Goal: Task Accomplishment & Management: Use online tool/utility

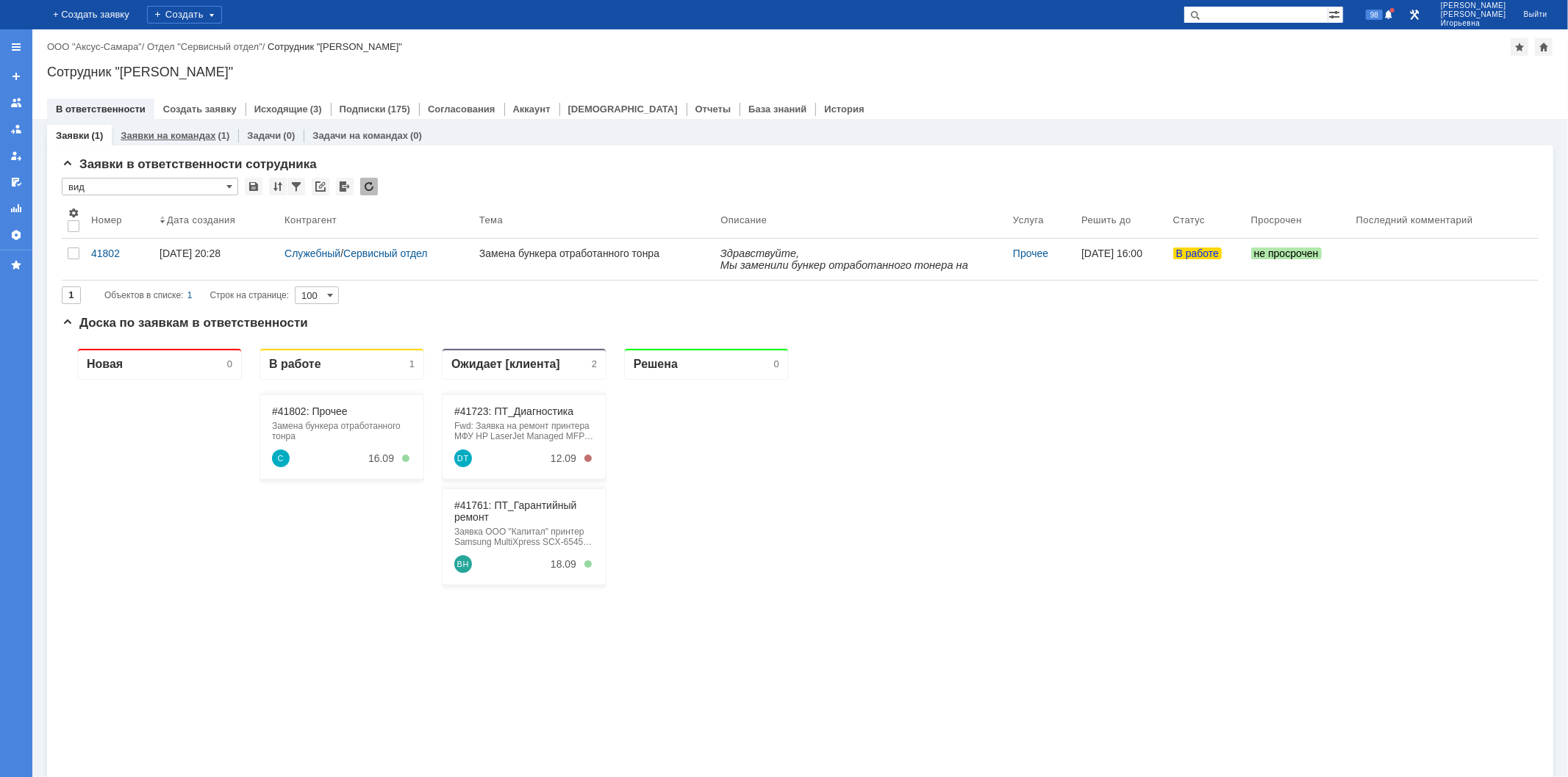
click at [202, 139] on link "Заявки на командах" at bounding box center [168, 135] width 95 height 11
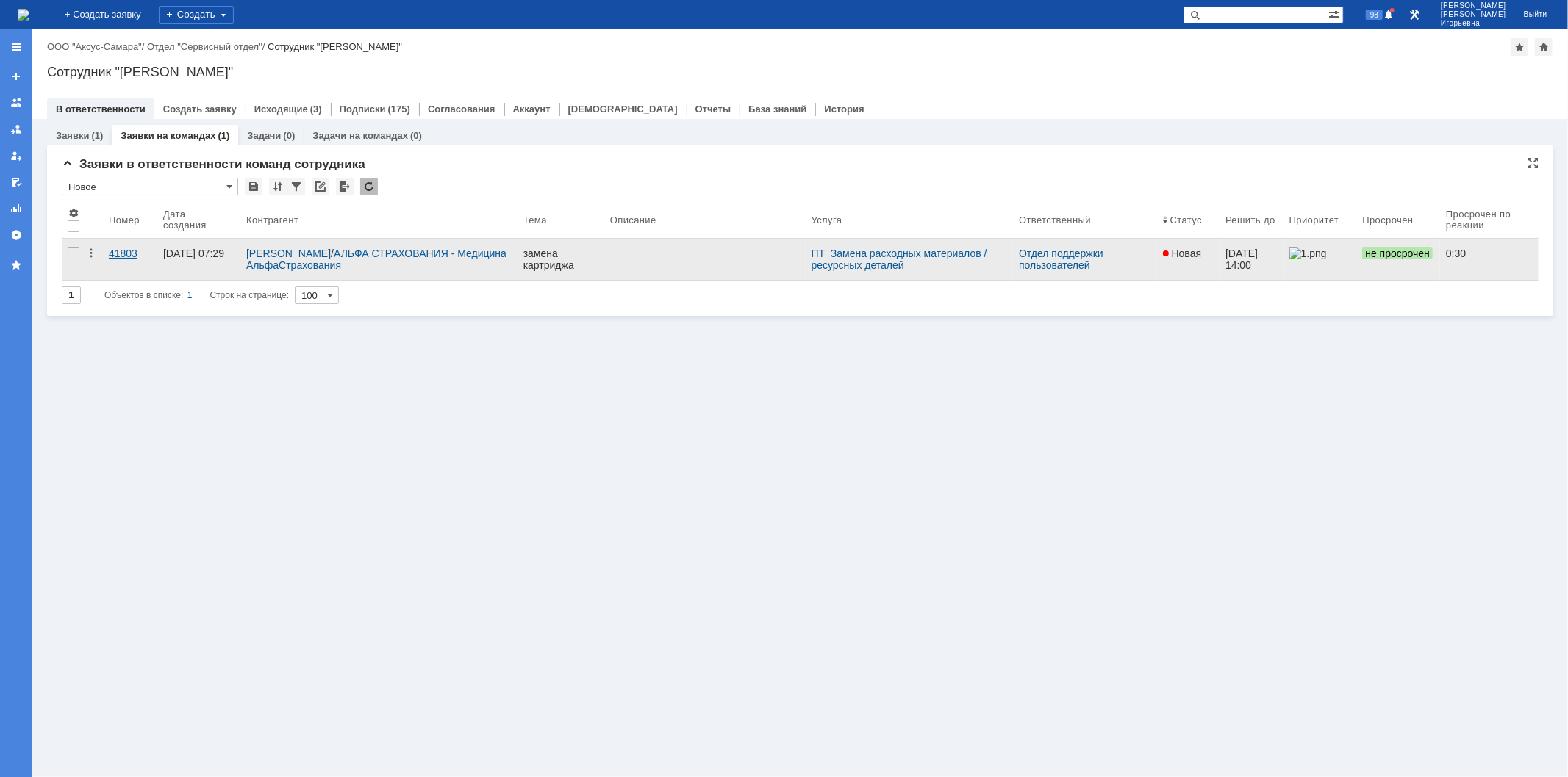
click at [121, 252] on div "41803" at bounding box center [130, 253] width 43 height 11
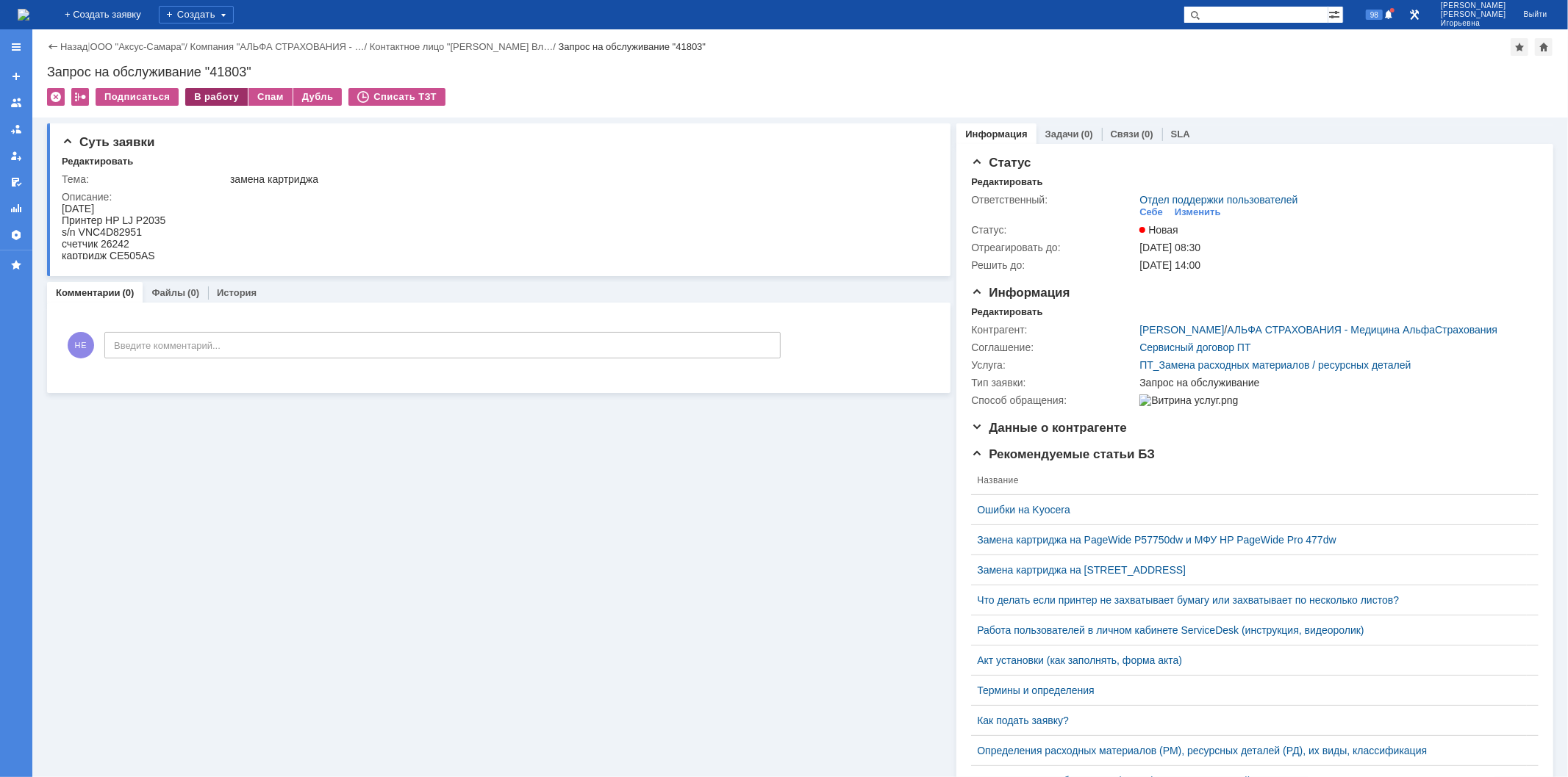
click at [212, 98] on div "В работу" at bounding box center [217, 98] width 62 height 18
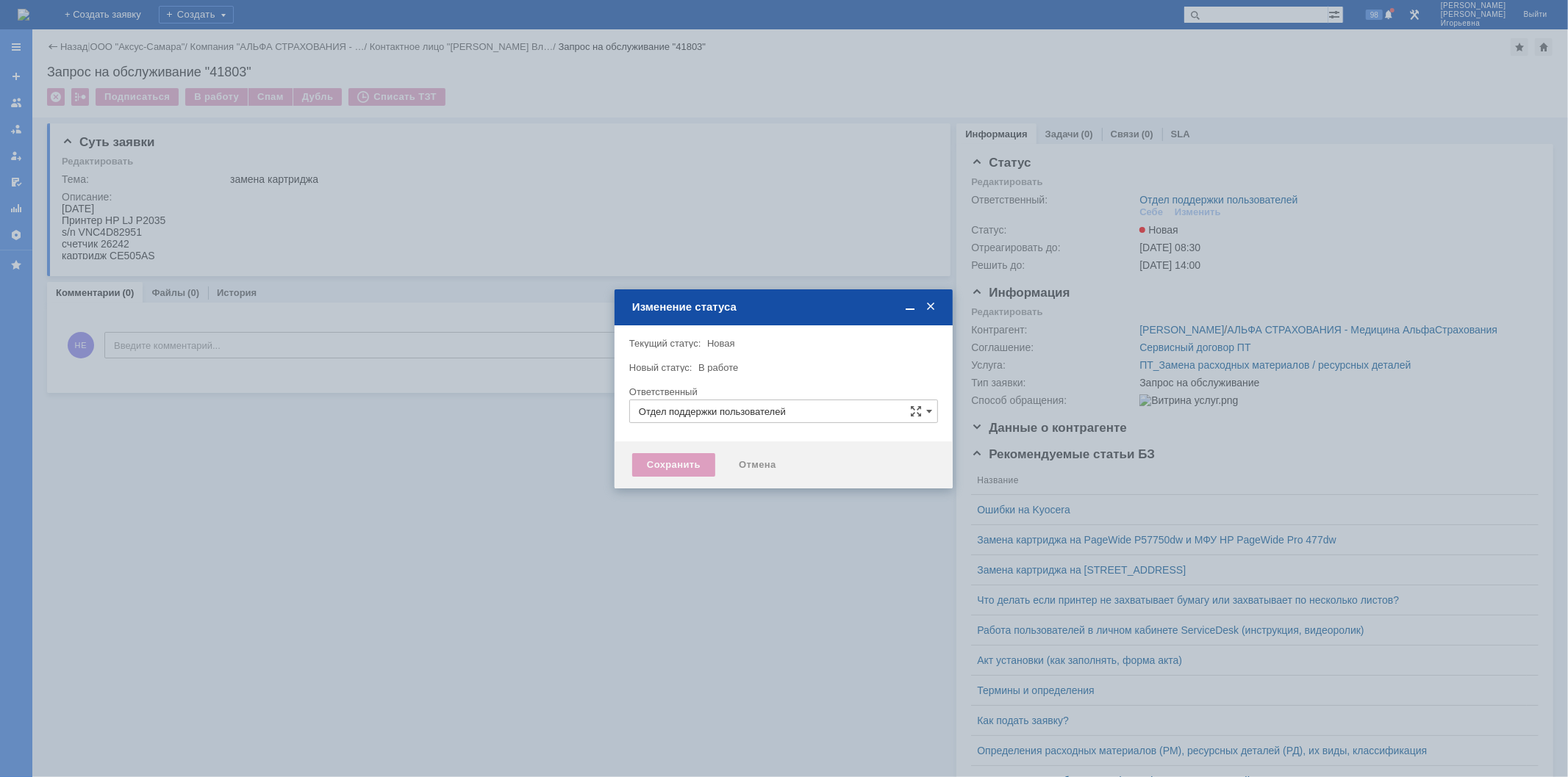
type input "[PERSON_NAME]"
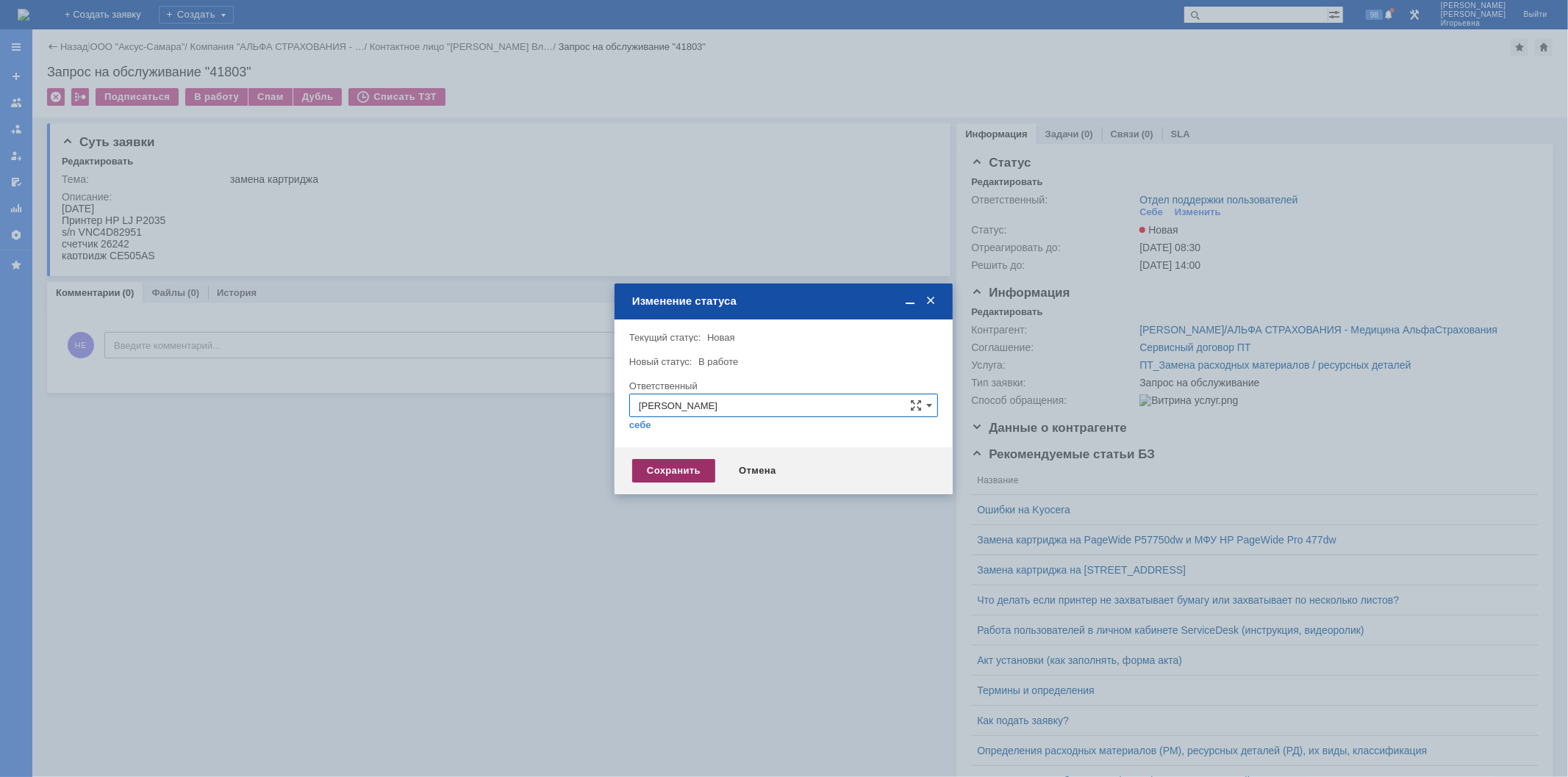
click at [667, 467] on div "Сохранить" at bounding box center [673, 470] width 83 height 24
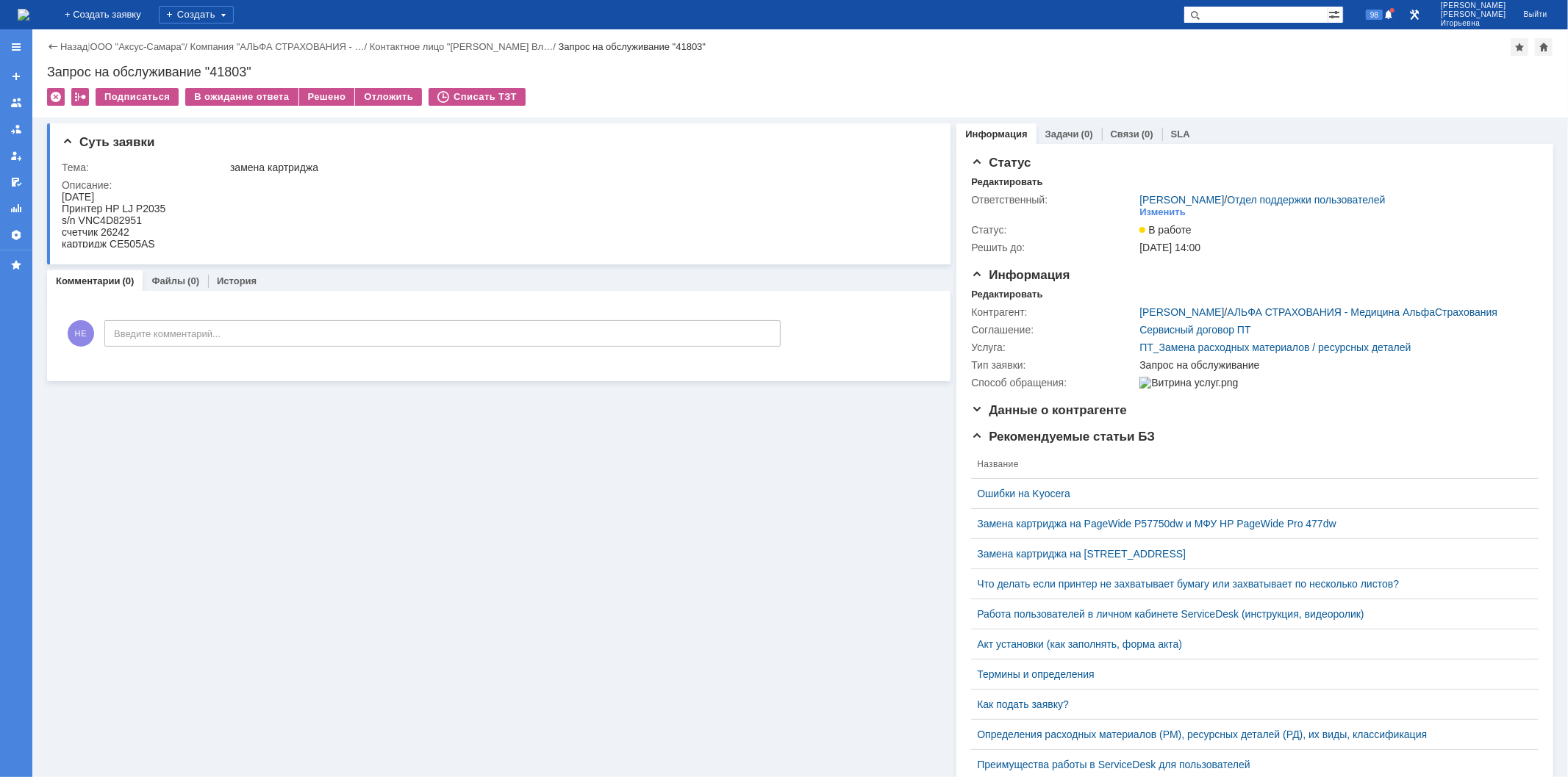
click at [30, 11] on img at bounding box center [24, 15] width 11 height 11
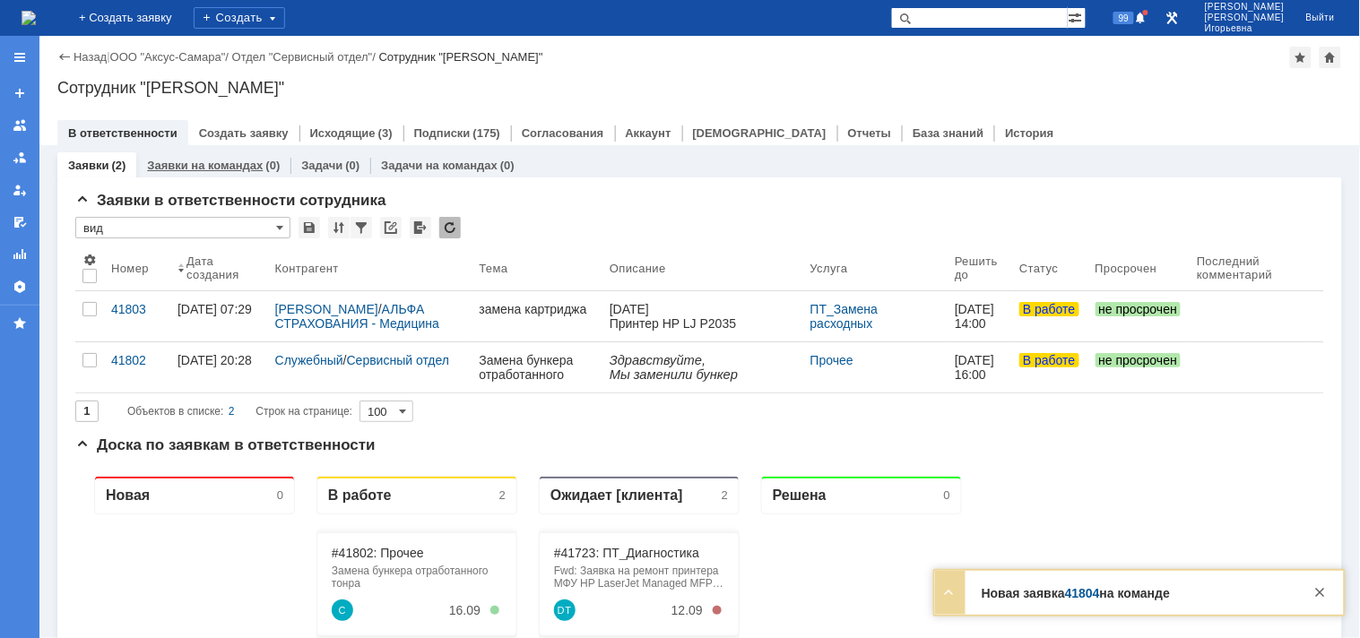
click at [209, 168] on link "Заявки на командах" at bounding box center [205, 165] width 116 height 13
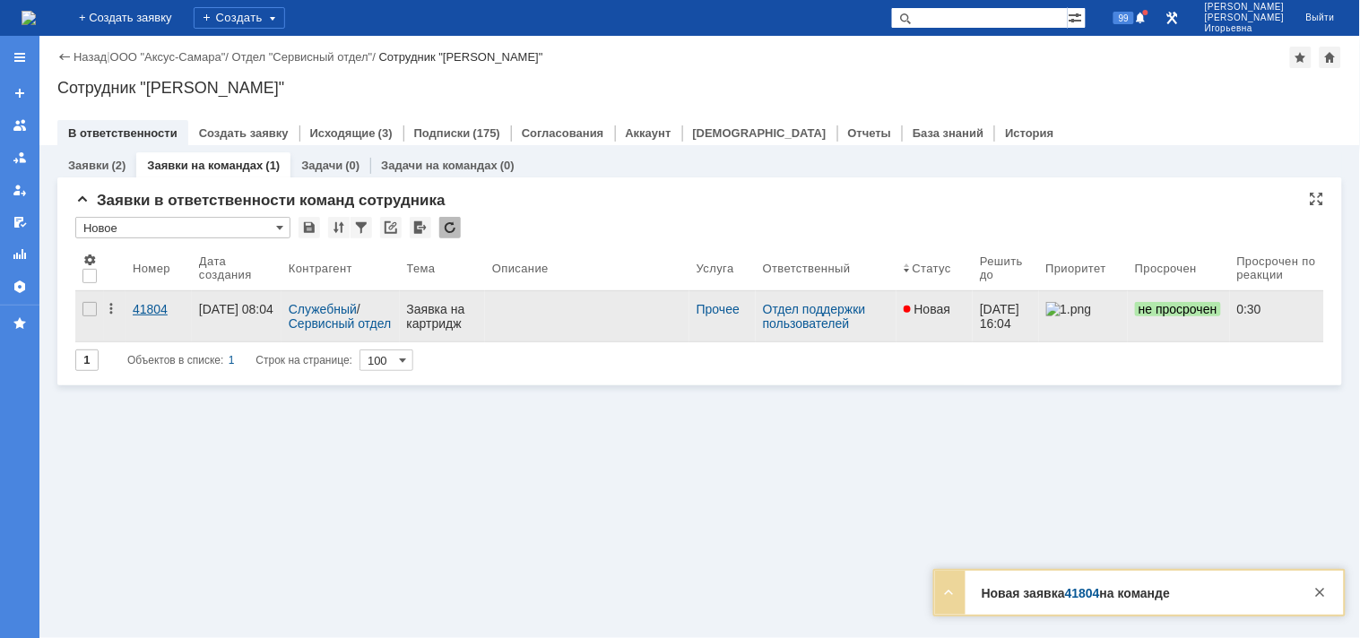
click at [145, 305] on div "41804" at bounding box center [159, 309] width 52 height 14
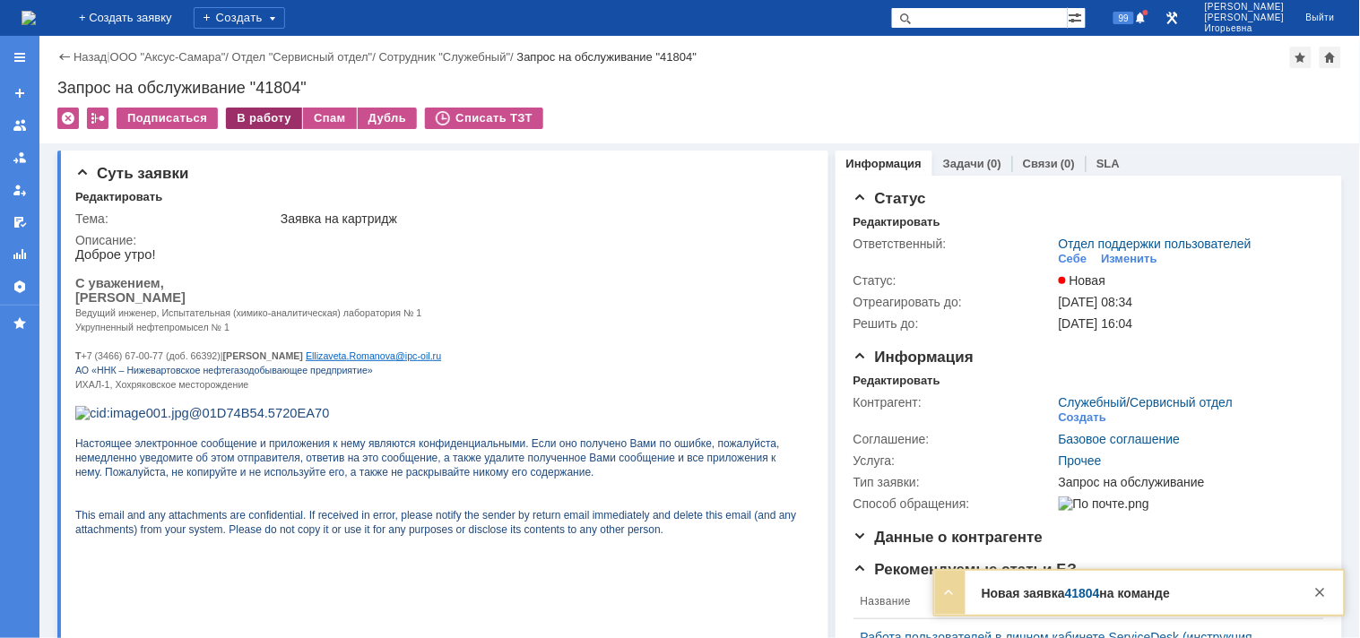
click at [245, 117] on div "В работу" at bounding box center [264, 119] width 76 height 22
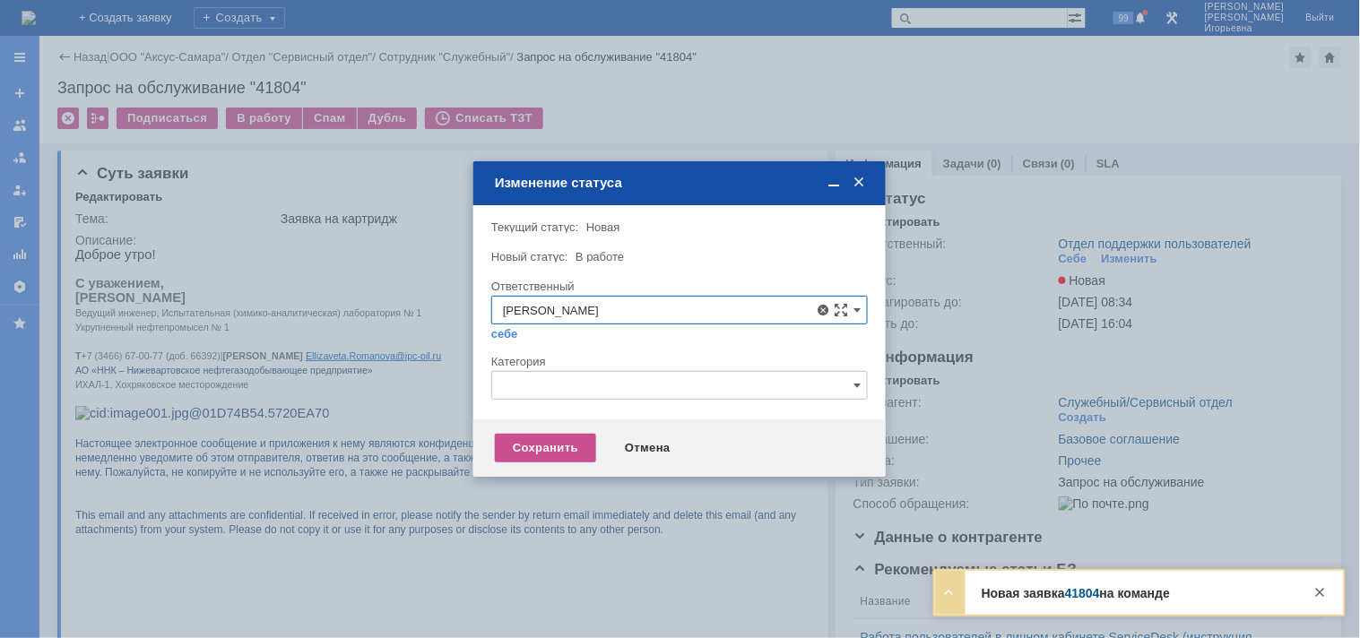
click at [590, 437] on span "Орлова Елена Владимировна" at bounding box center [679, 440] width 353 height 14
type input "Орлова Елена Владимировна"
click at [559, 448] on div "Сохранить" at bounding box center [545, 448] width 101 height 29
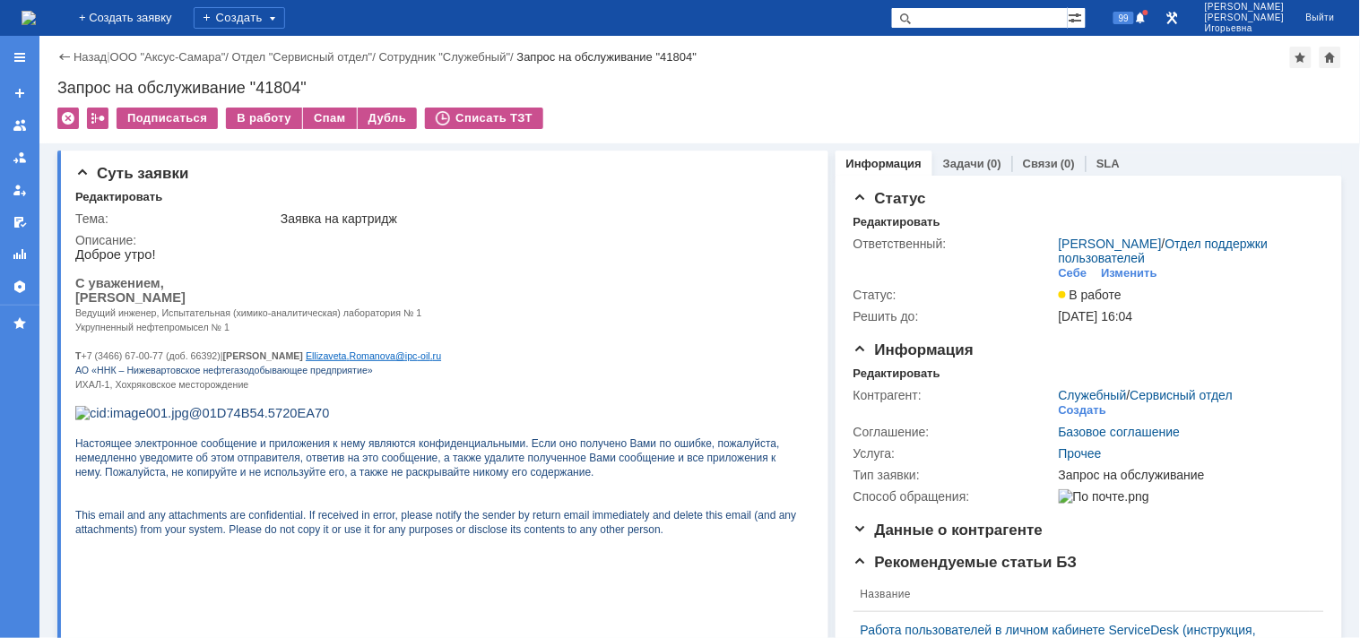
click at [36, 11] on img at bounding box center [29, 18] width 14 height 14
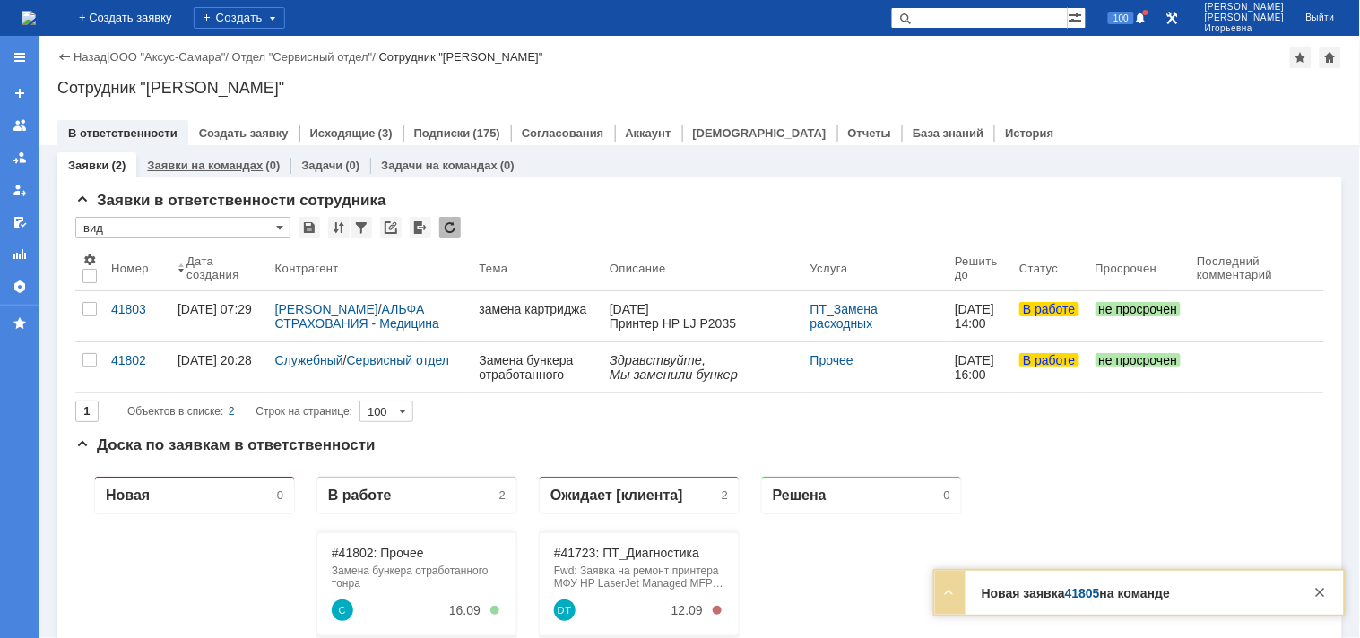
click at [194, 159] on link "Заявки на командах" at bounding box center [205, 165] width 116 height 13
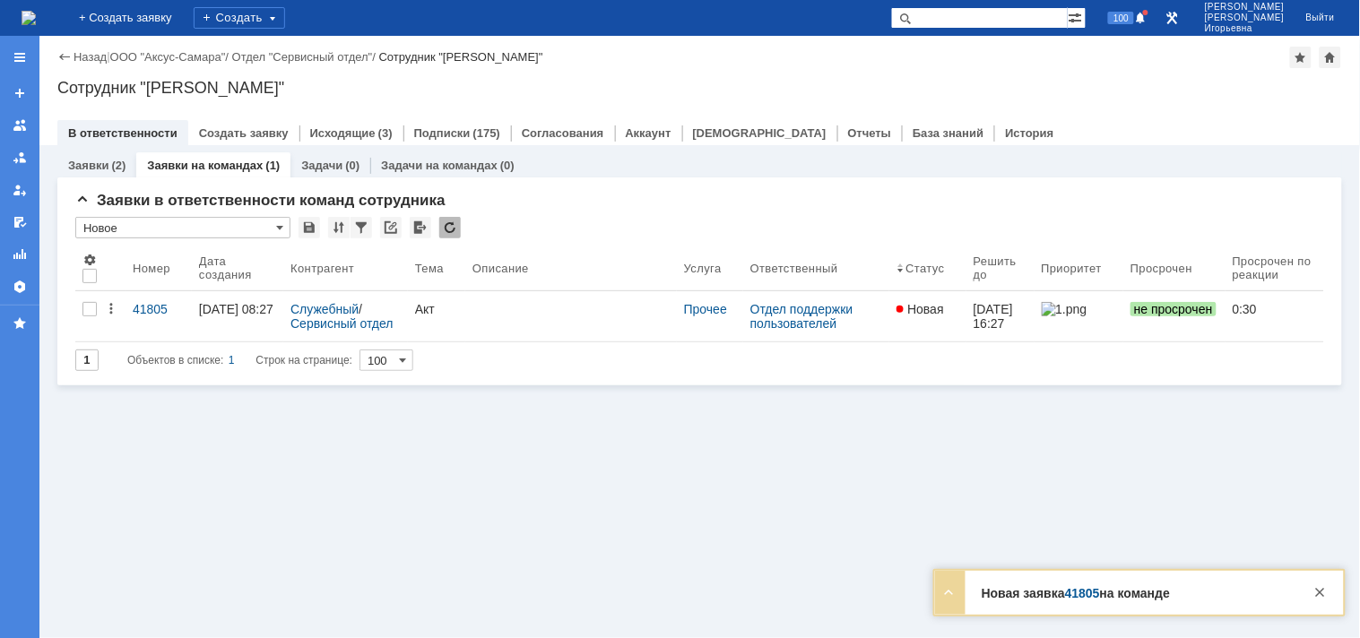
click at [137, 307] on div "41805" at bounding box center [159, 309] width 52 height 14
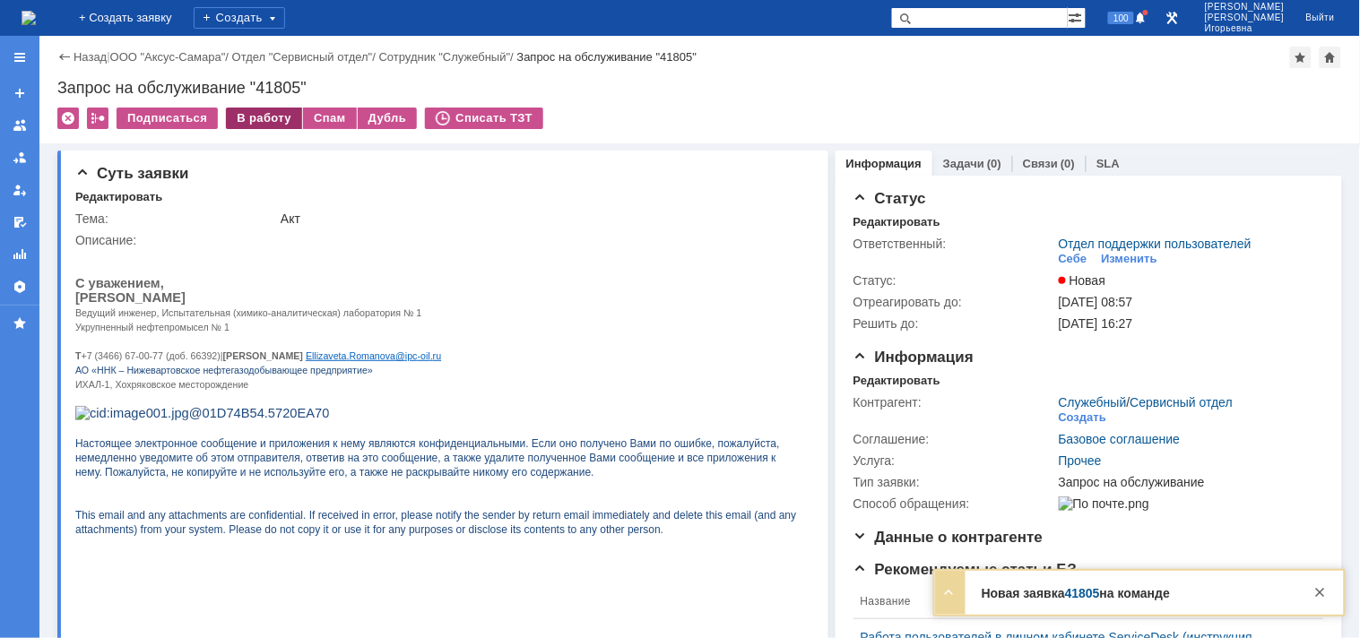
click at [244, 123] on div "В работу" at bounding box center [264, 119] width 76 height 22
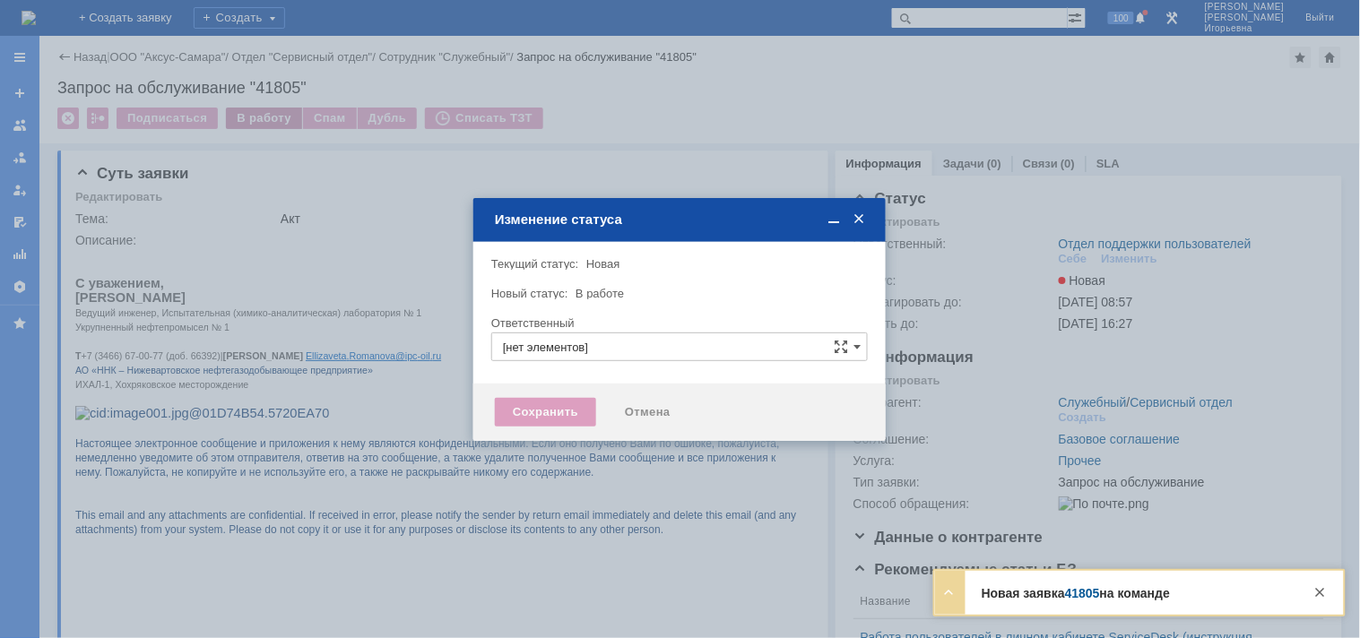
type input "Отдел поддержки пользователей"
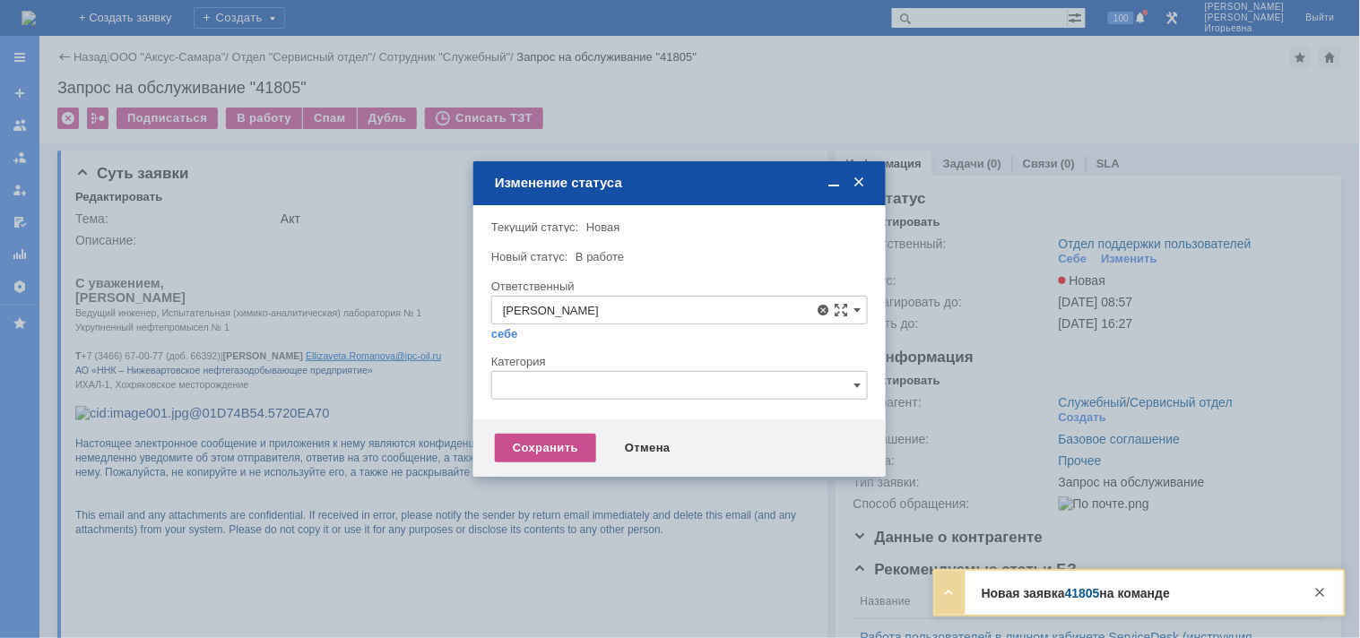
click at [584, 439] on span "Орлова Елена Владимировна" at bounding box center [679, 440] width 353 height 14
type input "Орлова Елена Владимировна"
click at [536, 449] on div "Сохранить" at bounding box center [545, 448] width 101 height 29
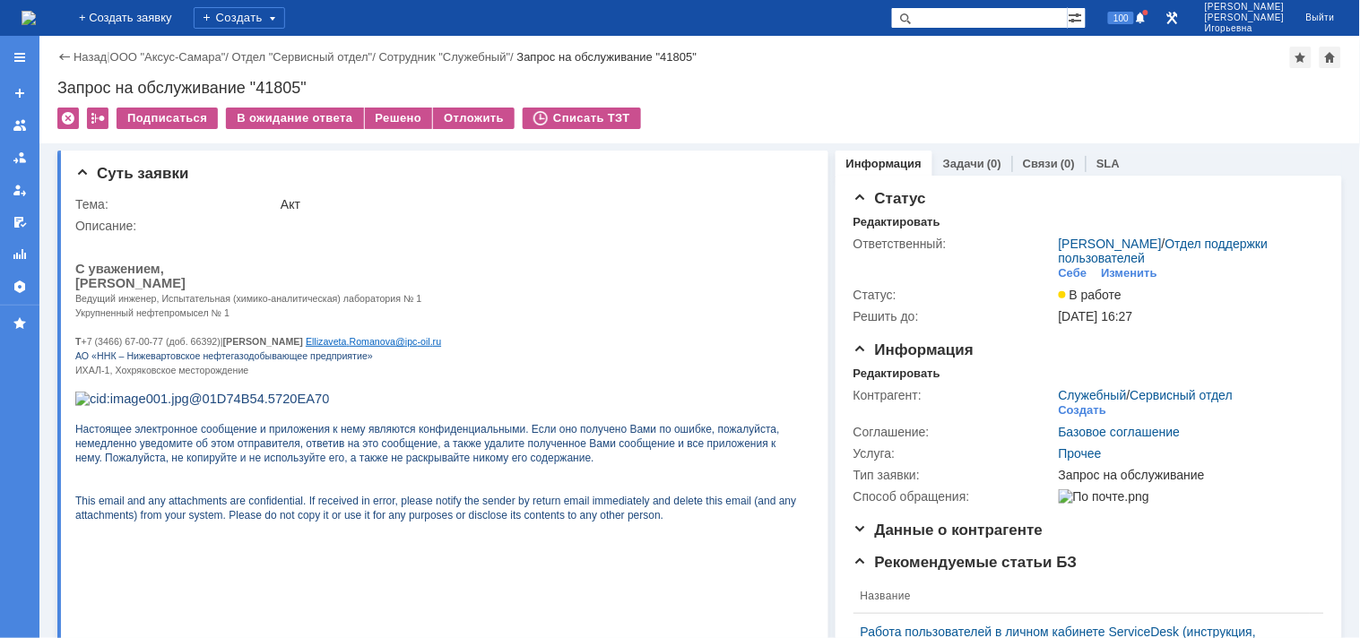
click at [36, 12] on img at bounding box center [29, 18] width 14 height 14
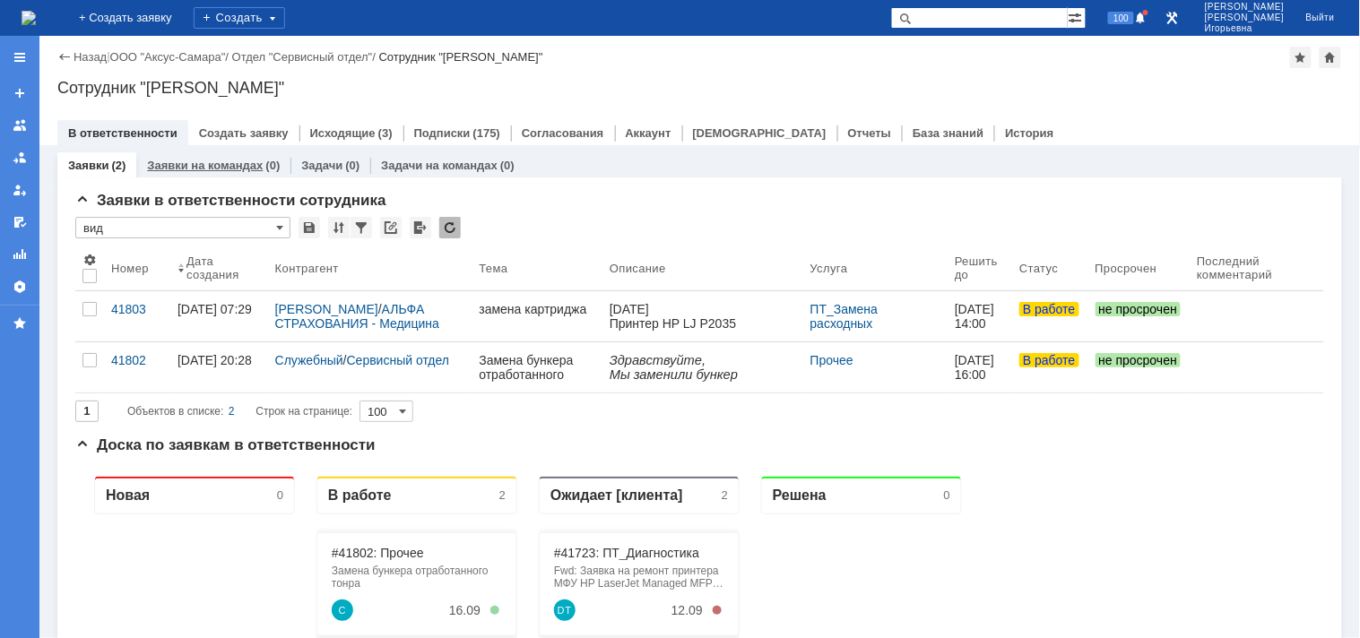
click at [186, 156] on div "Заявки на командах (0)" at bounding box center [213, 165] width 154 height 26
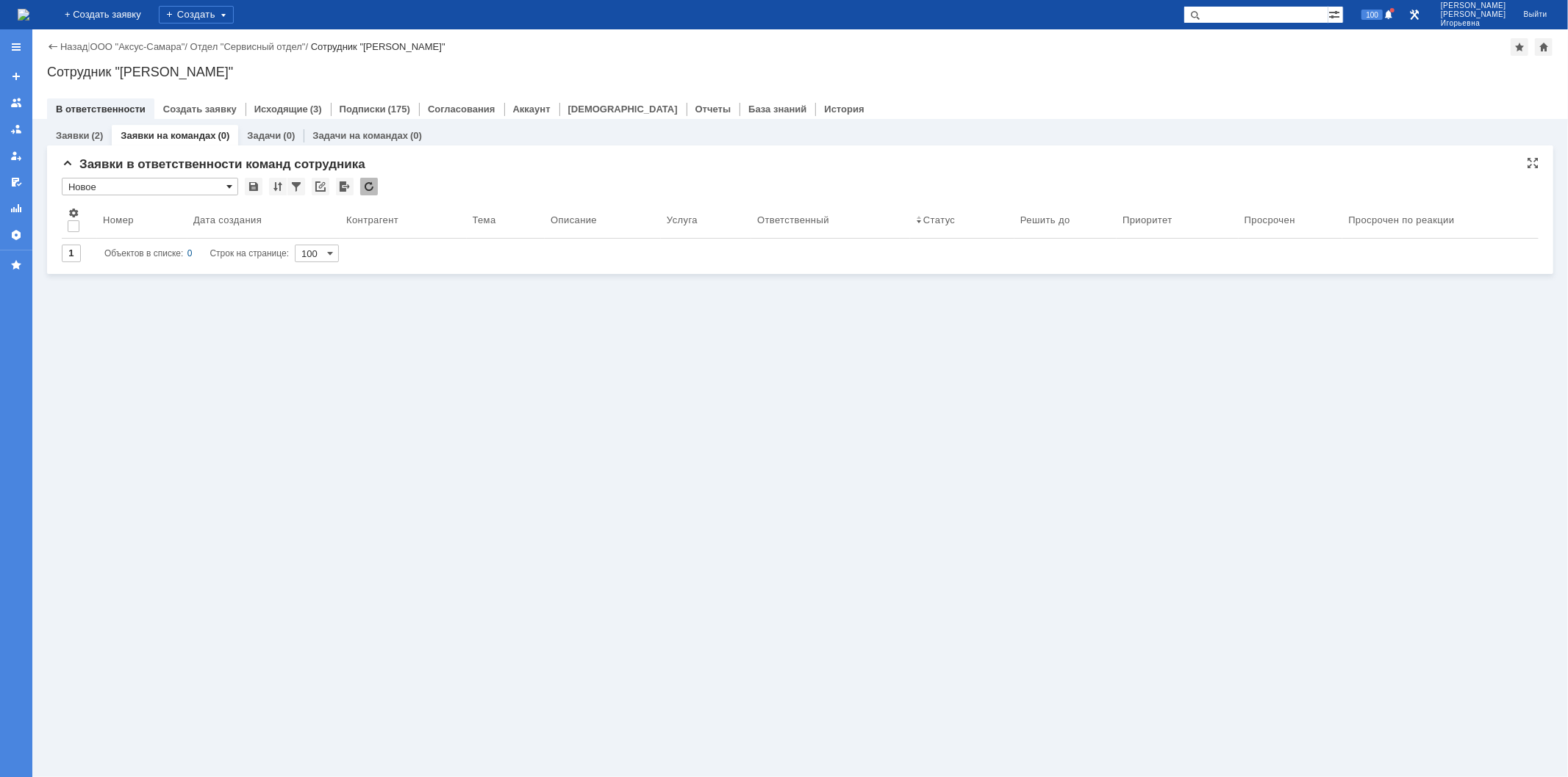
click at [226, 184] on span at bounding box center [229, 187] width 6 height 11
click at [98, 383] on span "Отложена" at bounding box center [150, 380] width 157 height 11
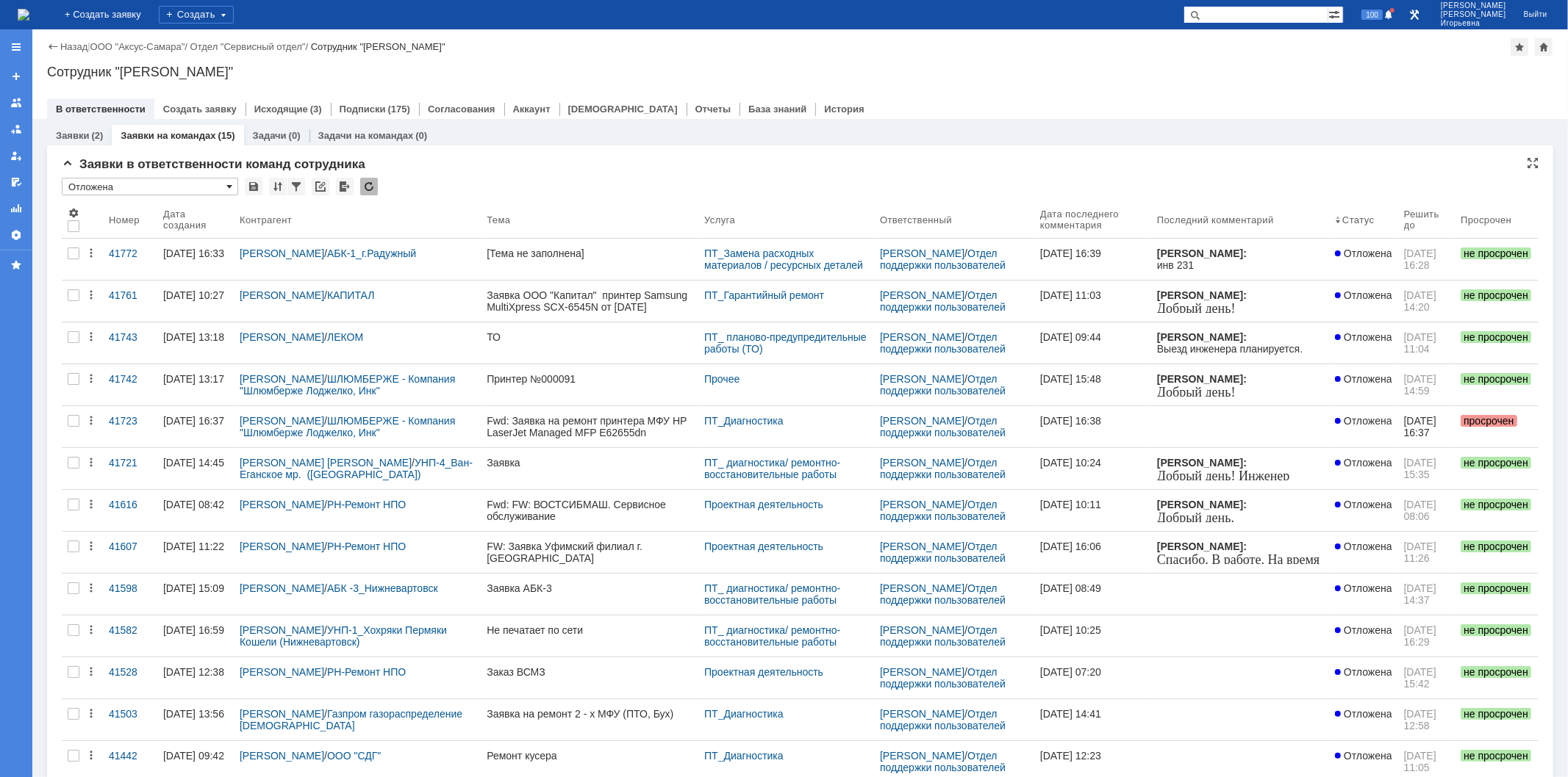
click at [230, 187] on span at bounding box center [229, 187] width 6 height 11
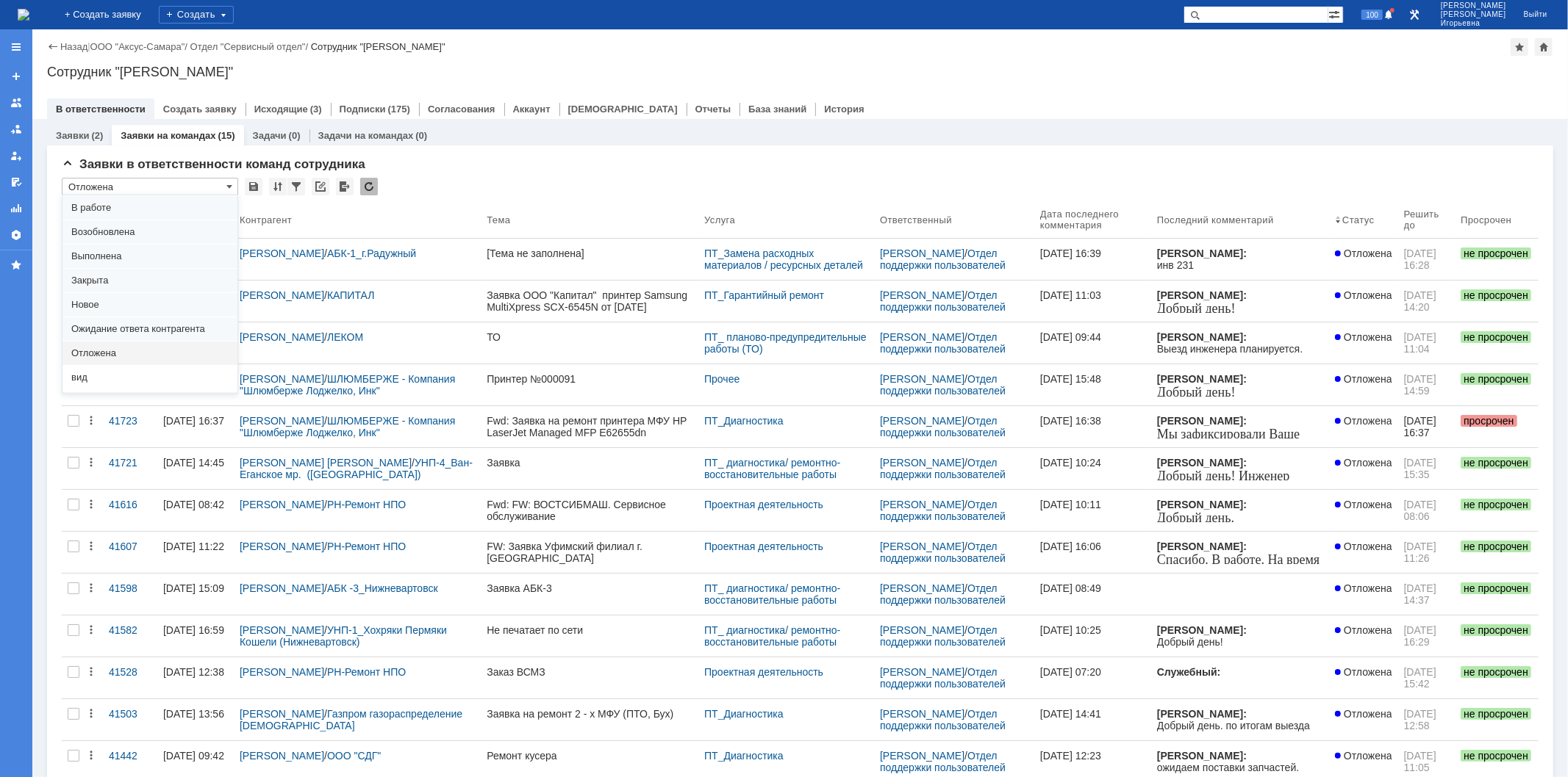
scroll to position [40, 0]
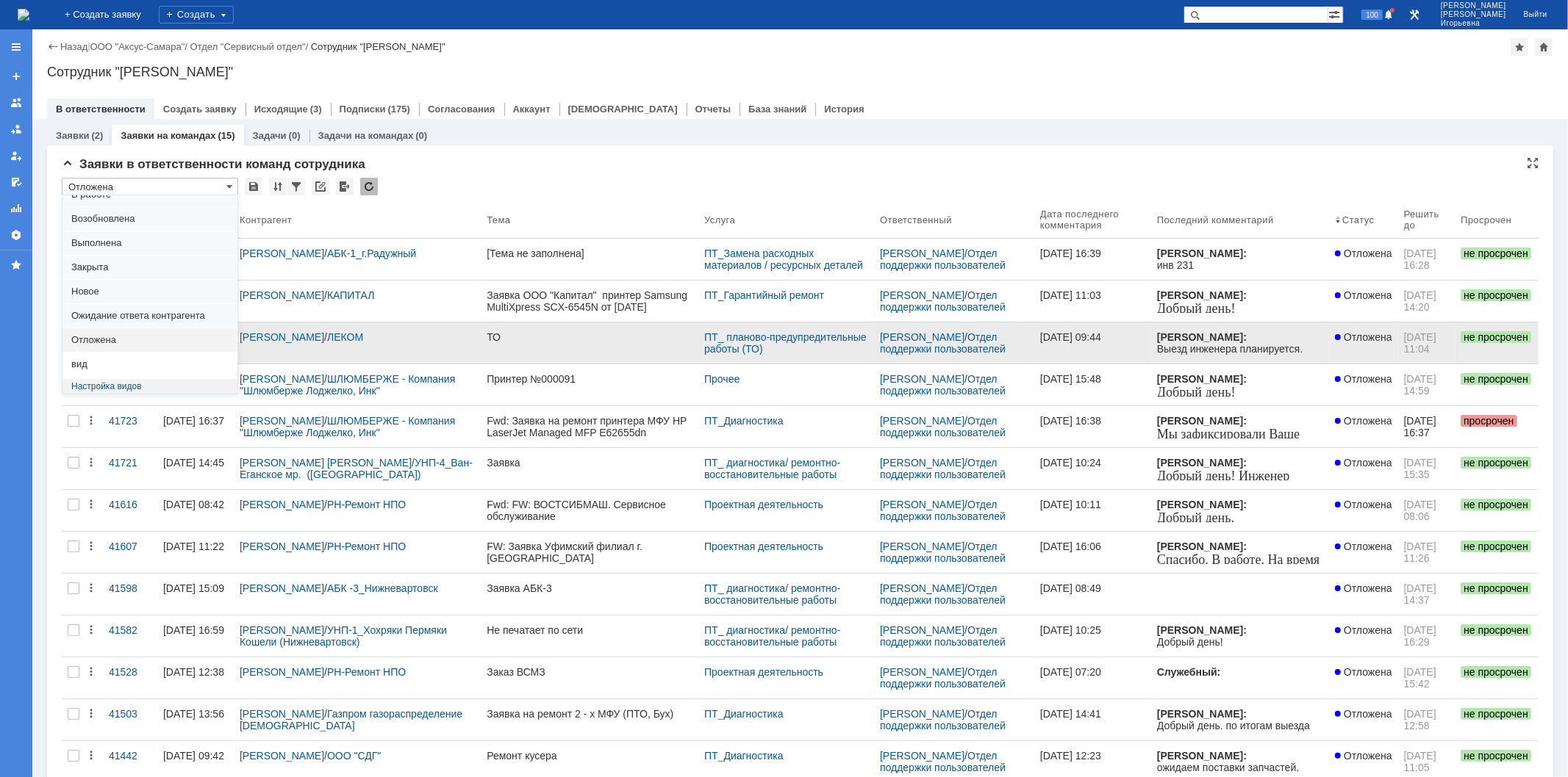
click at [98, 361] on span "вид" at bounding box center [150, 364] width 157 height 11
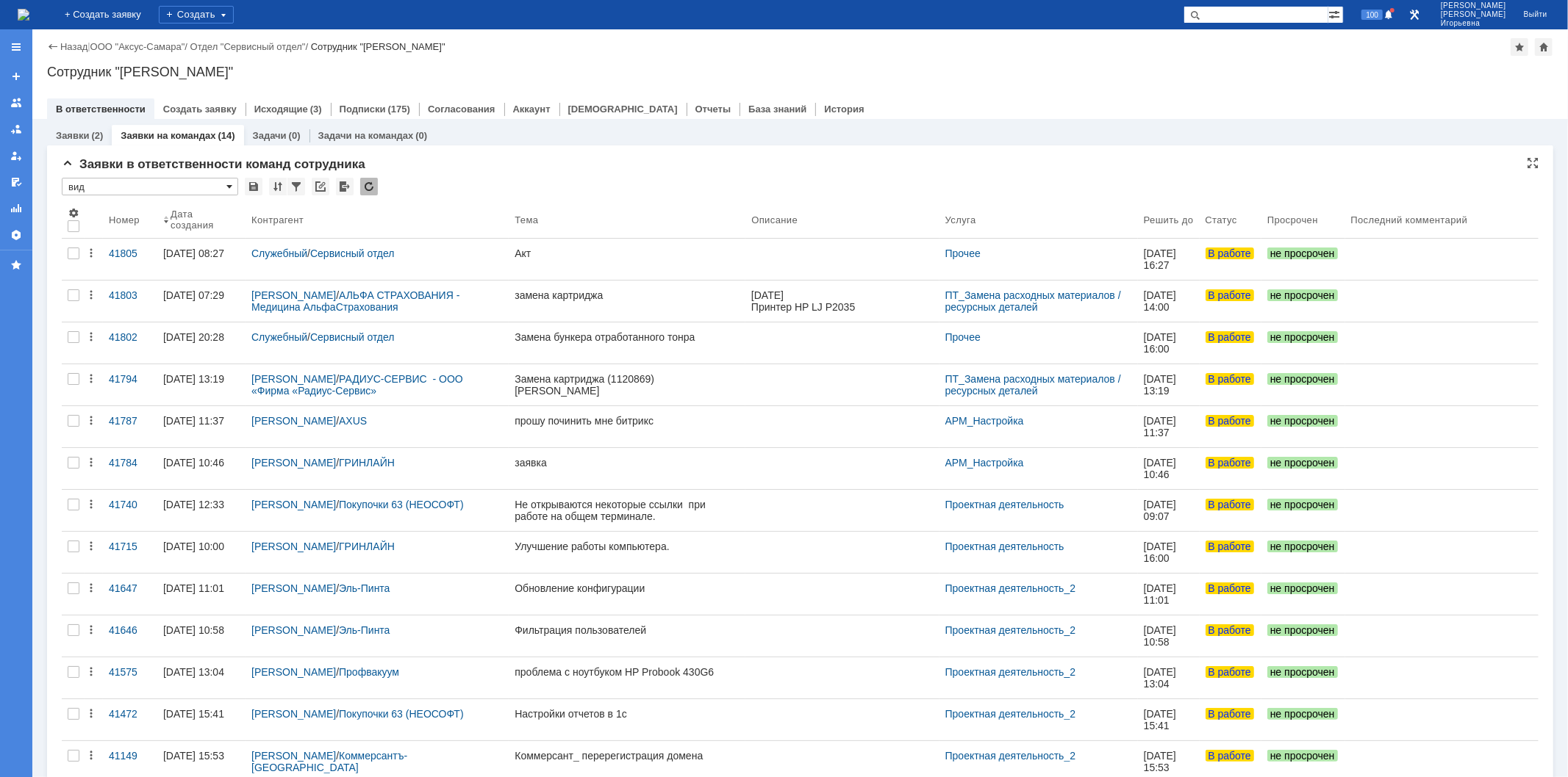
scroll to position [0, 0]
click at [231, 182] on div "* вид" at bounding box center [153, 187] width 182 height 18
click at [226, 189] on span at bounding box center [229, 187] width 6 height 11
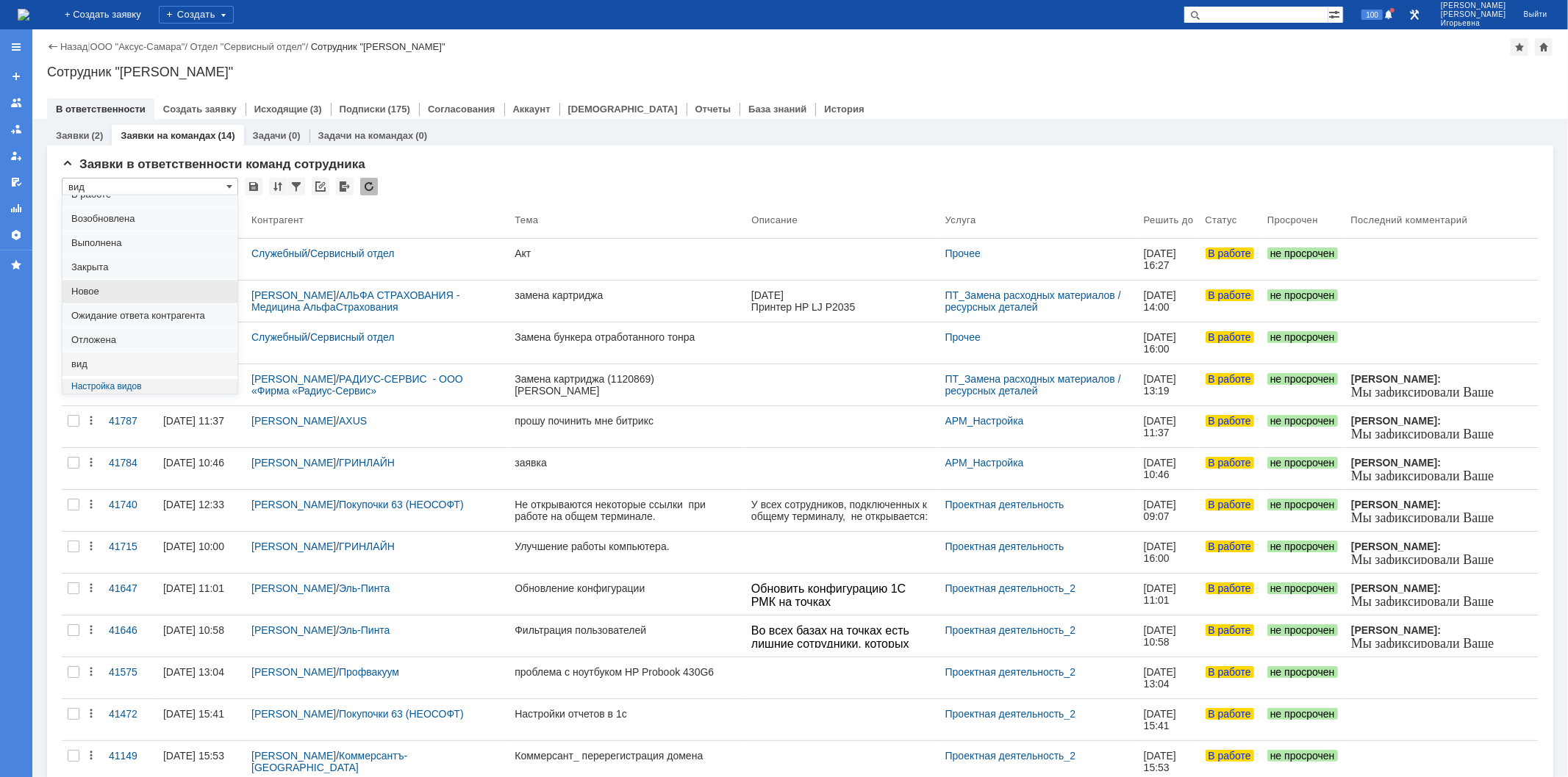
click at [87, 289] on span "Новое" at bounding box center [150, 292] width 157 height 11
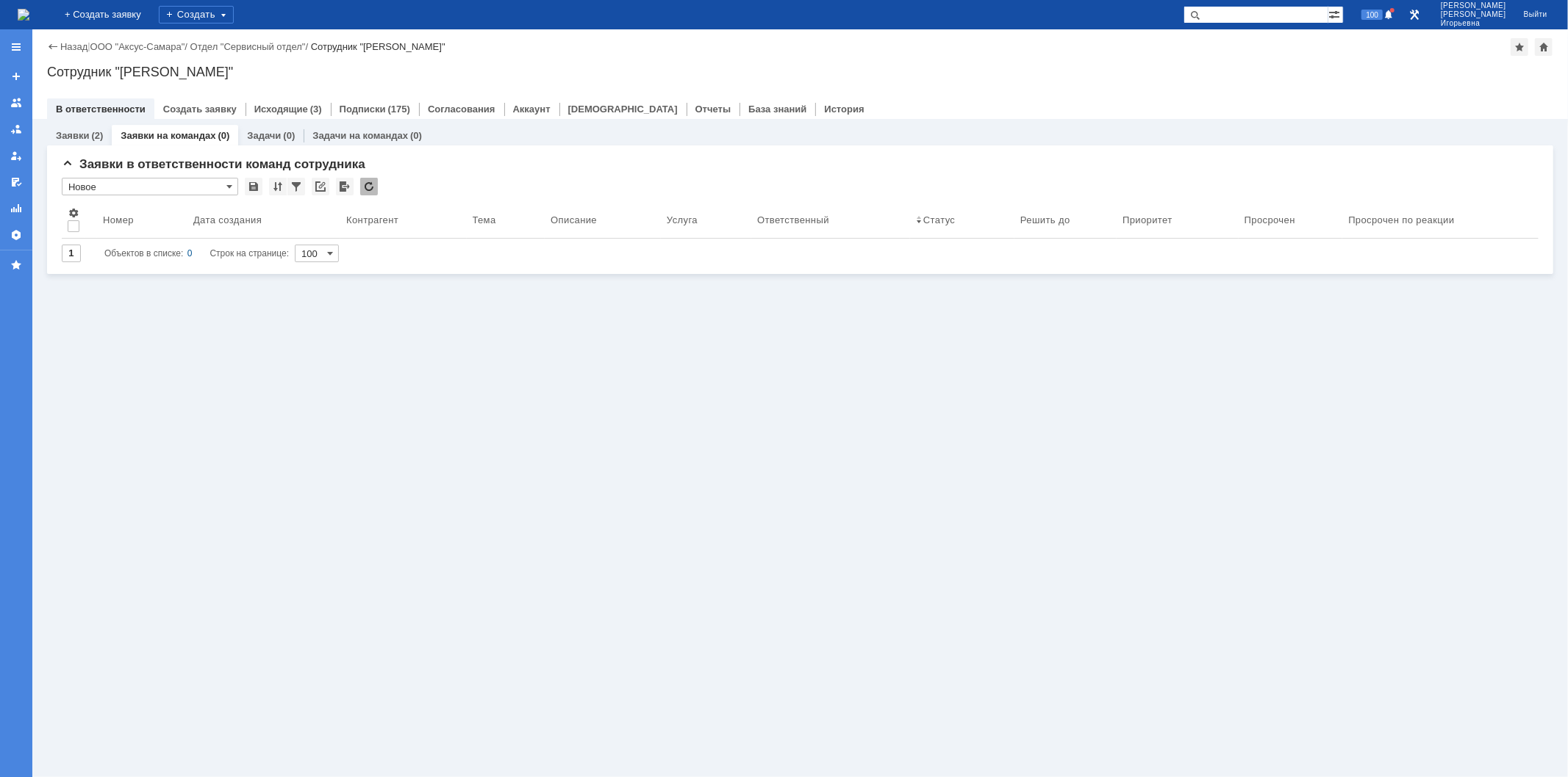
type input "Новое"
click at [75, 136] on link "Заявки" at bounding box center [72, 135] width 33 height 11
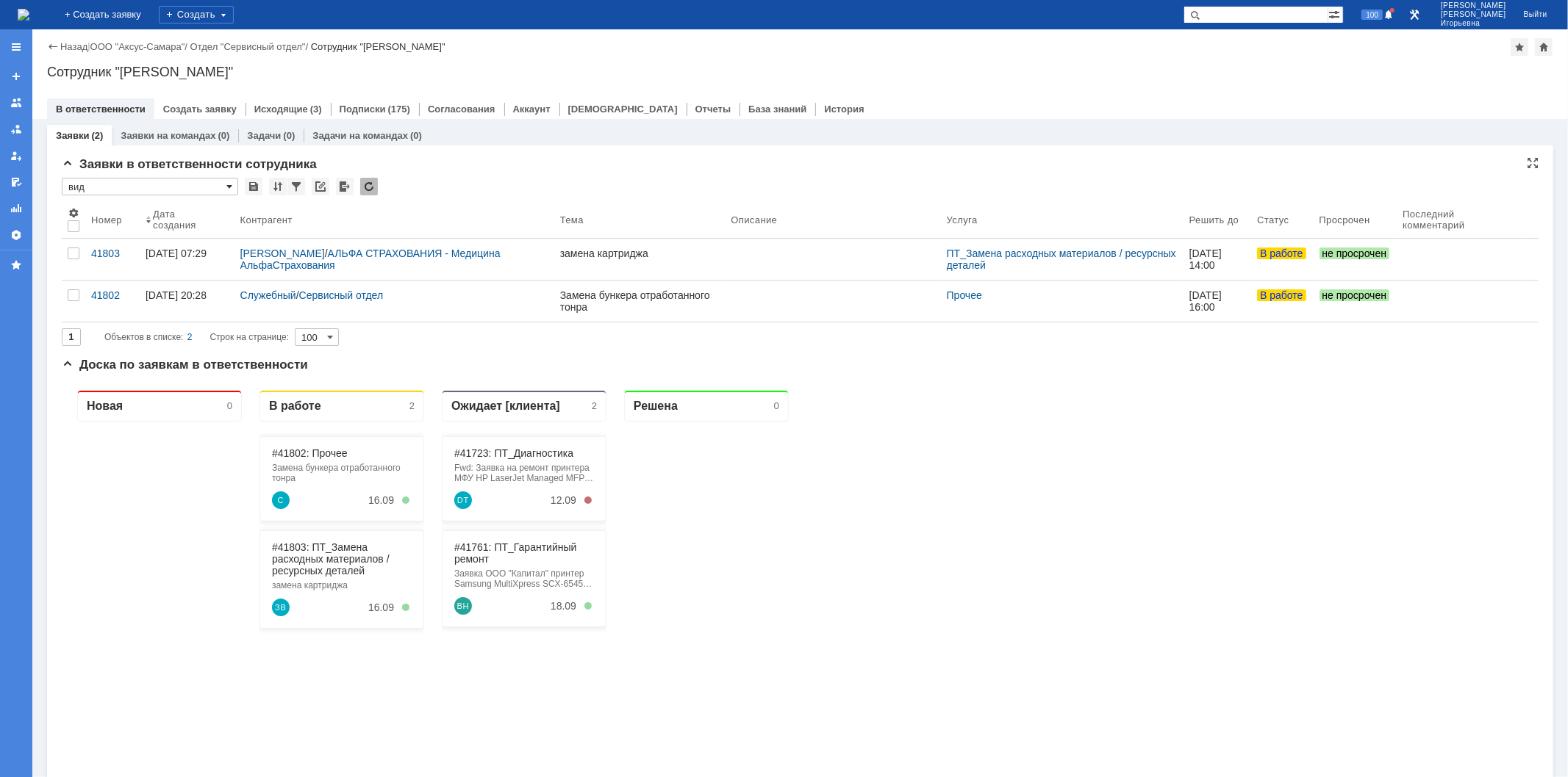
click at [230, 184] on span at bounding box center [229, 187] width 6 height 11
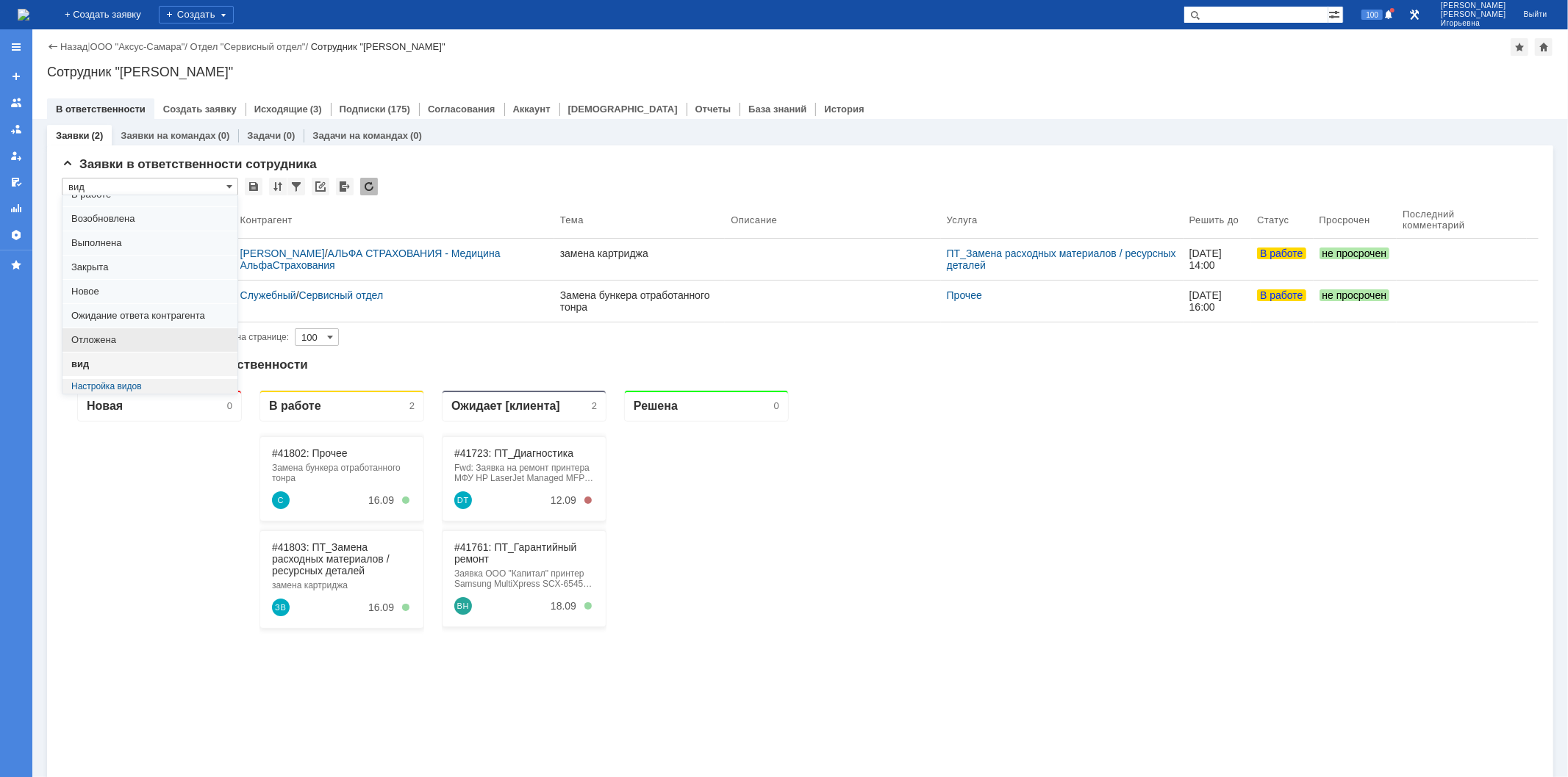
click at [100, 338] on span "Отложена" at bounding box center [150, 340] width 157 height 11
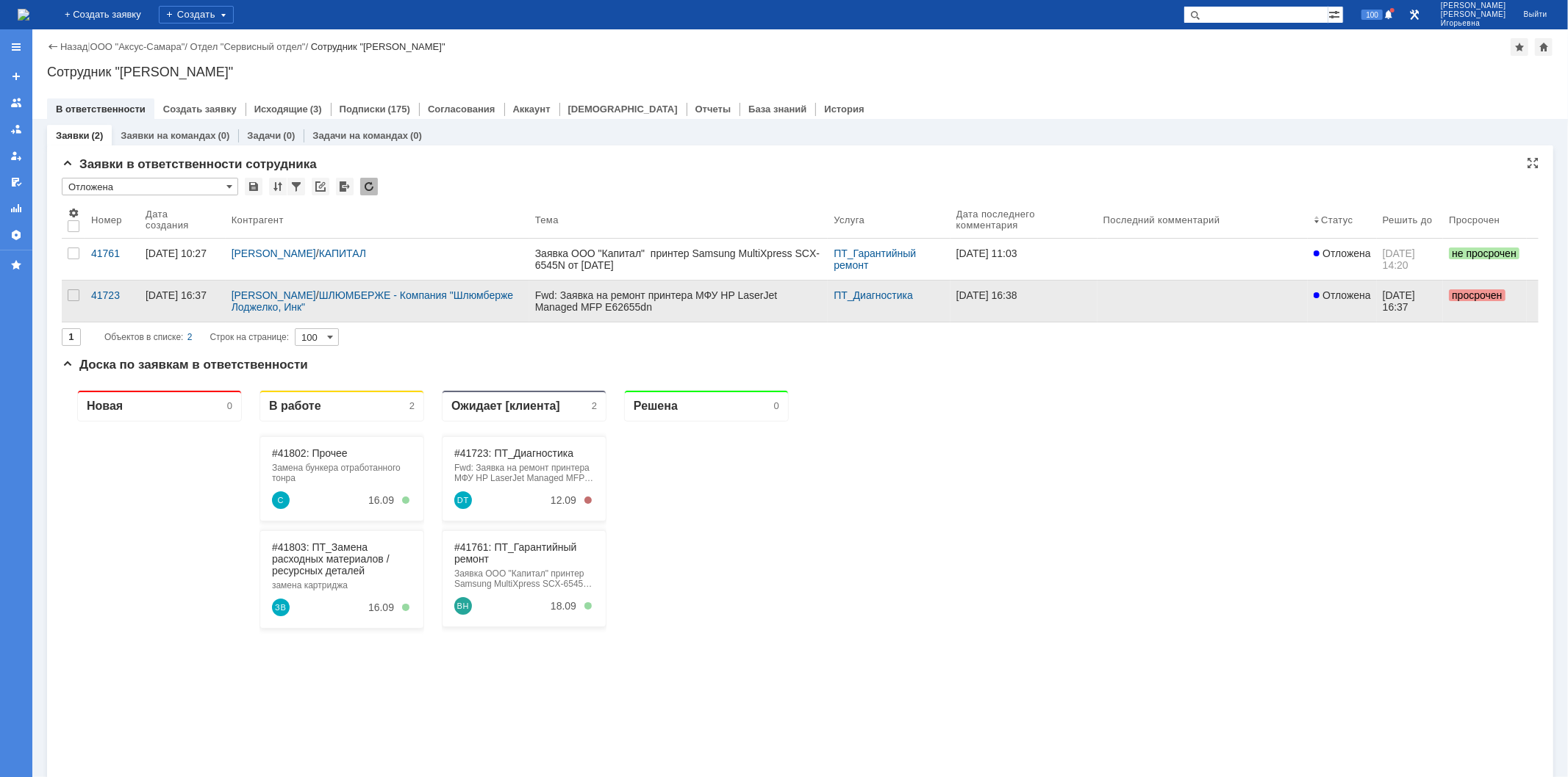
type input "Отложена"
click at [104, 299] on div "41723" at bounding box center [112, 295] width 43 height 11
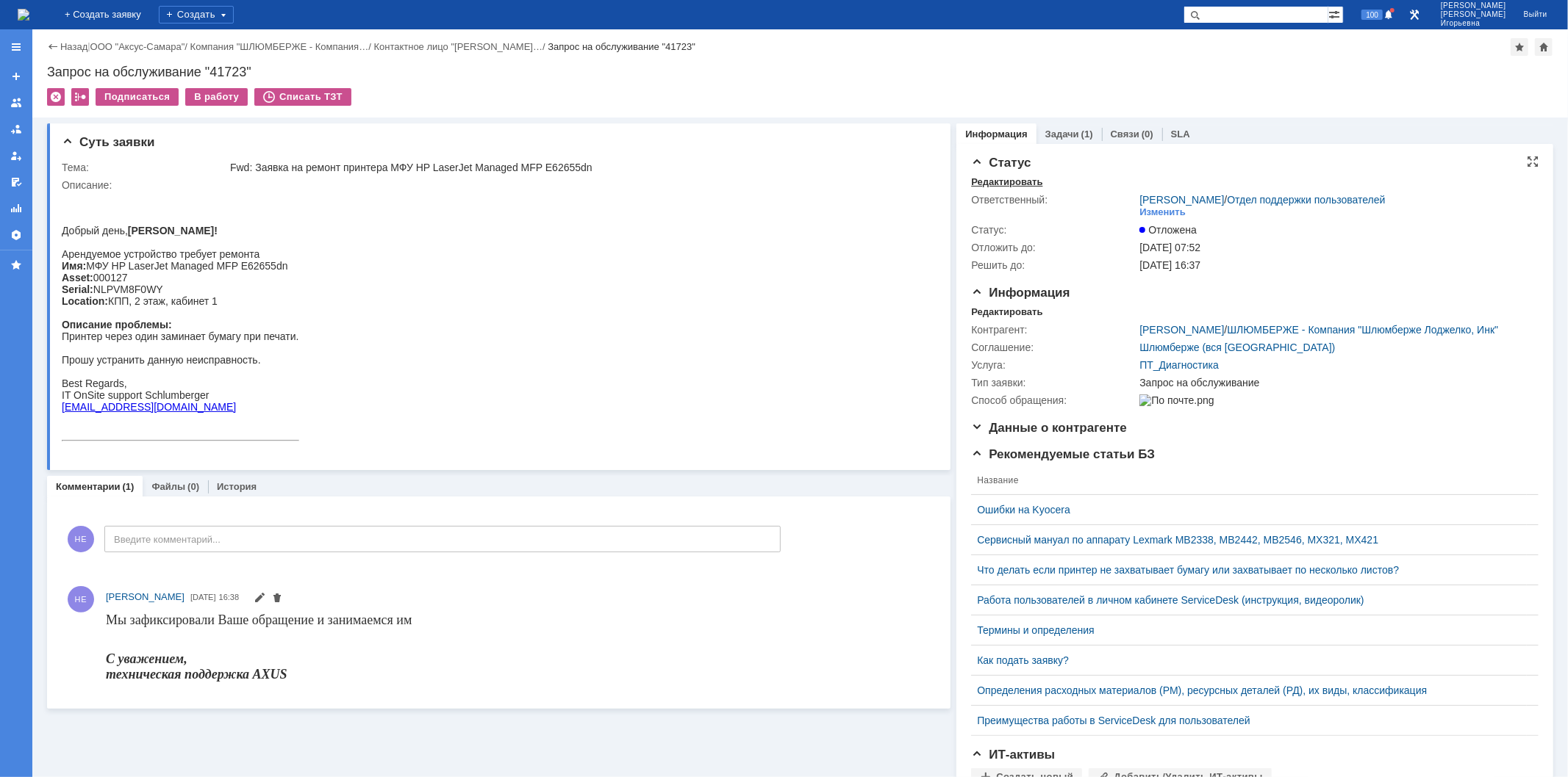
click at [981, 181] on div "Редактировать" at bounding box center [1006, 182] width 71 height 11
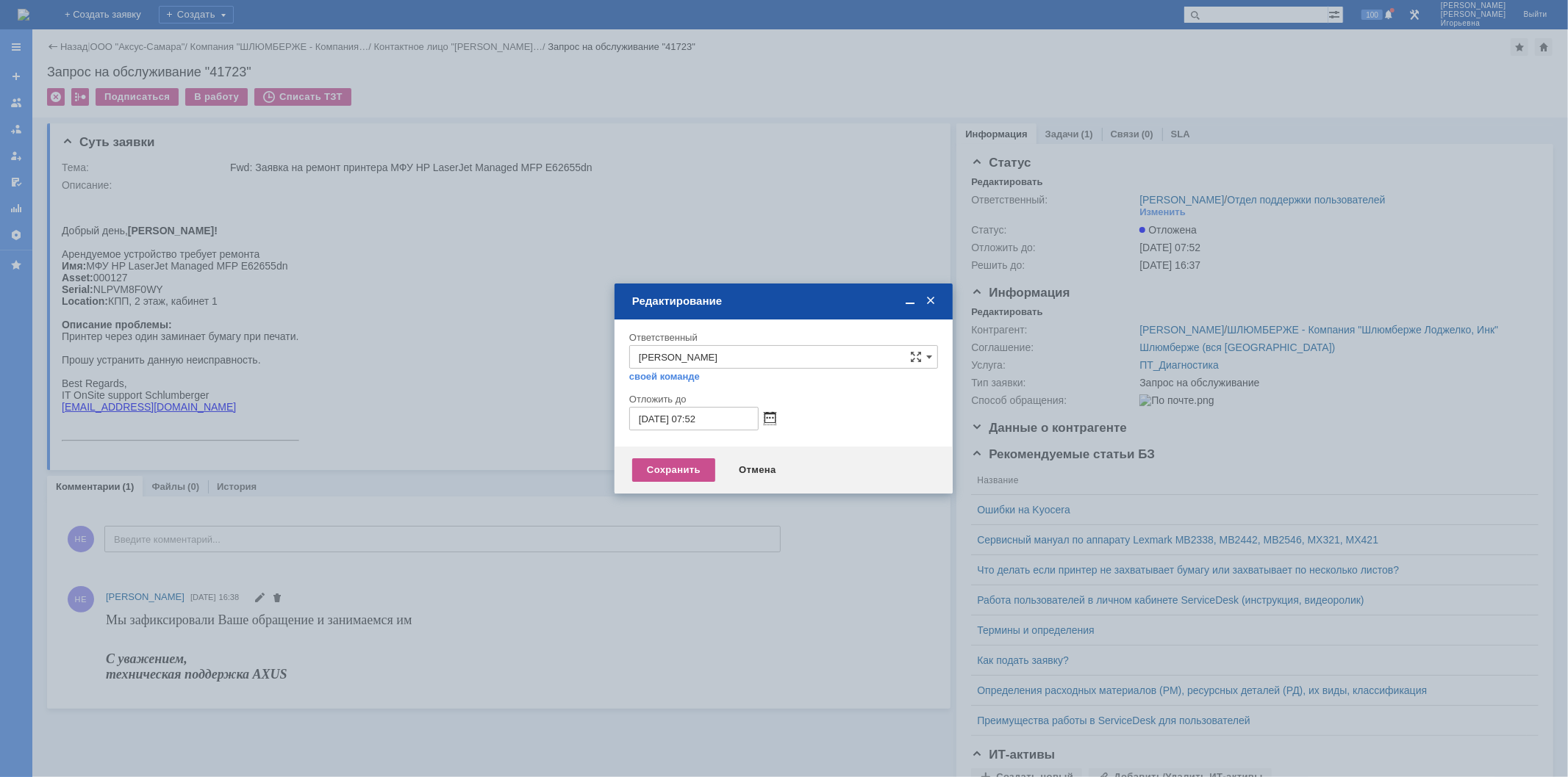
click at [773, 419] on span at bounding box center [769, 419] width 11 height 11
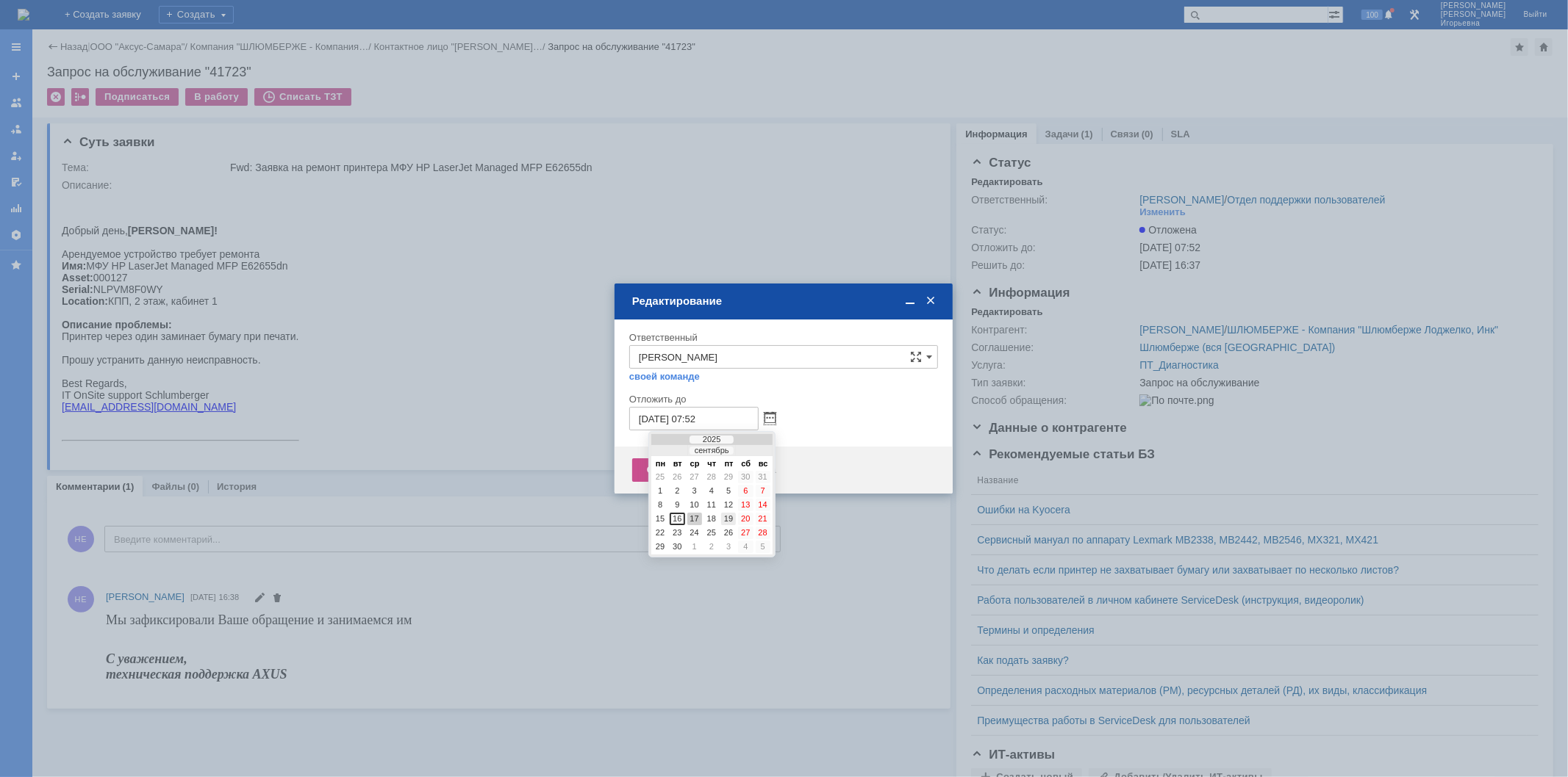
click at [732, 516] on div "19" at bounding box center [728, 519] width 15 height 12
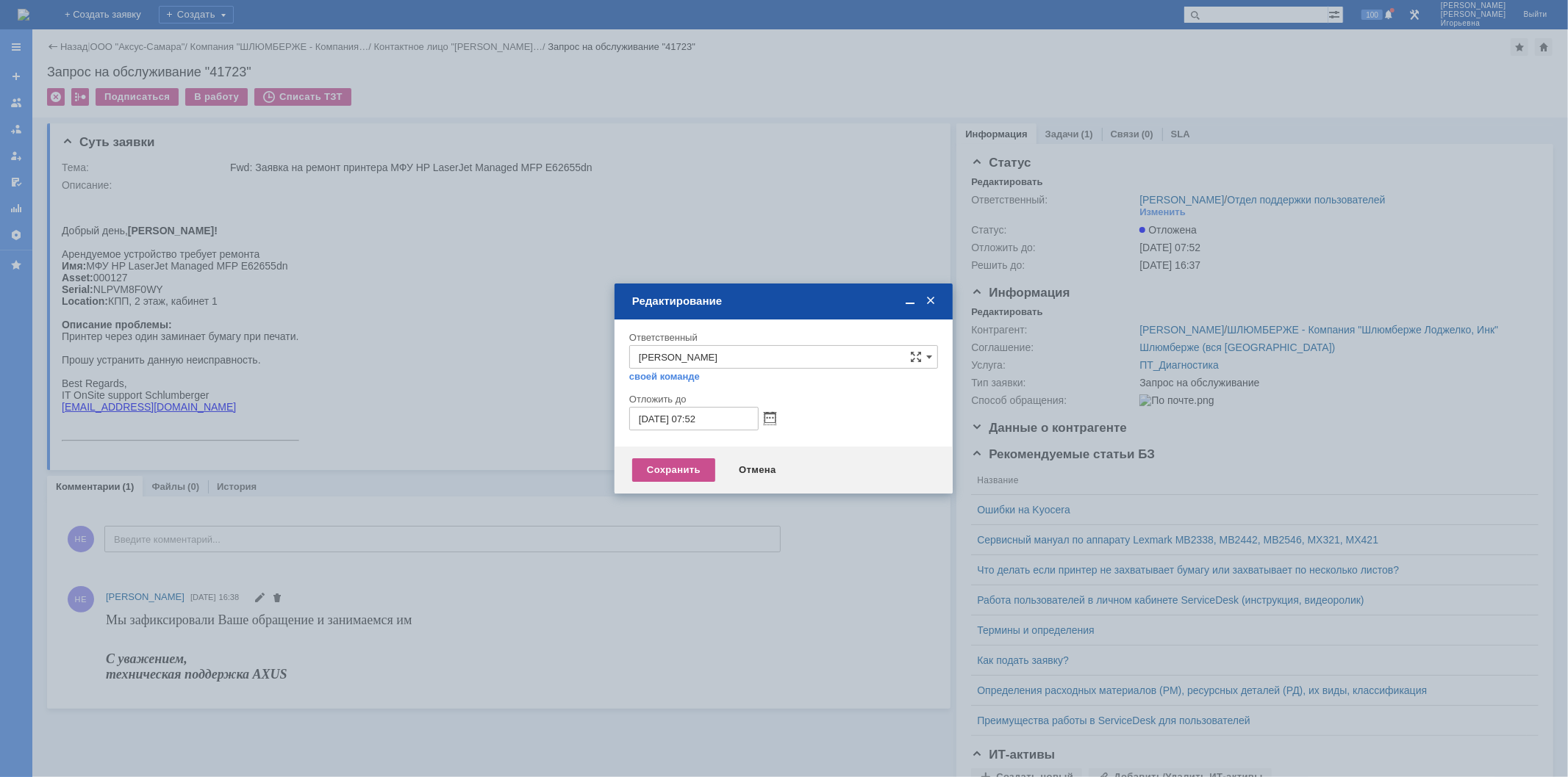
click at [693, 414] on input "19.09.2025 07:52" at bounding box center [694, 419] width 130 height 24
type input "19.09.2025 15:52"
click at [664, 475] on div "Сохранить" at bounding box center [673, 470] width 83 height 24
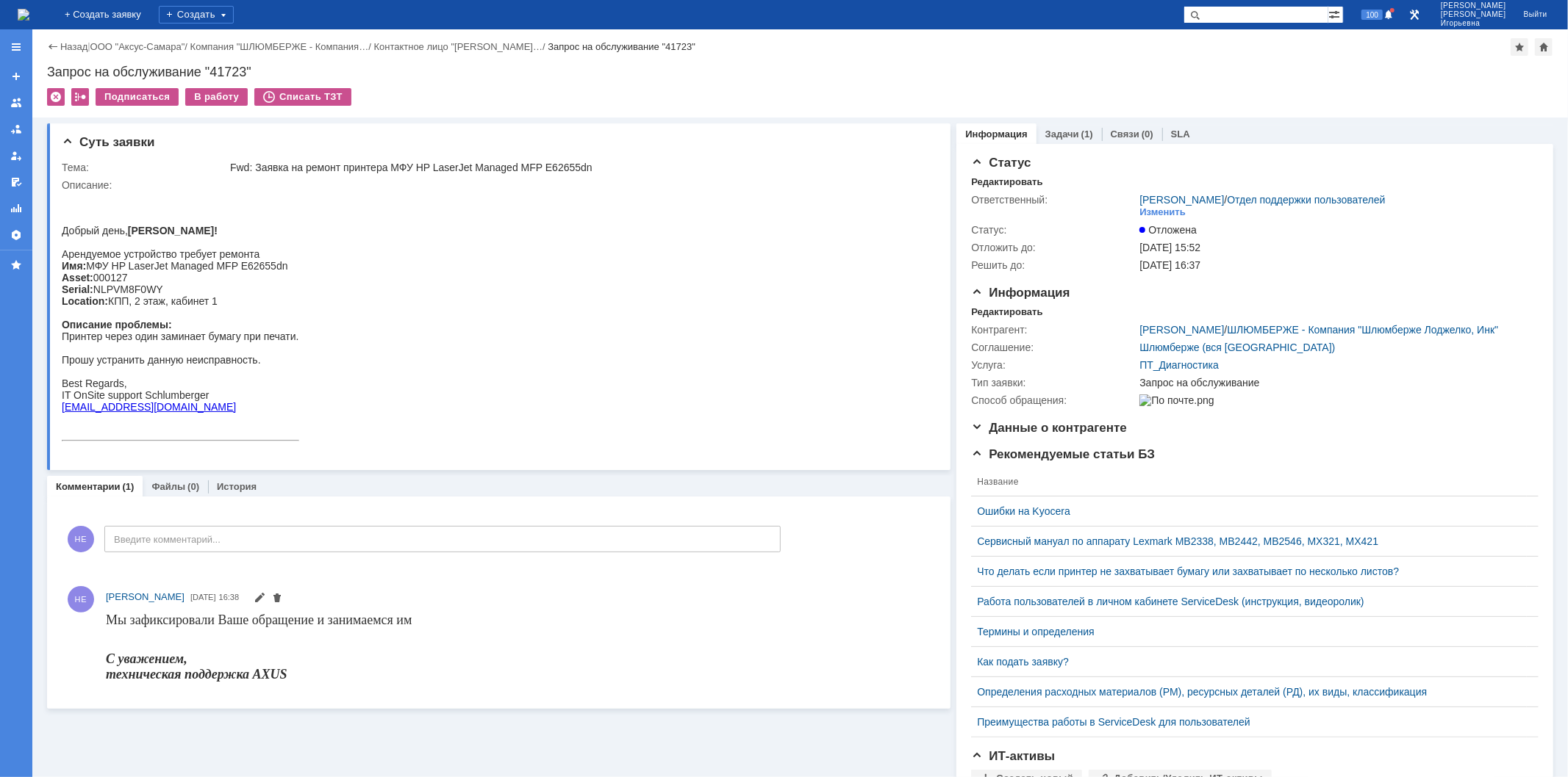
click at [30, 12] on img at bounding box center [24, 15] width 11 height 11
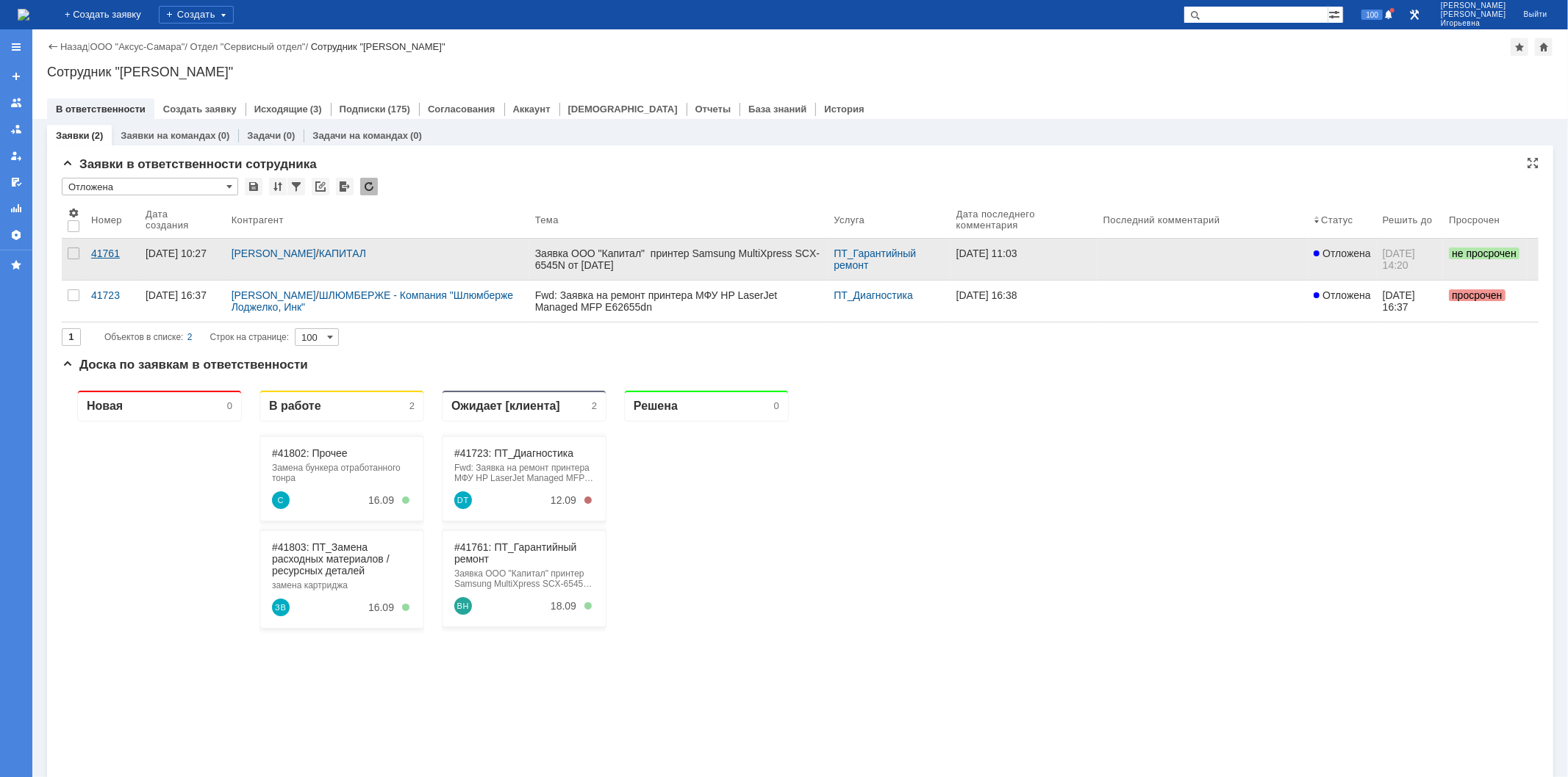
click at [105, 255] on div "41761" at bounding box center [112, 253] width 43 height 11
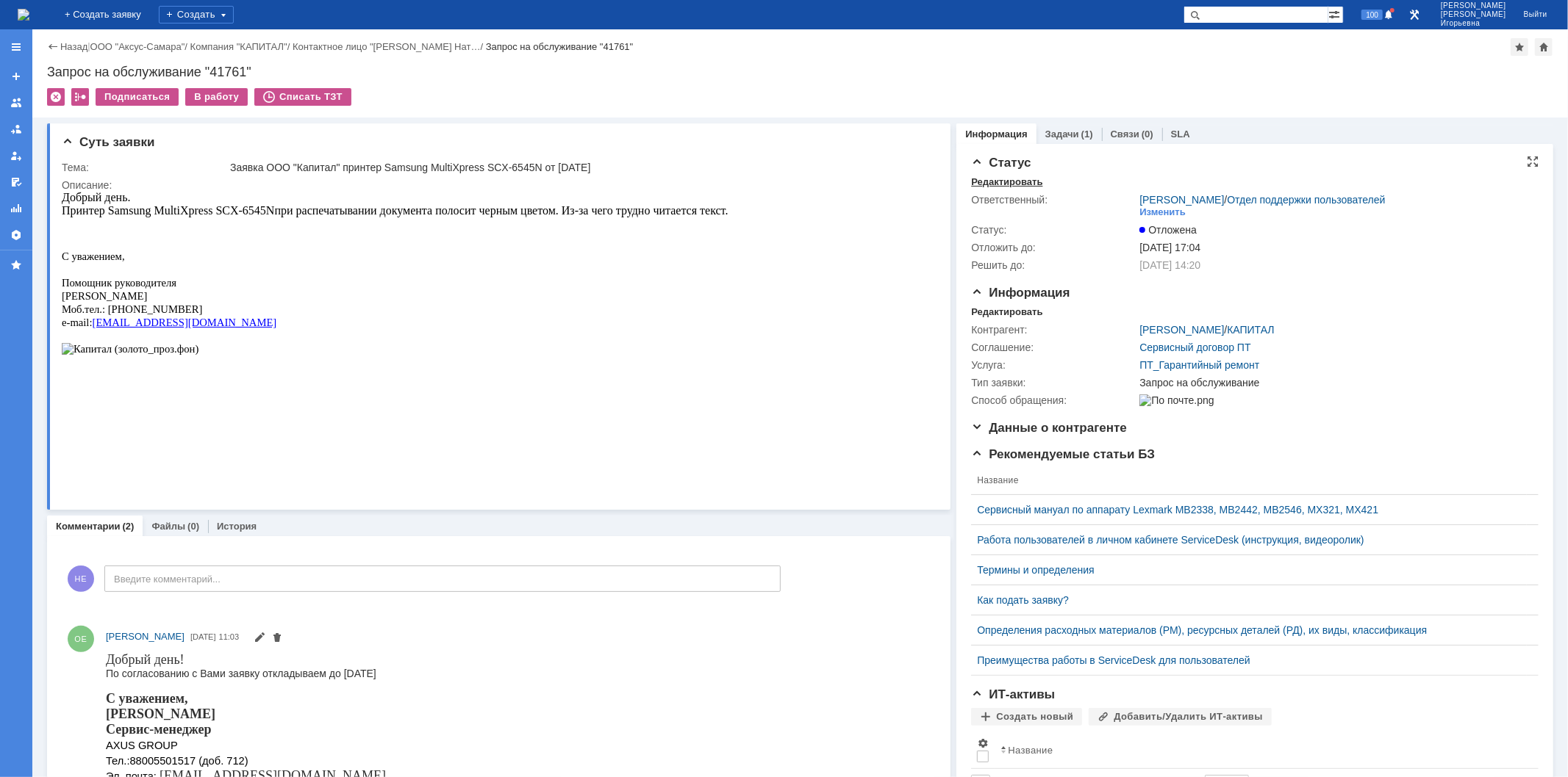
click at [991, 179] on div "Редактировать" at bounding box center [1006, 182] width 71 height 11
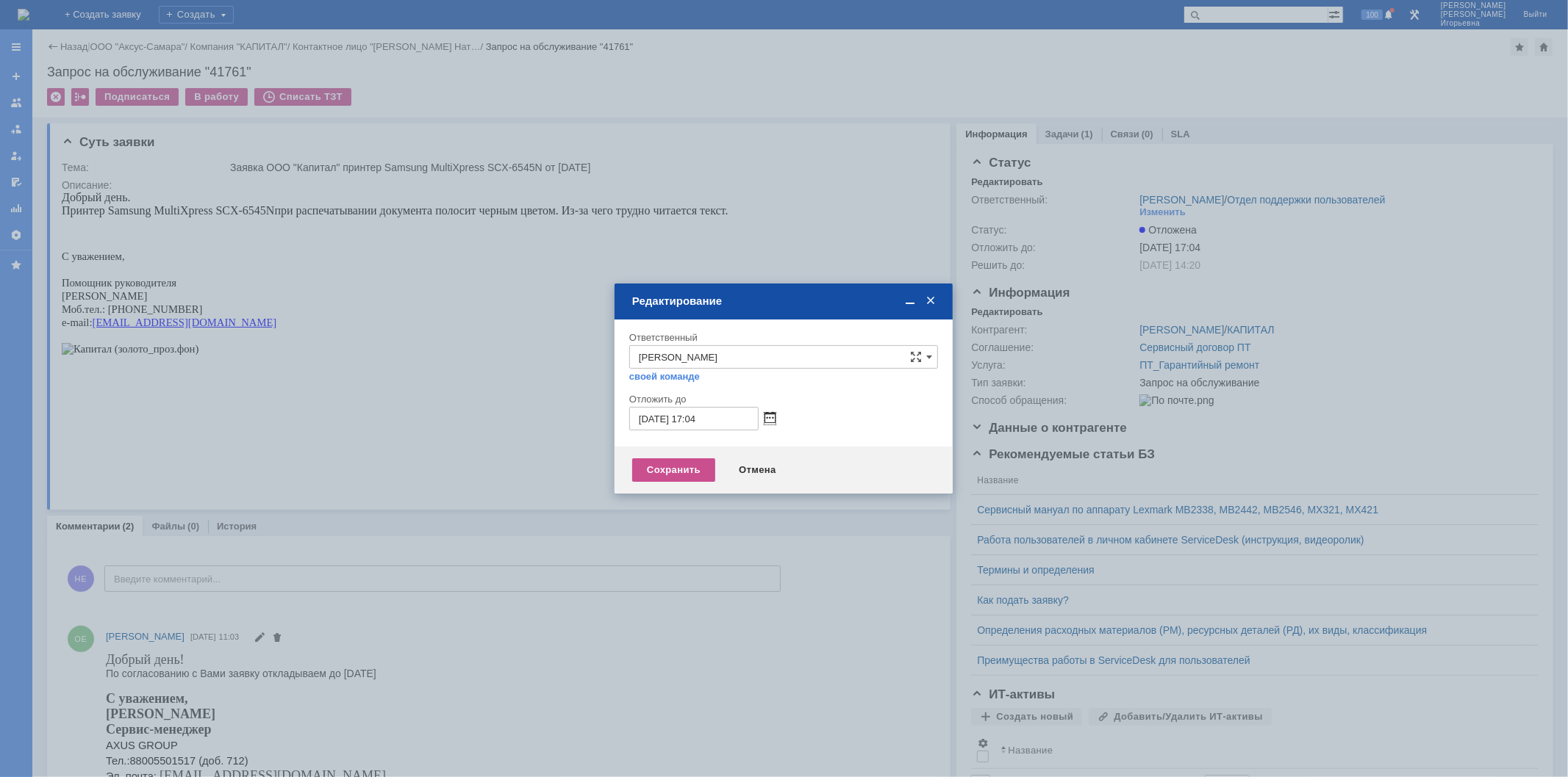
click at [767, 413] on span at bounding box center [769, 419] width 11 height 11
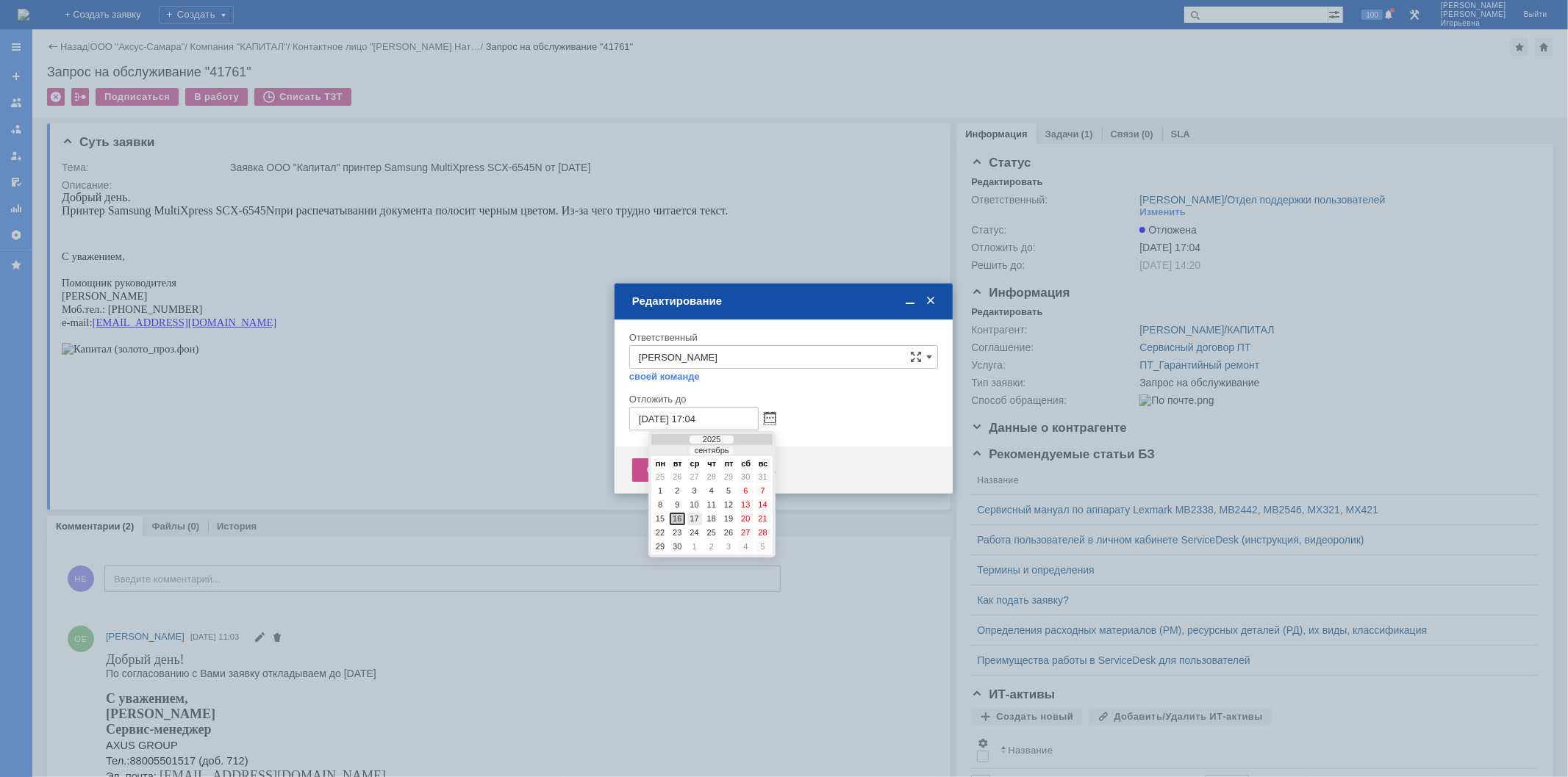
click at [696, 517] on div "17" at bounding box center [695, 519] width 15 height 12
type input "17.09.2025 17:04"
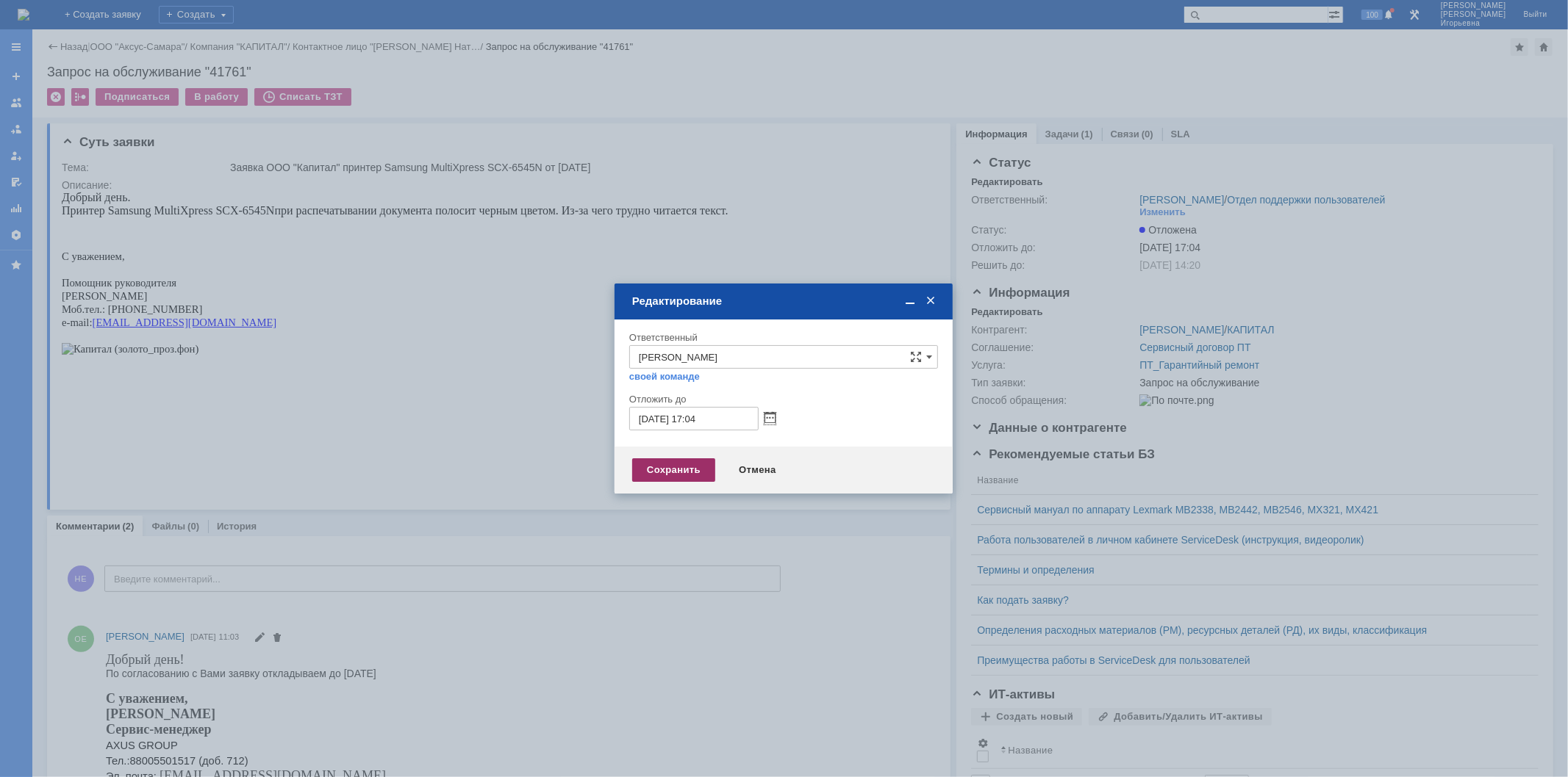
click at [681, 466] on div "Сохранить" at bounding box center [673, 470] width 83 height 24
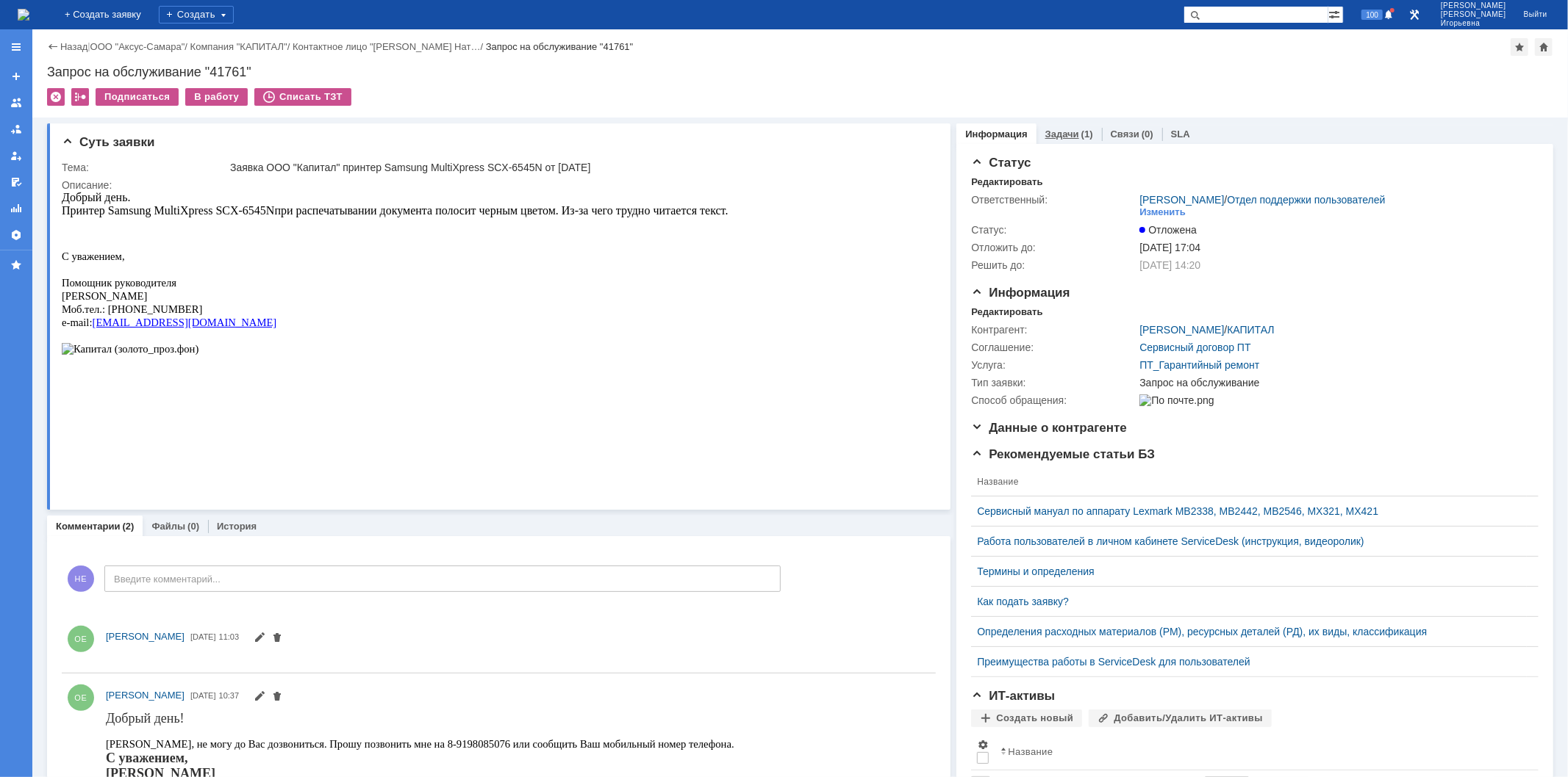
click at [1050, 133] on link "Задачи" at bounding box center [1062, 134] width 34 height 11
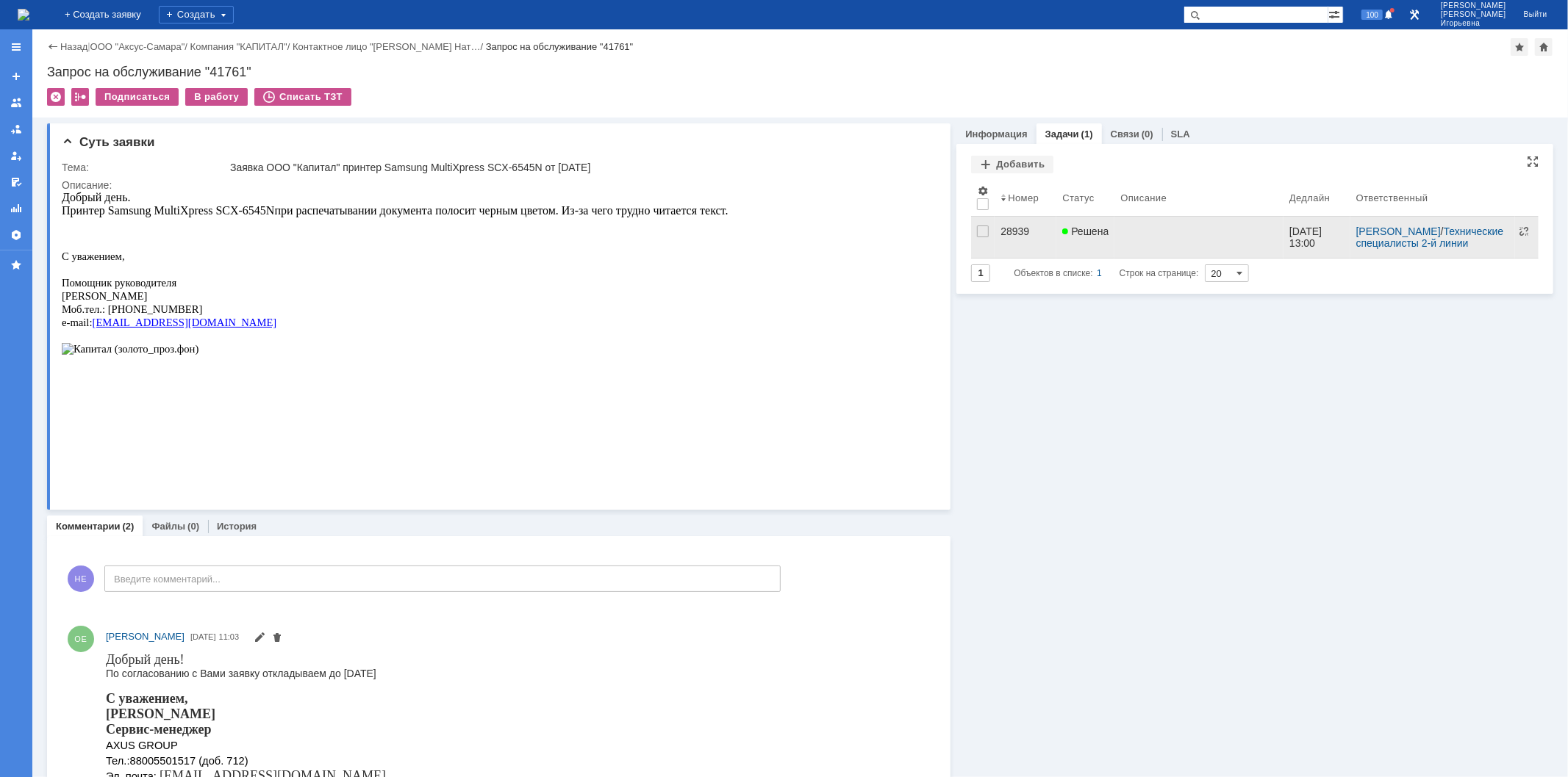
click at [1001, 229] on div "28939" at bounding box center [1025, 231] width 50 height 11
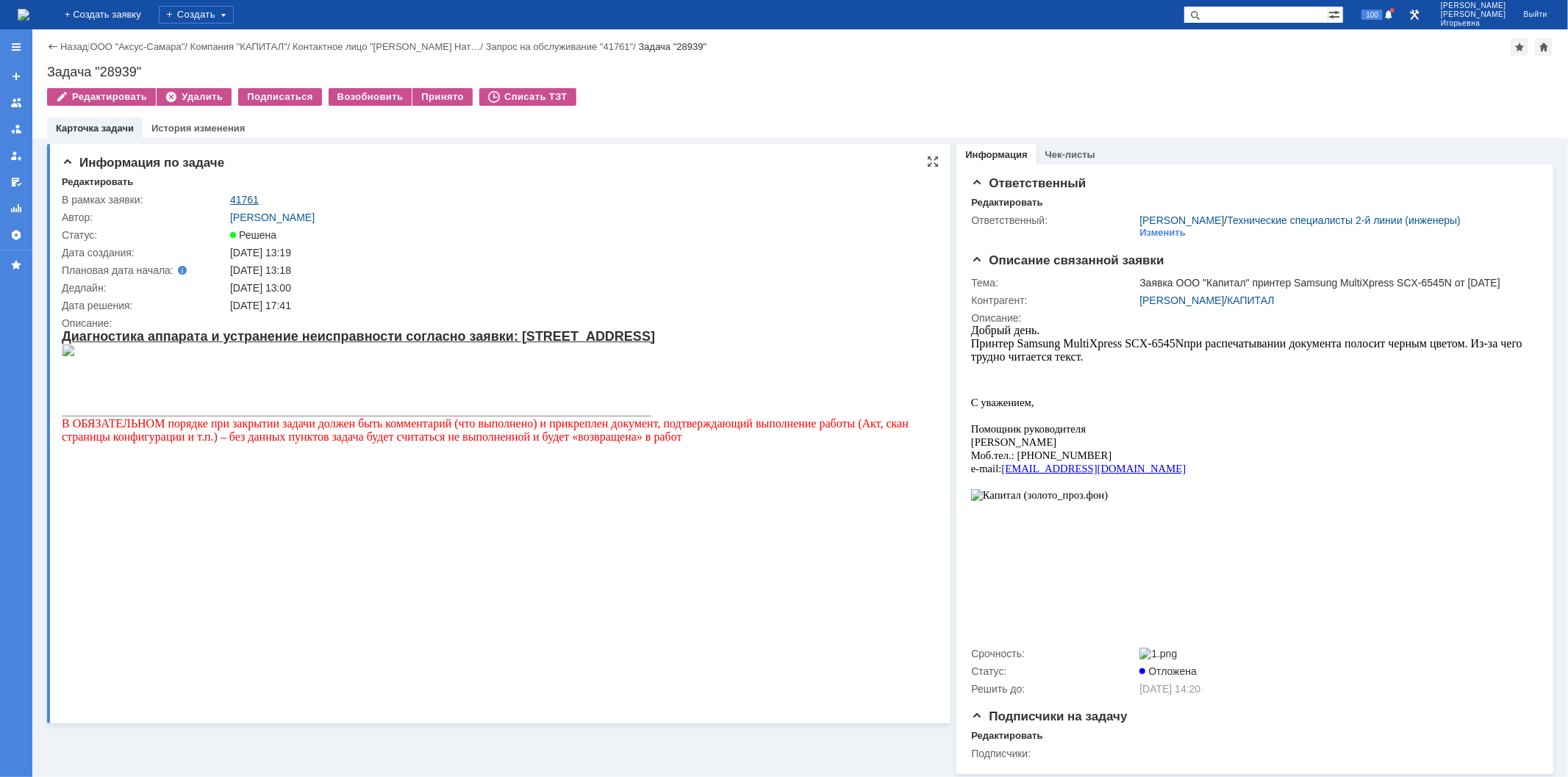
click at [243, 202] on link "41761" at bounding box center [244, 200] width 29 height 11
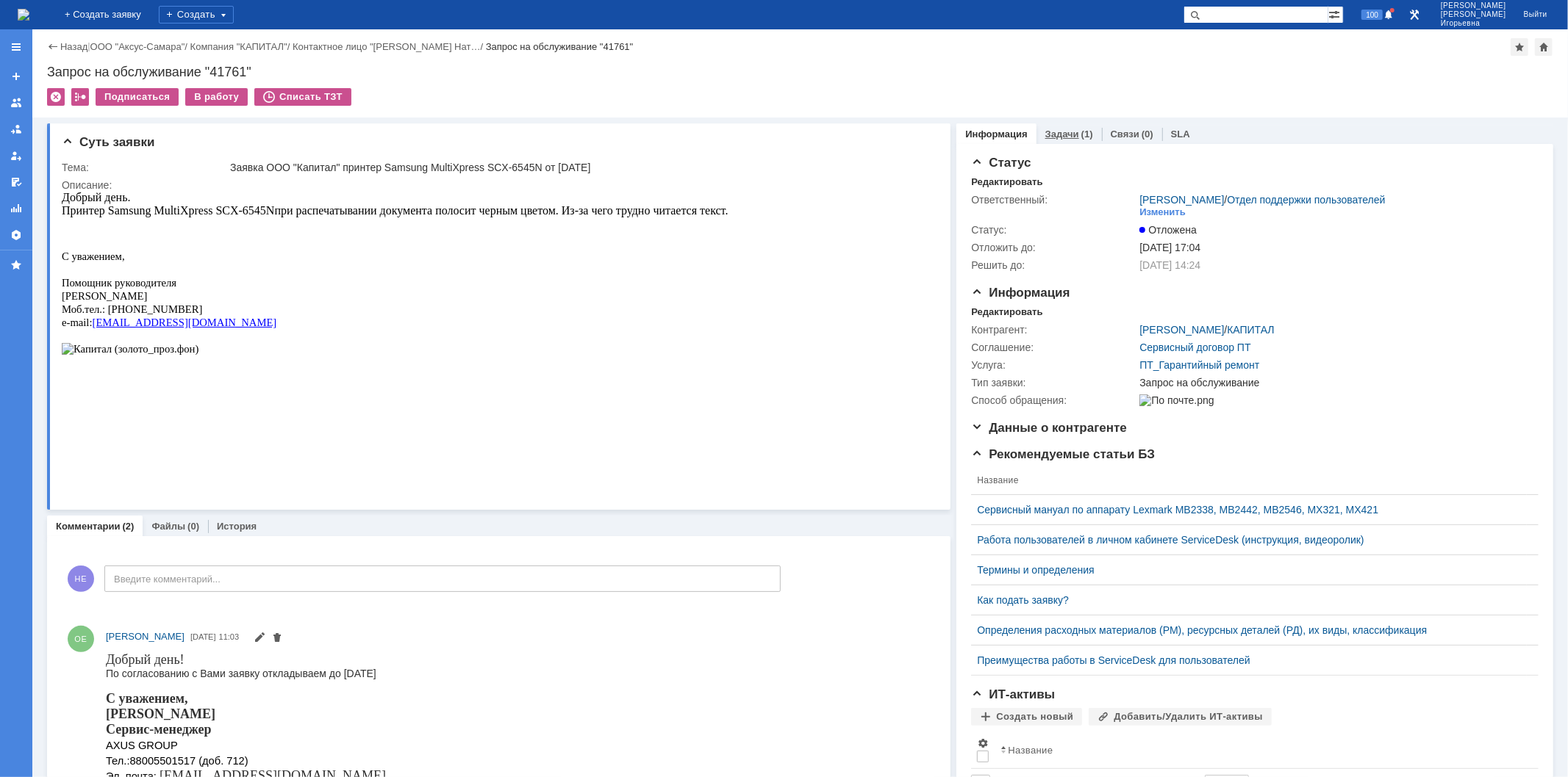
click at [1057, 138] on link "Задачи" at bounding box center [1062, 134] width 34 height 11
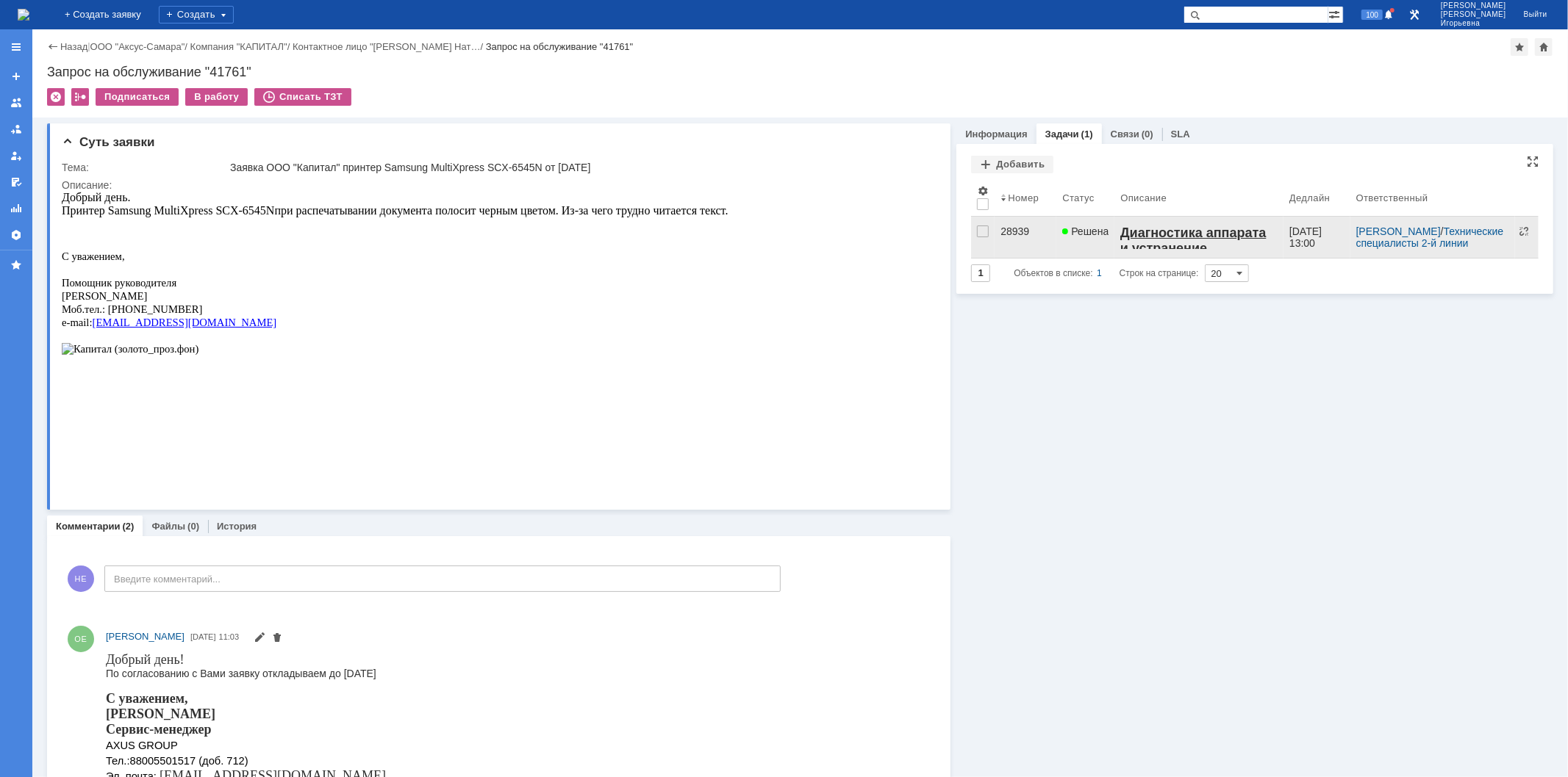
click at [1002, 232] on div "28939" at bounding box center [1025, 231] width 50 height 11
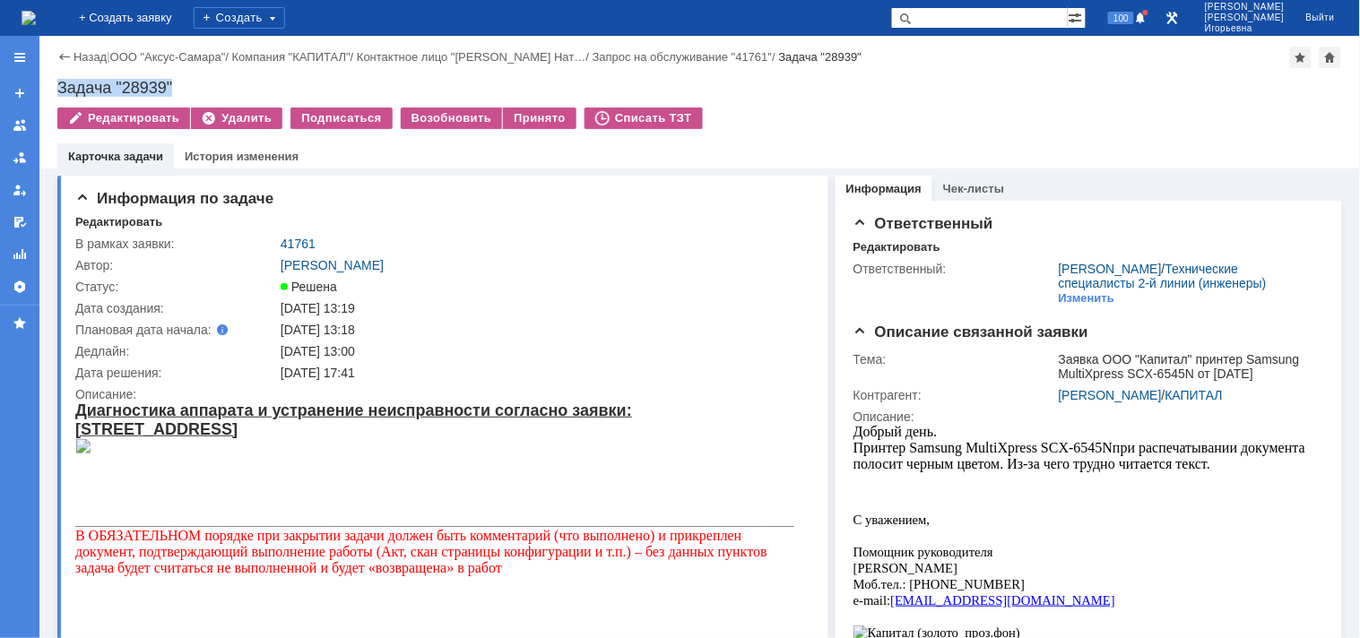
drag, startPoint x: 169, startPoint y: 76, endPoint x: 49, endPoint y: 90, distance: 120.0
click at [49, 90] on div "Назад | ООО "Аксус-Самара" / Компания "КАПИТАЛ" / Контактное лицо "Волоскова На…" at bounding box center [699, 102] width 1321 height 133
copy div "Задача "28939""
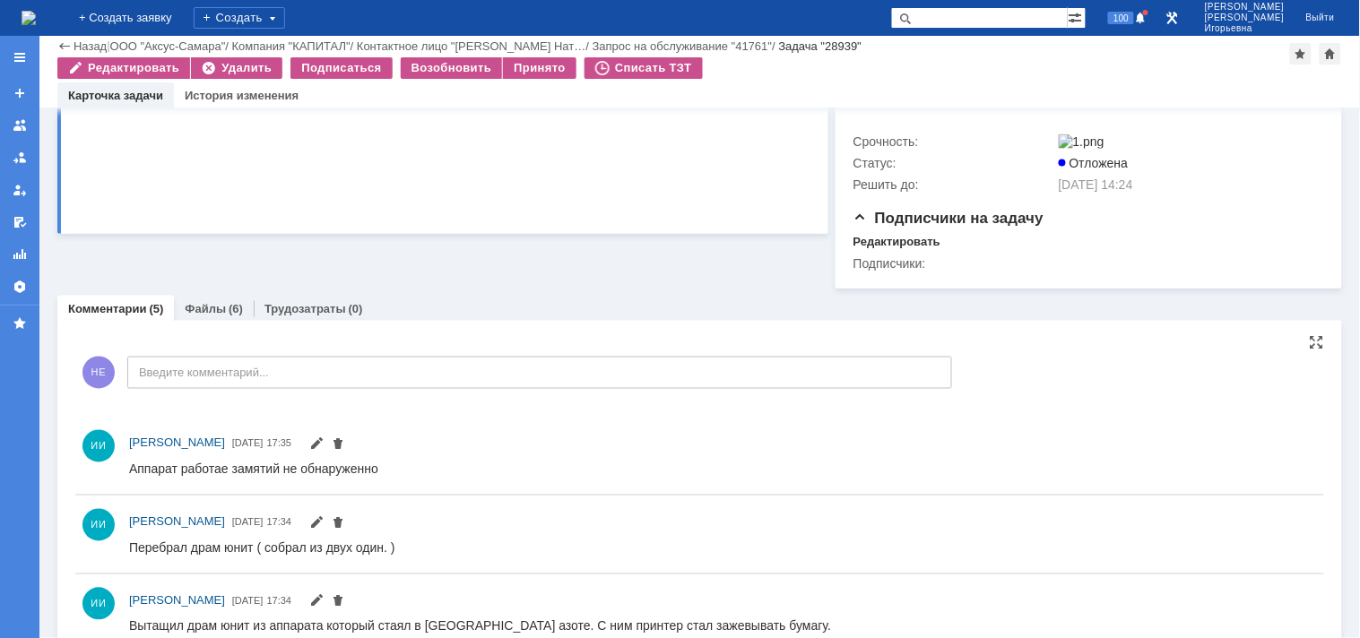
scroll to position [615, 0]
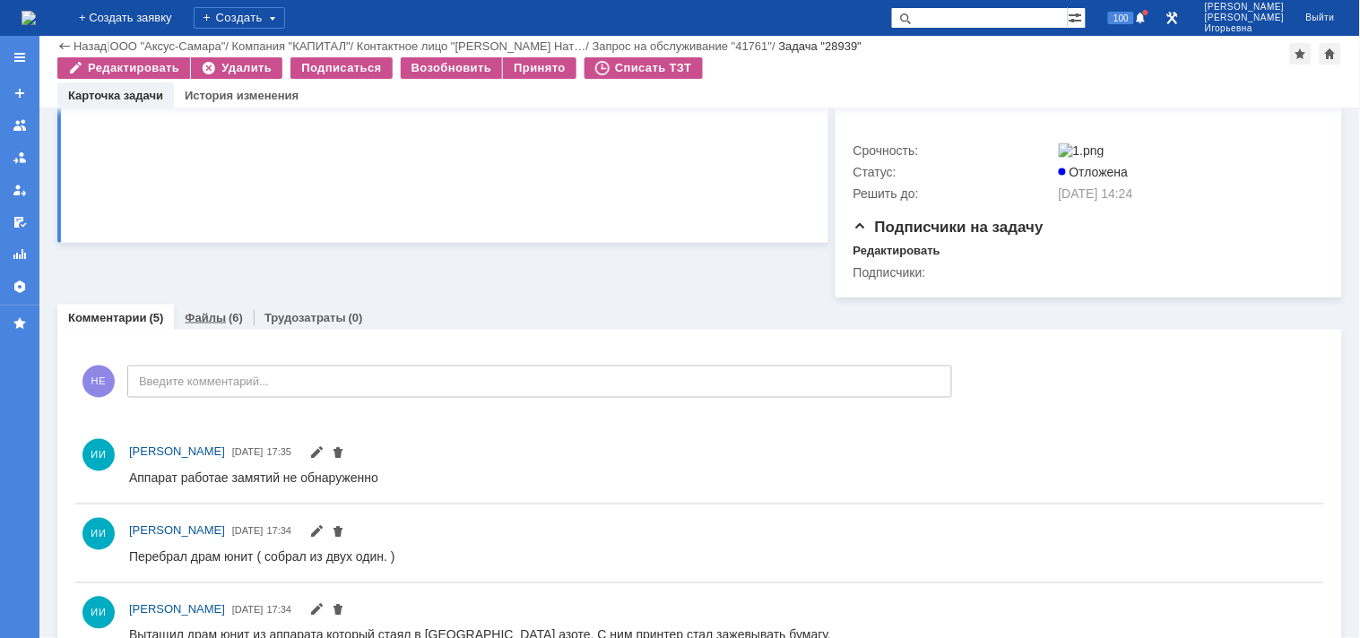
click at [204, 325] on link "Файлы" at bounding box center [205, 317] width 41 height 13
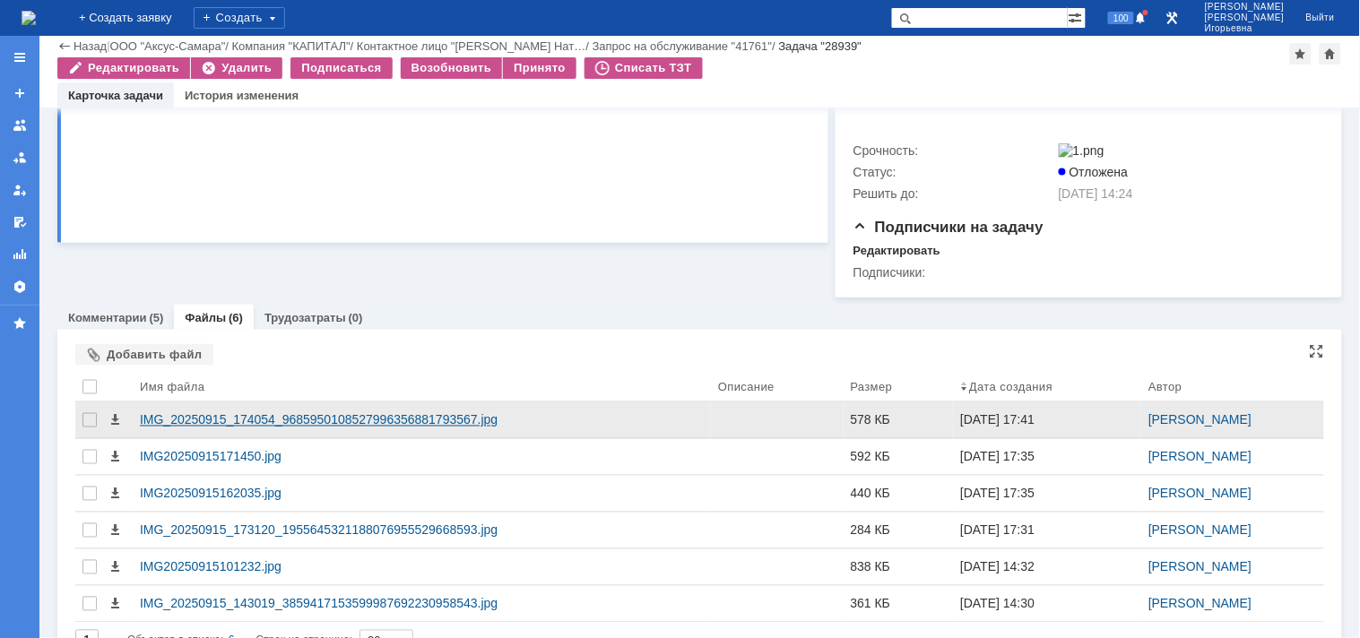
scroll to position [671, 0]
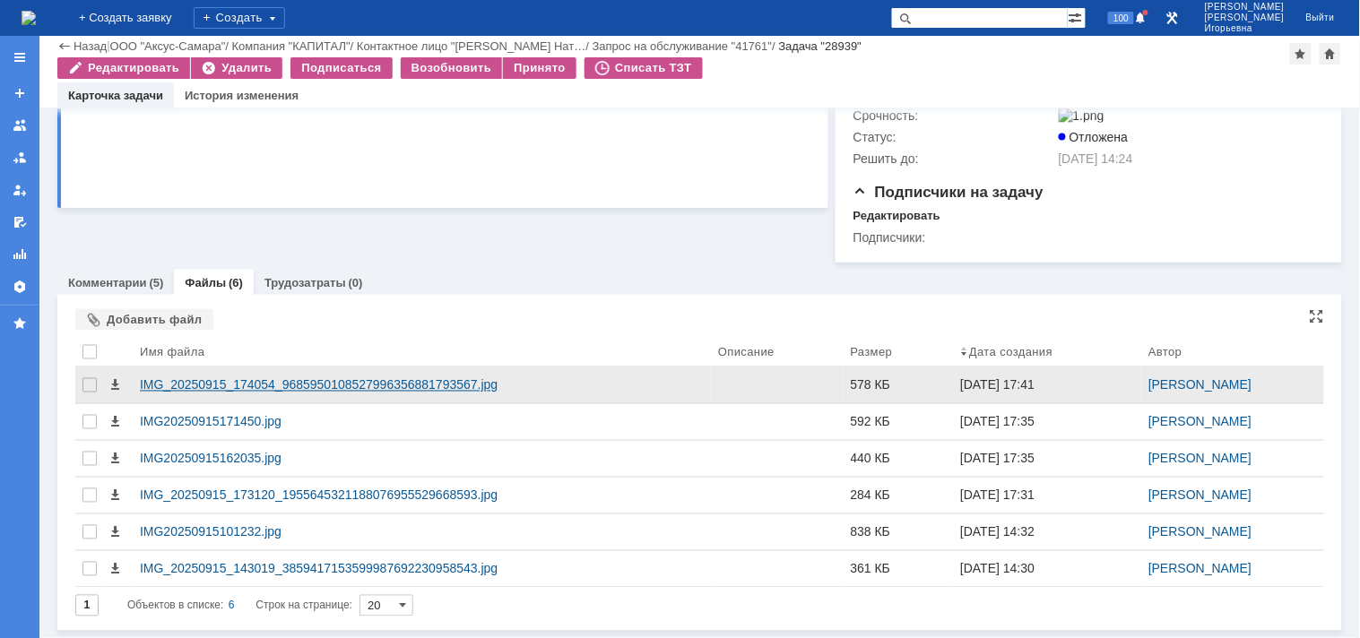
click at [161, 385] on div "IMG_20250915_174054_9685950108527996356881793567.jpg" at bounding box center [422, 385] width 564 height 14
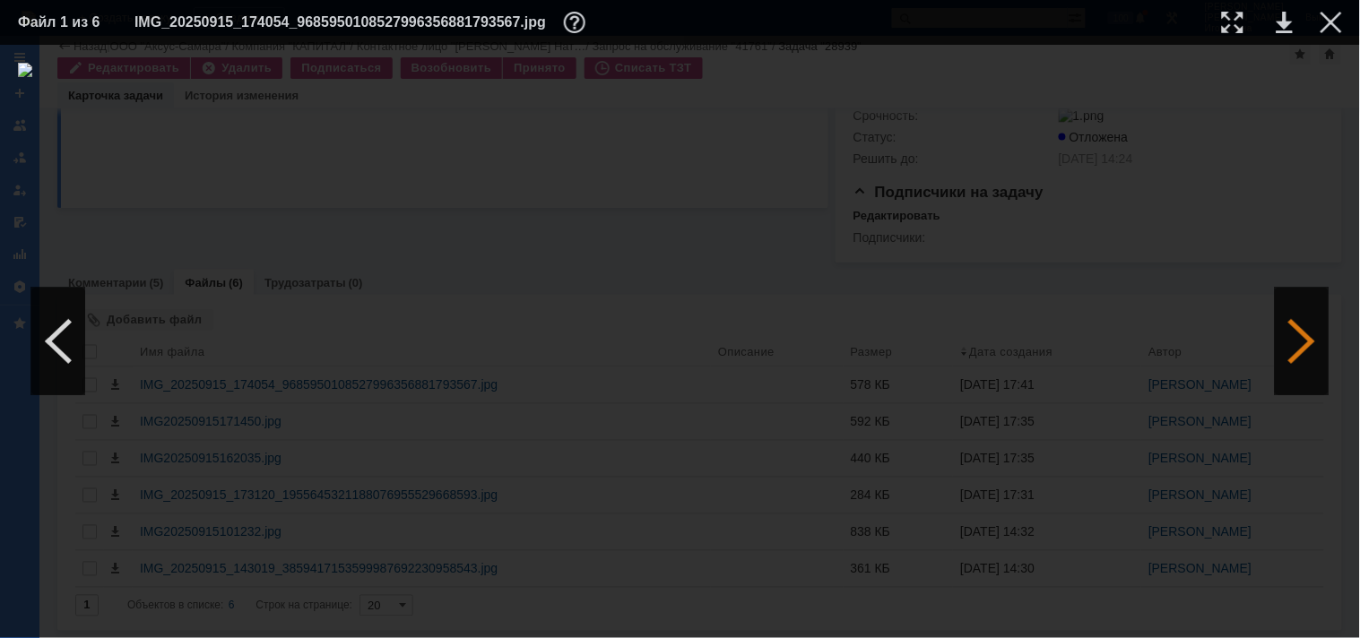
click at [1295, 351] on div at bounding box center [1302, 342] width 54 height 108
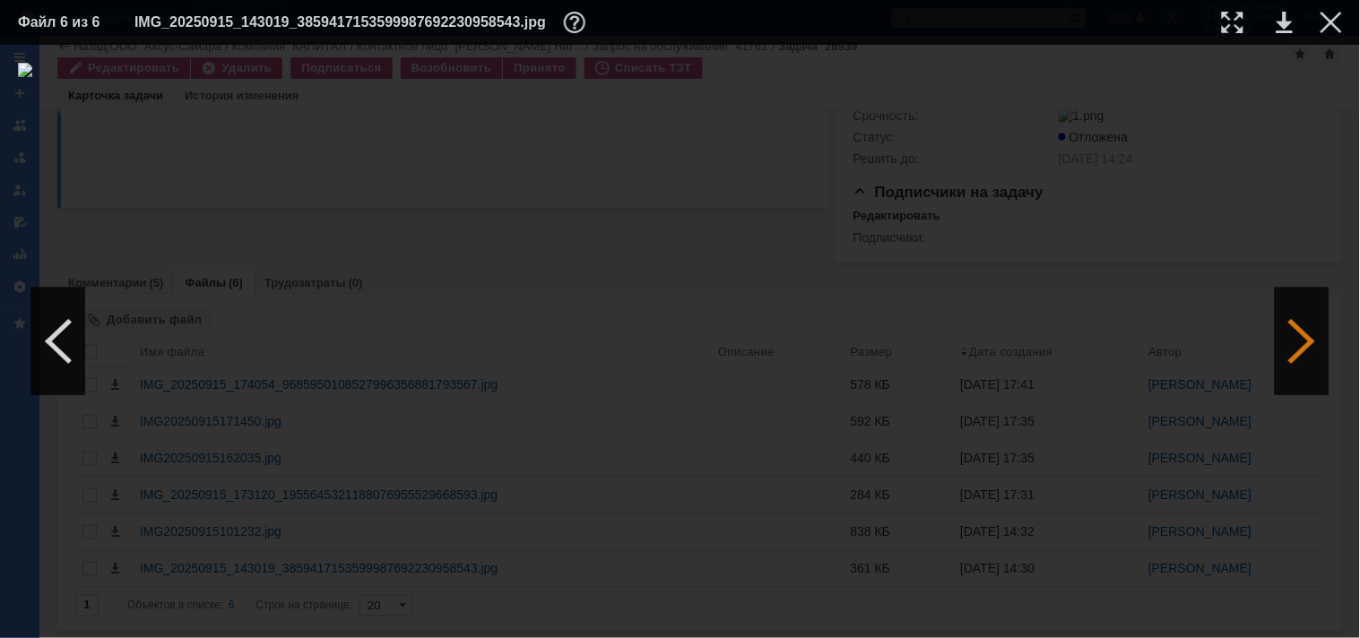
click at [1295, 351] on div at bounding box center [1302, 342] width 54 height 108
click at [1334, 23] on div at bounding box center [1332, 23] width 22 height 22
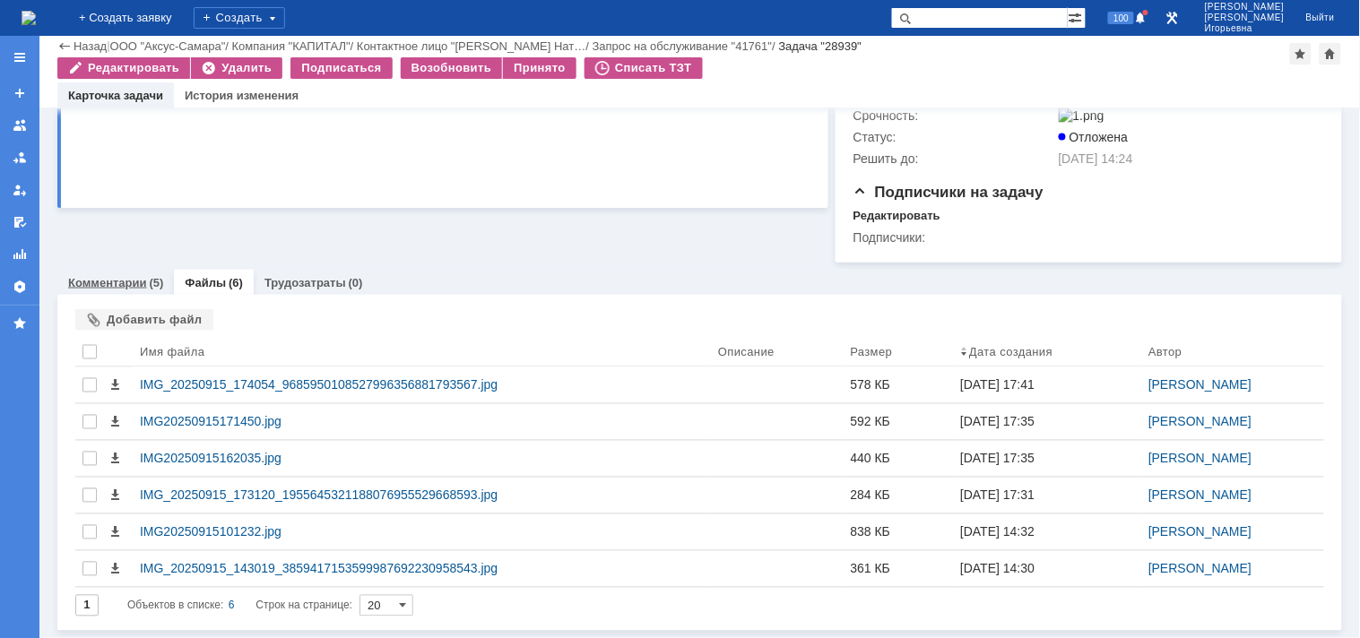
click at [101, 283] on link "Комментарии" at bounding box center [107, 282] width 79 height 13
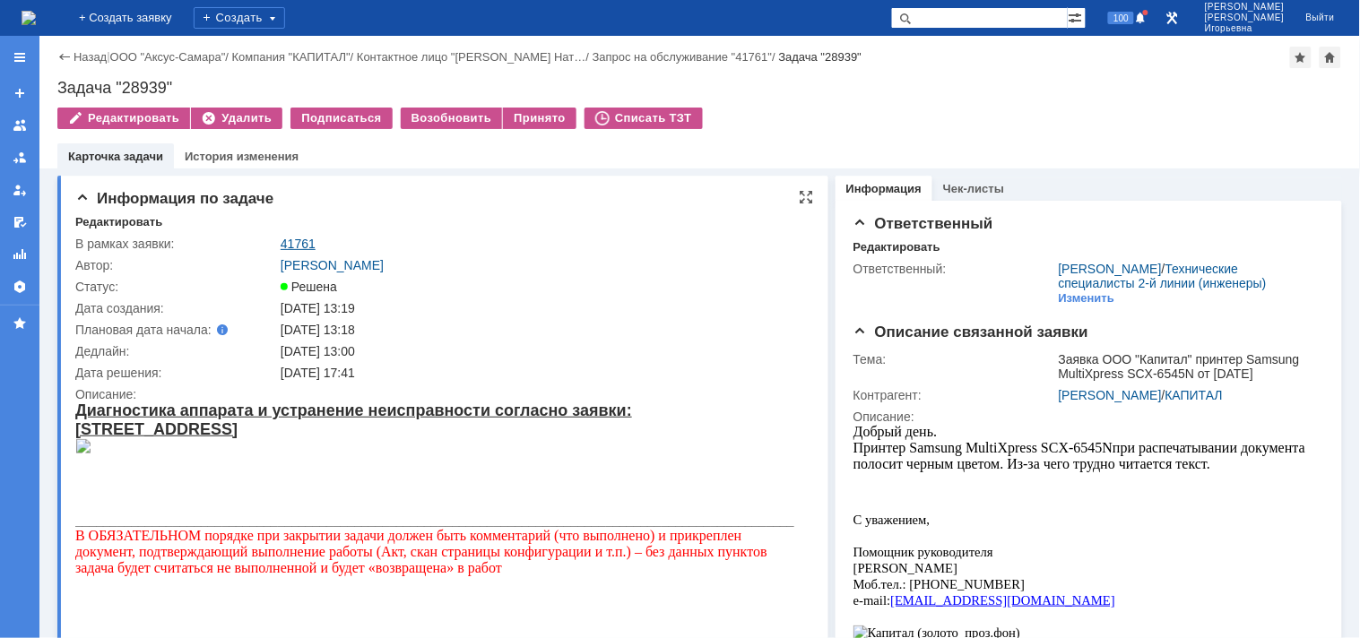
click at [308, 242] on link "41761" at bounding box center [298, 244] width 35 height 14
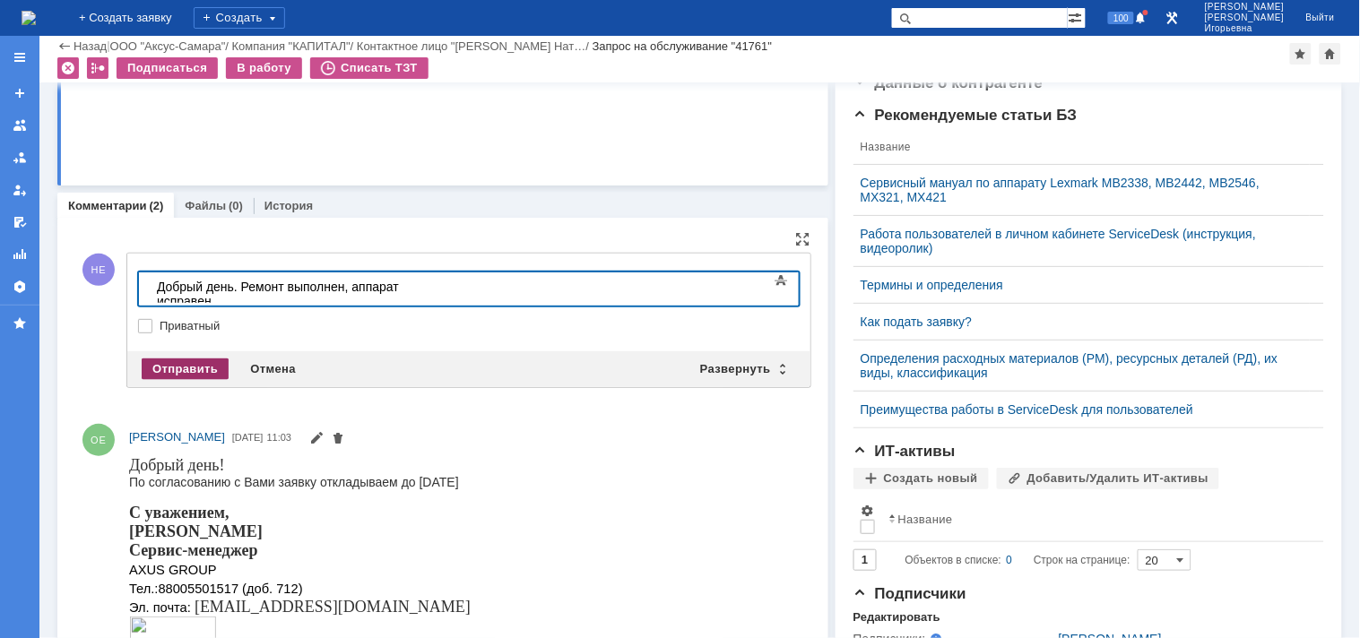
click at [199, 359] on div "Отправить" at bounding box center [185, 370] width 87 height 22
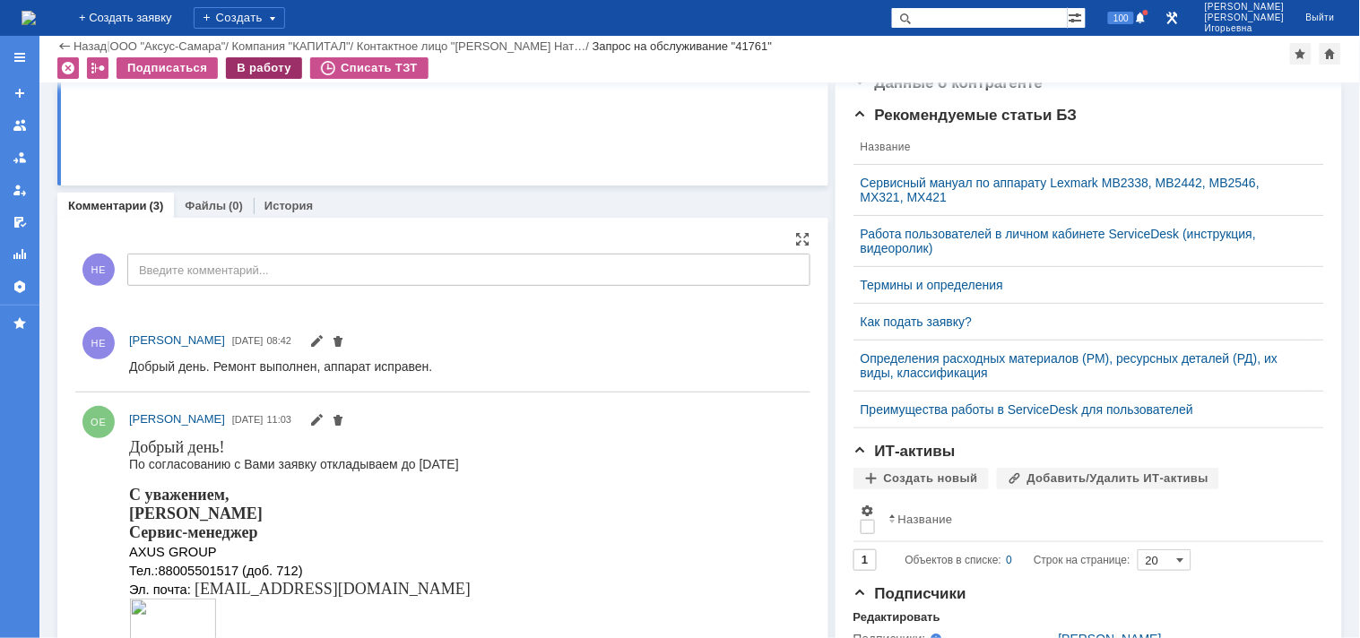
click at [256, 66] on div "В работу" at bounding box center [264, 68] width 76 height 22
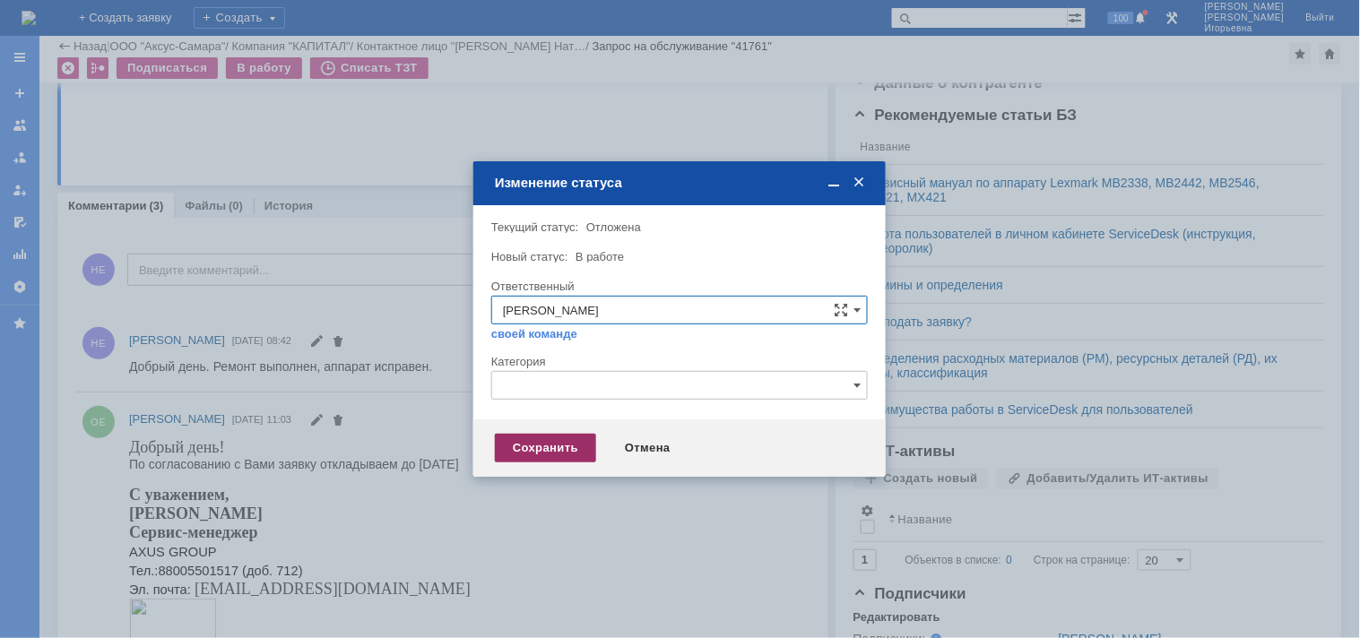
click at [547, 442] on div "Сохранить" at bounding box center [545, 448] width 101 height 29
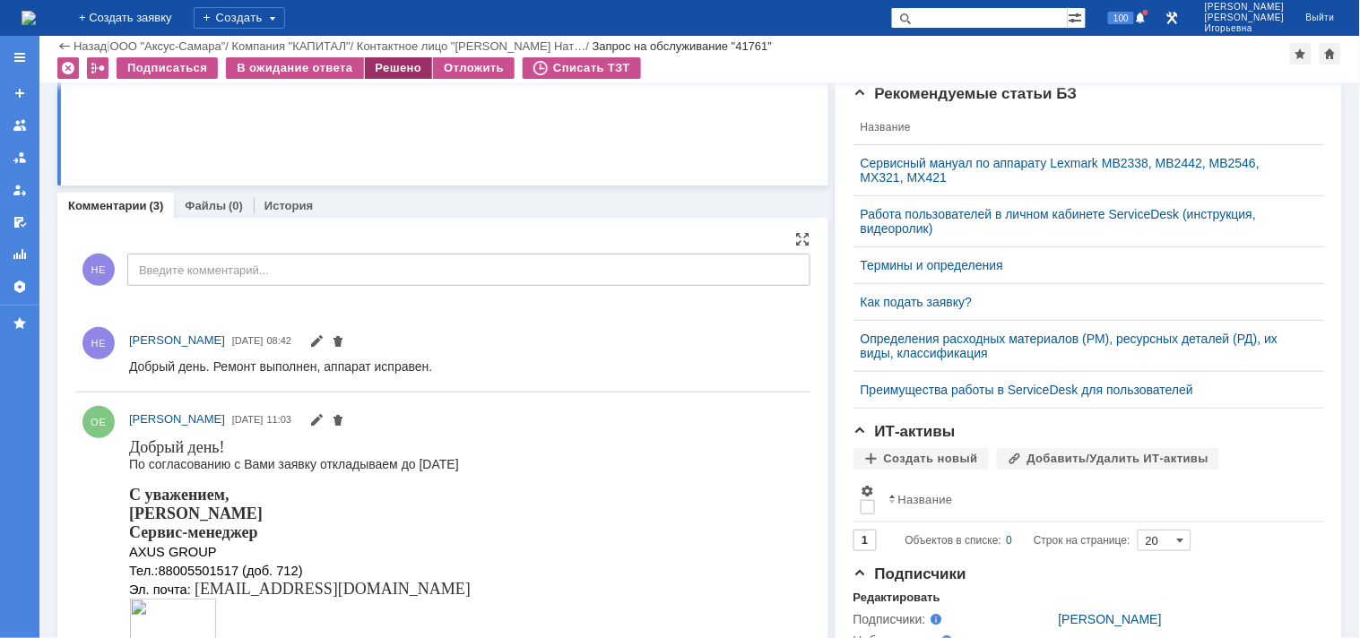
click at [404, 72] on div "Решено" at bounding box center [399, 68] width 68 height 22
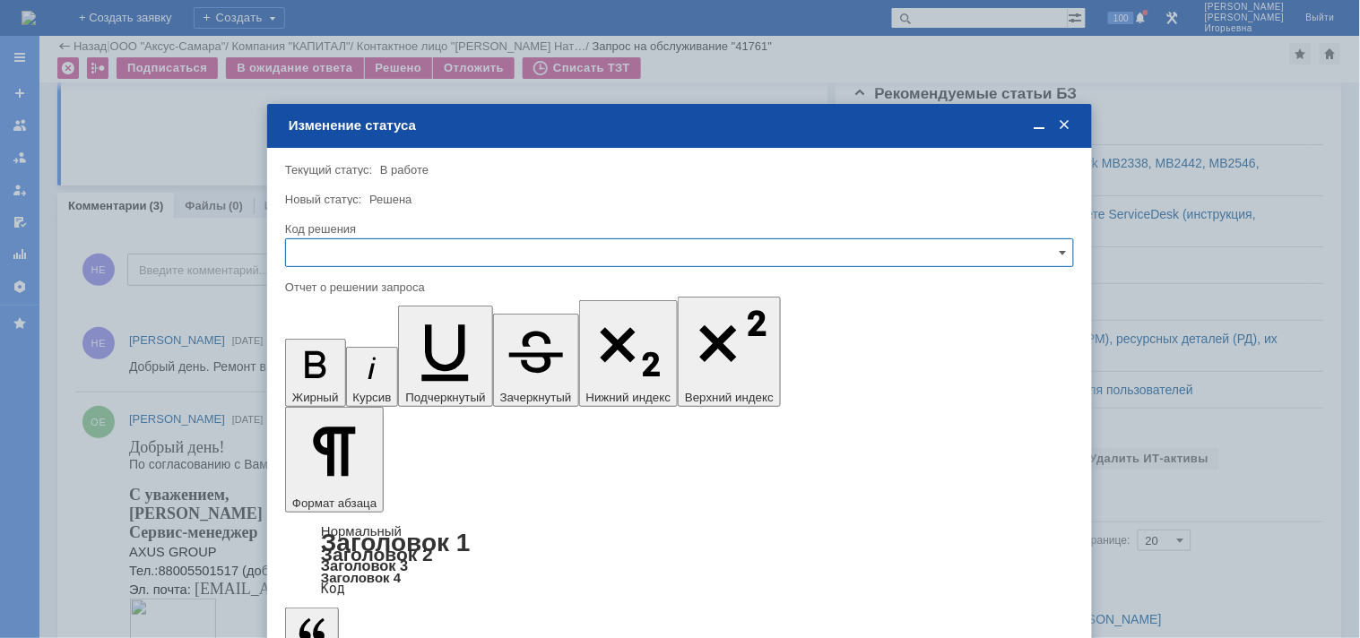
click at [332, 242] on input "text" at bounding box center [679, 252] width 789 height 29
click at [315, 370] on span "Решено" at bounding box center [680, 374] width 766 height 14
type input "Решено"
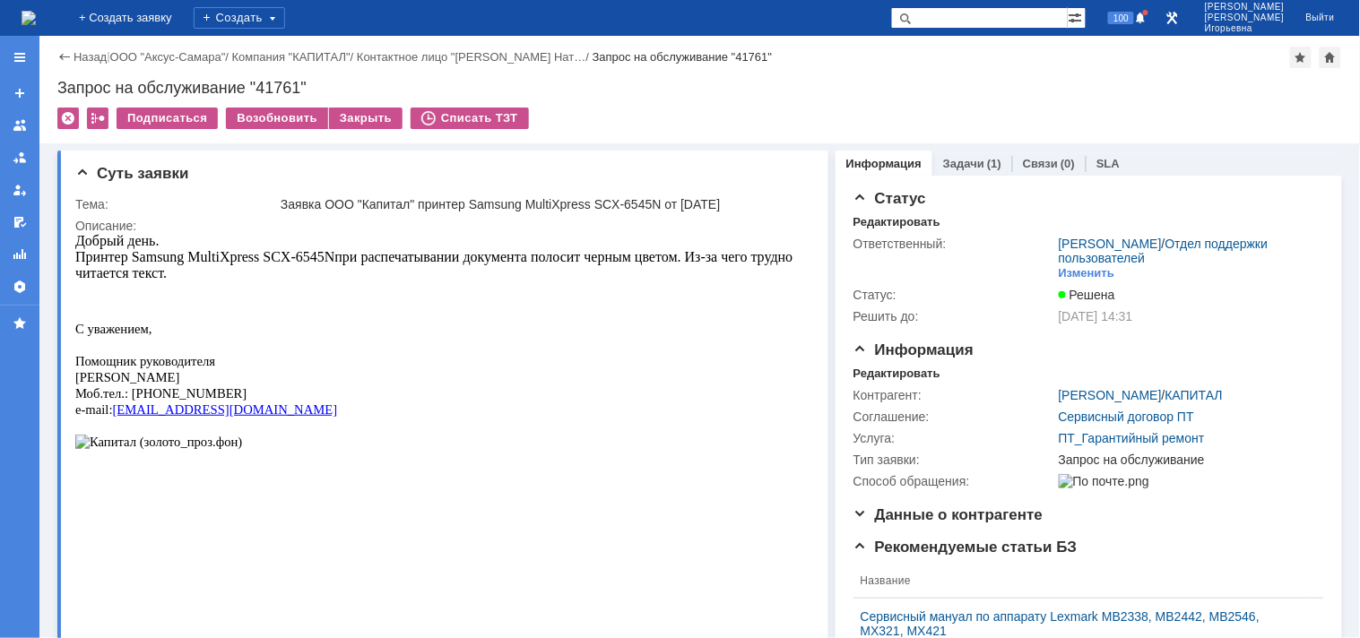
click at [34, 19] on img at bounding box center [29, 18] width 14 height 14
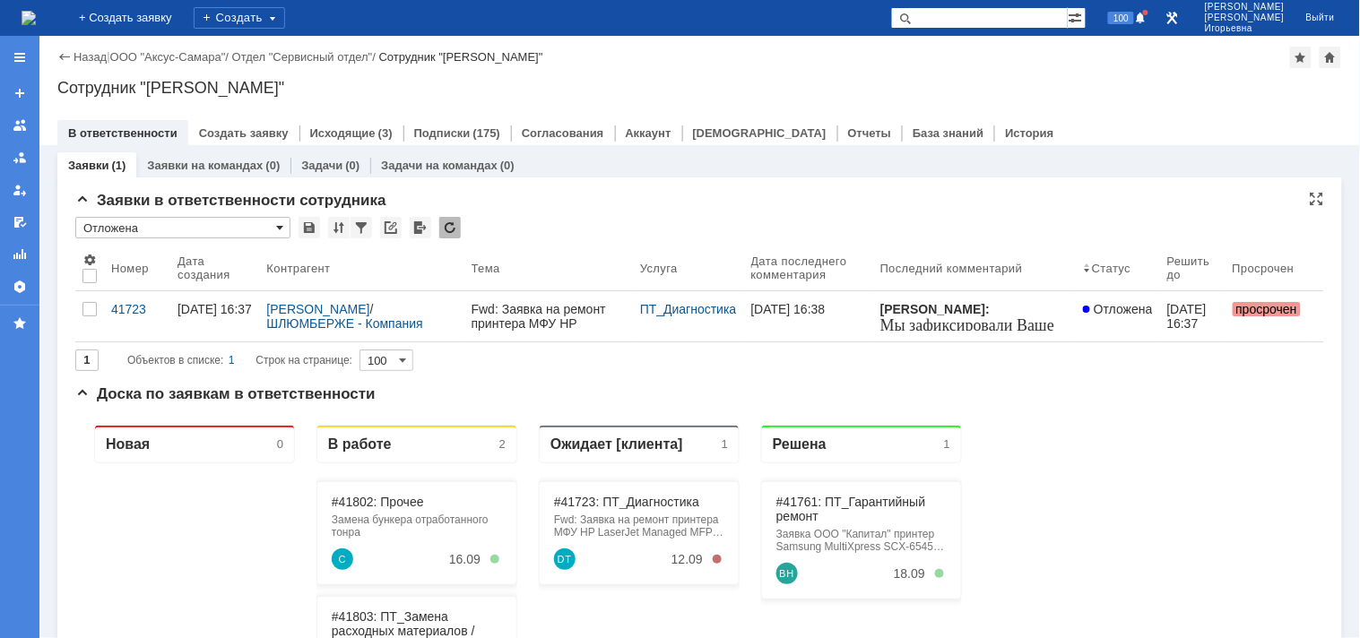
click at [280, 228] on span at bounding box center [279, 228] width 7 height 14
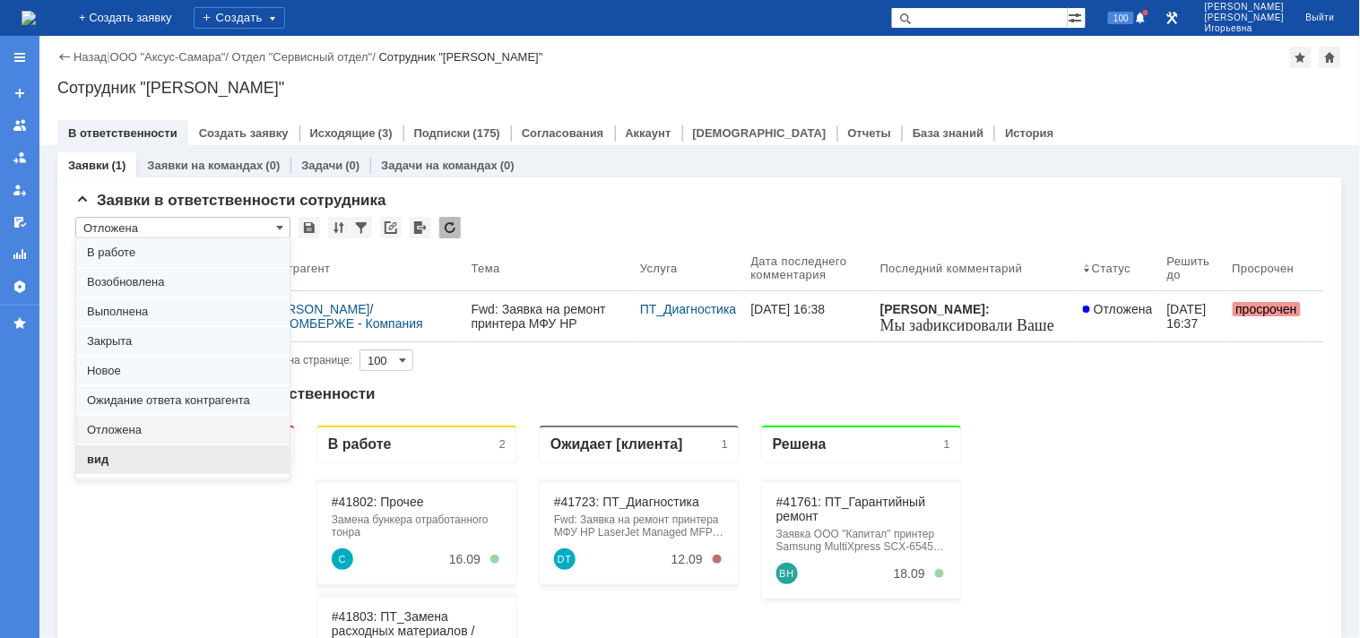
scroll to position [49, 0]
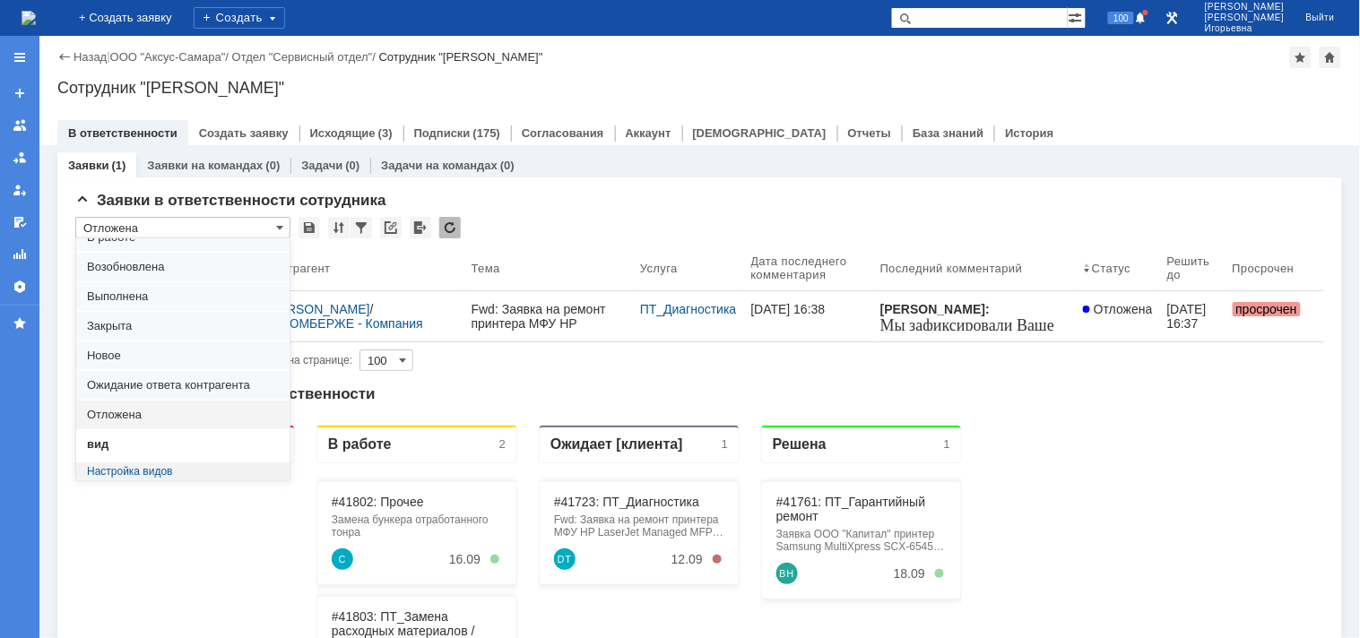
click at [108, 442] on span "вид" at bounding box center [183, 444] width 192 height 14
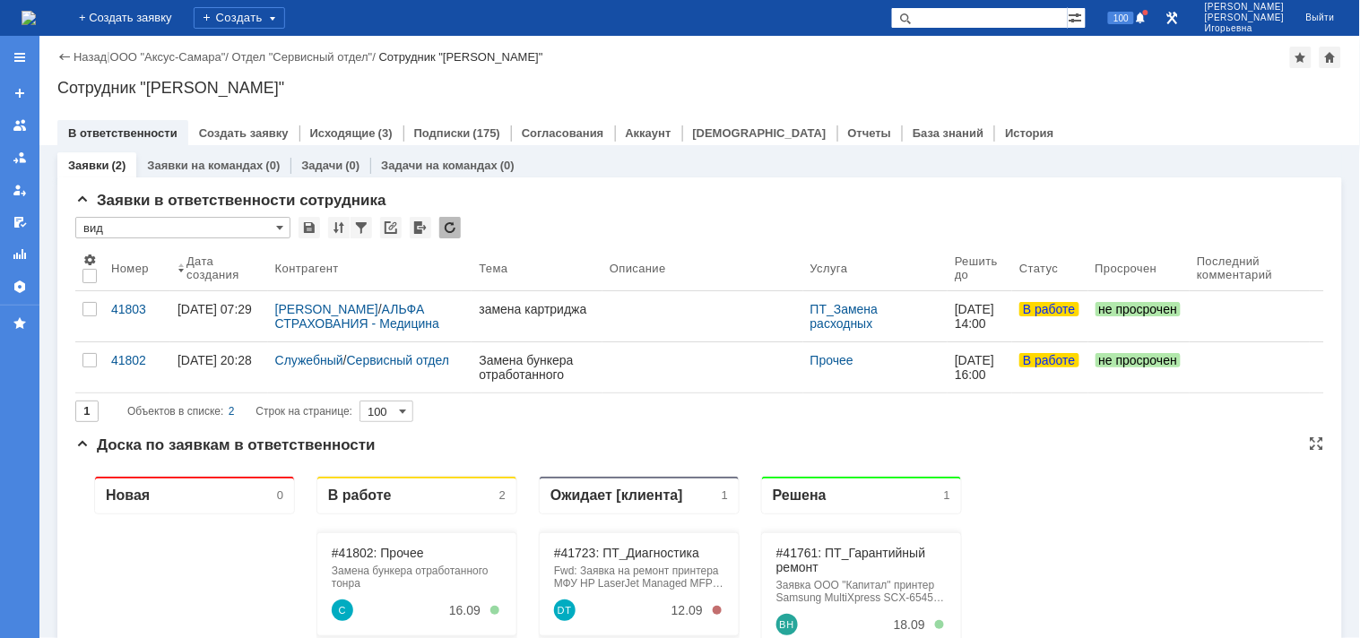
scroll to position [0, 0]
type input "вид"
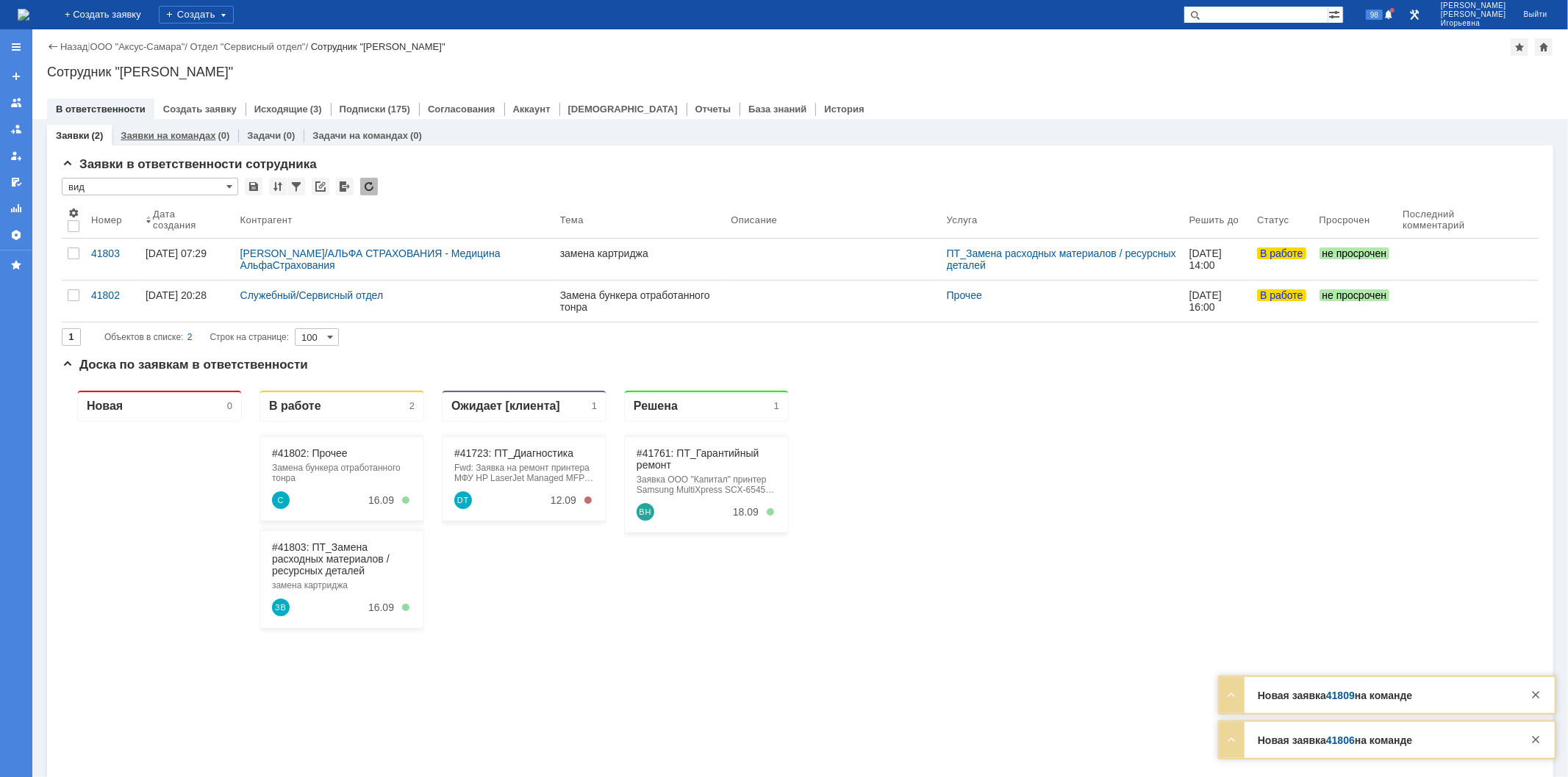
click at [179, 134] on link "Заявки на командах" at bounding box center [168, 135] width 95 height 11
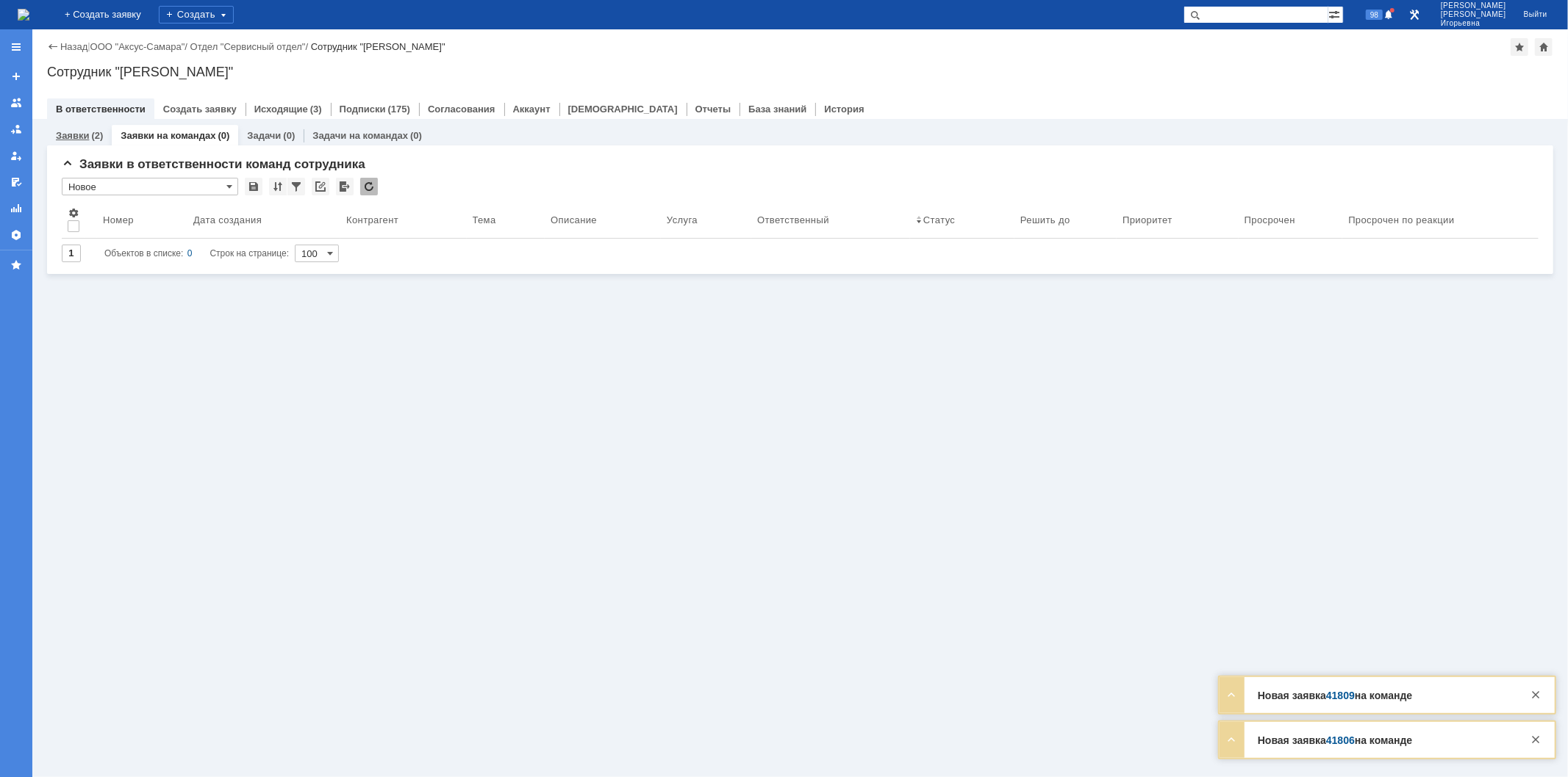
click at [86, 125] on div "Заявки (2)" at bounding box center [79, 135] width 65 height 21
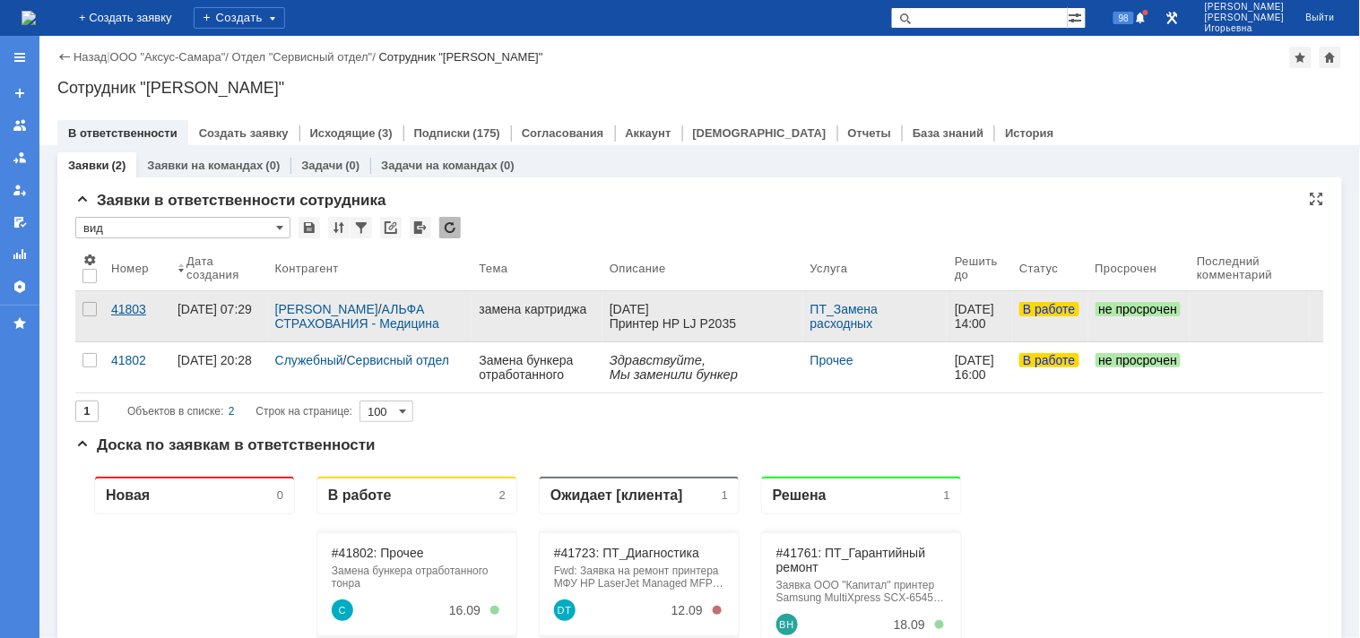
click at [141, 305] on div "41803" at bounding box center [137, 309] width 52 height 14
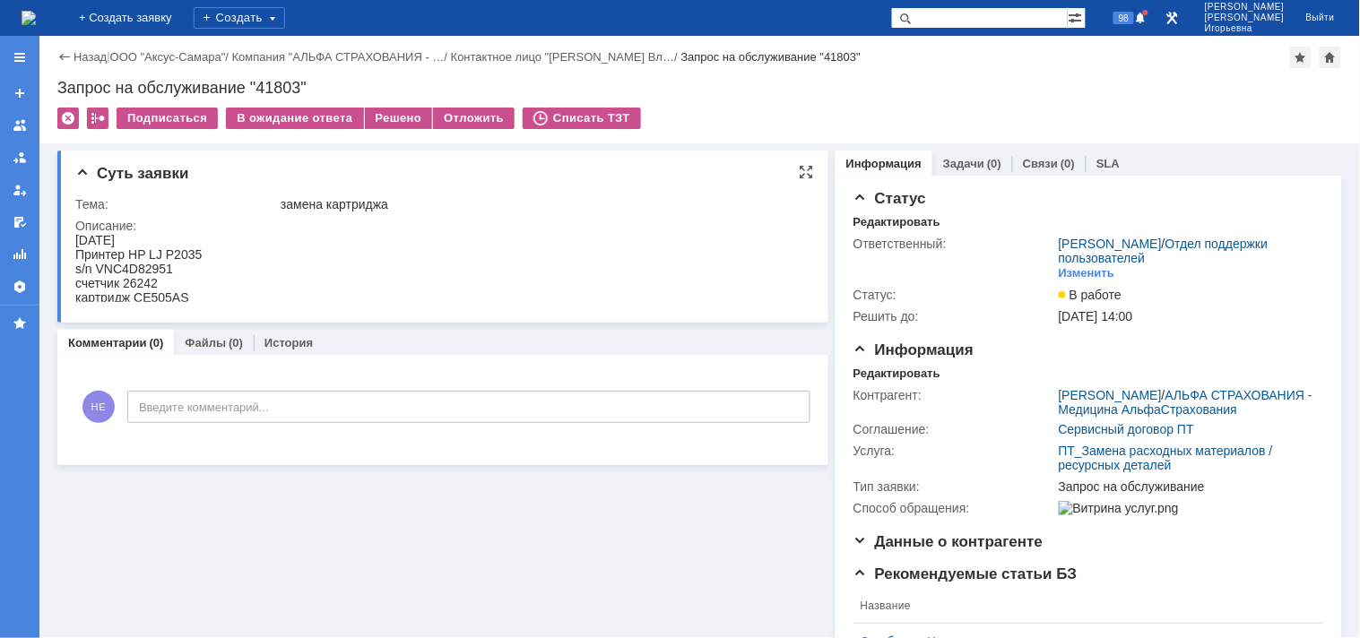
click at [162, 270] on div "s/n VNC4D82951" at bounding box center [137, 268] width 126 height 14
copy div "VNC4D82951"
click at [281, 85] on div "Запрос на обслуживание "41803"" at bounding box center [699, 88] width 1285 height 18
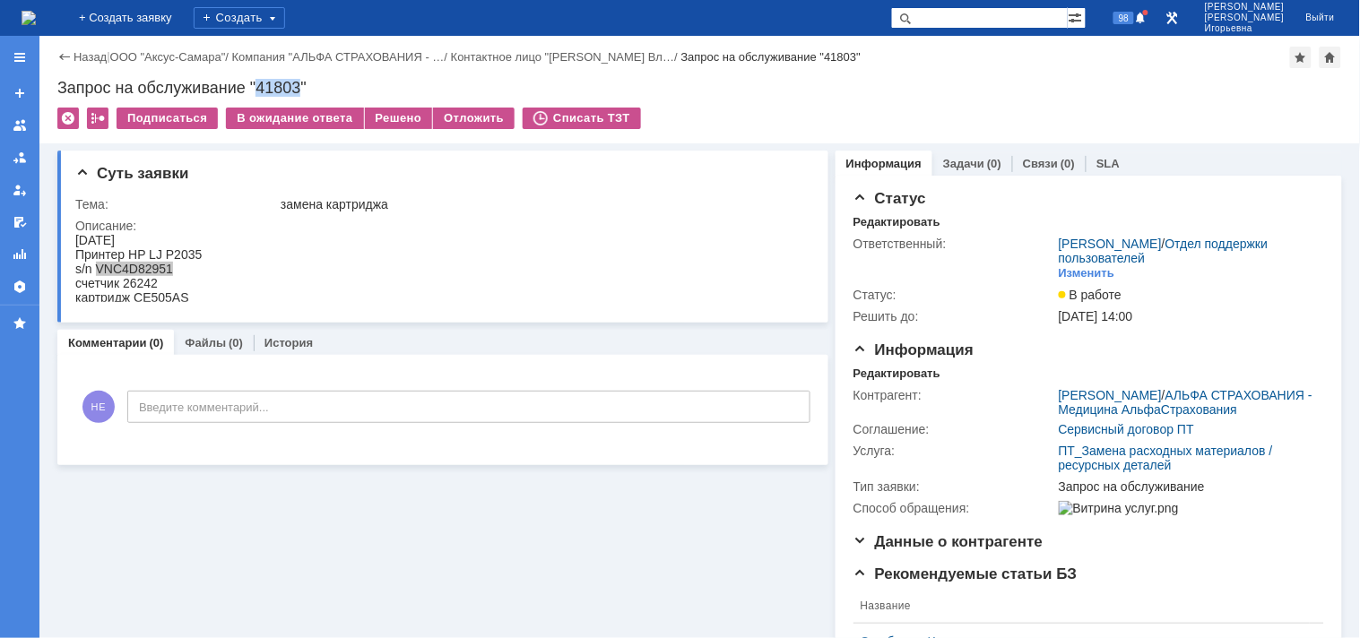
copy div "41803"
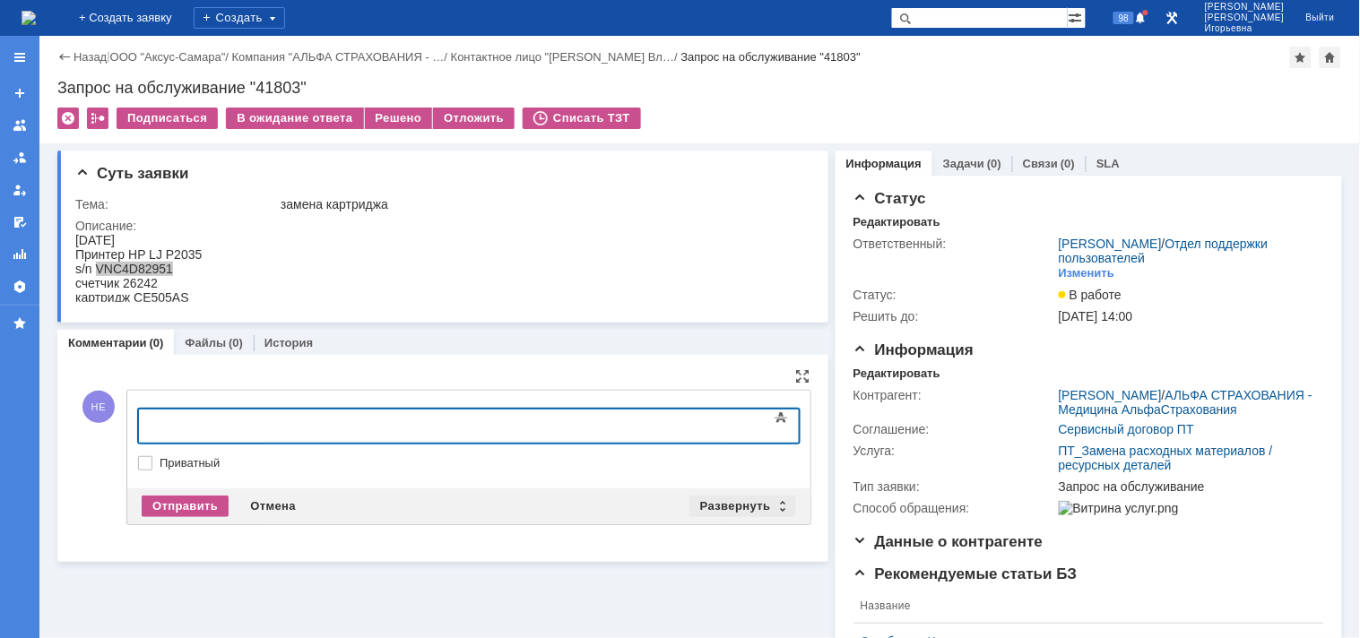
click at [775, 503] on div "Развернуть" at bounding box center [742, 507] width 107 height 22
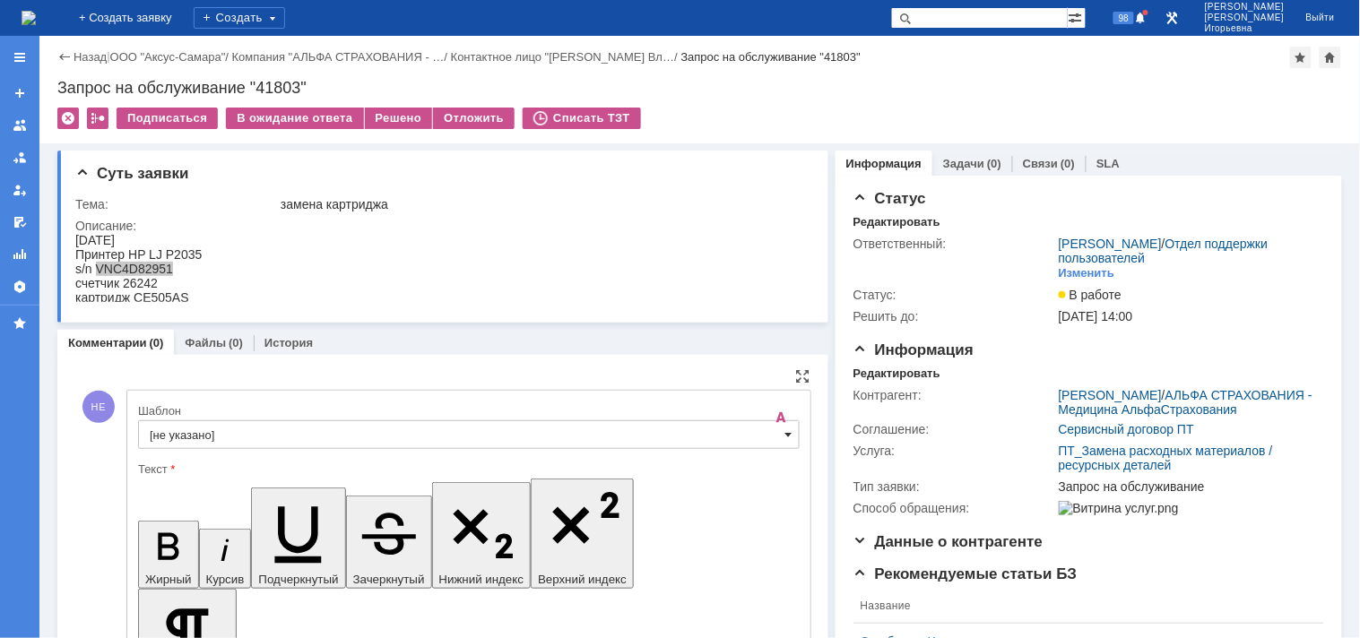
click at [785, 437] on span at bounding box center [788, 435] width 7 height 14
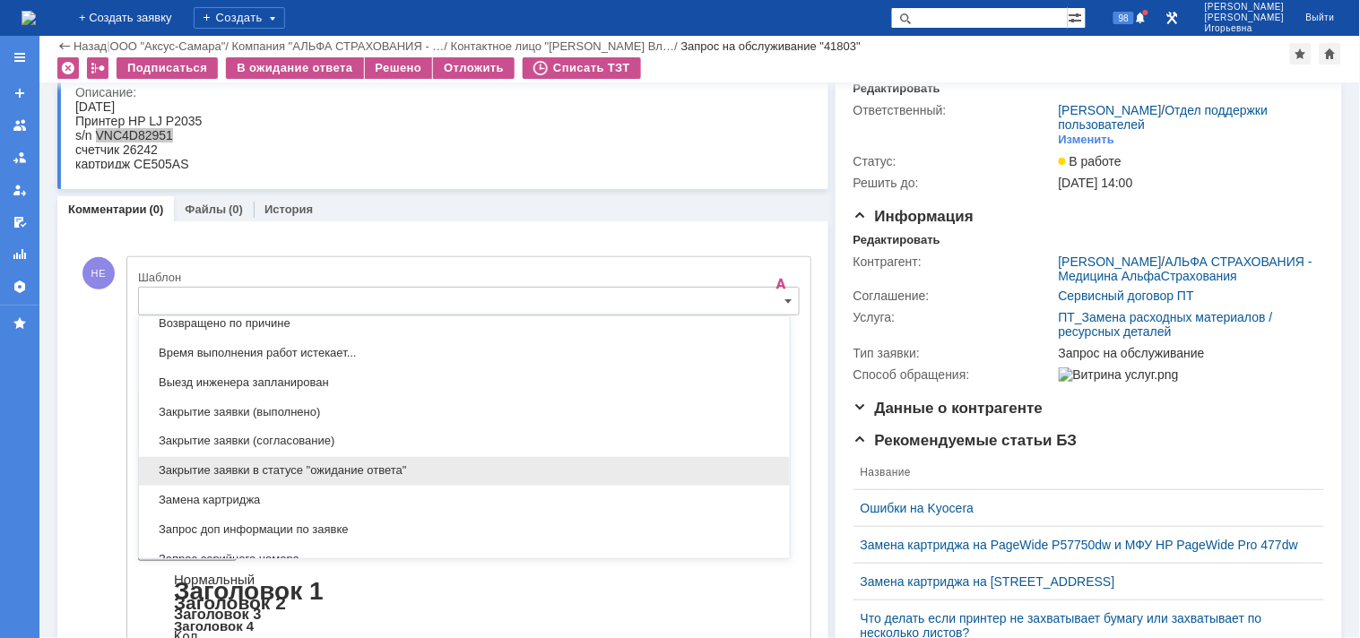
scroll to position [926, 0]
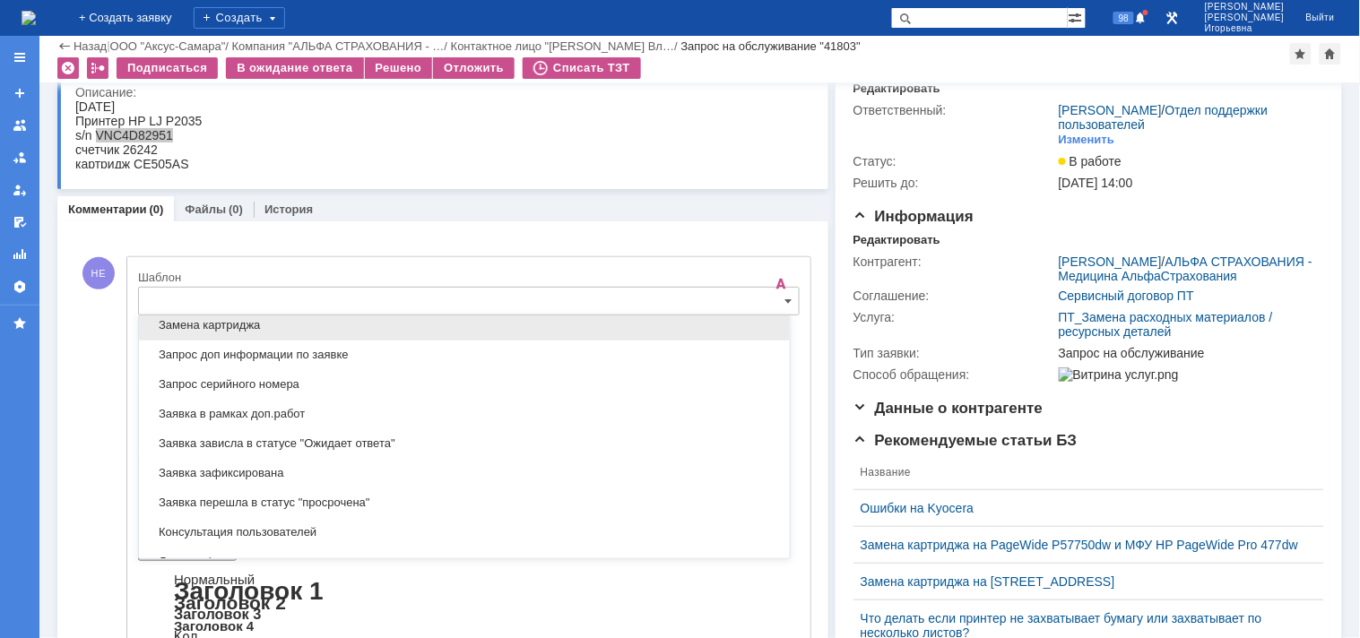
click at [195, 332] on span "Замена картриджа" at bounding box center [464, 326] width 629 height 14
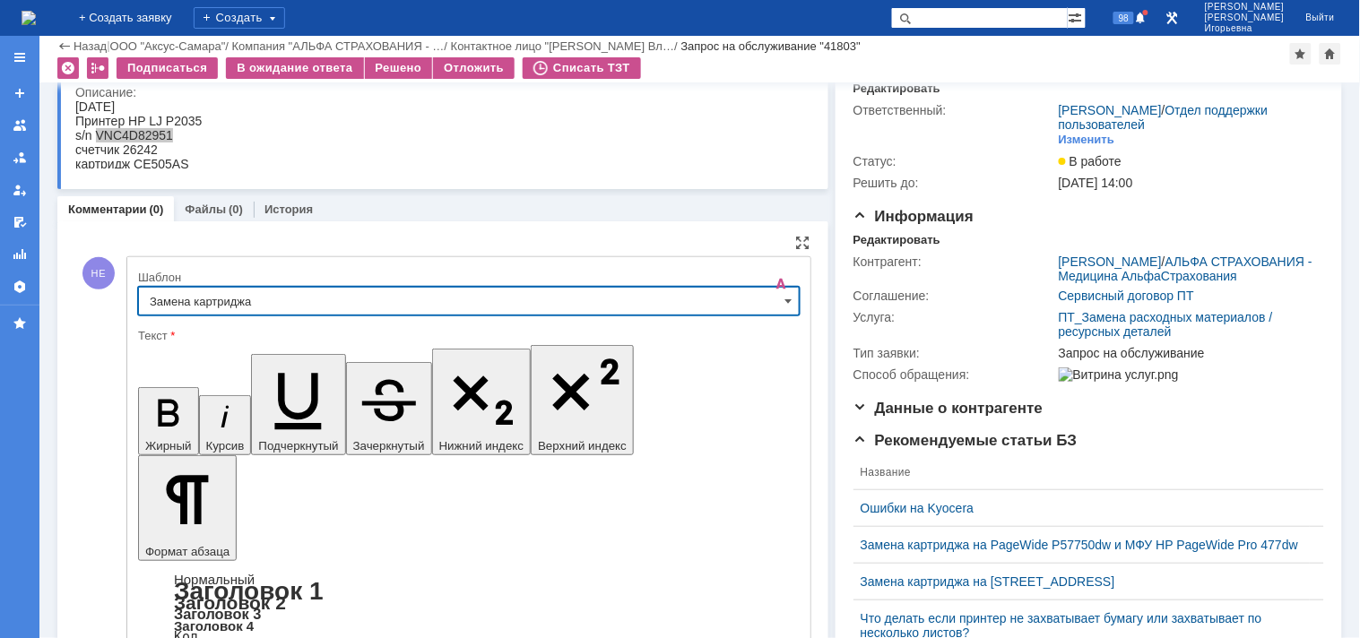
type input "Замена картриджа"
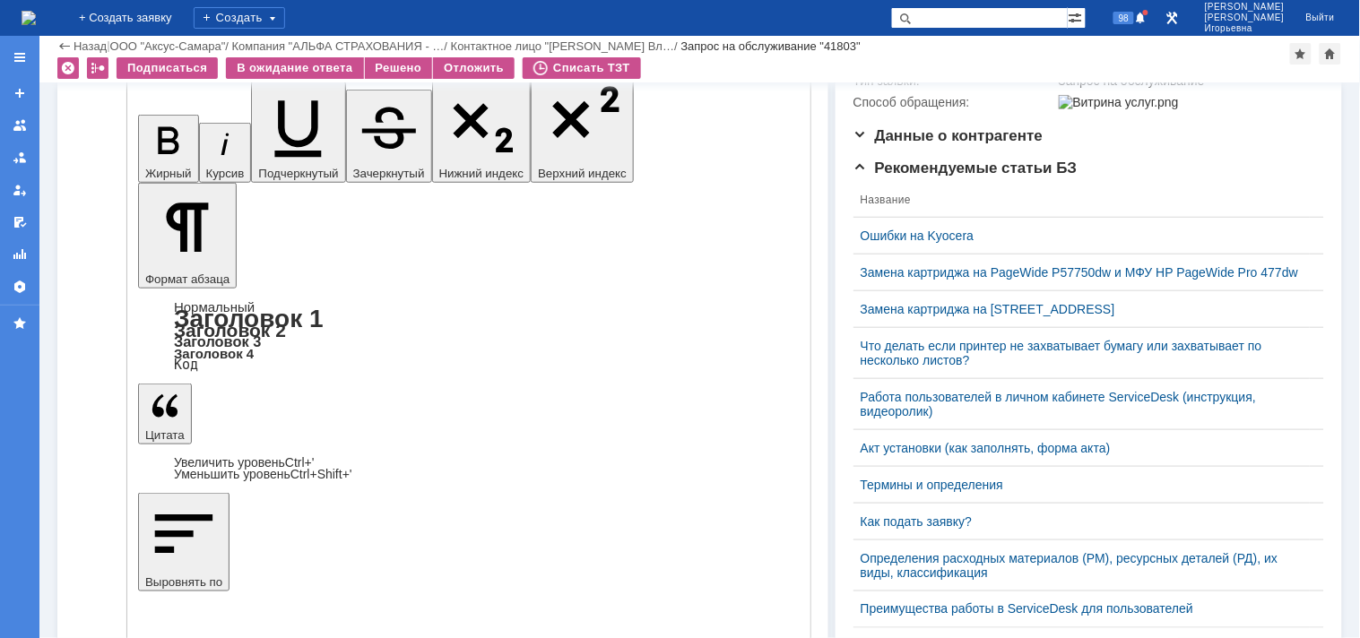
scroll to position [371, 0]
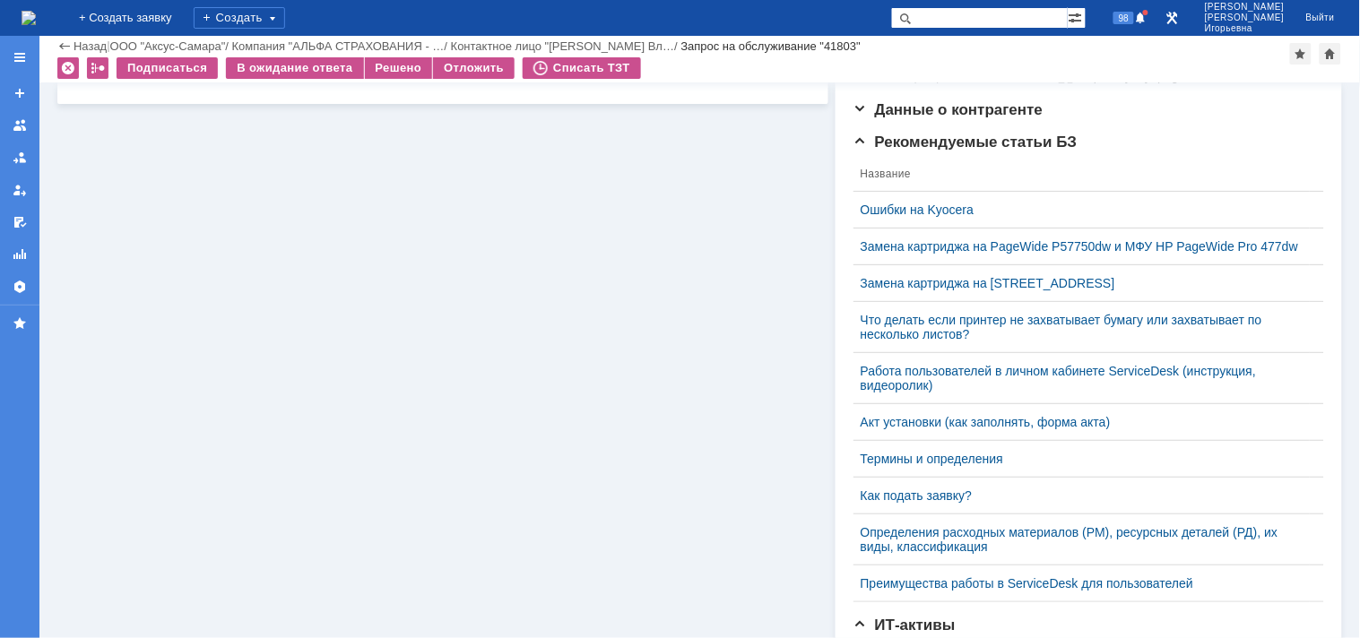
scroll to position [0, 0]
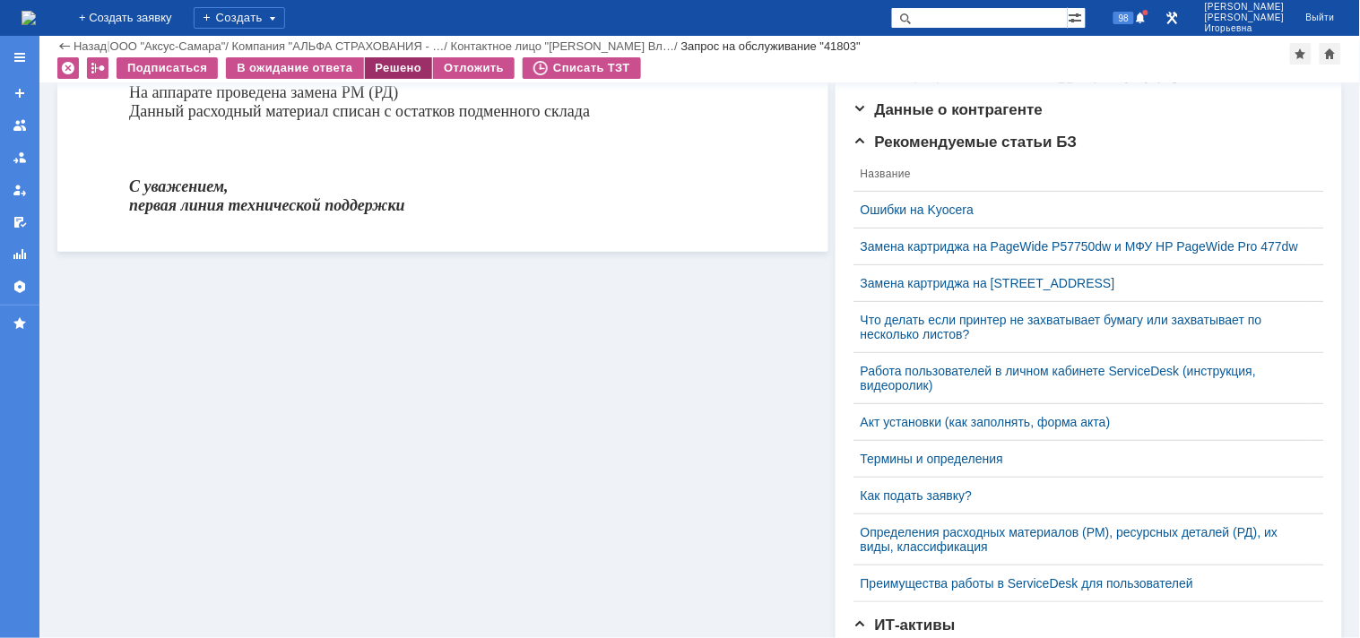
click at [395, 61] on div "Решено" at bounding box center [399, 68] width 68 height 22
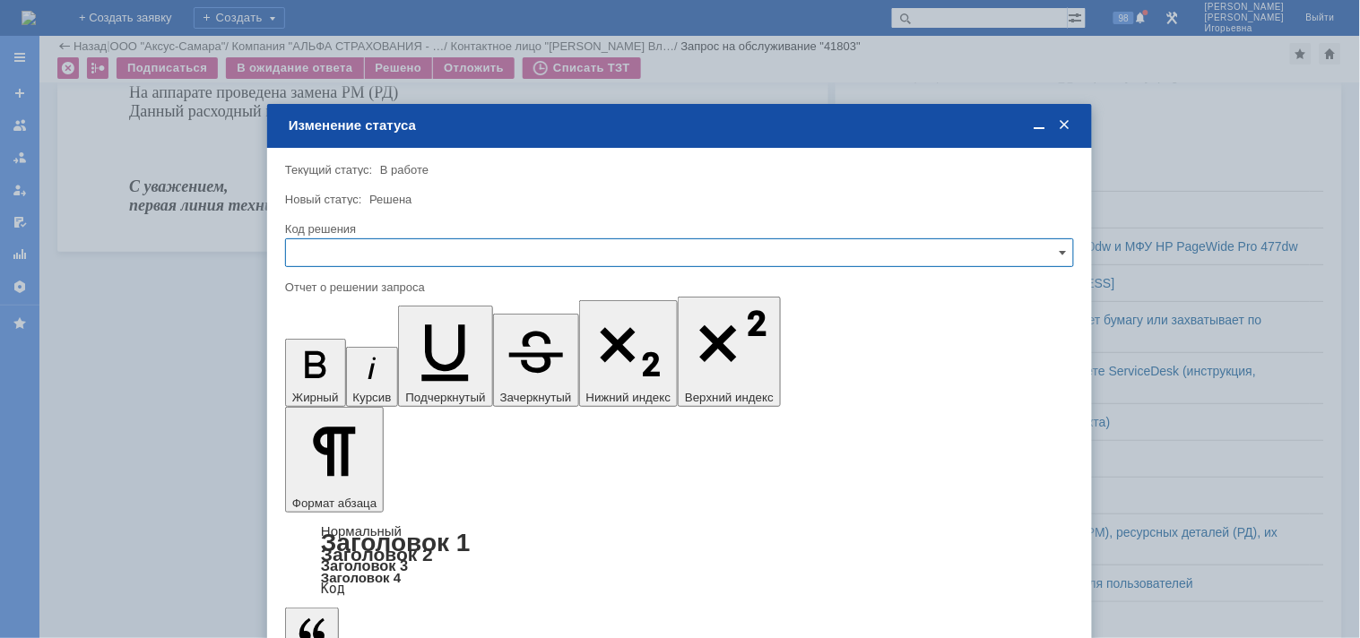
click at [333, 247] on input "text" at bounding box center [679, 252] width 789 height 29
click at [327, 369] on span "Решено" at bounding box center [680, 374] width 766 height 14
type input "Решено"
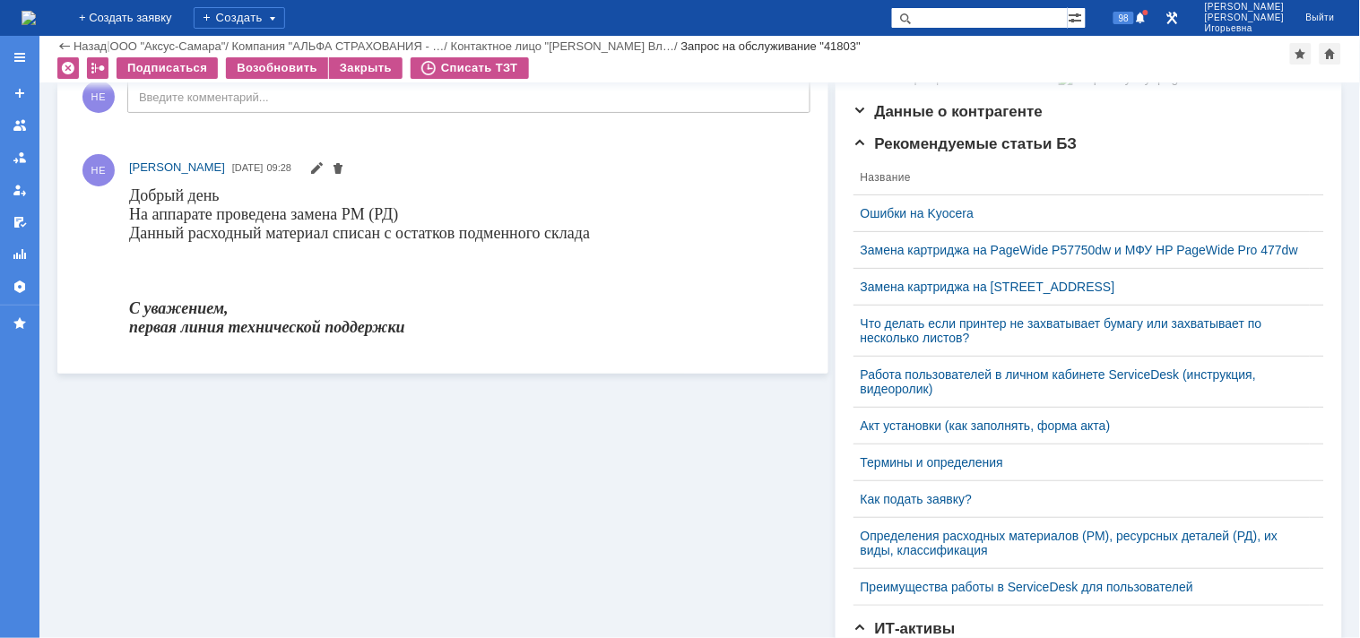
click at [32, 14] on img at bounding box center [29, 18] width 14 height 14
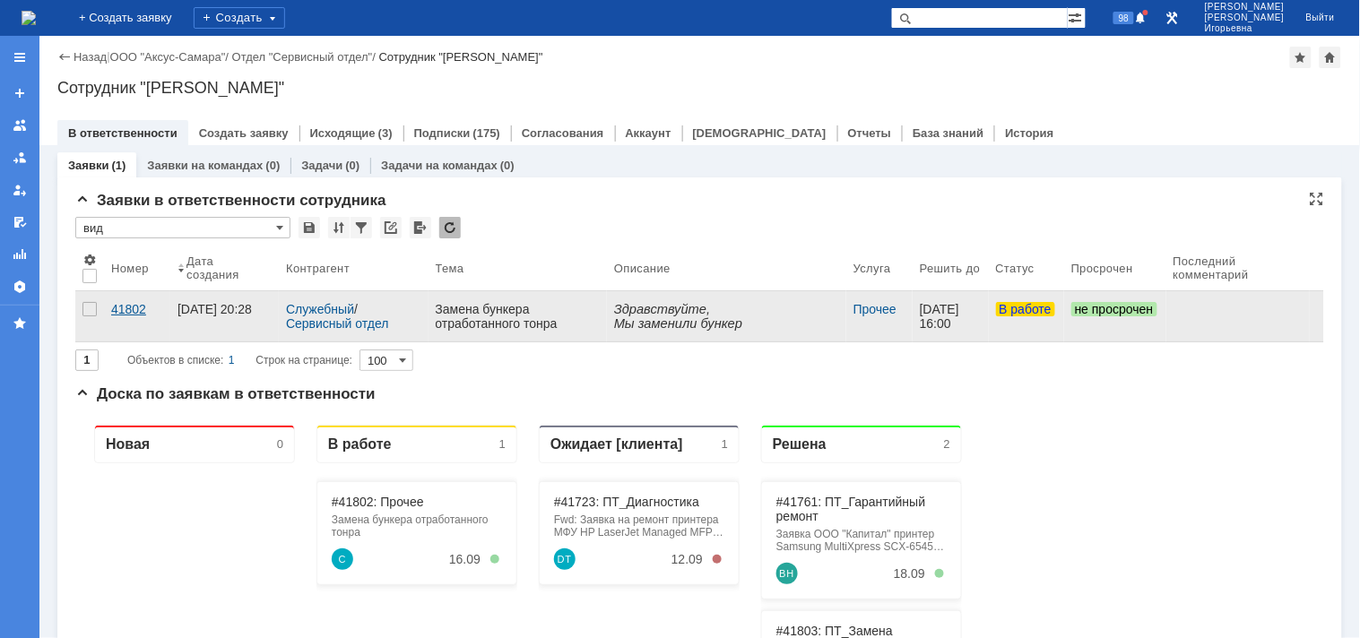
click at [140, 309] on div "41802" at bounding box center [137, 309] width 52 height 14
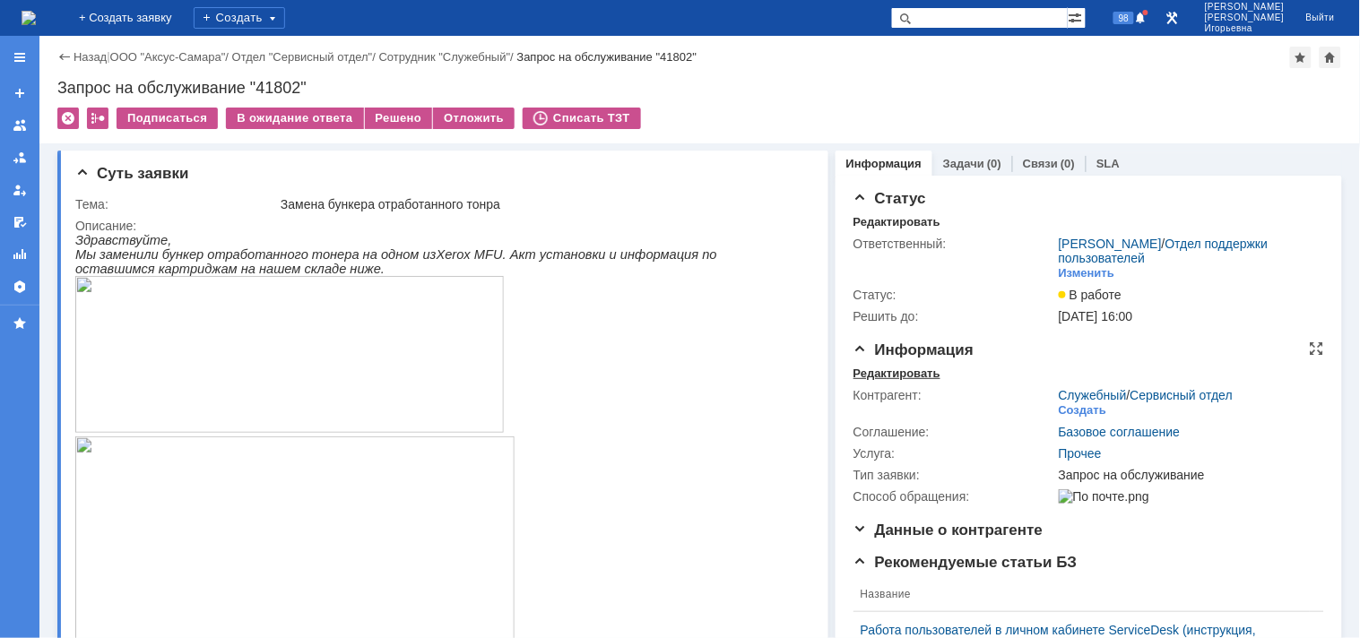
click at [902, 372] on div "Редактировать" at bounding box center [896, 374] width 87 height 14
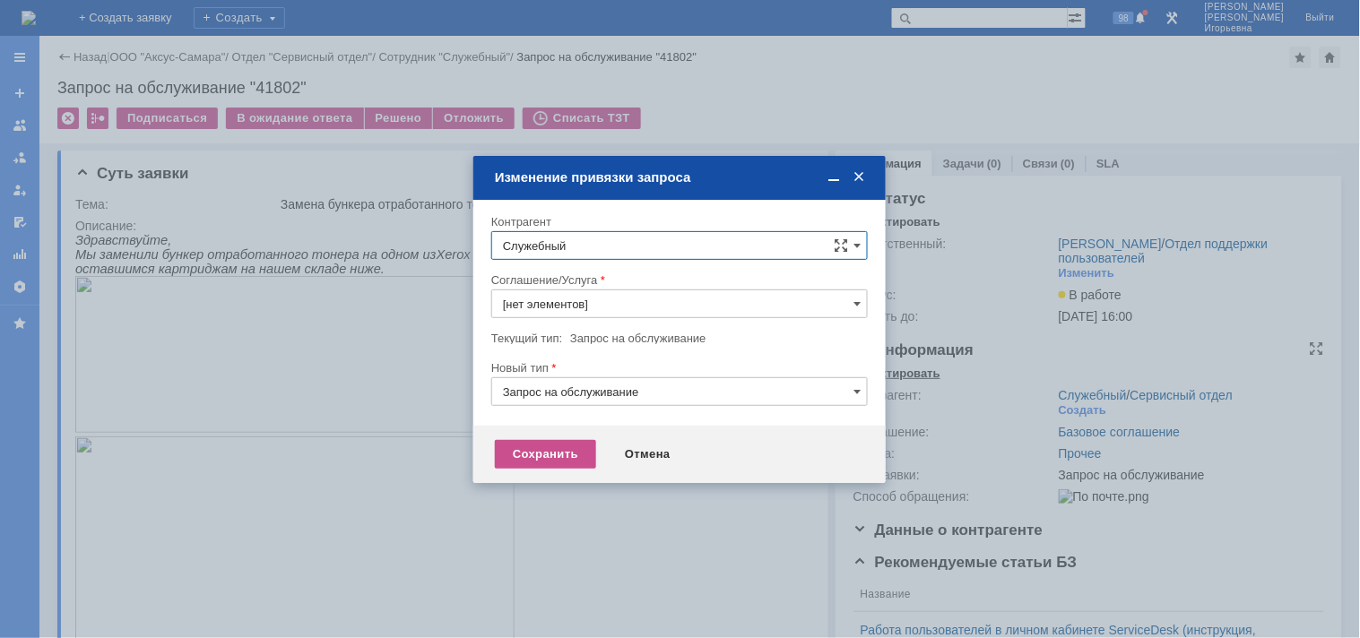
type input "Прочее"
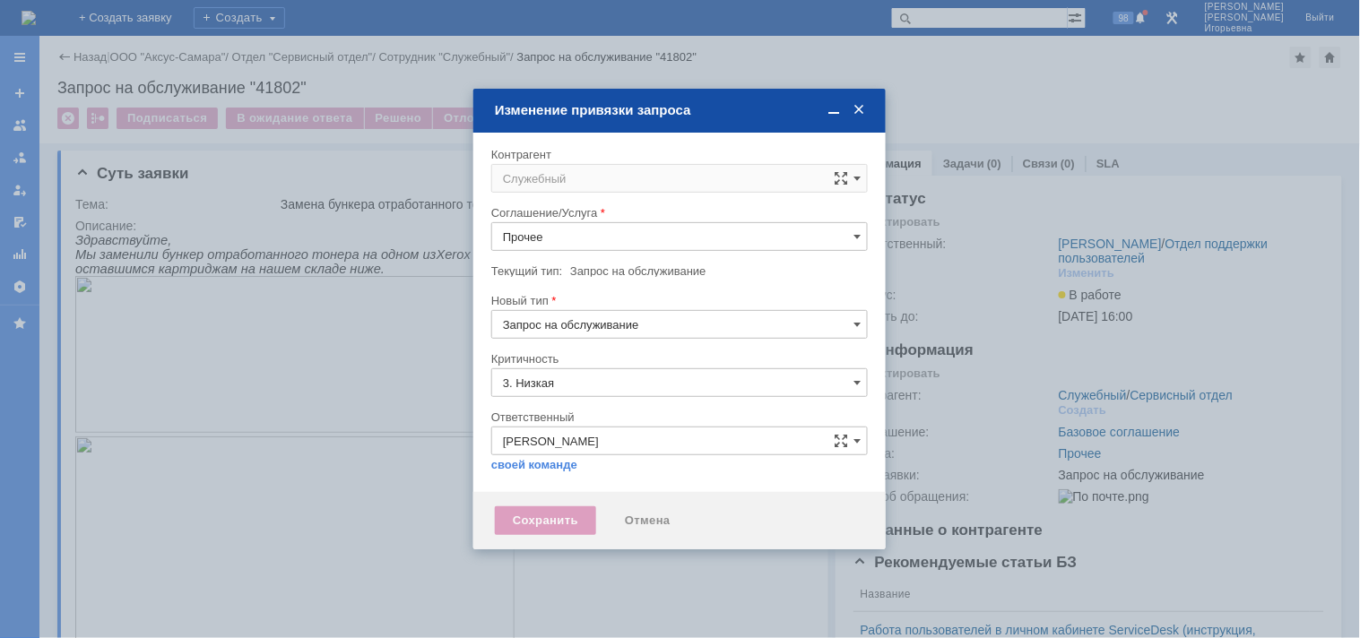
type input "[не указано]"
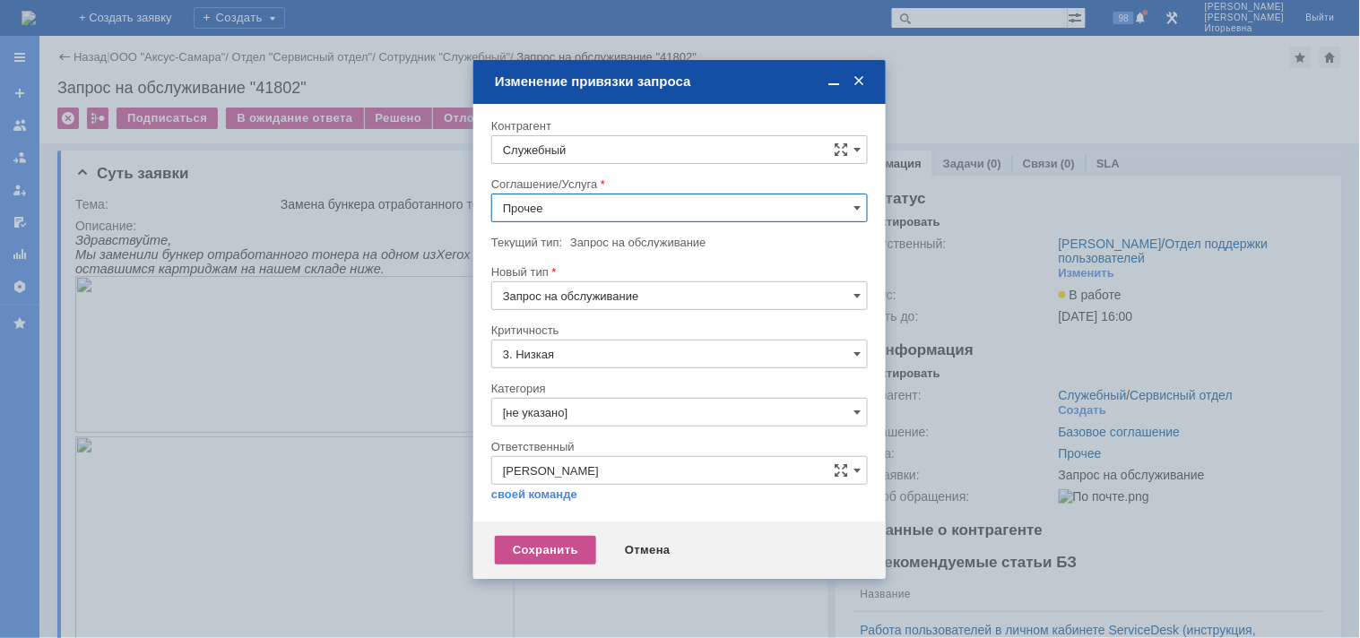
click at [541, 151] on input "Служебный" at bounding box center [679, 149] width 377 height 29
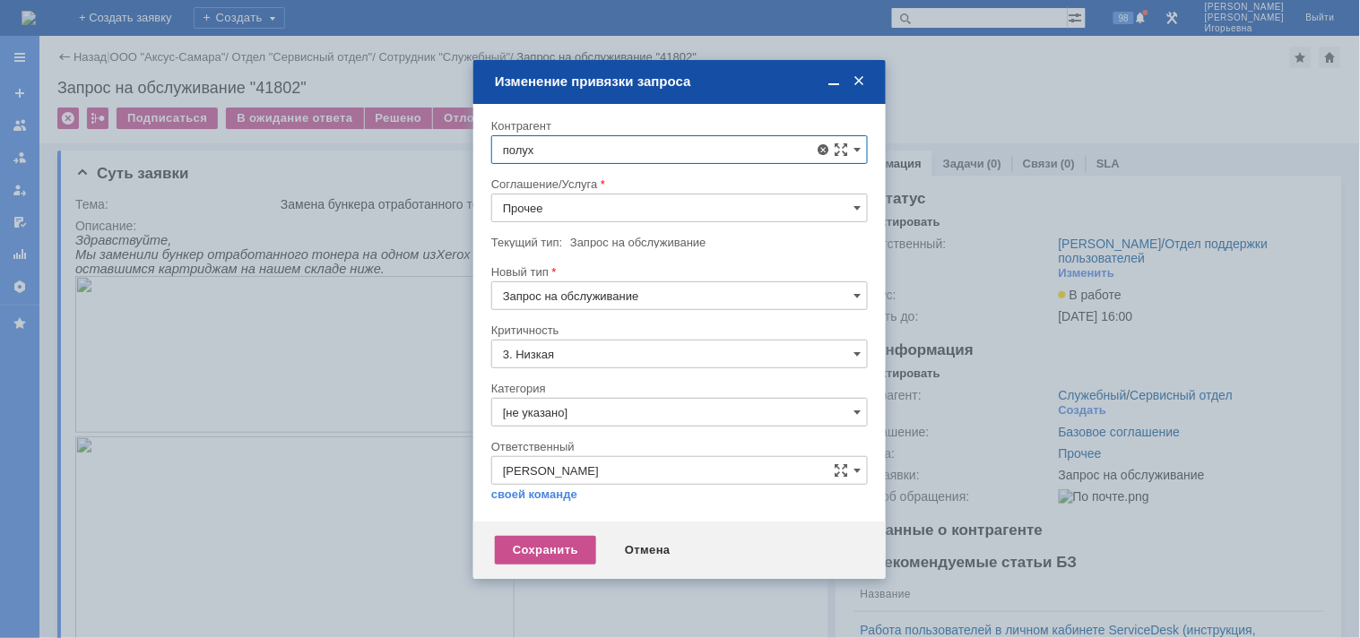
click at [599, 365] on span "Полухин Сергей" at bounding box center [594, 370] width 96 height 13
type input "Полухин Сергей"
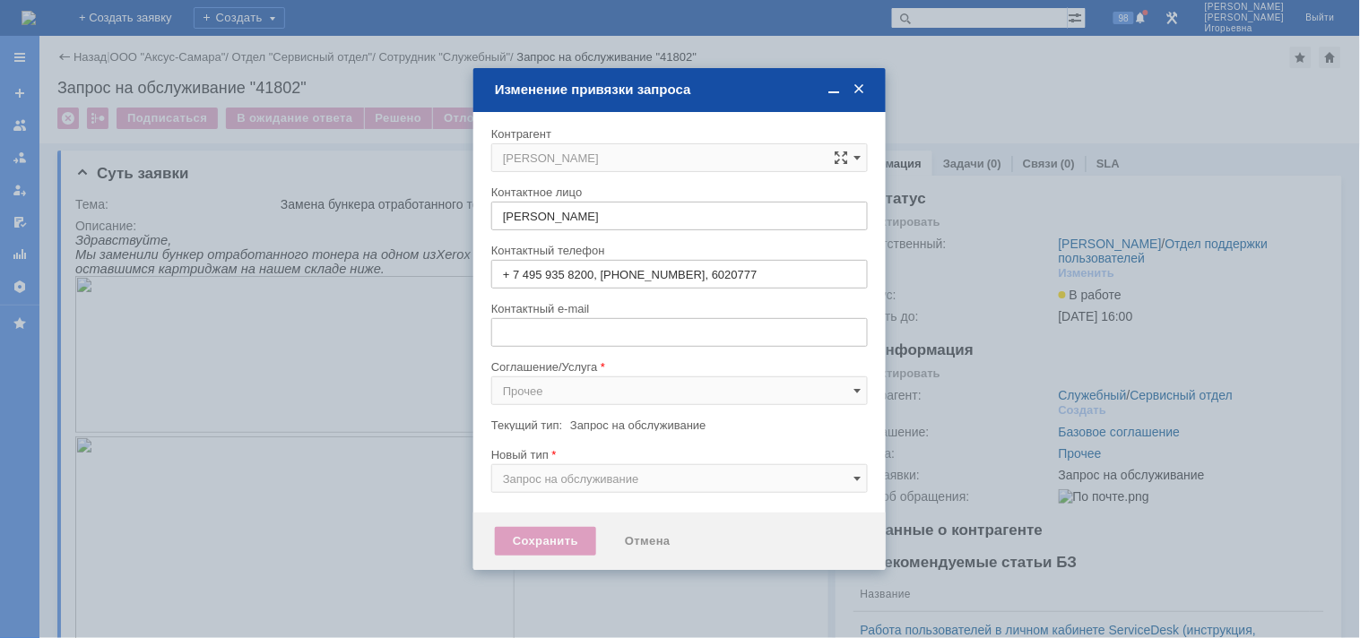
type input "sergey@slb.ru"
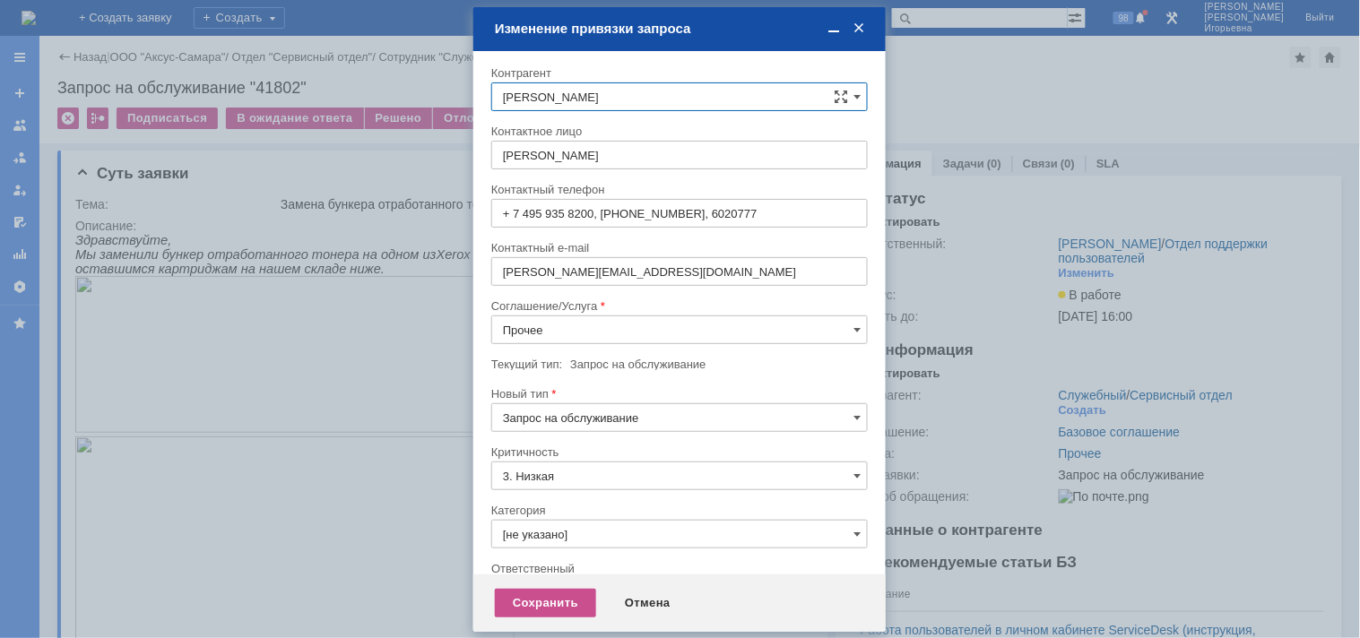
click at [563, 330] on input "Прочее" at bounding box center [679, 330] width 377 height 29
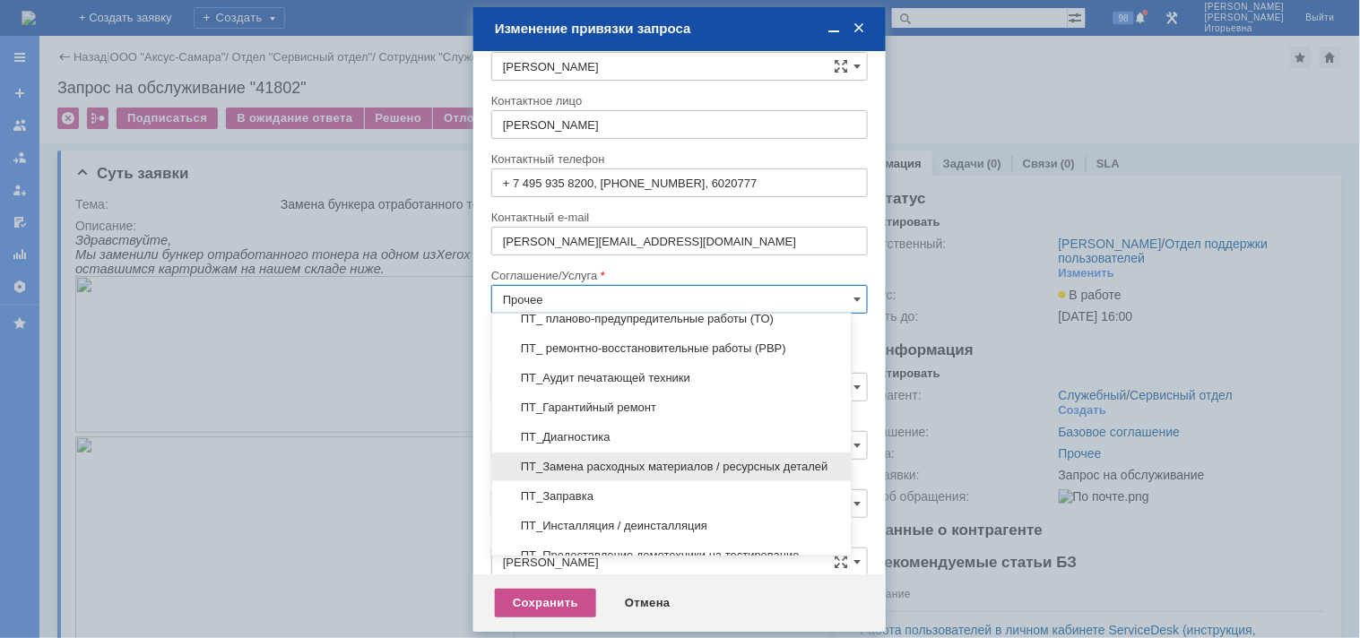
scroll to position [299, 0]
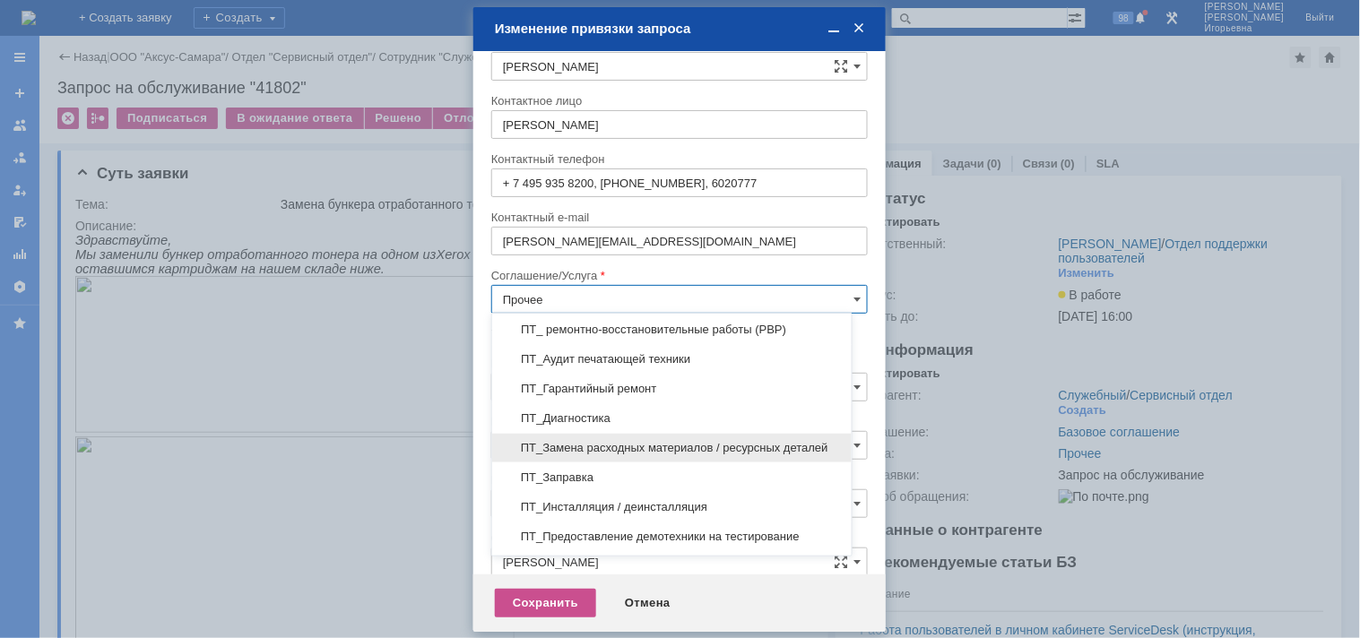
click at [617, 441] on span "ПТ_Замена расходных материалов / ресурсных деталей" at bounding box center [672, 448] width 338 height 14
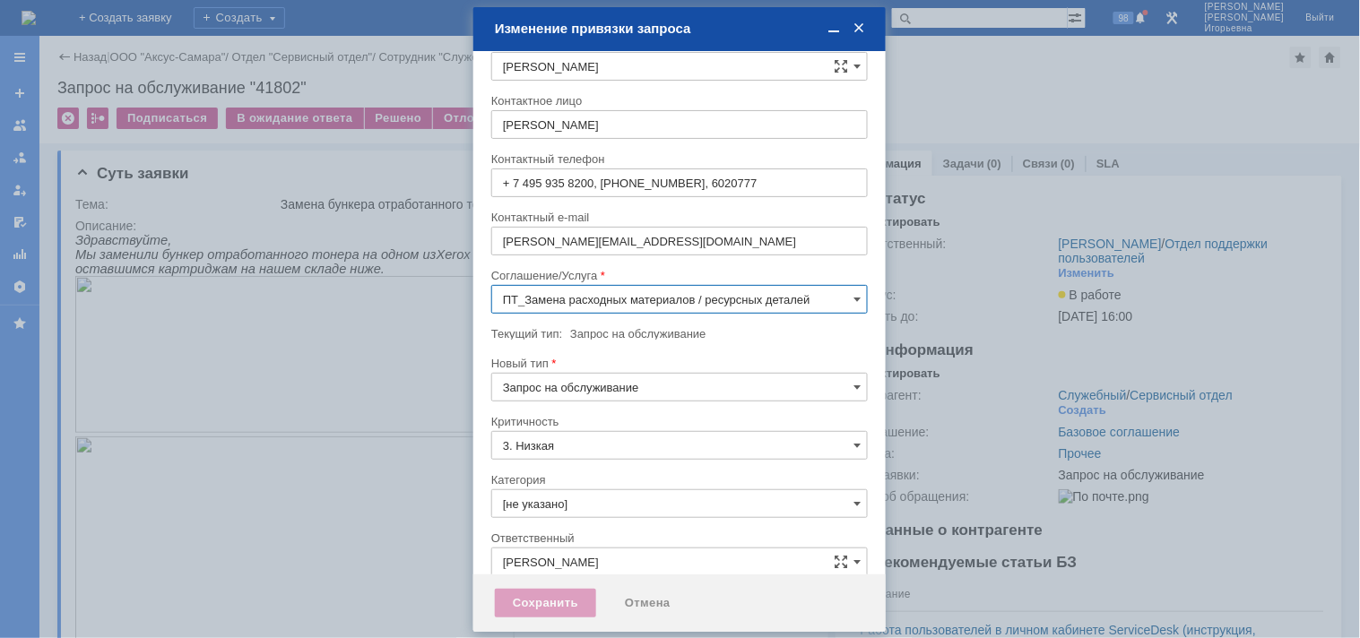
scroll to position [10, 0]
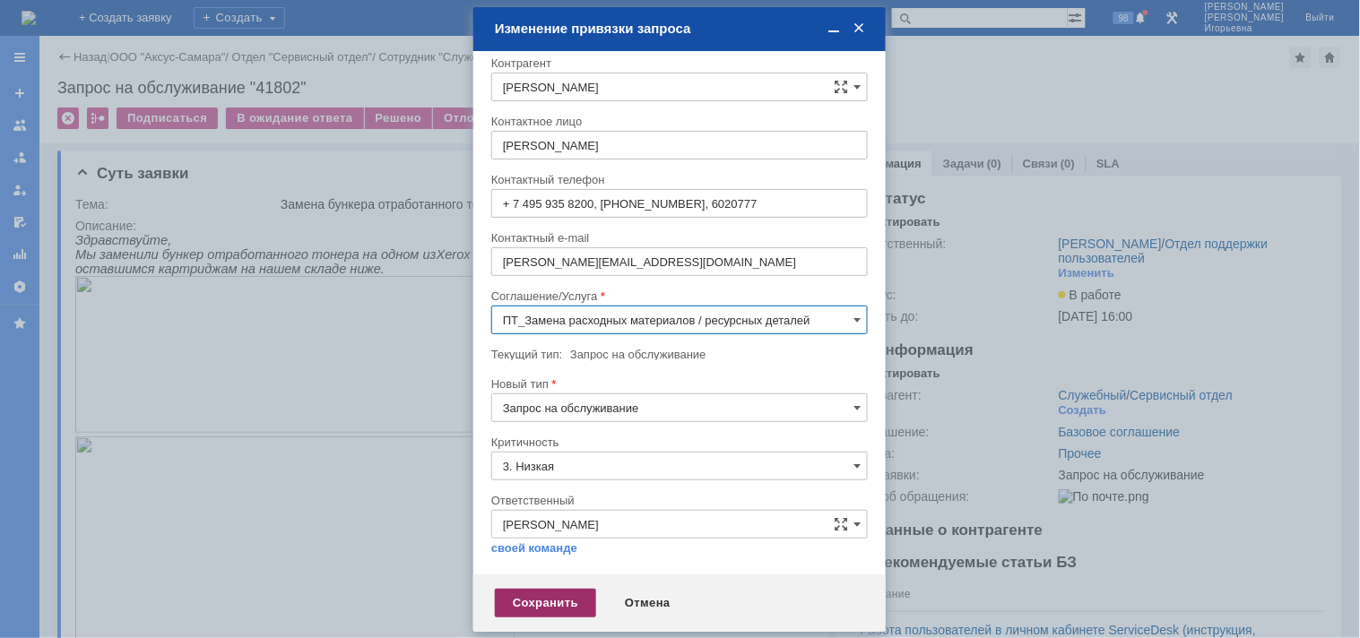
type input "ПТ_Замена расходных материалов / ресурсных деталей"
click at [536, 605] on div "Сохранить" at bounding box center [545, 603] width 101 height 29
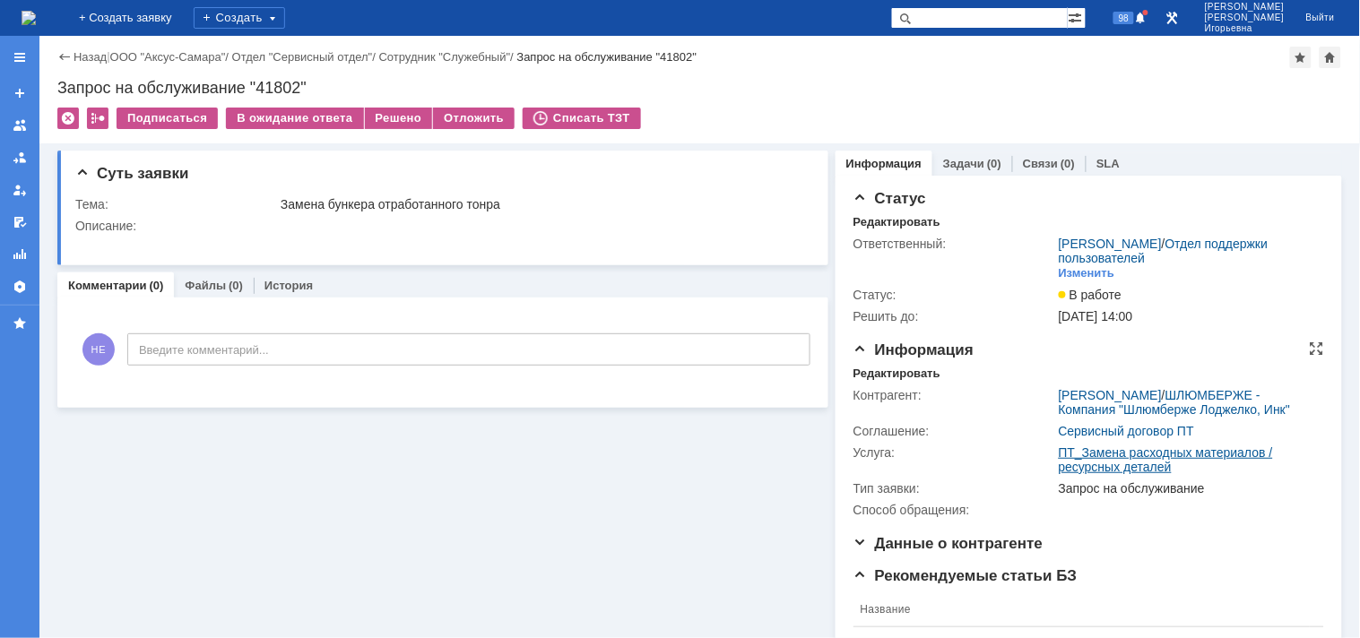
scroll to position [0, 0]
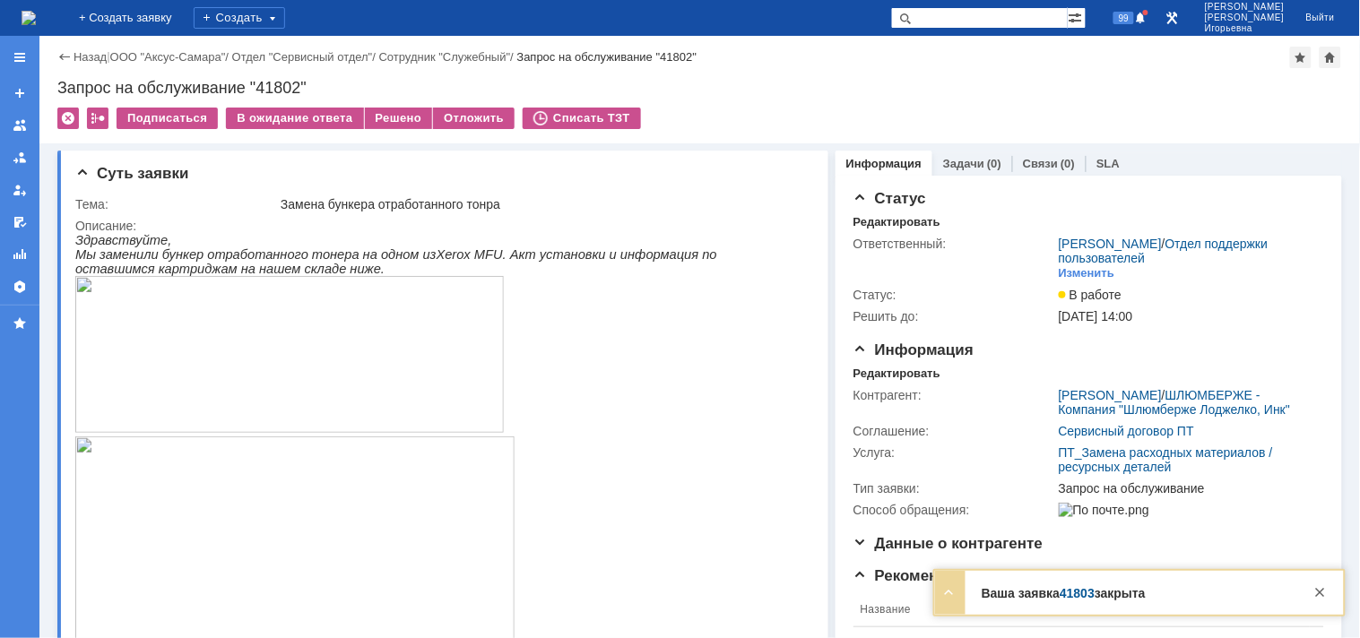
click at [283, 82] on div "Запрос на обслуживание "41802"" at bounding box center [699, 88] width 1285 height 18
copy div "41802"
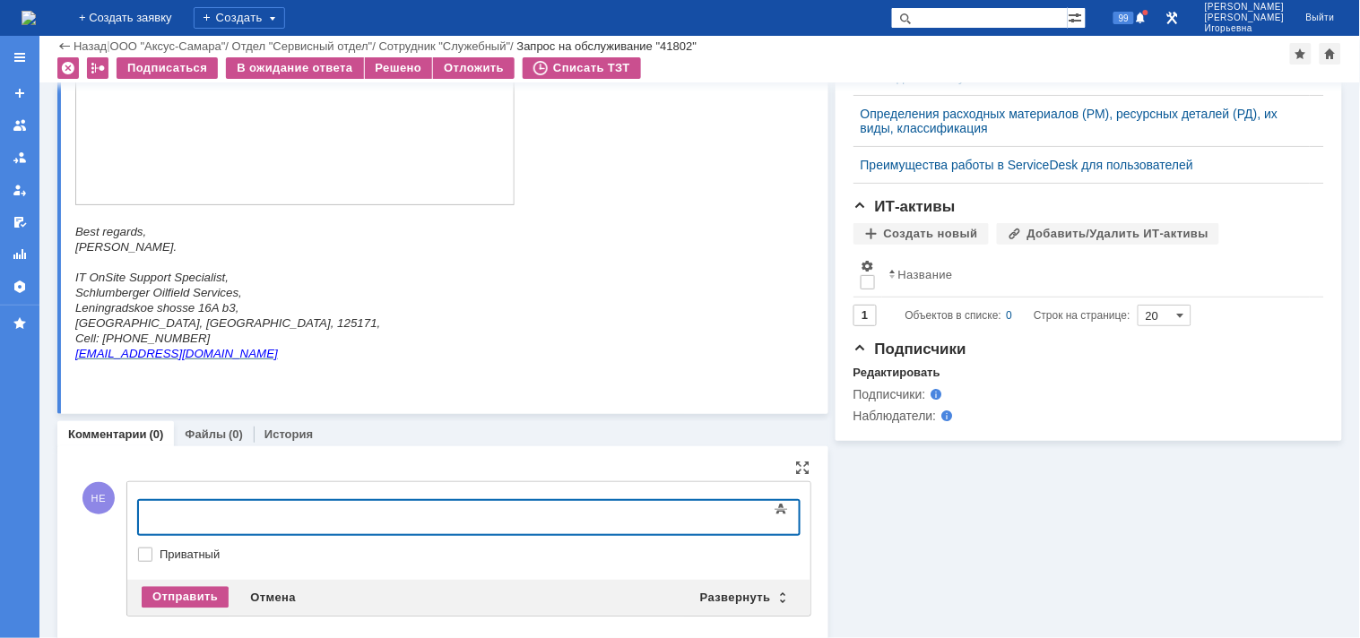
scroll to position [813, 0]
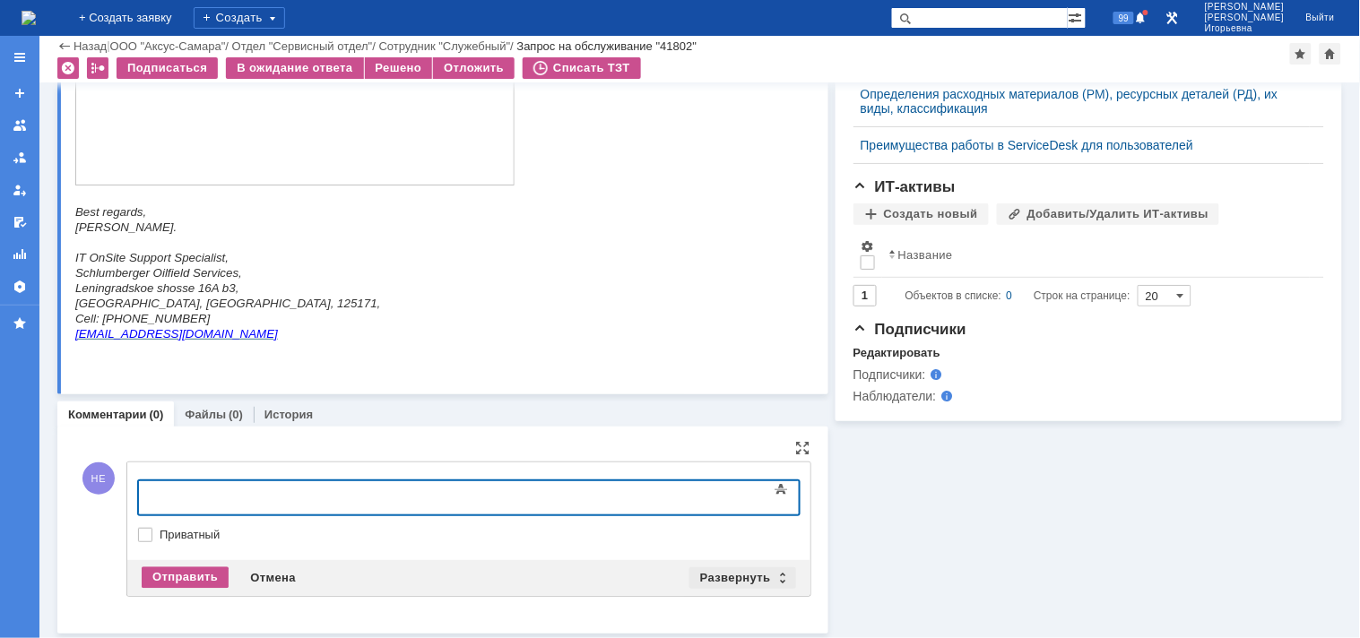
click at [775, 576] on div "Развернуть" at bounding box center [742, 578] width 107 height 22
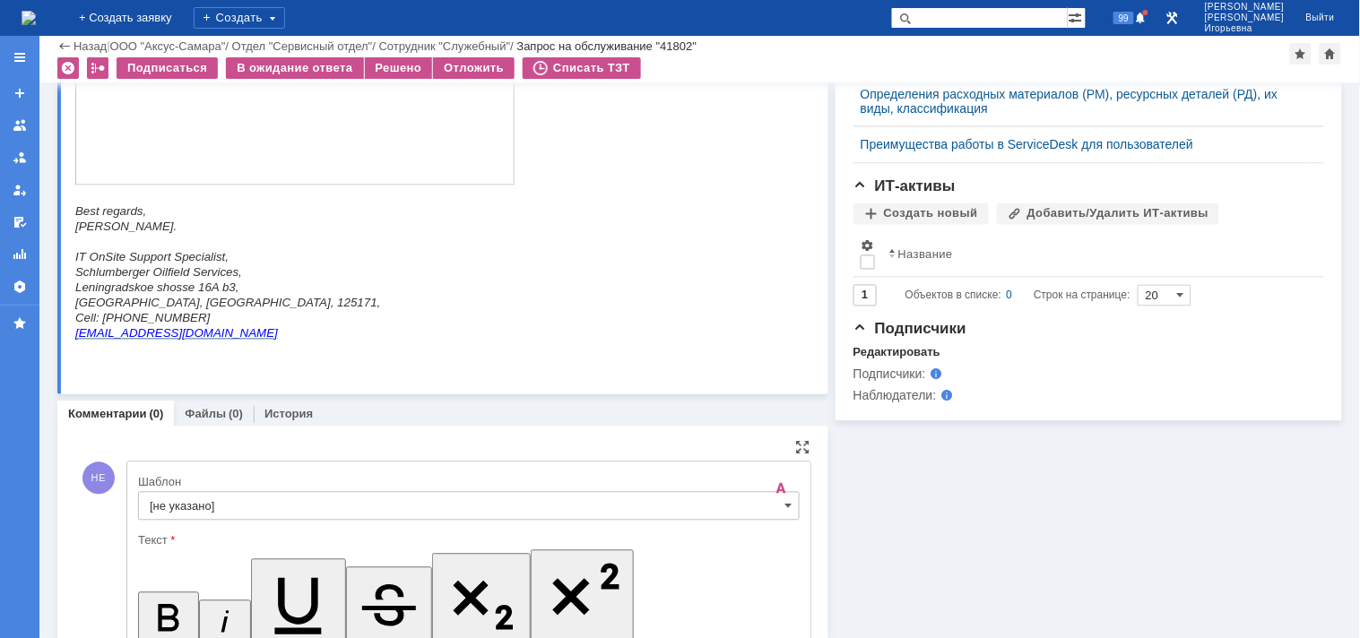
scroll to position [0, 0]
click at [785, 506] on span at bounding box center [788, 506] width 7 height 14
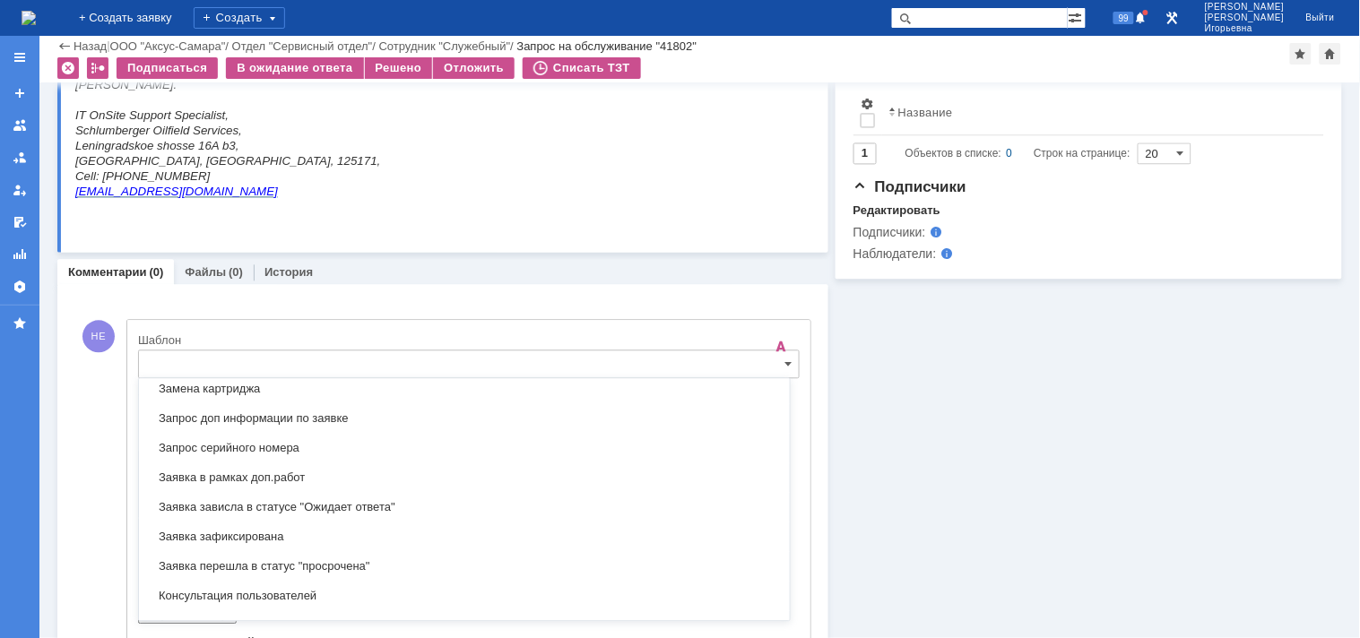
scroll to position [926, 0]
click at [194, 396] on span "Замена картриджа" at bounding box center [464, 389] width 629 height 14
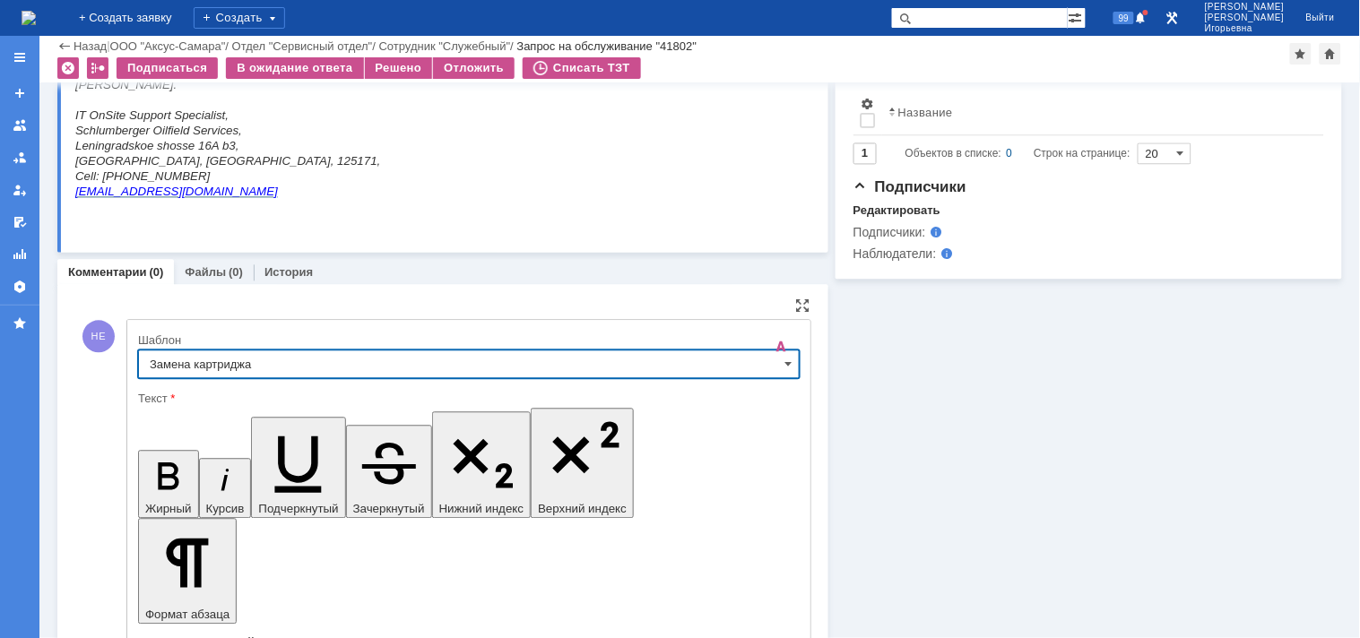
type input "Замена картриджа"
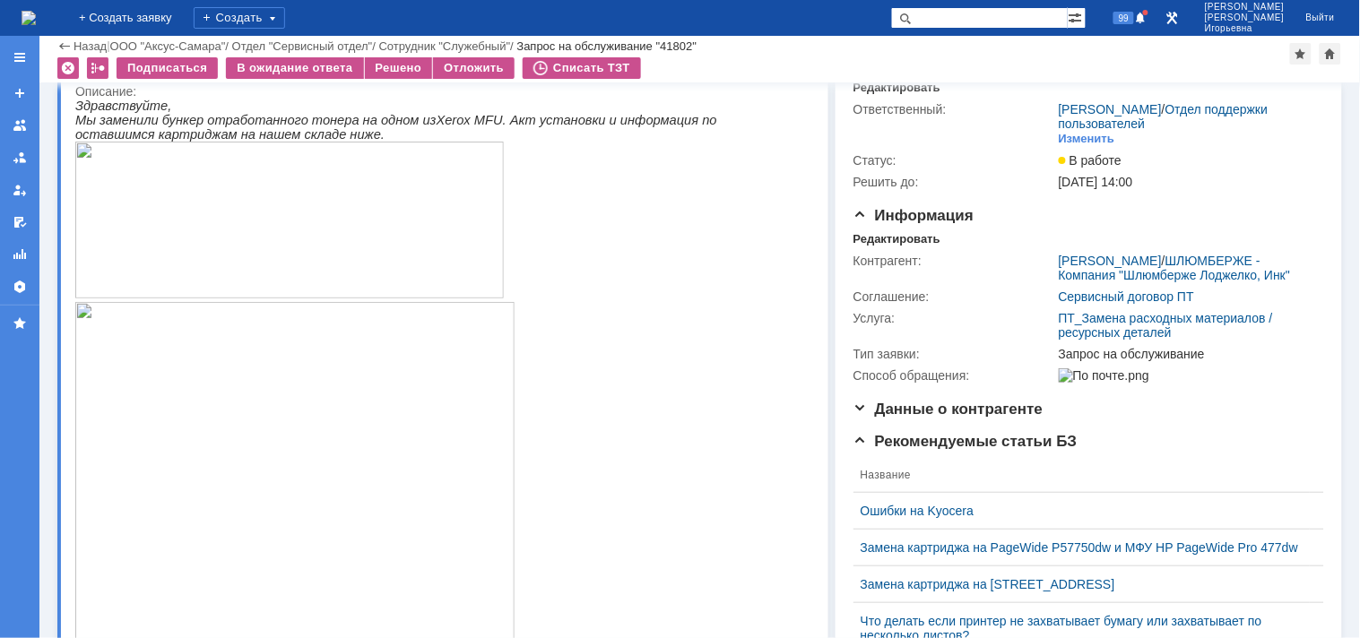
scroll to position [0, 0]
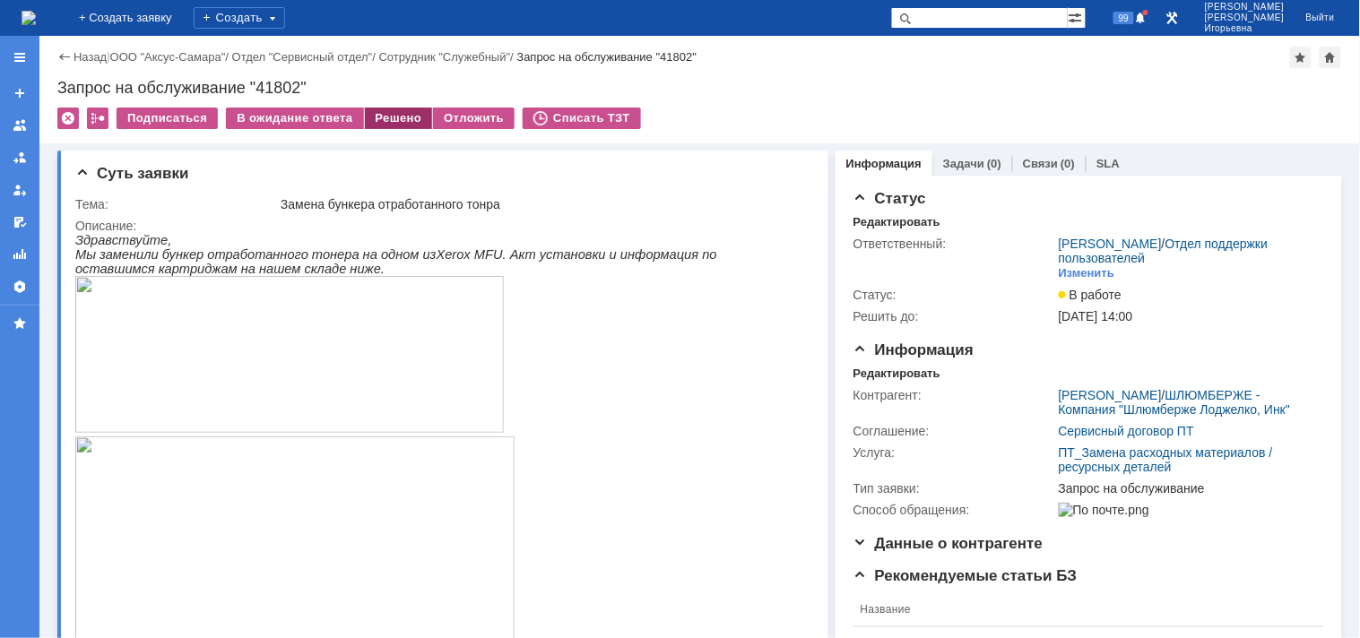
click at [404, 119] on div "Решено" at bounding box center [399, 119] width 68 height 22
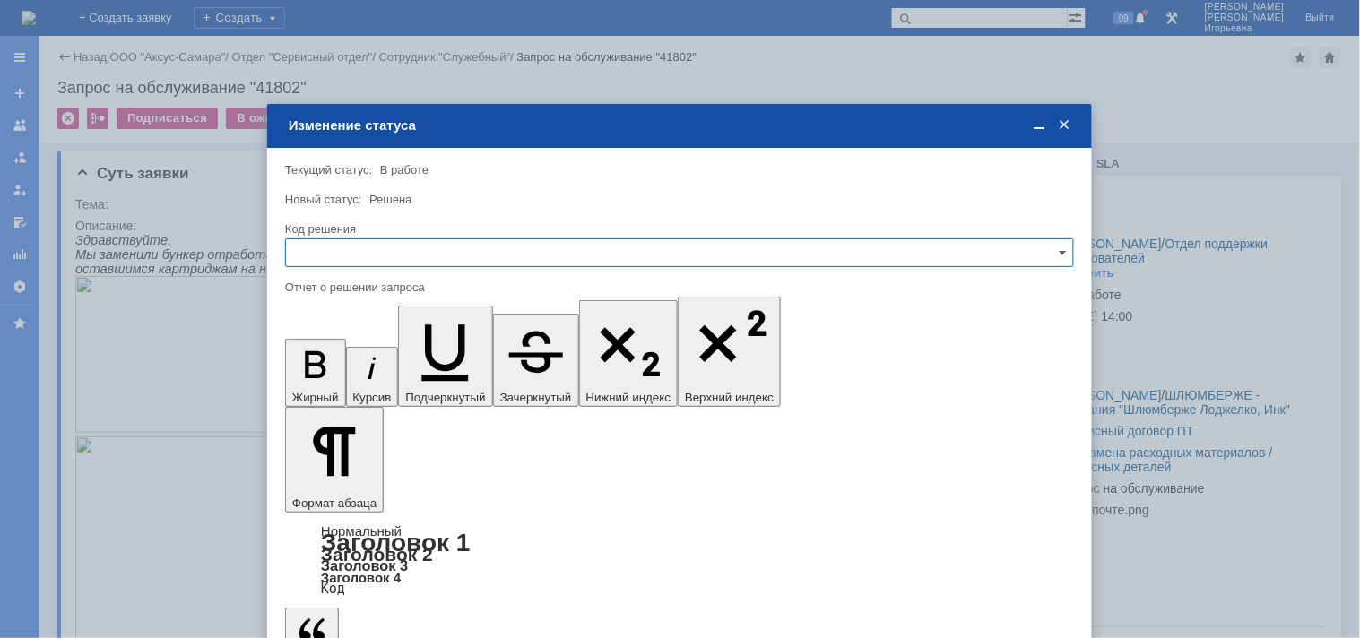
click at [364, 251] on input "text" at bounding box center [679, 252] width 789 height 29
click at [330, 375] on span "Решено" at bounding box center [680, 374] width 766 height 14
type input "Решено"
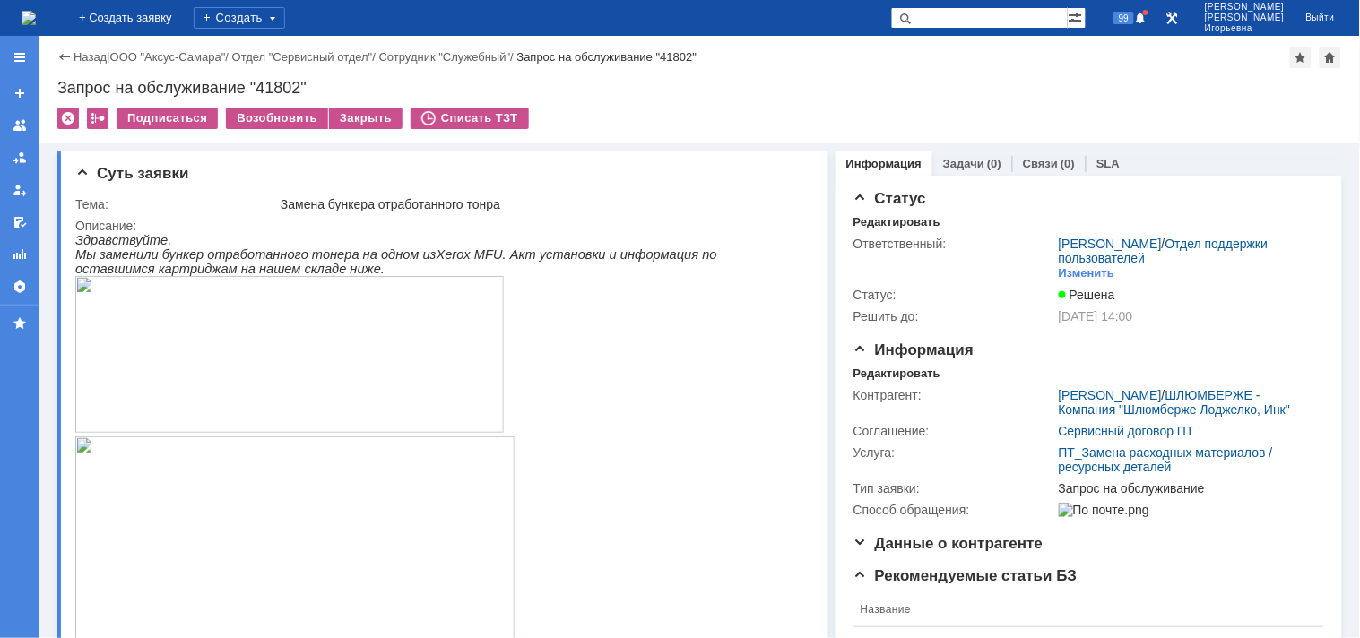
click at [36, 25] on img at bounding box center [29, 18] width 14 height 14
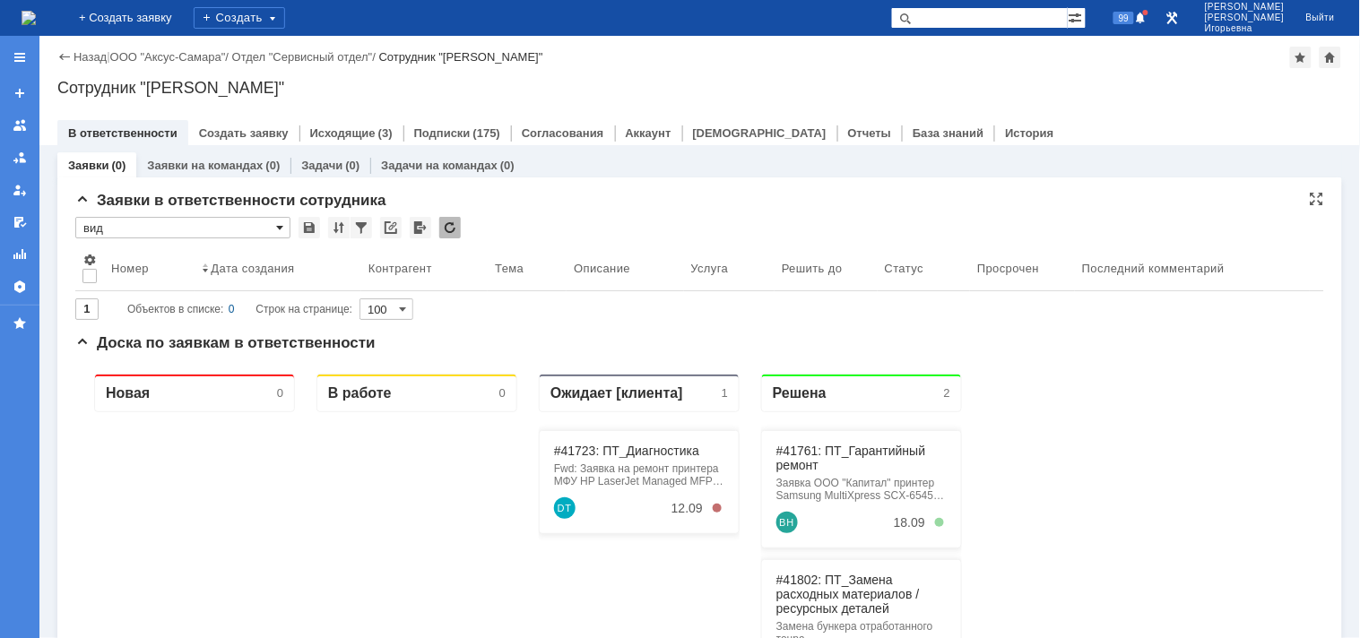
click at [279, 222] on span at bounding box center [279, 228] width 7 height 14
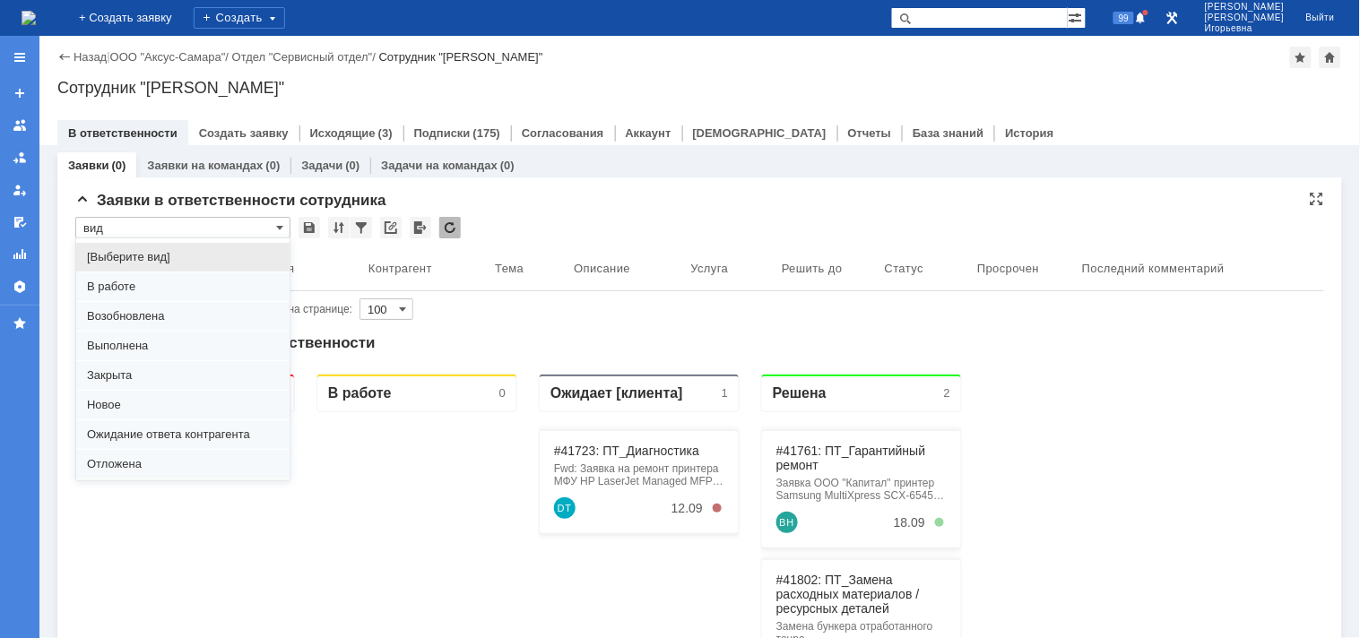
scroll to position [49, 0]
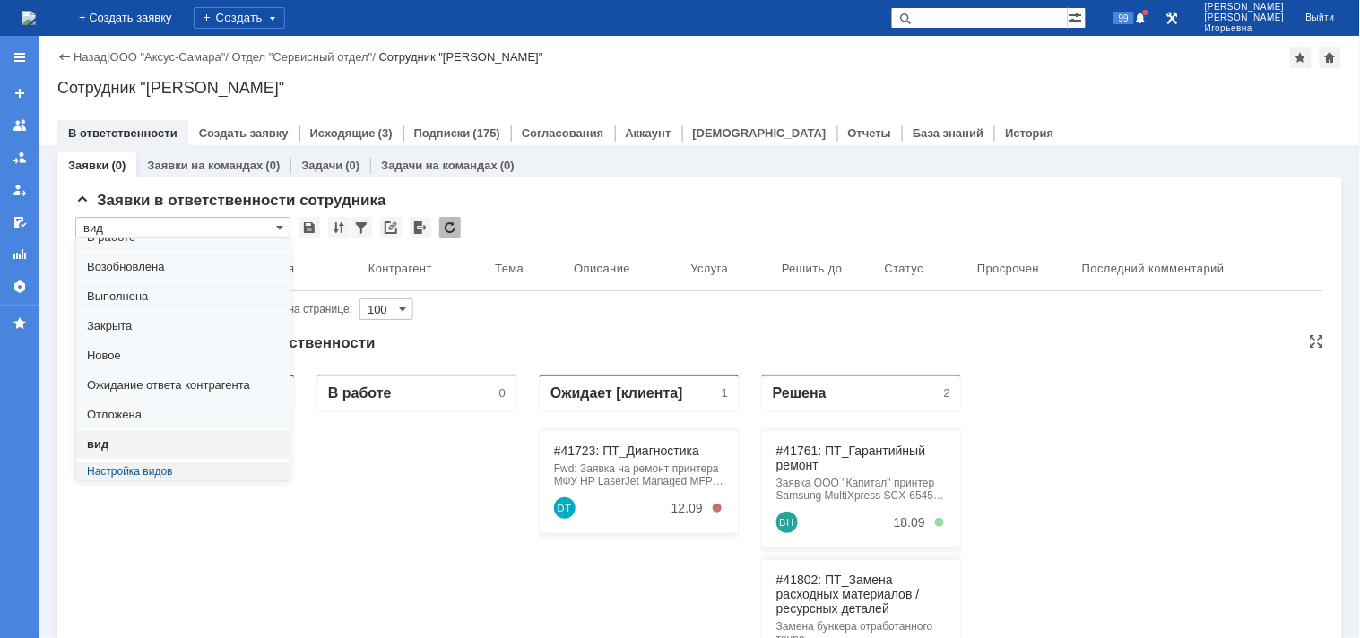
click at [130, 446] on span "вид" at bounding box center [183, 444] width 192 height 14
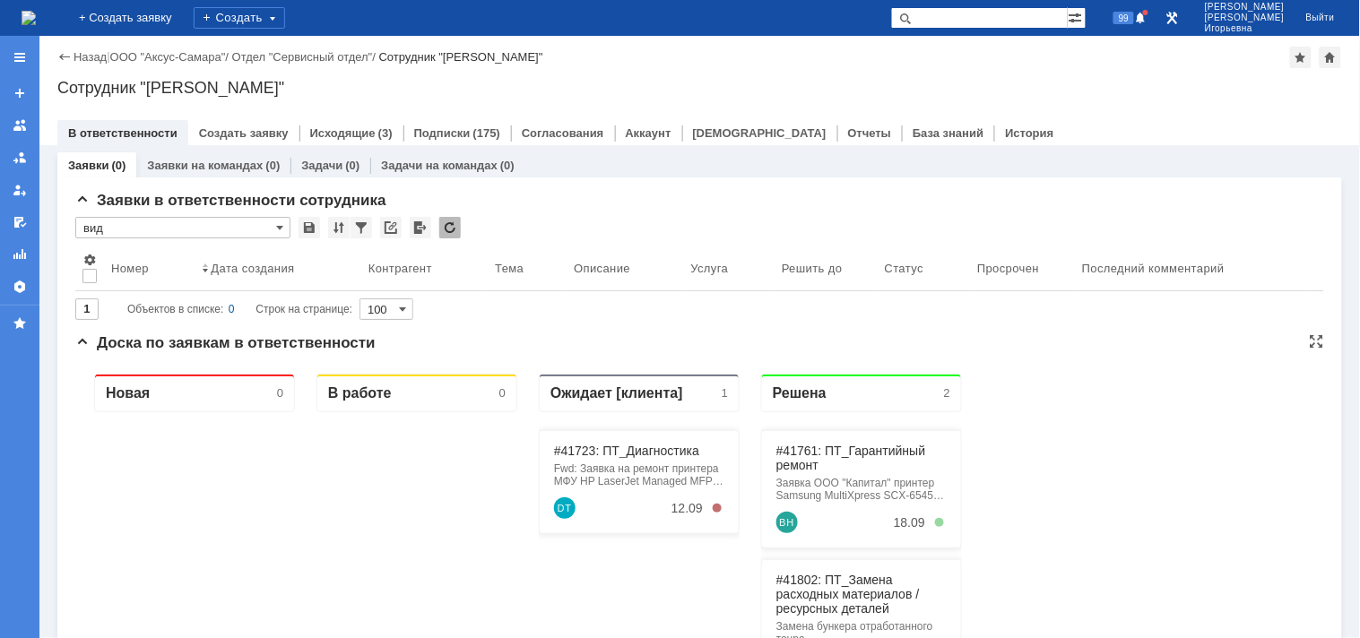
type input "вид"
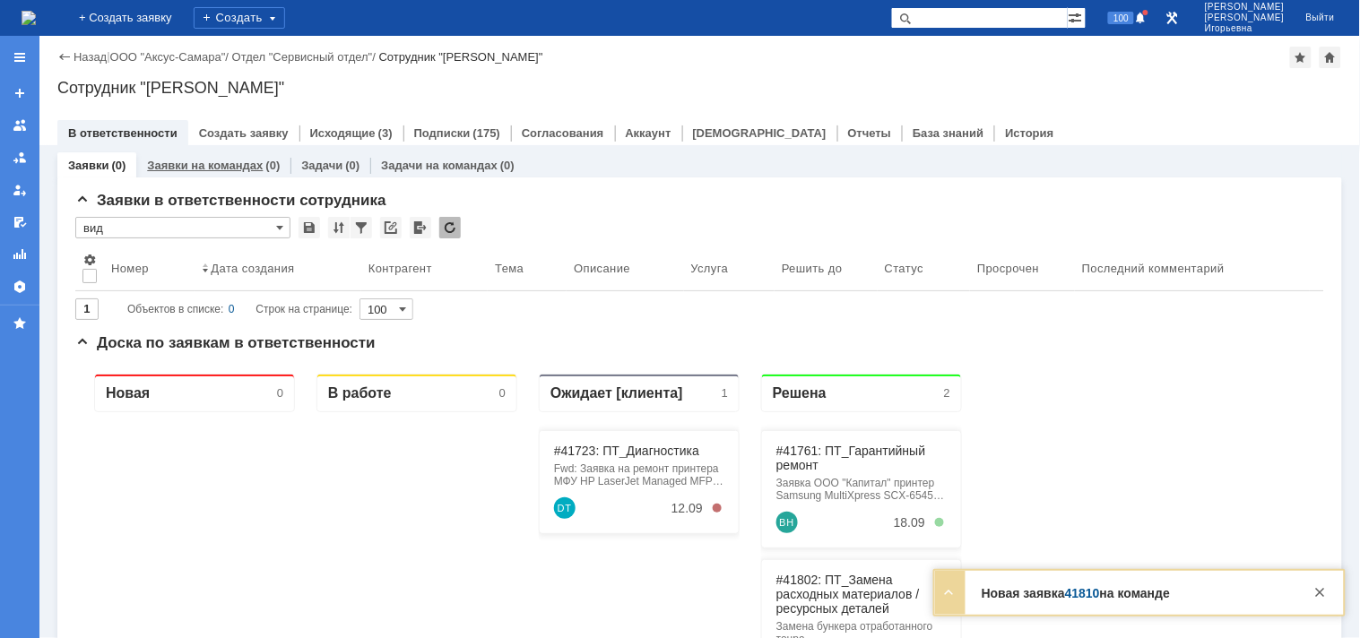
click at [212, 162] on link "Заявки на командах" at bounding box center [205, 165] width 116 height 13
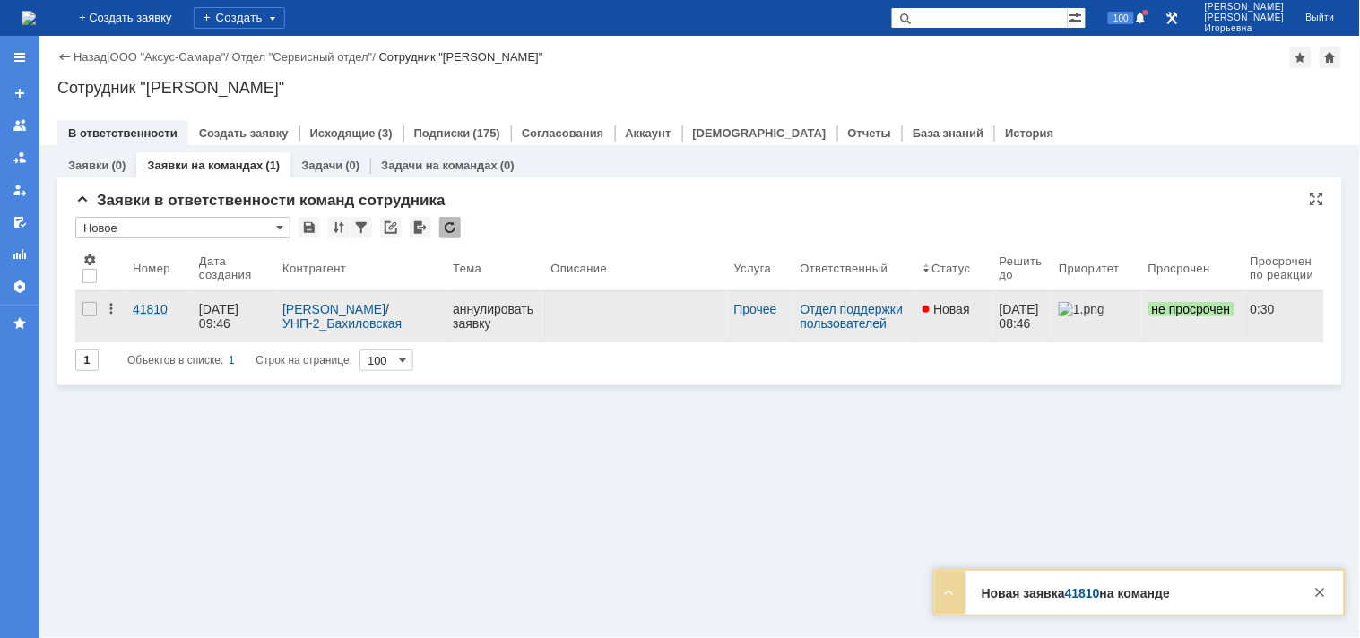
click at [157, 312] on div "41810" at bounding box center [159, 309] width 52 height 14
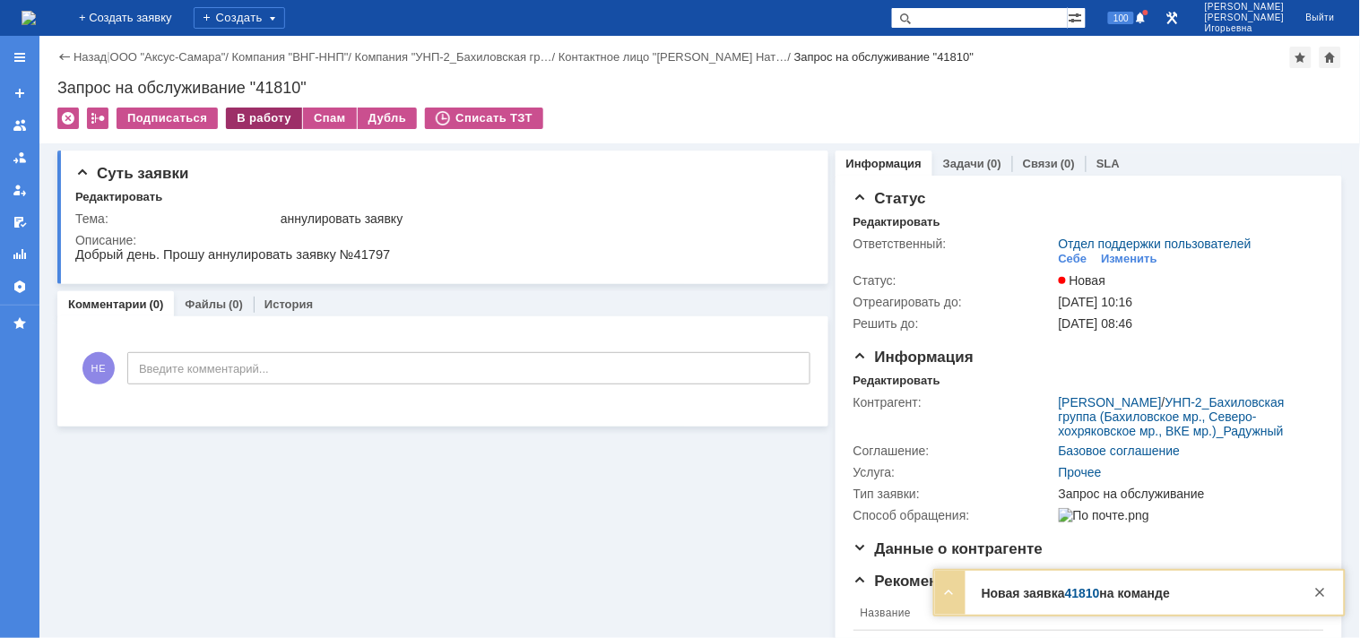
click at [264, 115] on div "В работу" at bounding box center [264, 119] width 76 height 22
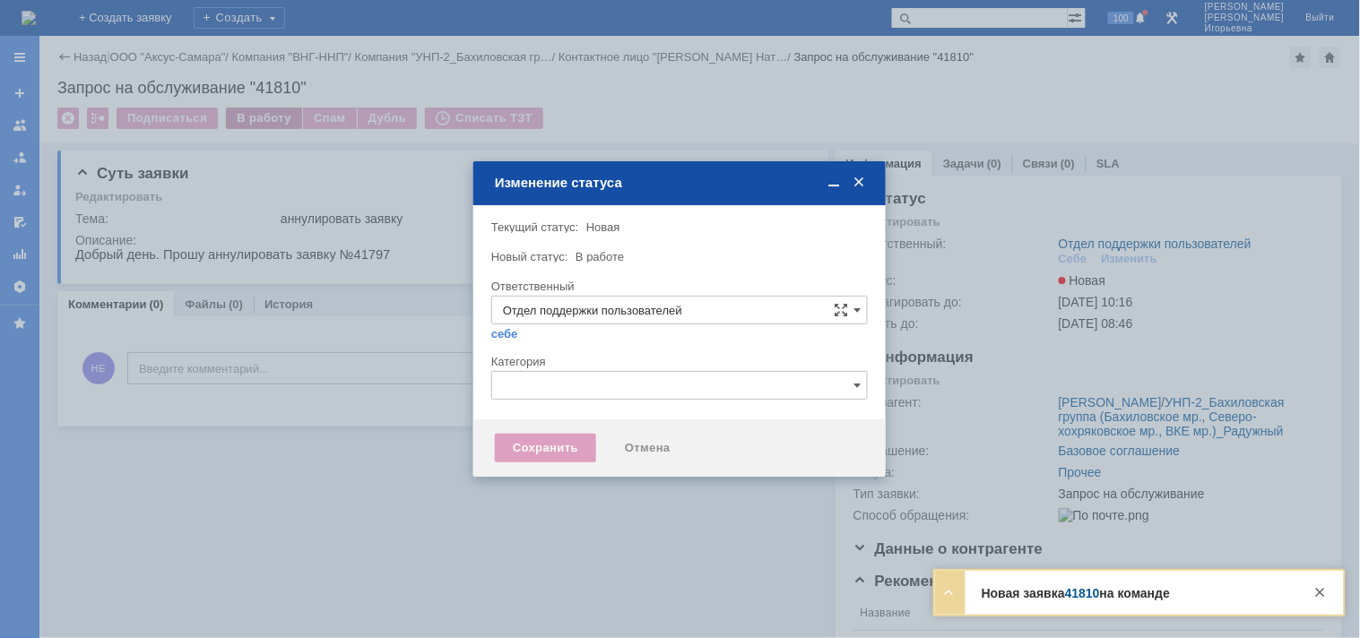
type input "[PERSON_NAME]"
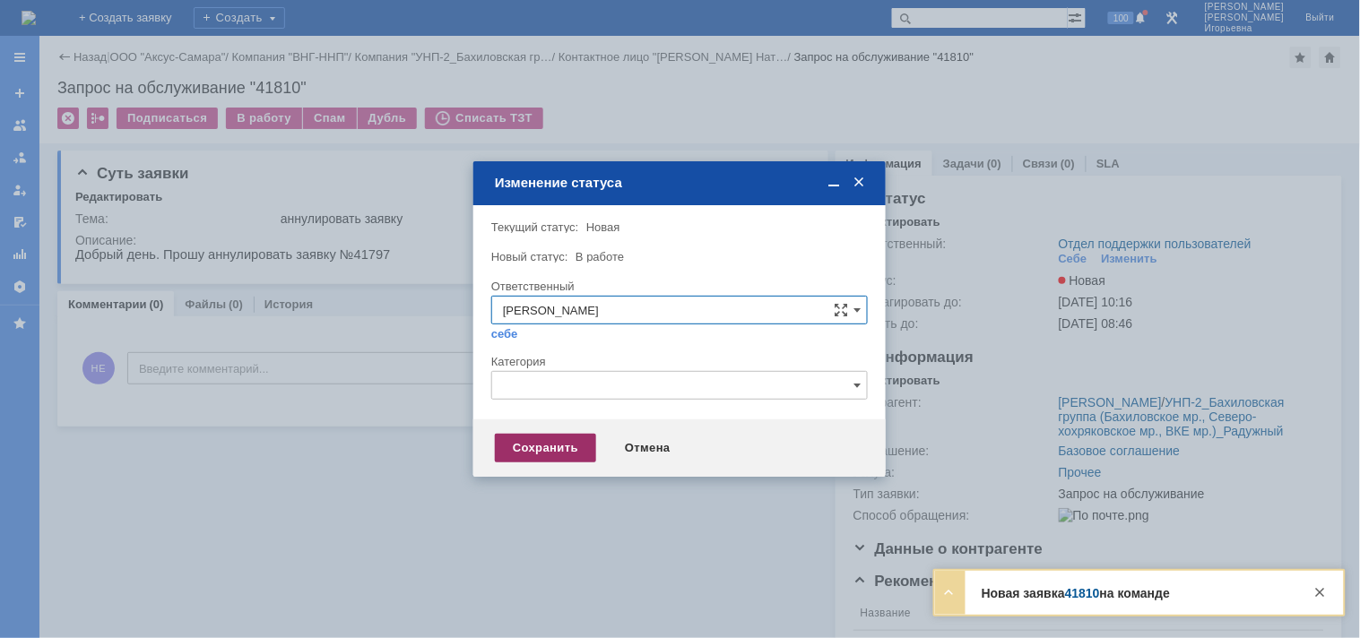
click at [550, 443] on div "Сохранить" at bounding box center [545, 448] width 101 height 29
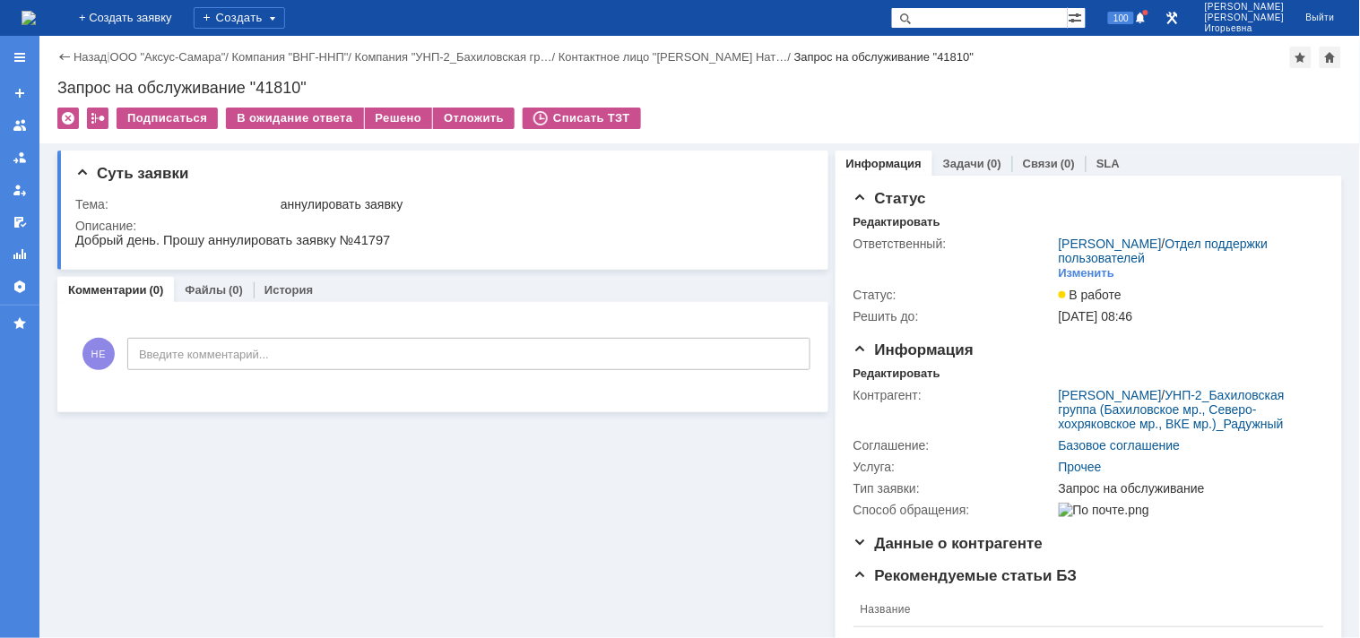
click at [36, 14] on img at bounding box center [29, 18] width 14 height 14
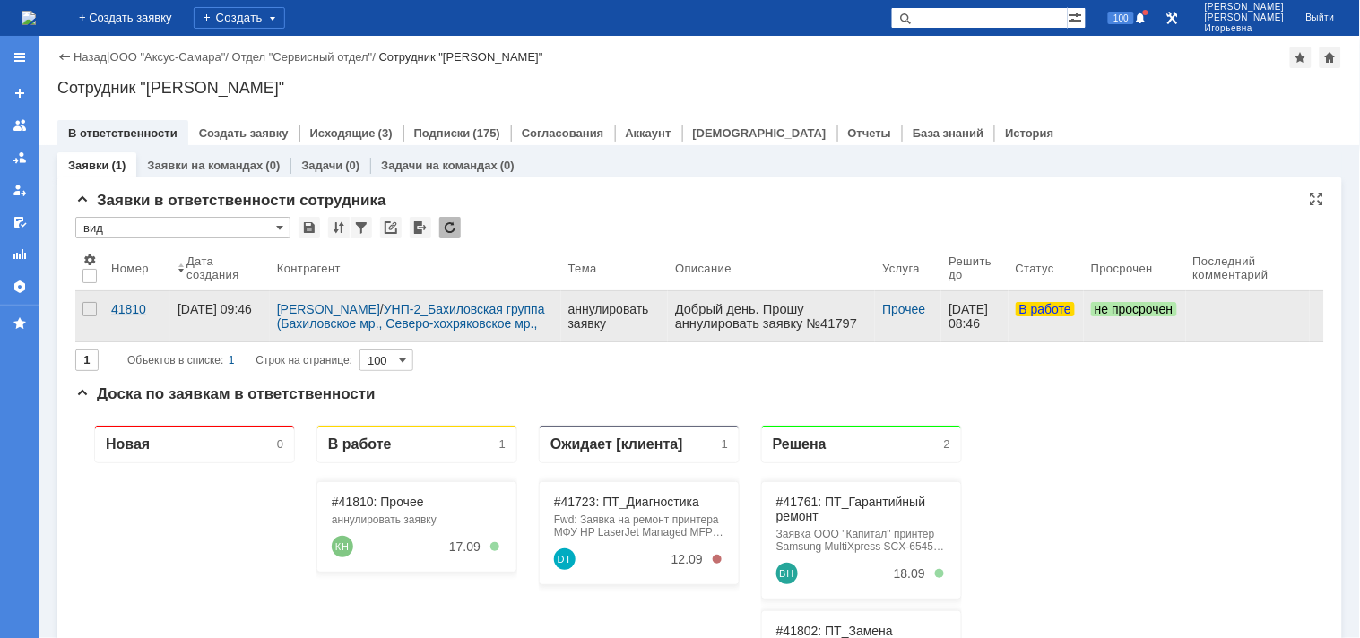
click at [134, 310] on div "41810" at bounding box center [137, 309] width 52 height 14
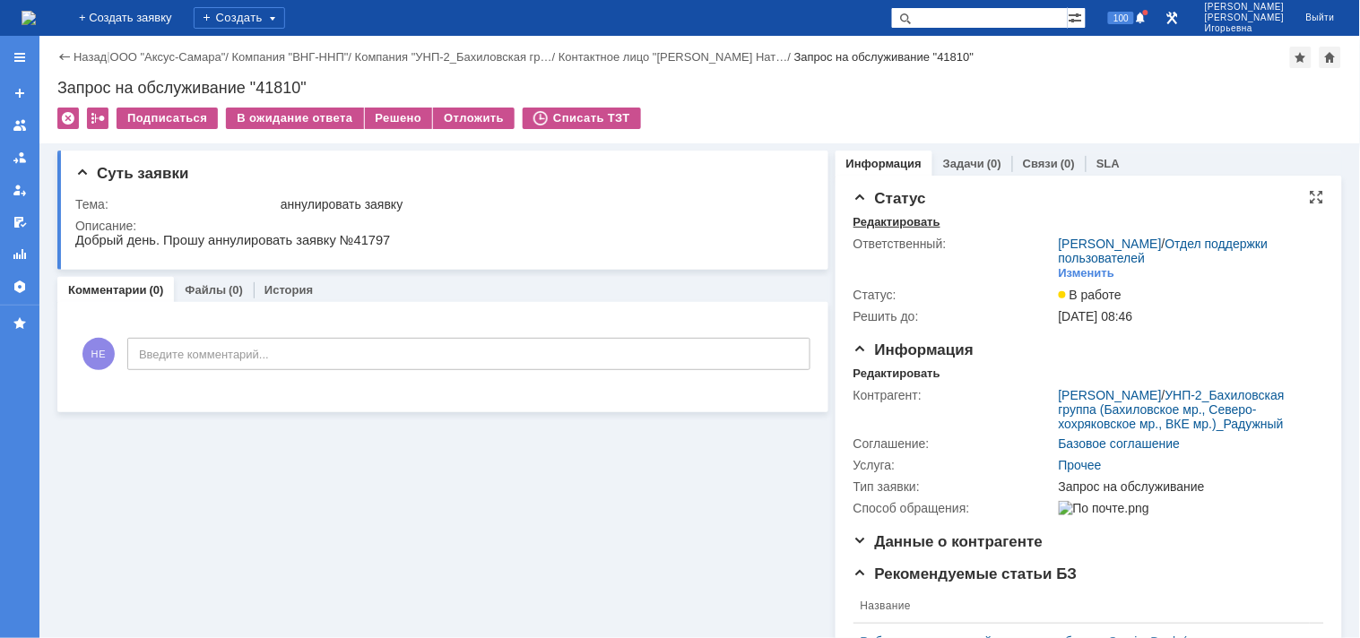
click at [874, 222] on div "Редактировать" at bounding box center [896, 222] width 87 height 14
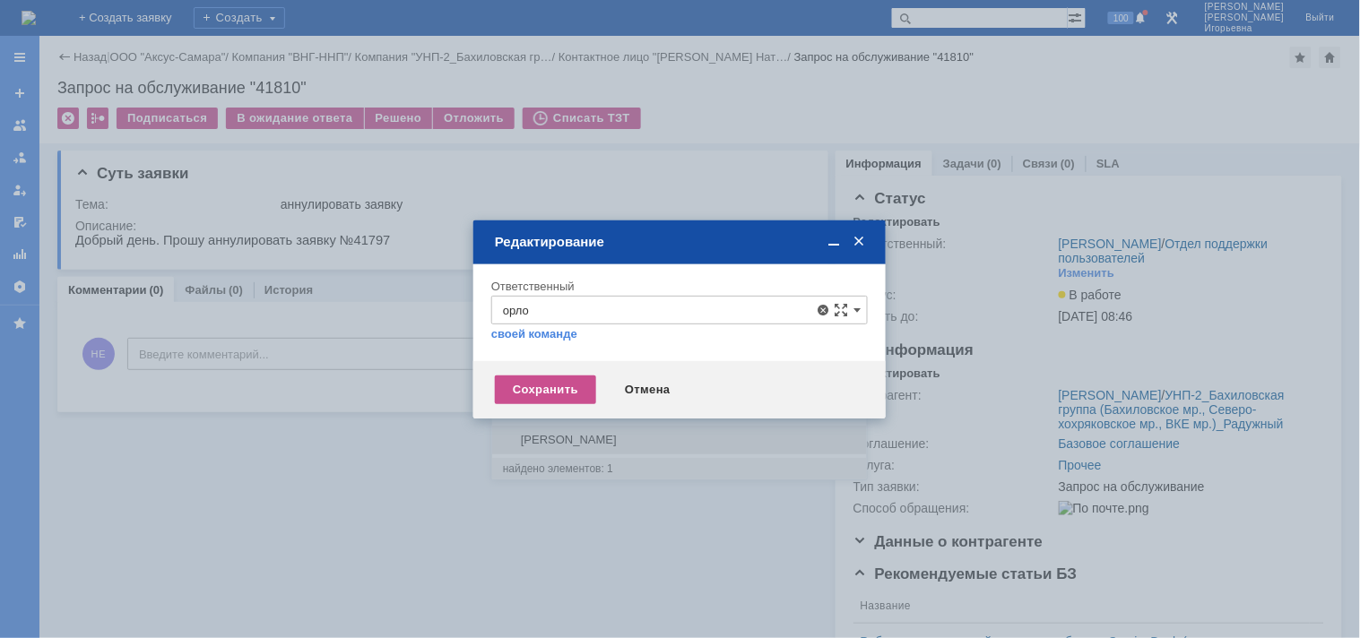
click at [567, 429] on div "Орлова Елена Владимировна" at bounding box center [679, 440] width 375 height 29
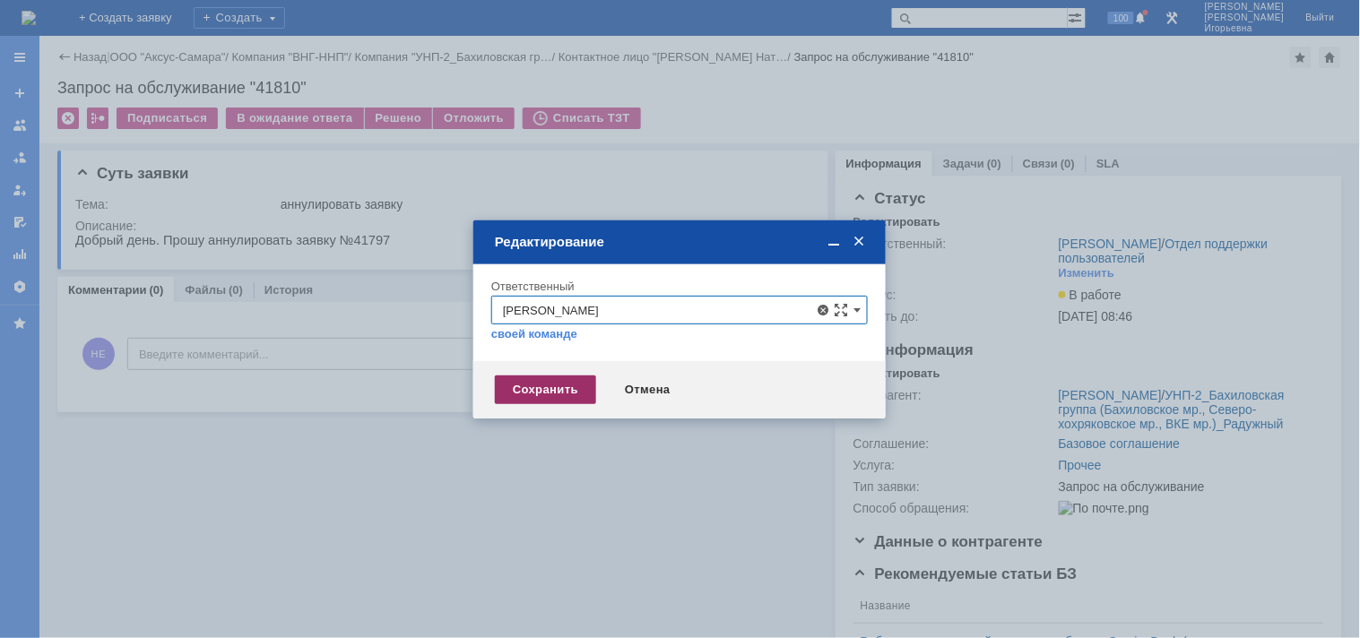
type input "Орлова Елена Владимировна"
click at [565, 396] on div "Сохранить" at bounding box center [545, 390] width 101 height 29
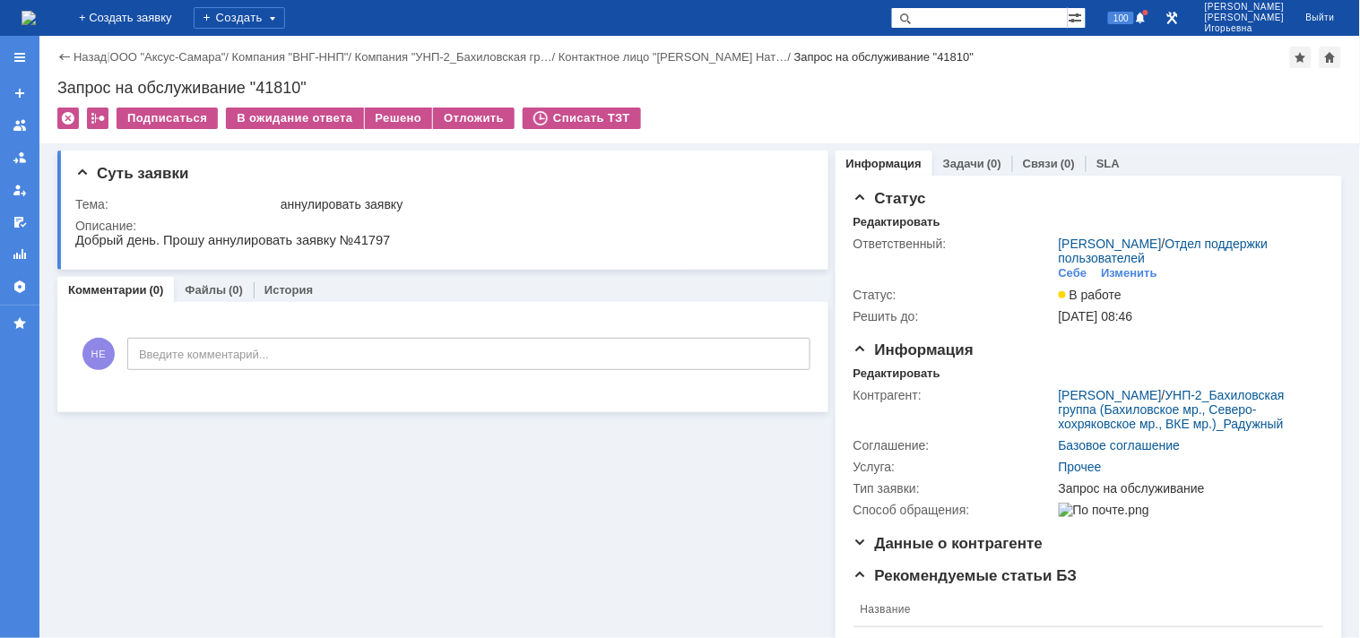
click at [279, 81] on div "Запрос на обслуживание "41810"" at bounding box center [699, 88] width 1285 height 18
copy div "41810"
click at [36, 12] on img at bounding box center [29, 18] width 14 height 14
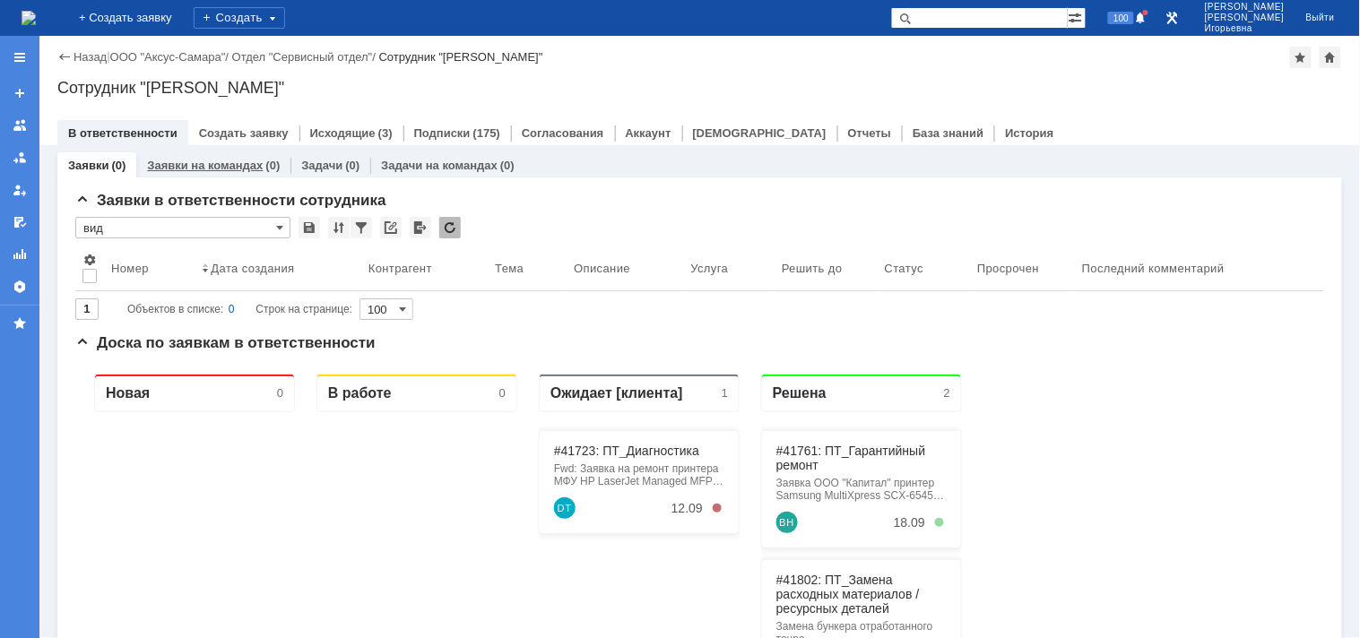
click at [219, 166] on link "Заявки на командах" at bounding box center [205, 165] width 116 height 13
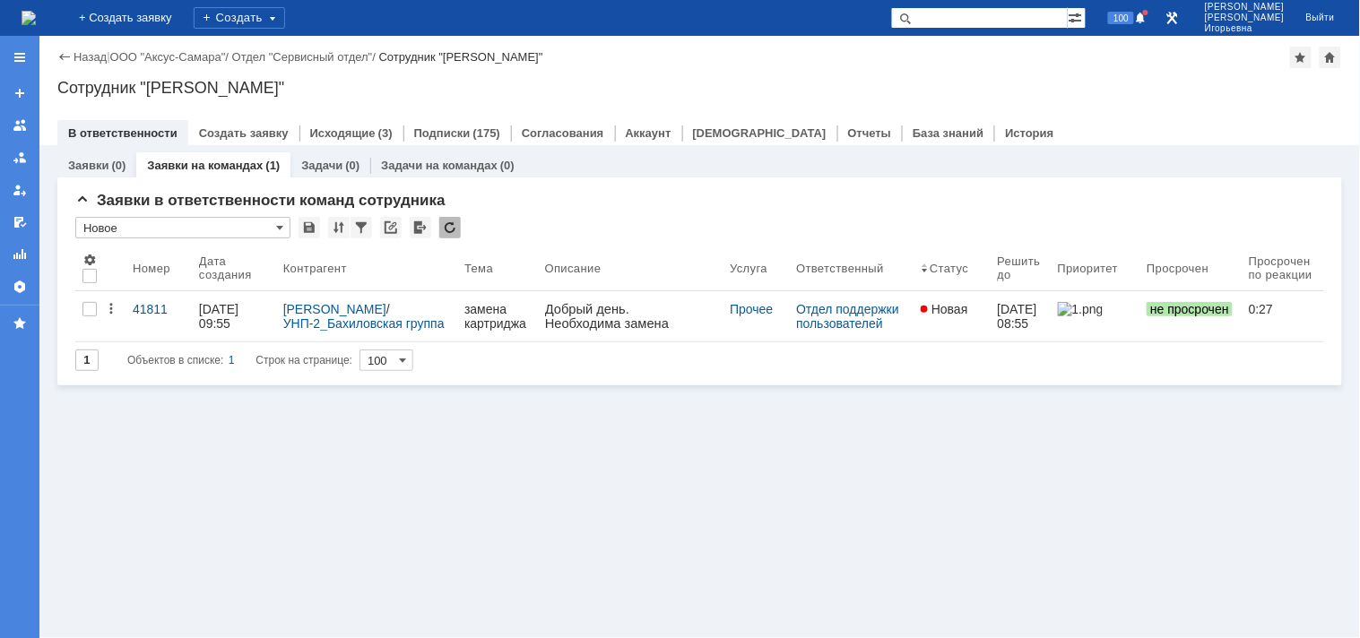
click at [135, 314] on div "41811" at bounding box center [159, 309] width 52 height 14
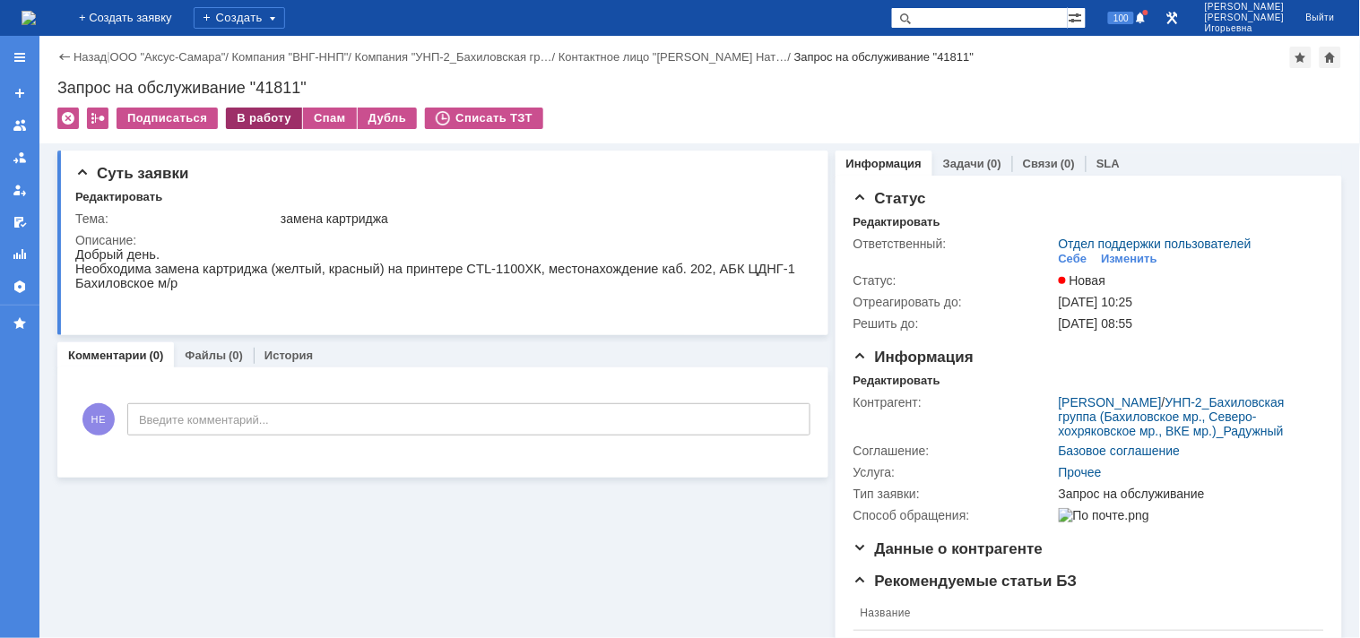
click at [262, 117] on div "В работу" at bounding box center [264, 119] width 76 height 22
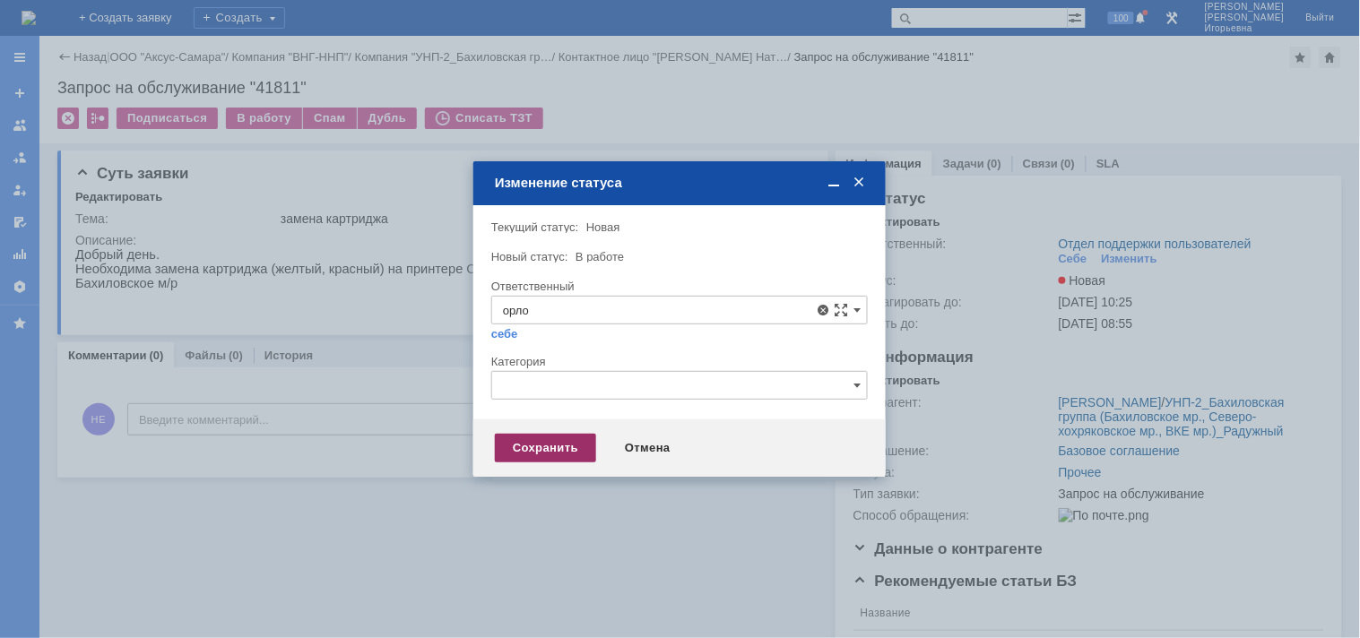
click at [567, 439] on span "Орлова Елена Владимировна" at bounding box center [679, 440] width 353 height 14
type input "Орлова Елена Владимировна"
click at [533, 449] on div "Сохранить" at bounding box center [545, 448] width 101 height 29
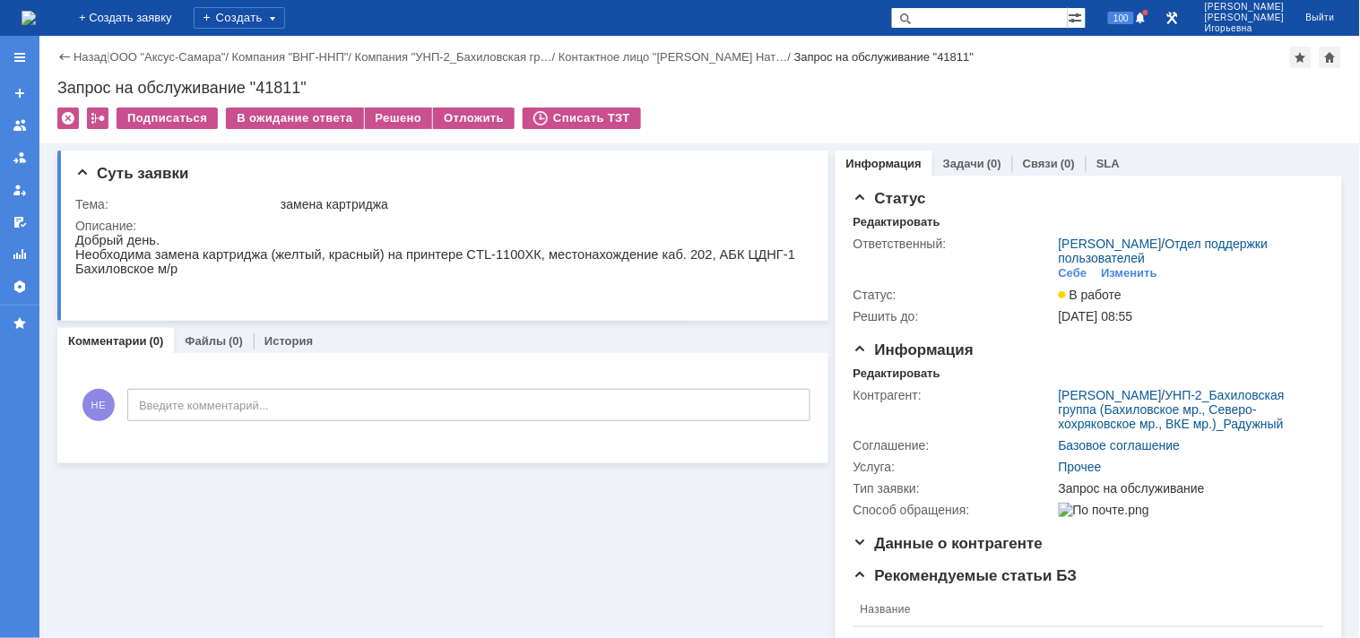
click at [269, 90] on div "Запрос на обслуживание "41811"" at bounding box center [699, 88] width 1285 height 18
copy div "41811"
click at [288, 88] on div "Запрос на обслуживание "41811"" at bounding box center [699, 88] width 1285 height 18
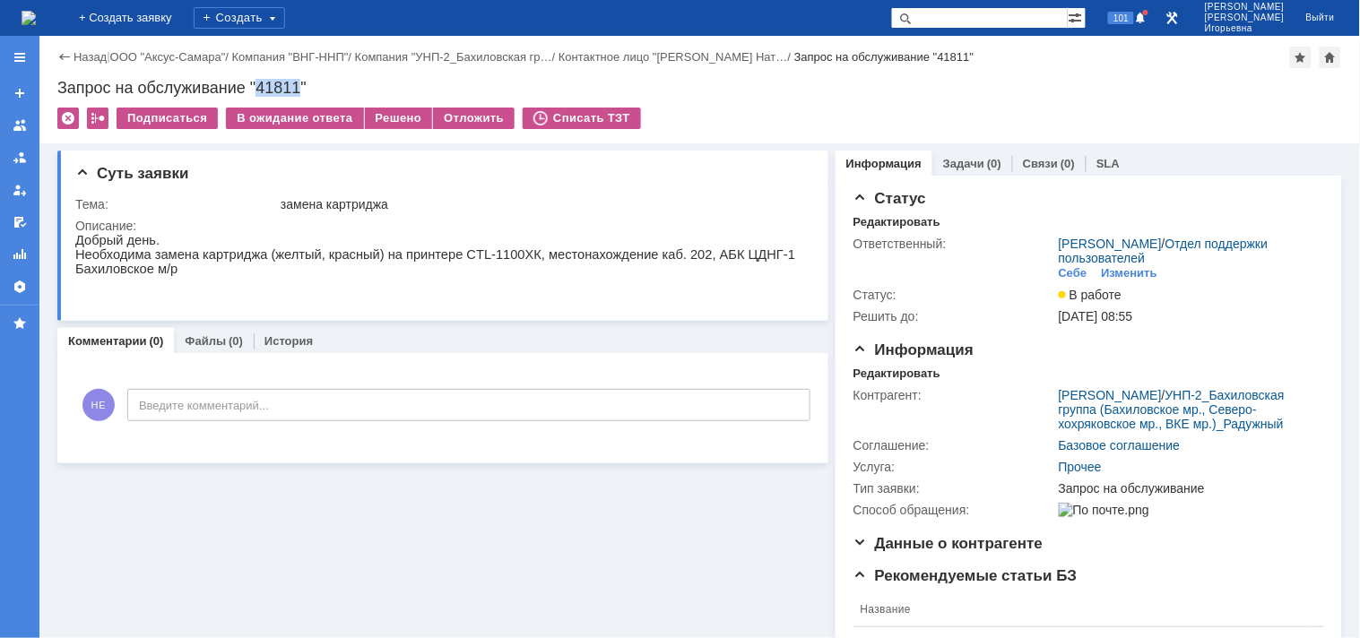
click at [36, 14] on img at bounding box center [29, 18] width 14 height 14
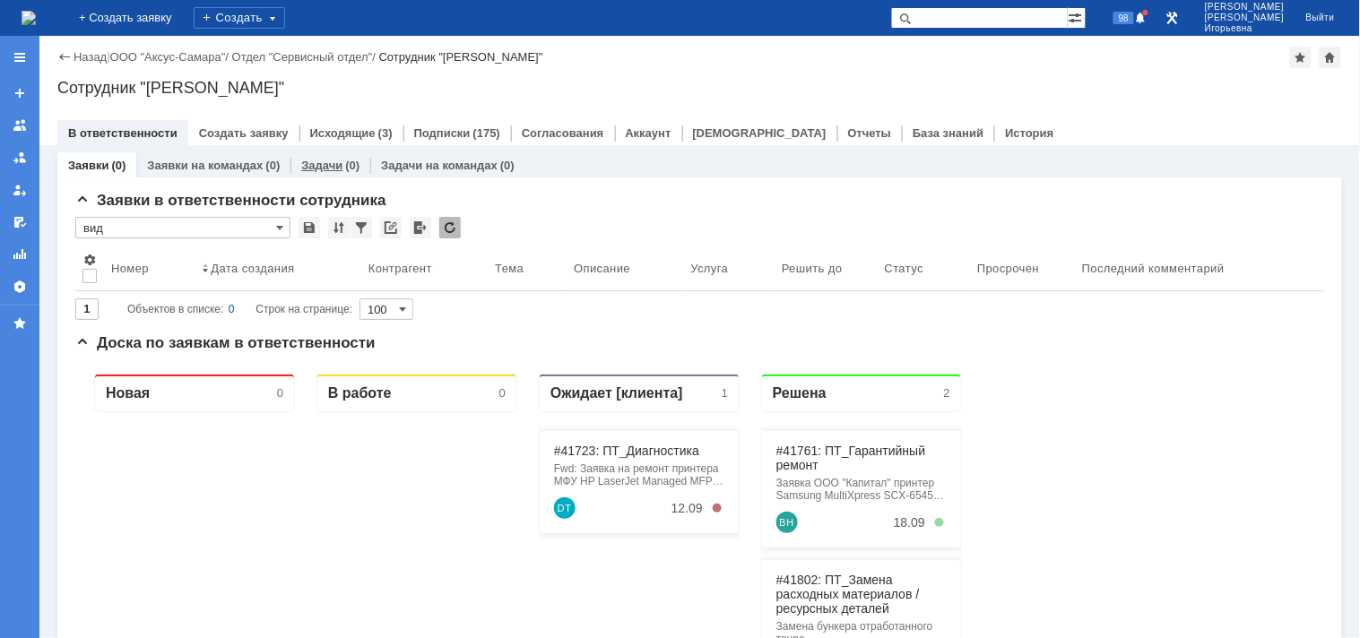
click at [311, 164] on link "Задачи" at bounding box center [321, 165] width 41 height 13
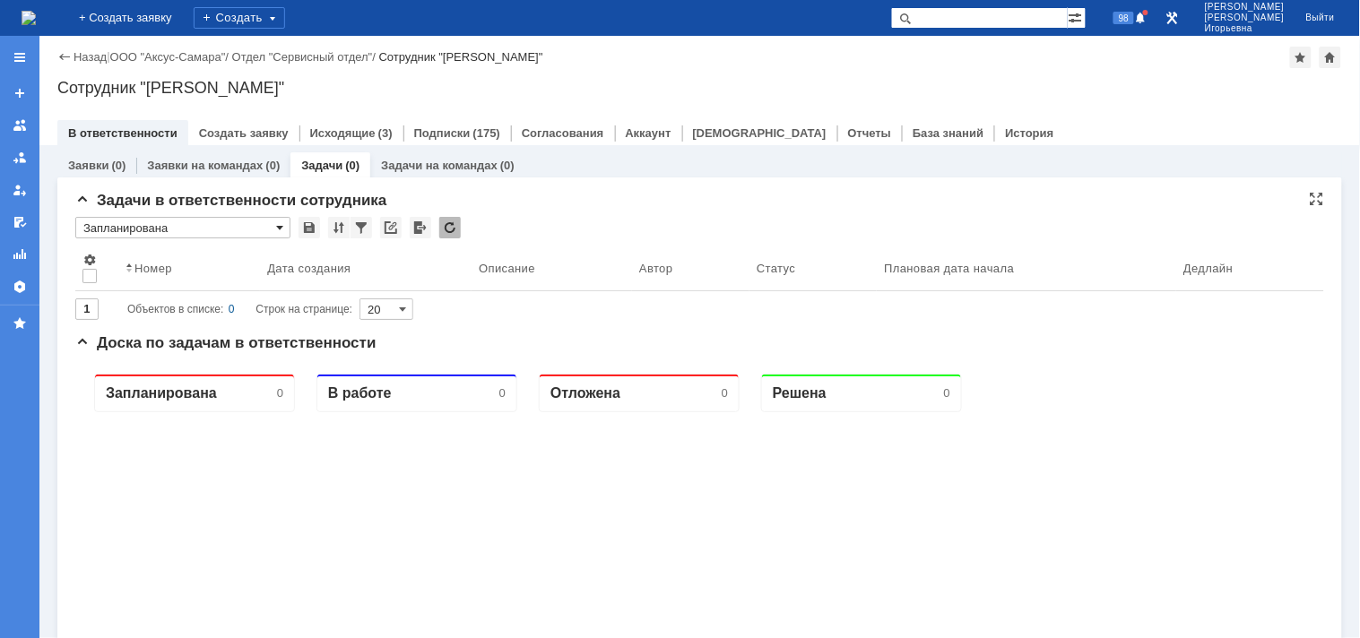
click at [280, 225] on span at bounding box center [279, 228] width 7 height 14
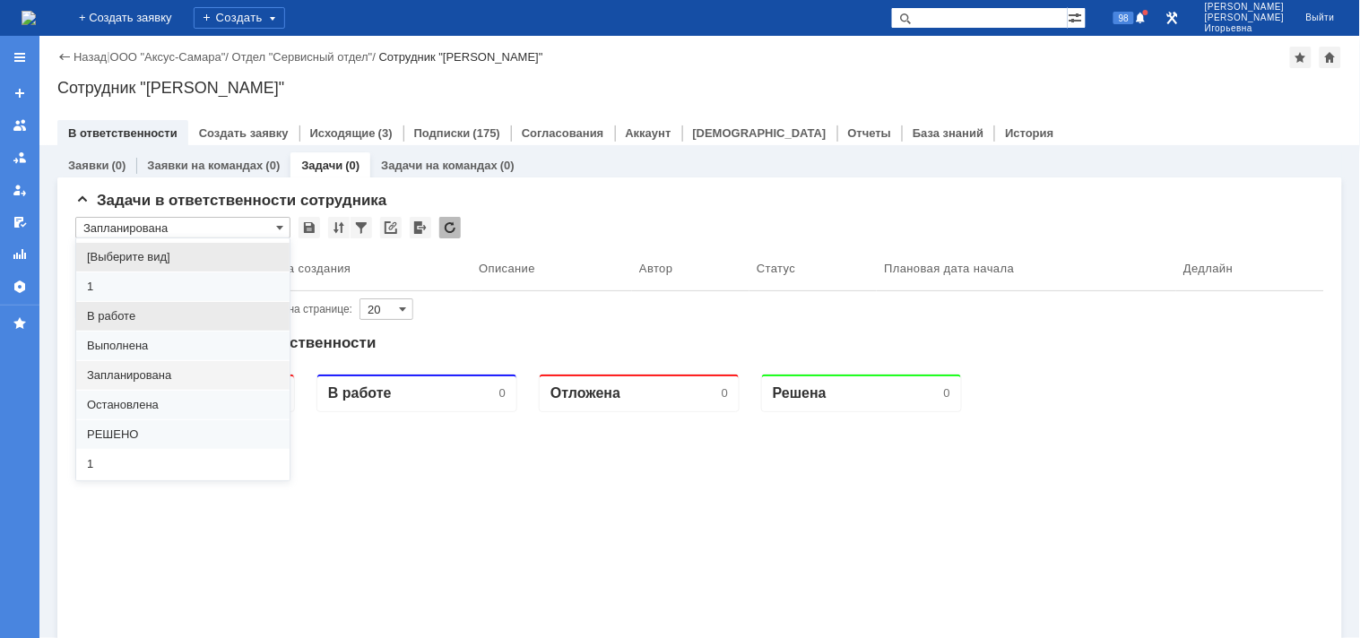
click at [111, 316] on span "В работе" at bounding box center [183, 316] width 192 height 14
type input "В работе"
type input "100"
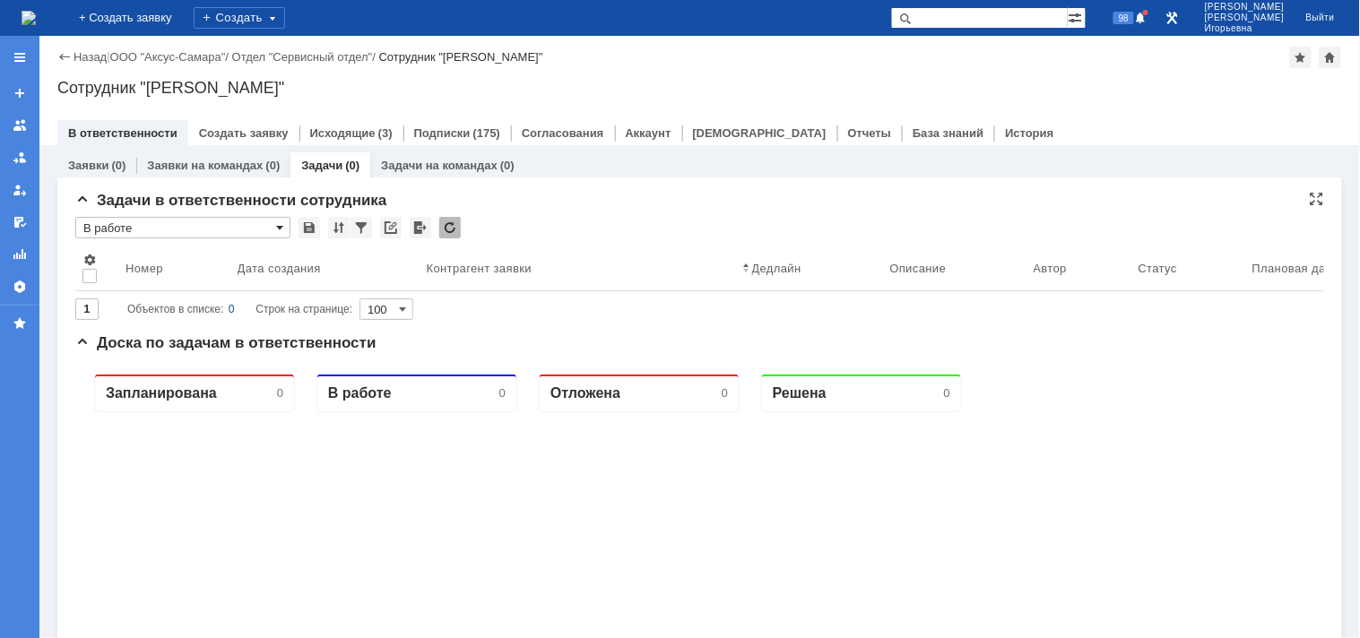
click at [280, 227] on span at bounding box center [279, 228] width 7 height 14
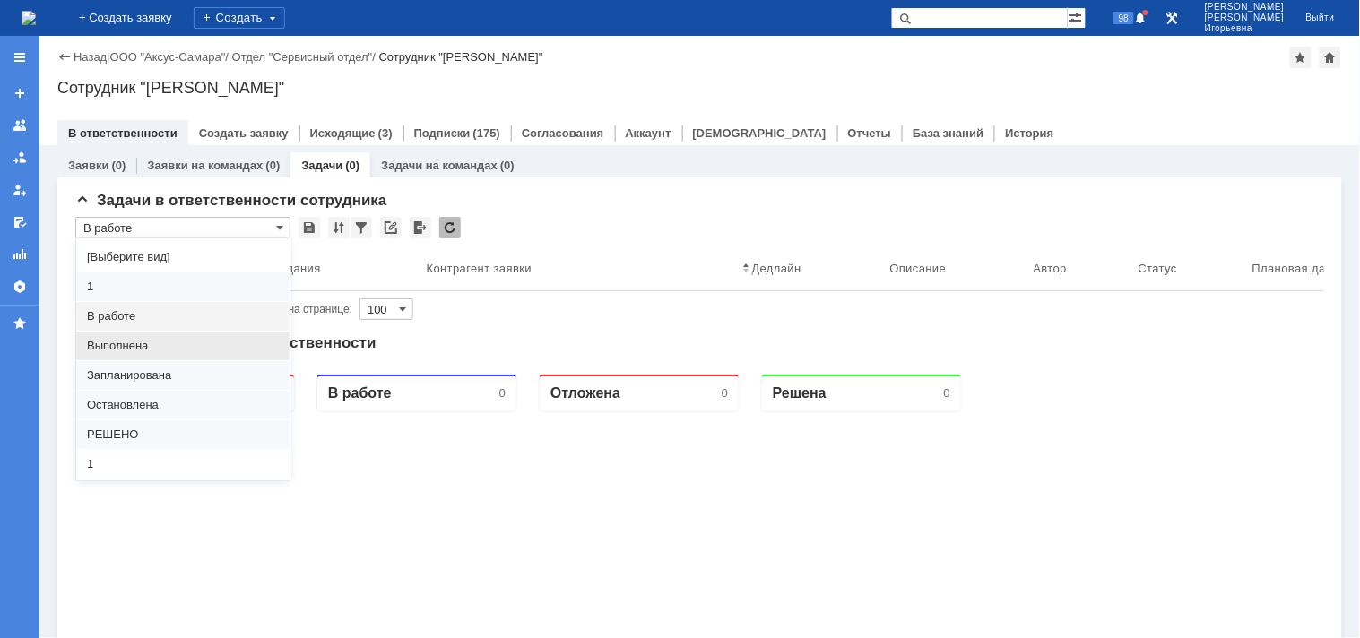
click at [108, 347] on span "Выполнена" at bounding box center [183, 346] width 192 height 14
type input "Выполнена"
type input "20"
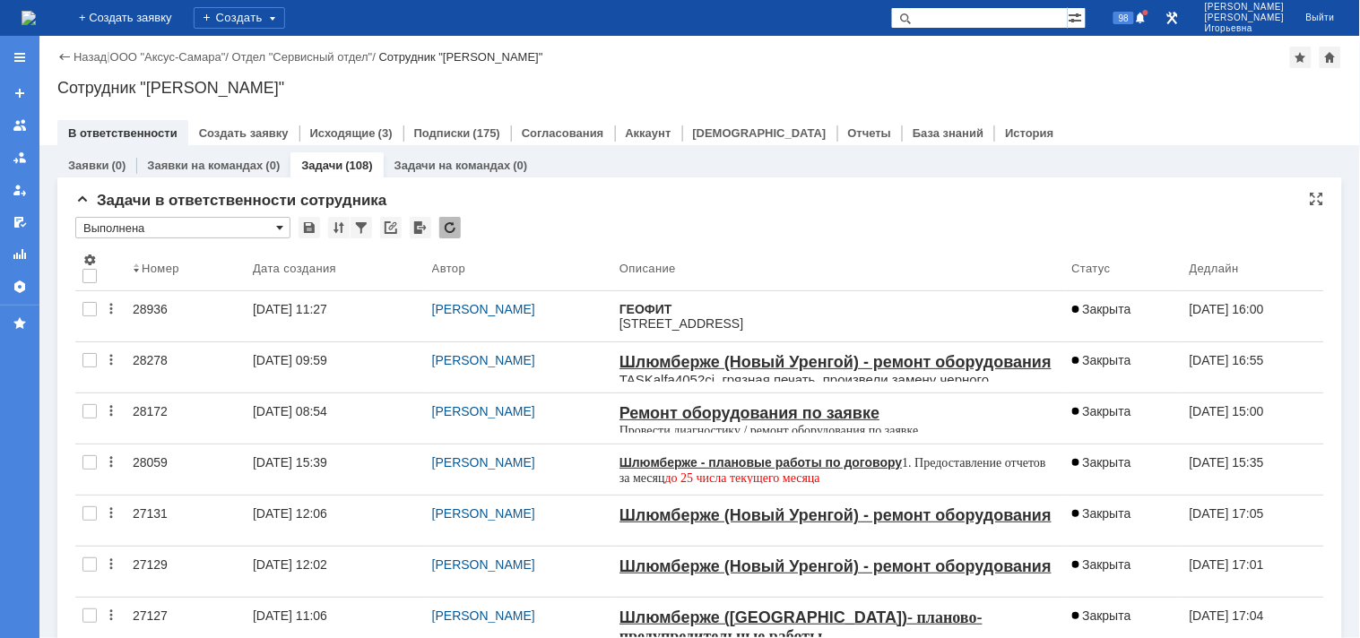
click at [278, 229] on span at bounding box center [279, 228] width 7 height 14
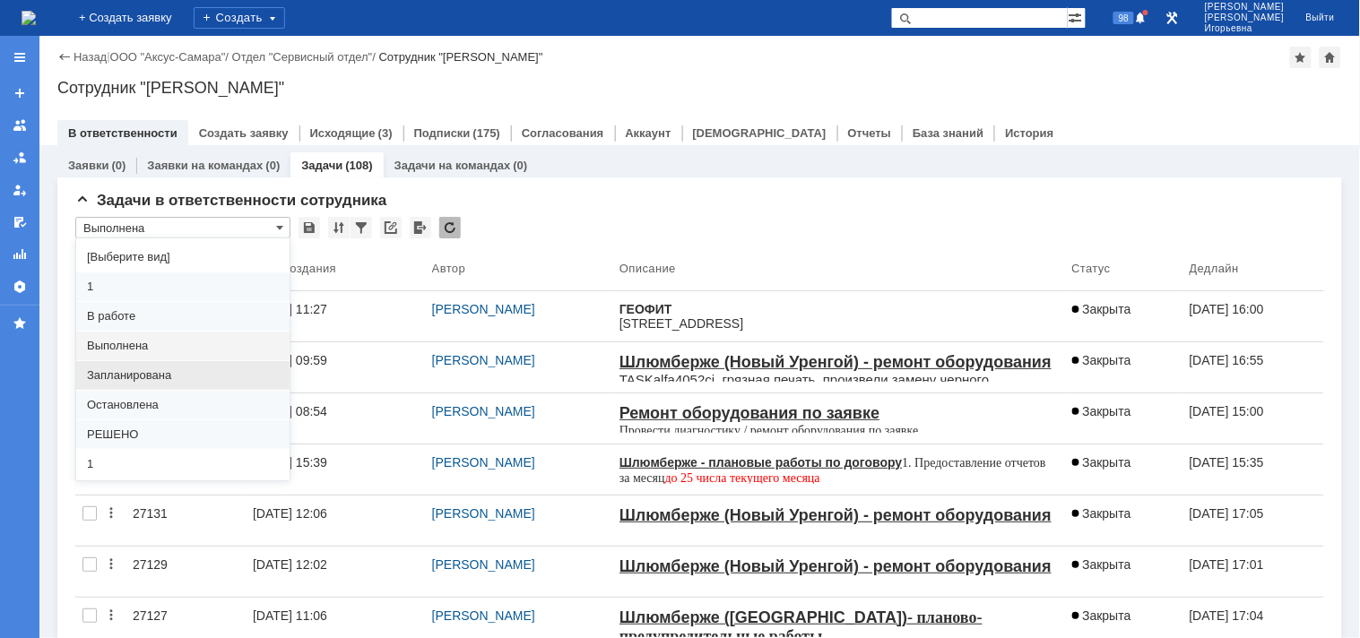
click at [120, 374] on span "Запланирована" at bounding box center [183, 375] width 192 height 14
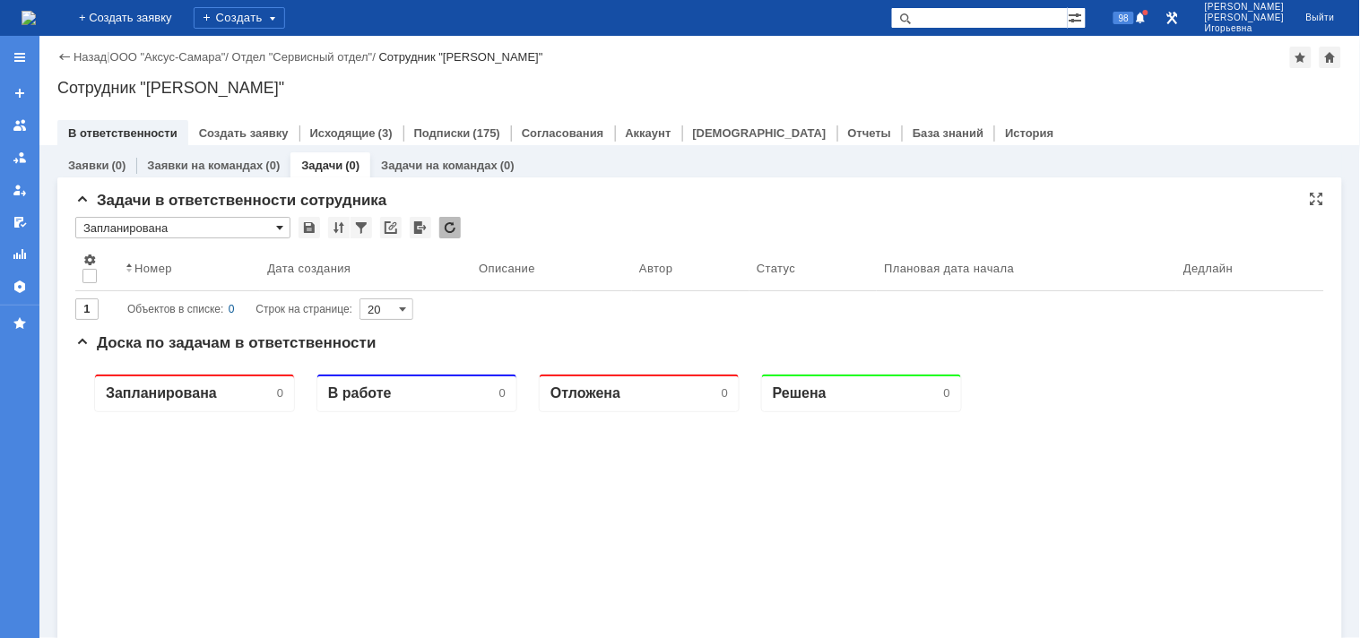
click at [278, 226] on span at bounding box center [279, 228] width 7 height 14
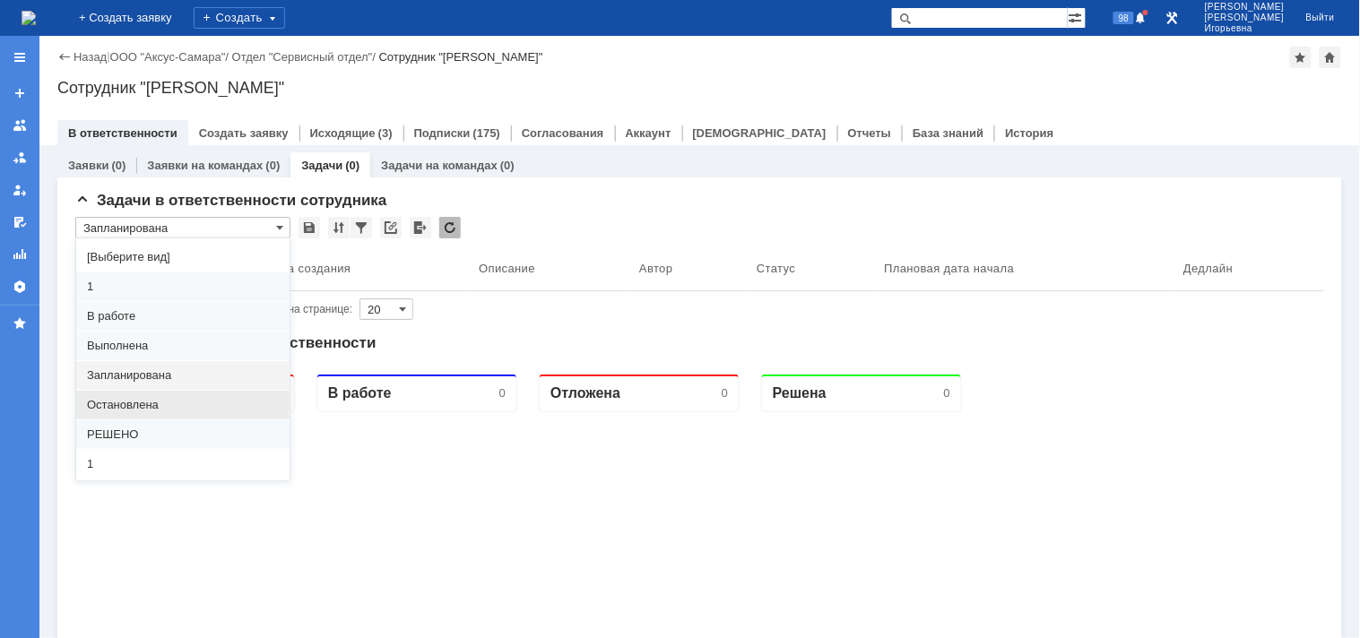
click at [119, 406] on span "Остановлена" at bounding box center [183, 405] width 192 height 14
type input "Остановлена"
type input "100"
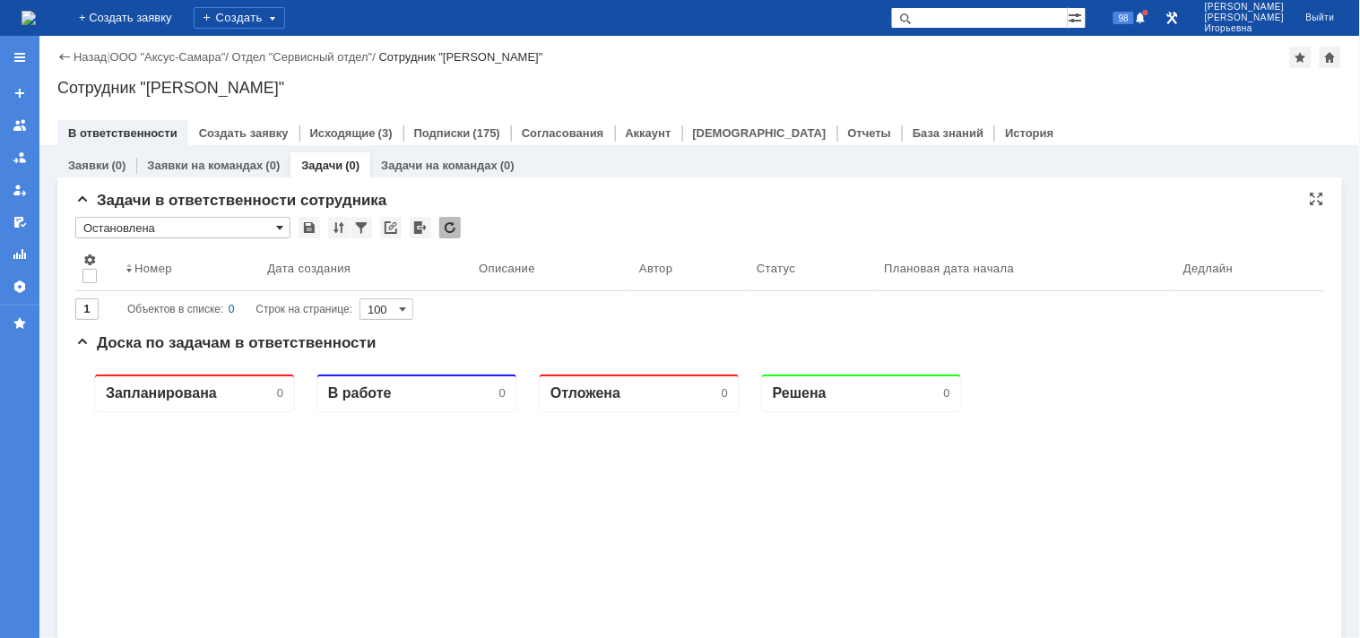
click at [280, 225] on span at bounding box center [279, 228] width 7 height 14
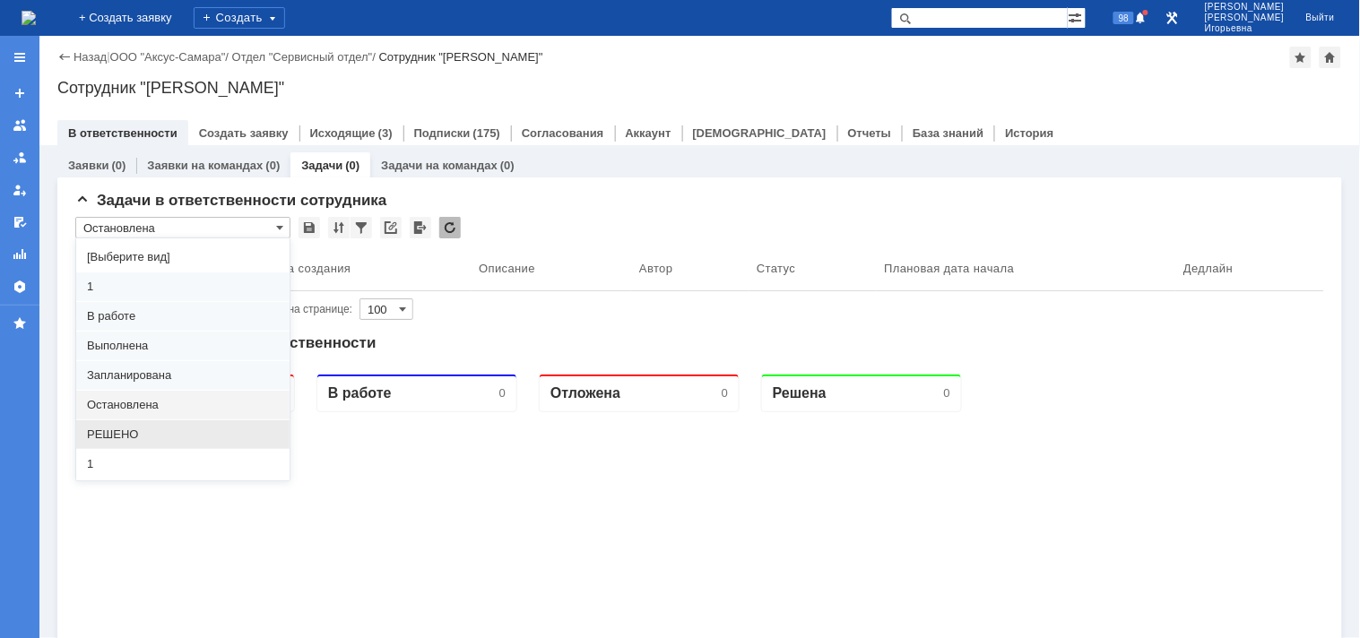
click at [102, 429] on span "РЕШЕНО" at bounding box center [183, 435] width 192 height 14
type input "РЕШЕНО"
type input "20"
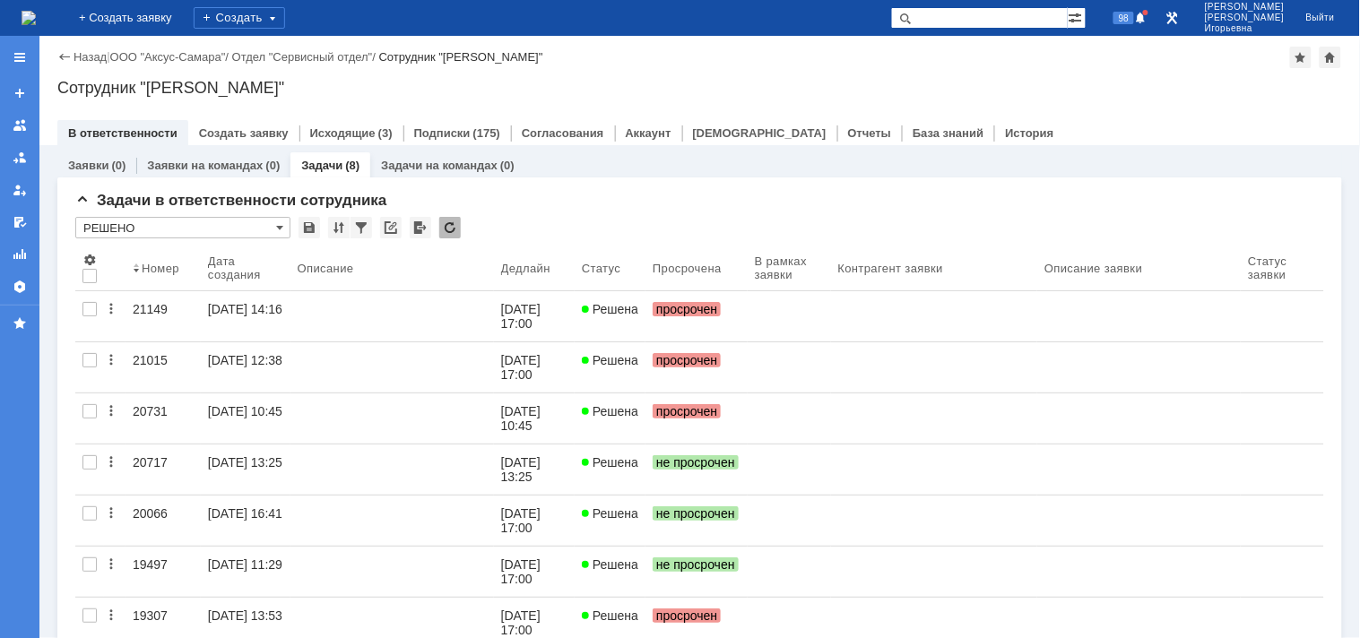
type input "РЕШЕНО"
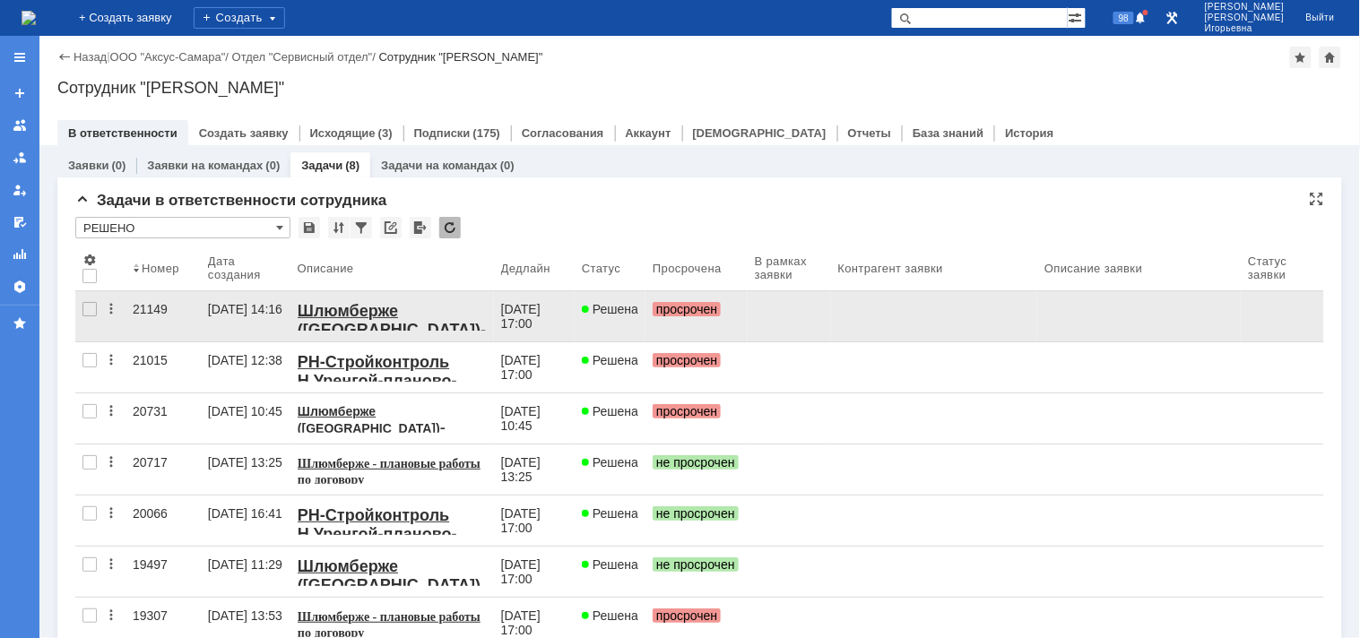
click at [140, 305] on div "21149" at bounding box center [163, 309] width 61 height 14
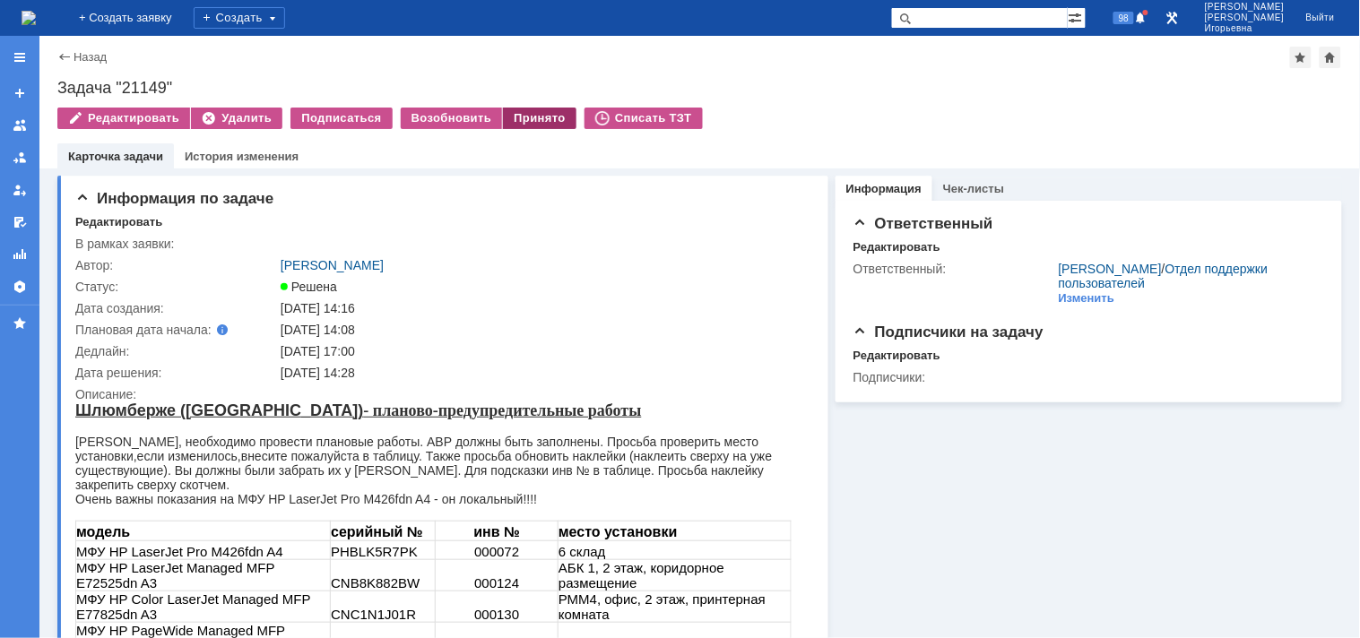
click at [514, 114] on div "Принято" at bounding box center [540, 119] width 74 height 22
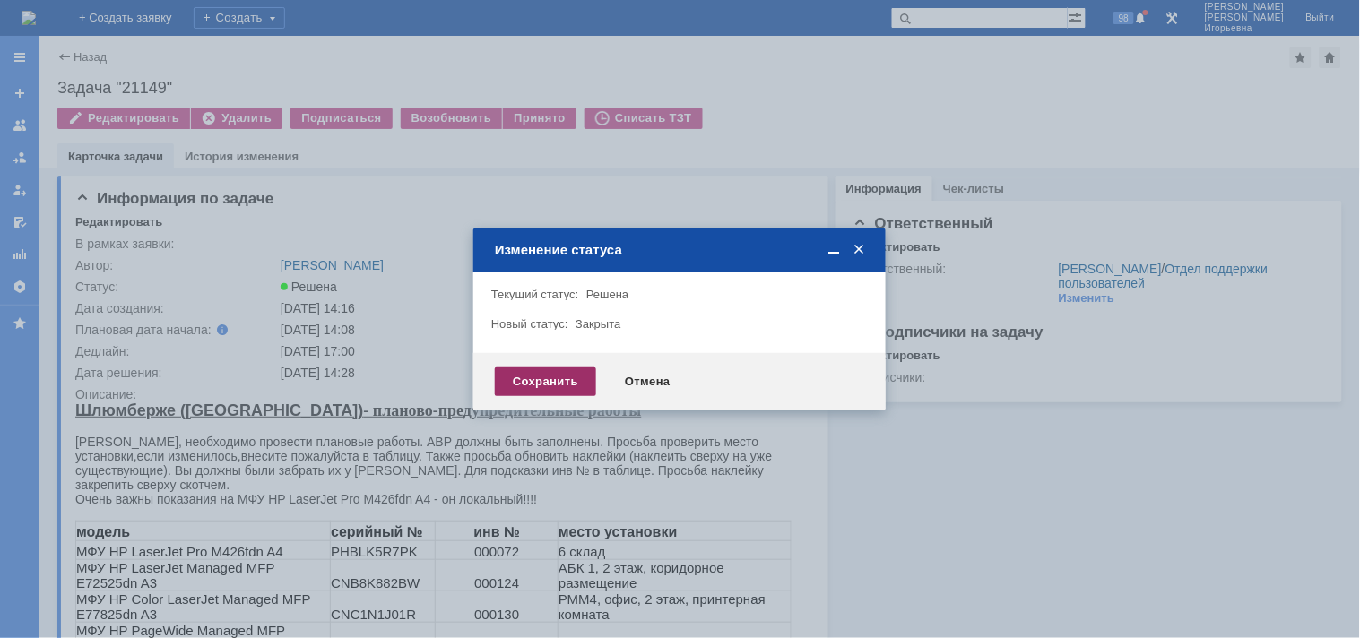
click at [525, 379] on div "Сохранить" at bounding box center [545, 382] width 101 height 29
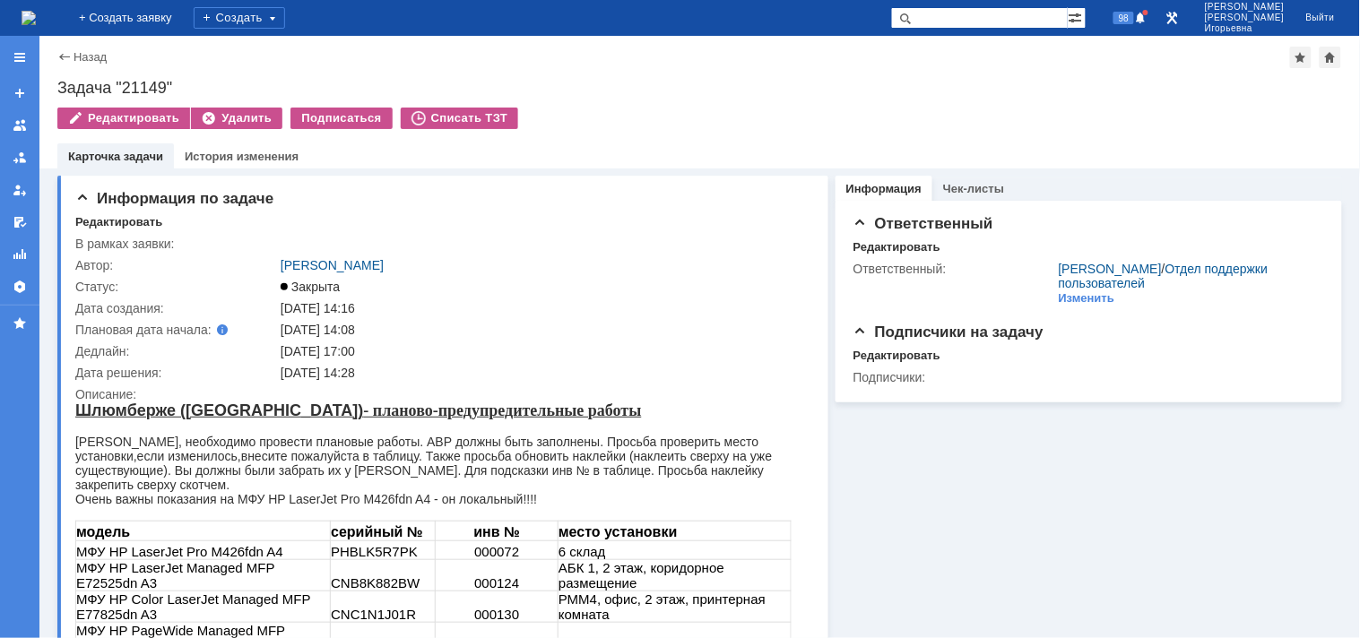
click at [64, 58] on div "Назад" at bounding box center [81, 56] width 49 height 13
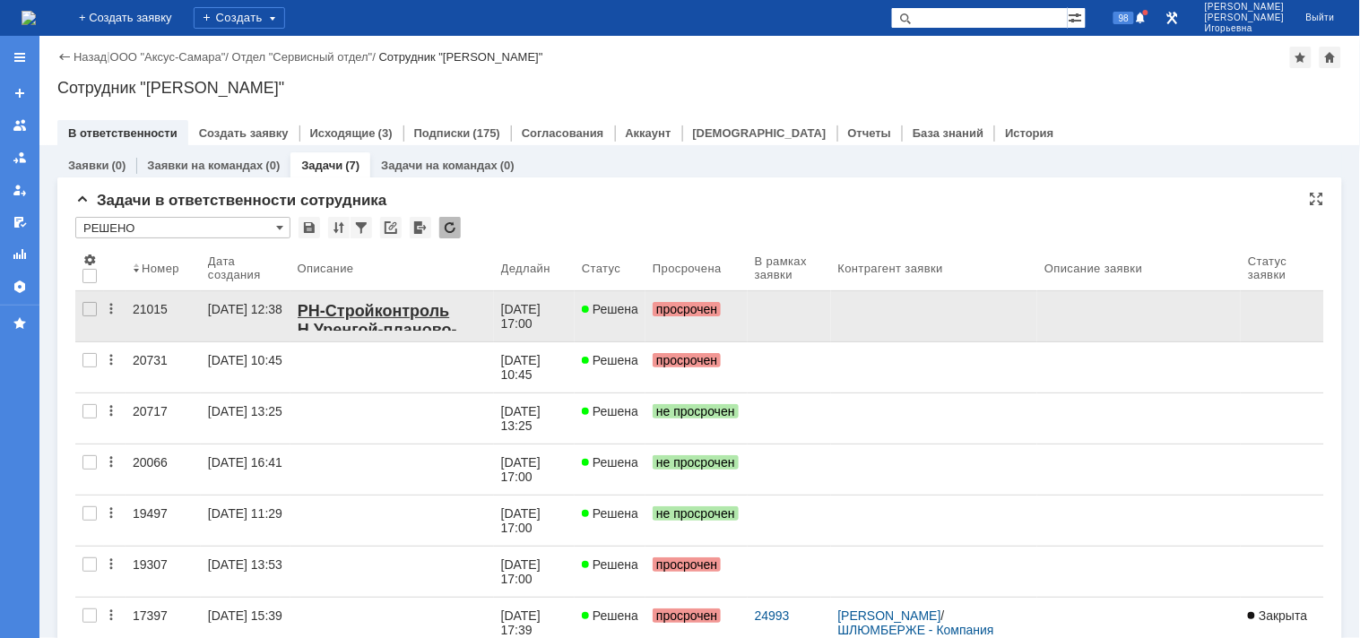
click at [148, 307] on div "21015" at bounding box center [163, 309] width 61 height 14
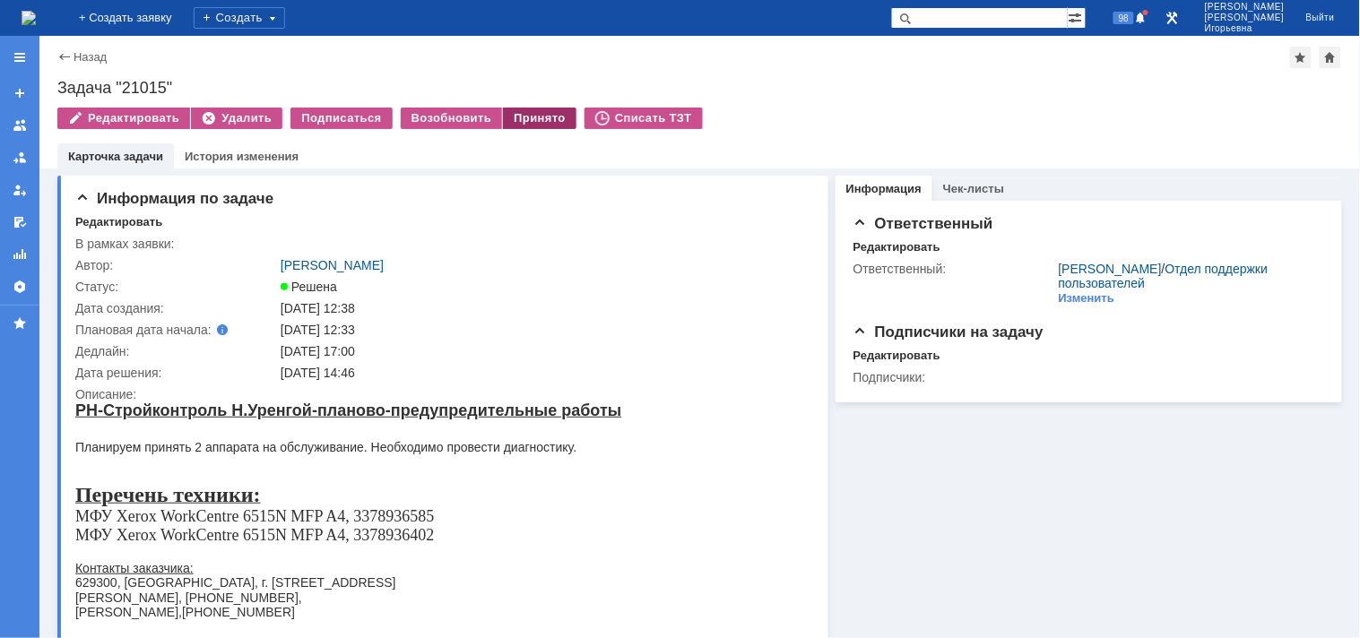
click at [508, 118] on div "Принято" at bounding box center [540, 119] width 74 height 22
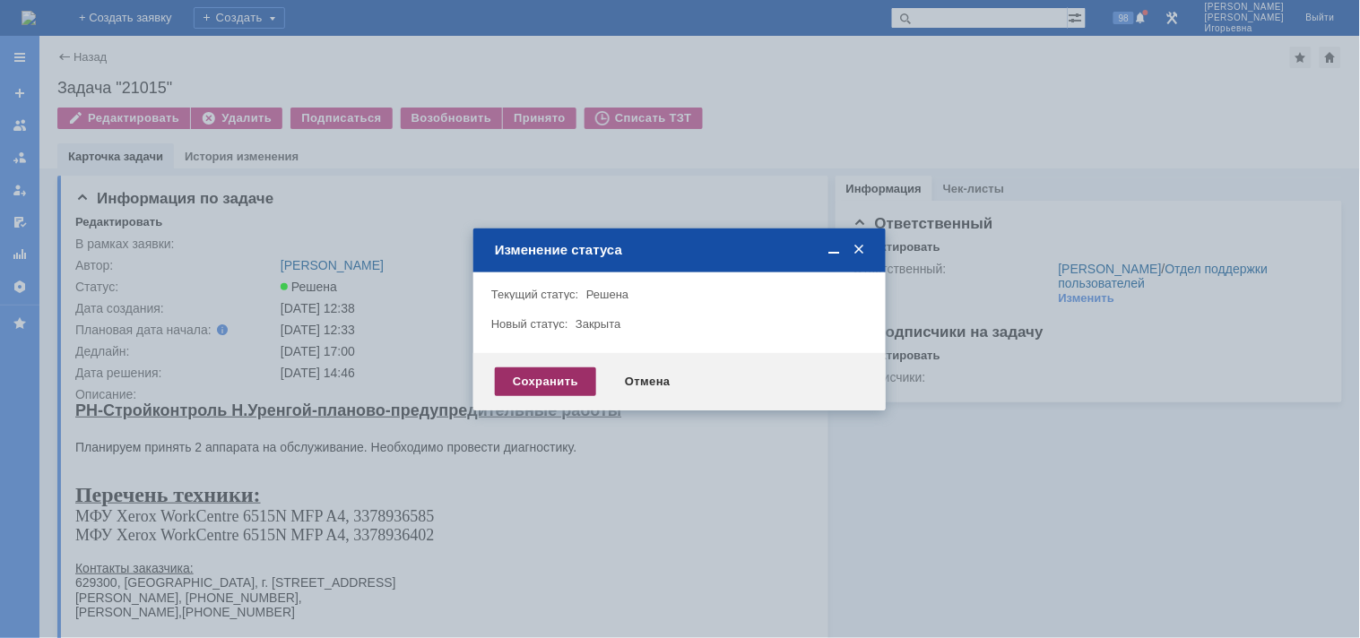
click at [530, 384] on div "Сохранить" at bounding box center [545, 382] width 101 height 29
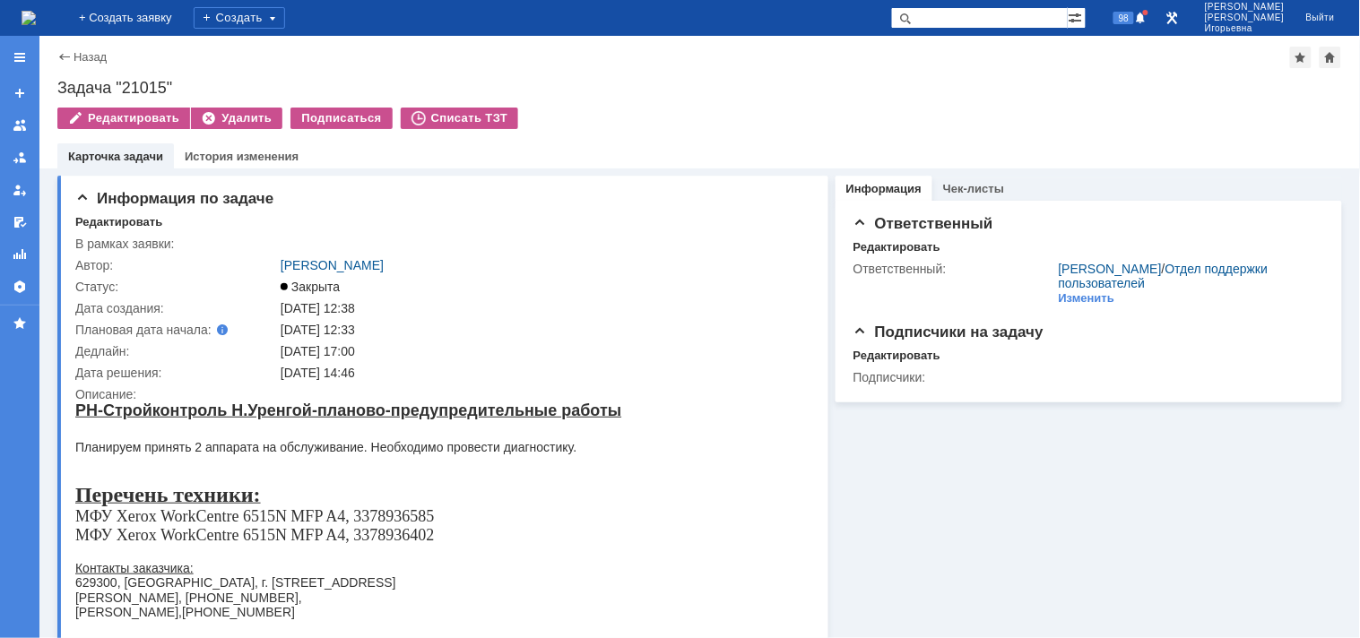
click at [58, 50] on div "Назад" at bounding box center [81, 56] width 49 height 13
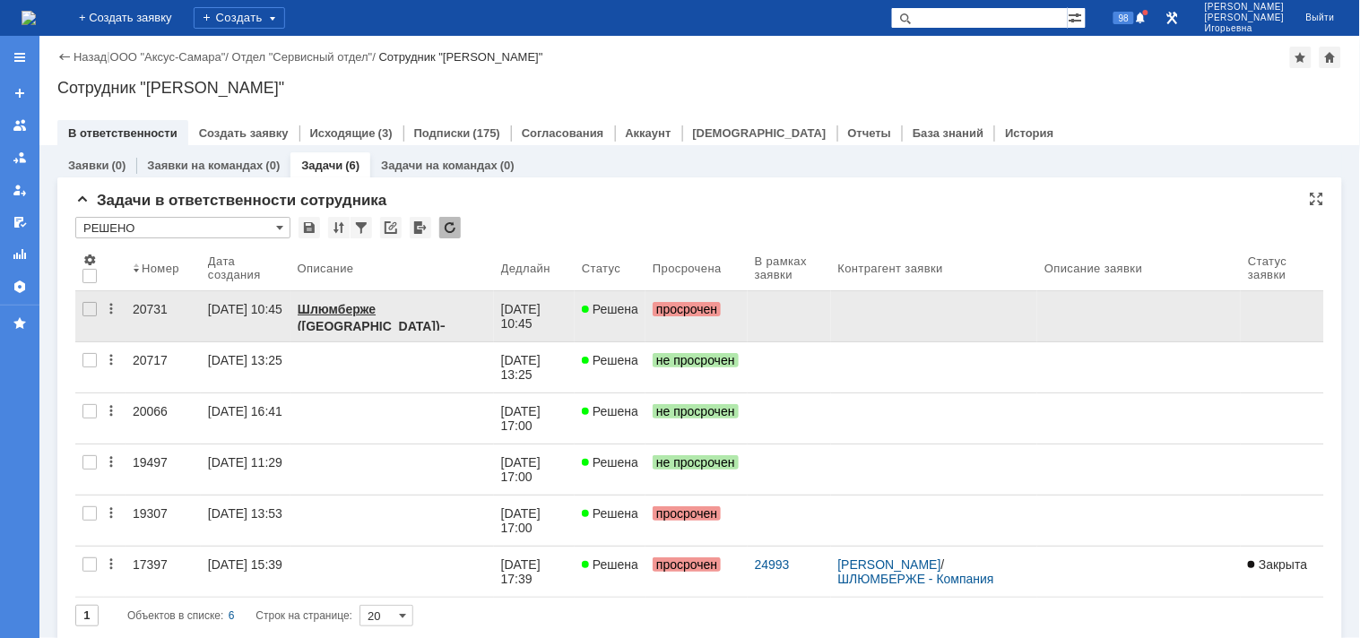
click at [146, 308] on div "20731" at bounding box center [163, 309] width 61 height 14
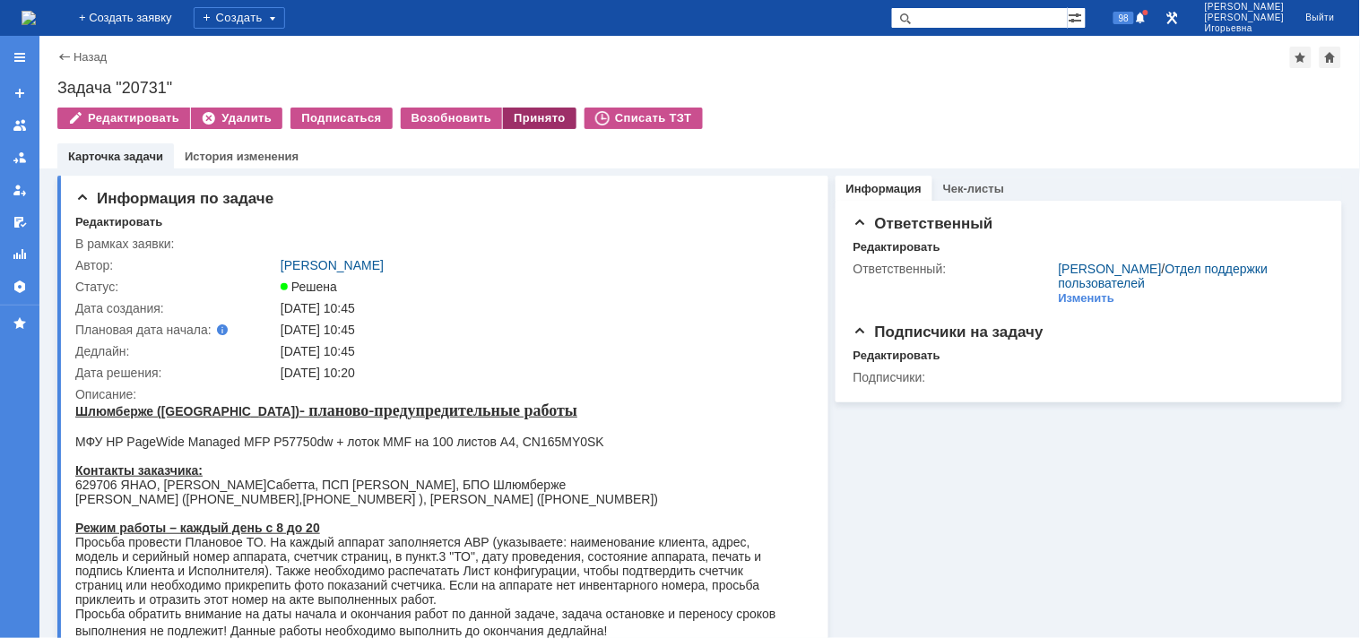
click at [532, 117] on div "Принято" at bounding box center [540, 119] width 74 height 22
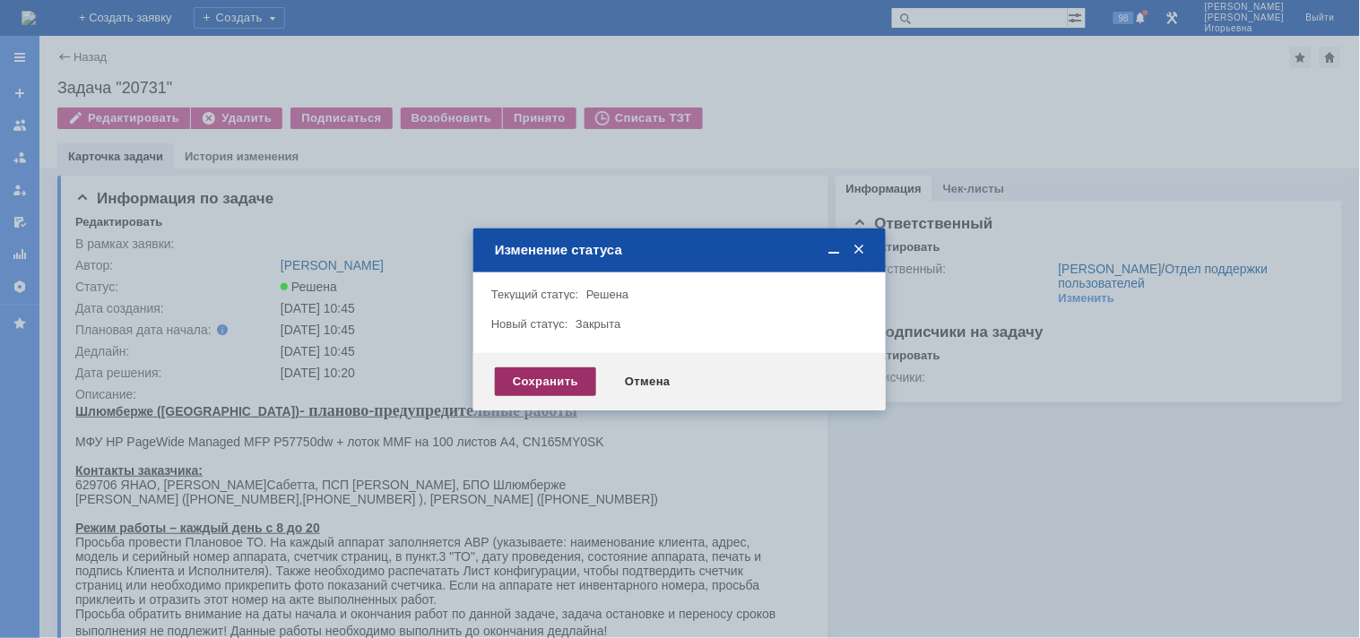
click at [527, 381] on div "Сохранить" at bounding box center [545, 382] width 101 height 29
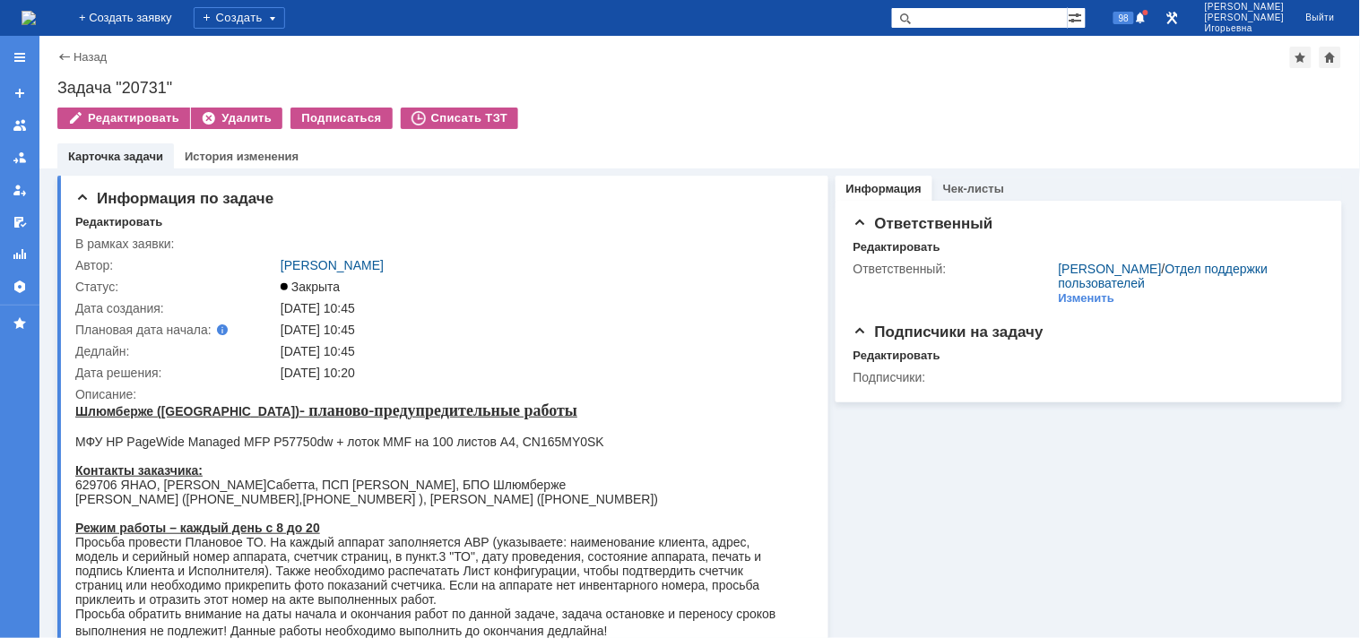
click at [61, 52] on div "Назад" at bounding box center [81, 56] width 49 height 13
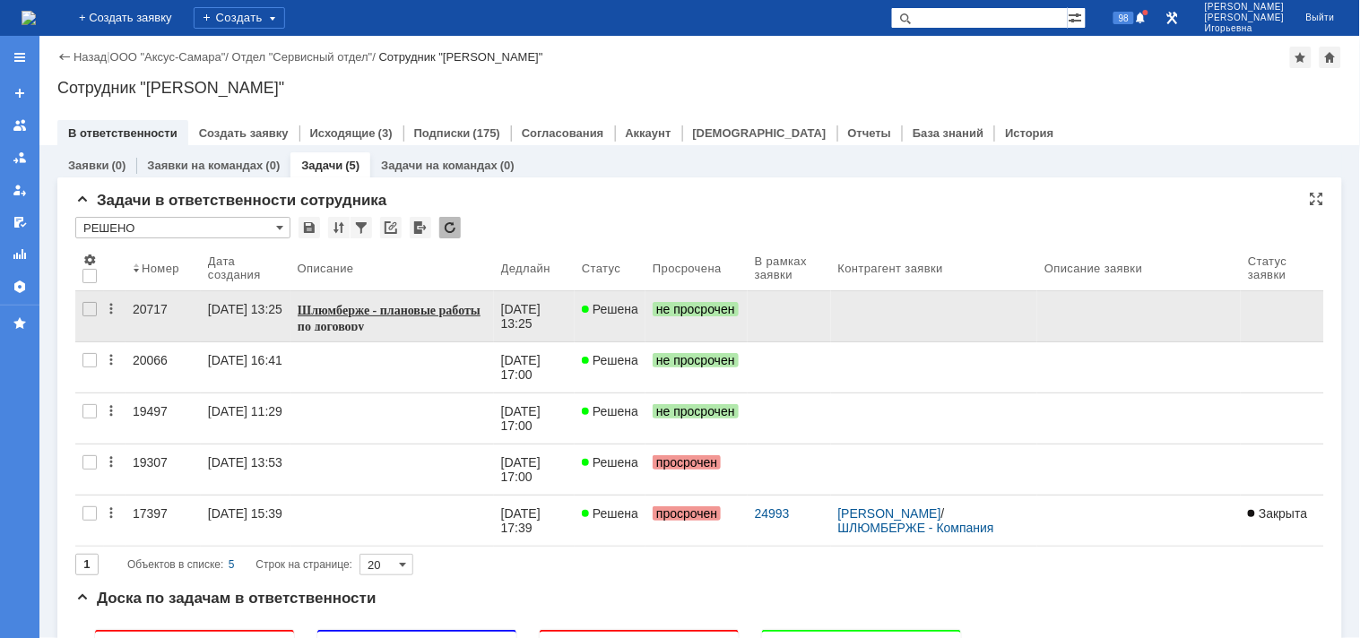
click at [148, 305] on div "20717" at bounding box center [163, 309] width 61 height 14
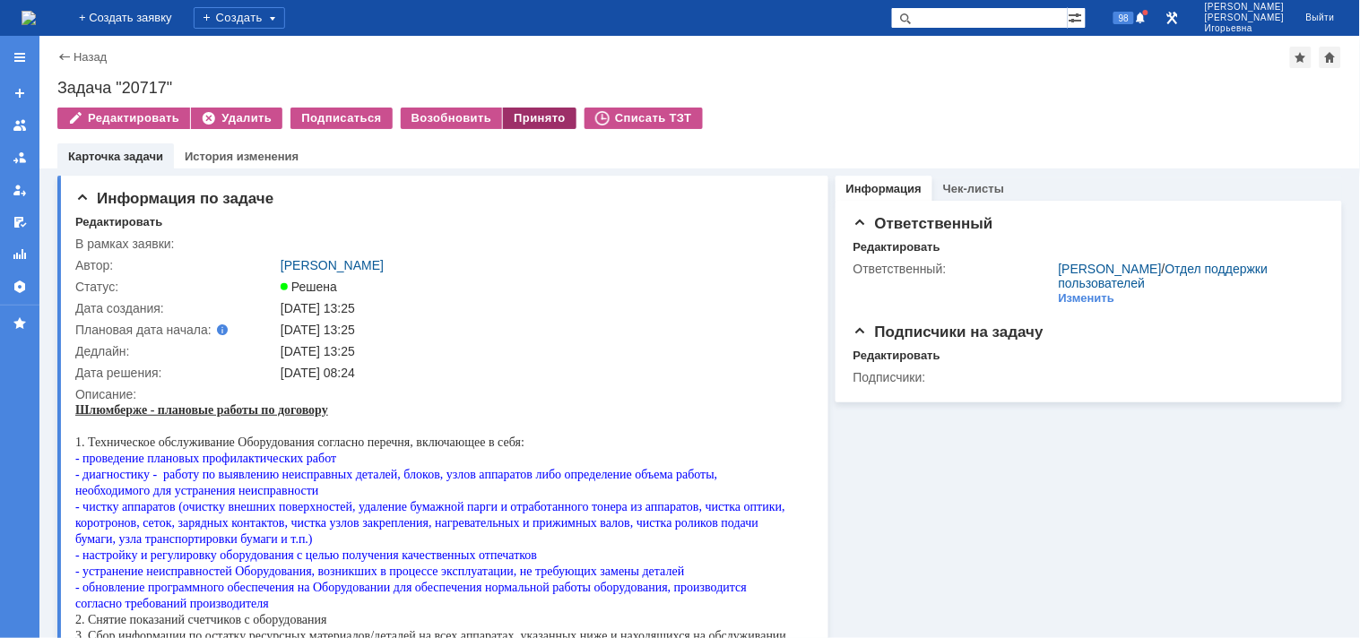
click at [518, 118] on div "Принято" at bounding box center [540, 119] width 74 height 22
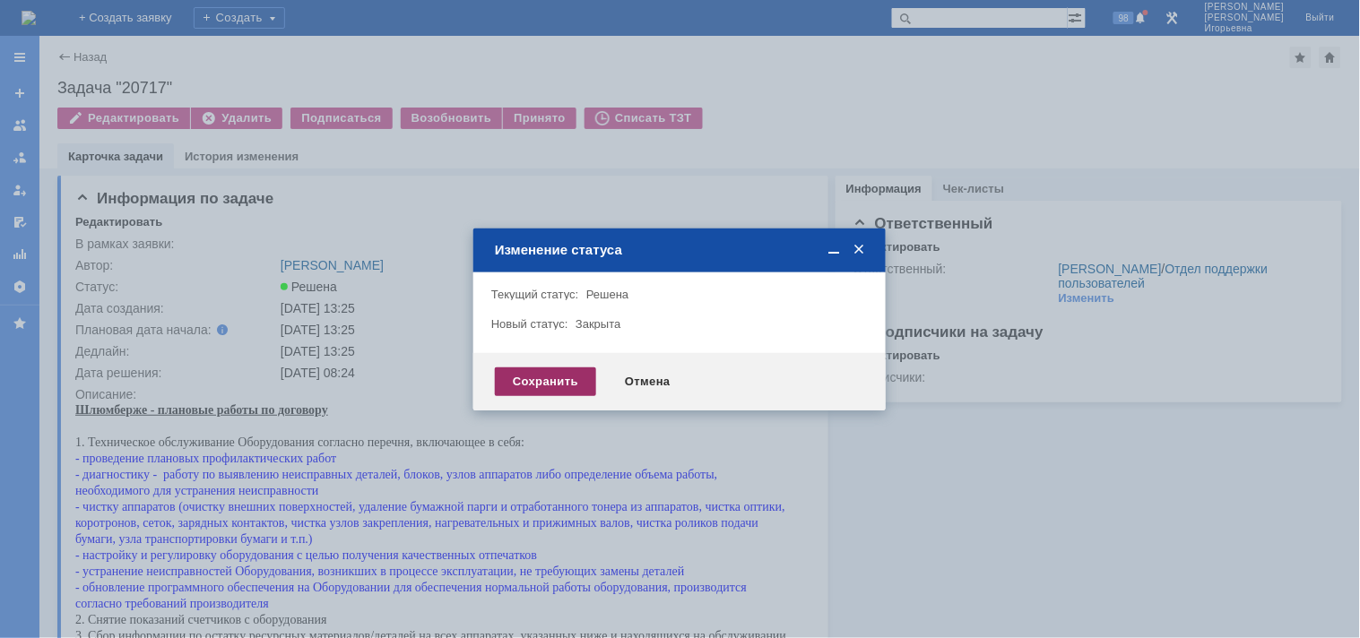
click at [545, 374] on div "Сохранить" at bounding box center [545, 382] width 101 height 29
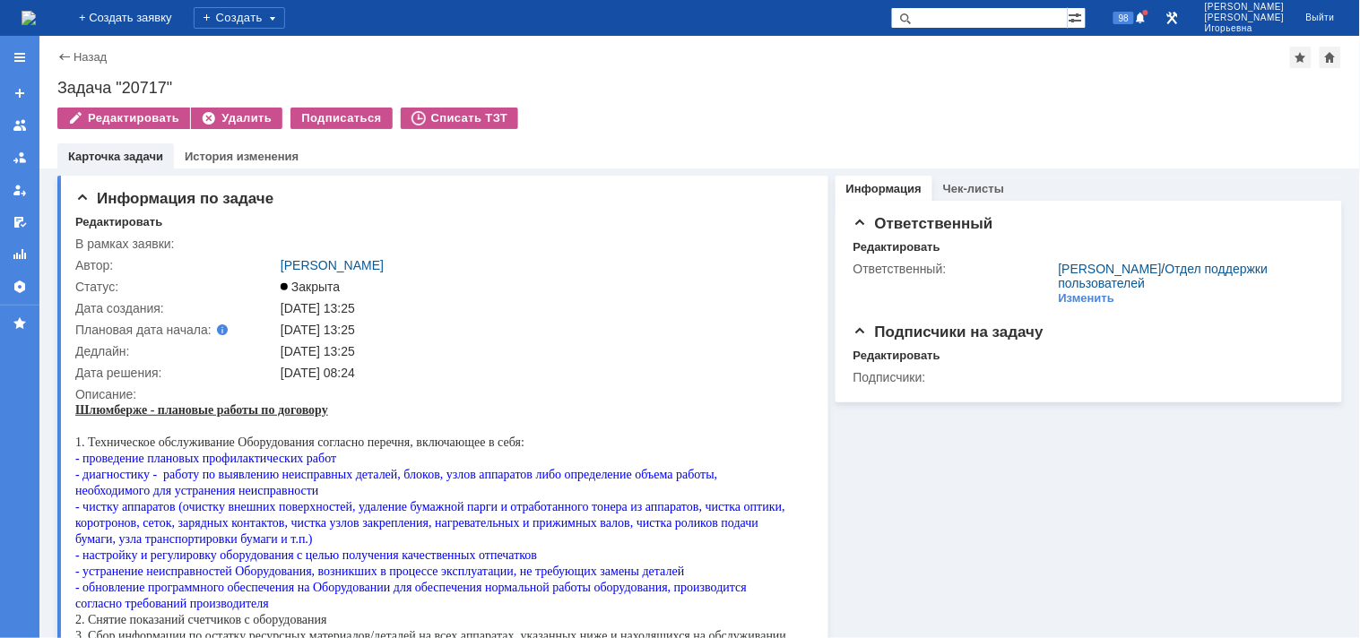
click at [63, 56] on div "Назад" at bounding box center [81, 56] width 49 height 13
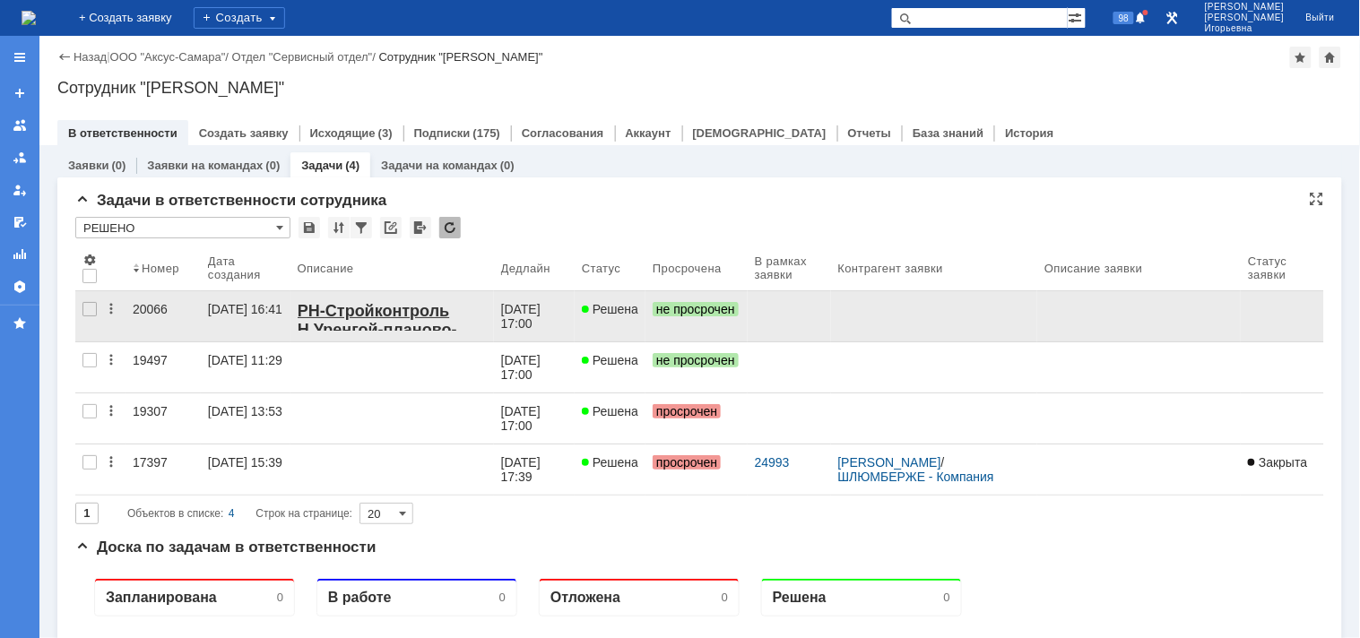
click at [142, 310] on div "20066" at bounding box center [163, 309] width 61 height 14
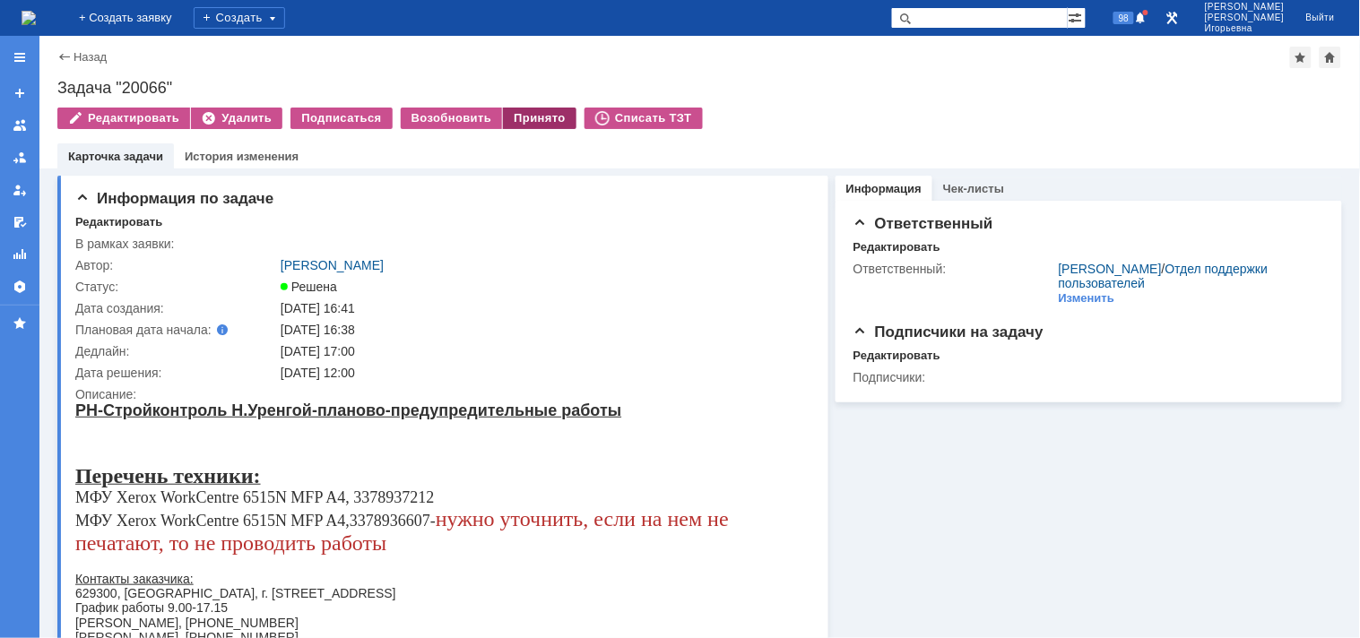
click at [522, 112] on div "Принято" at bounding box center [540, 119] width 74 height 22
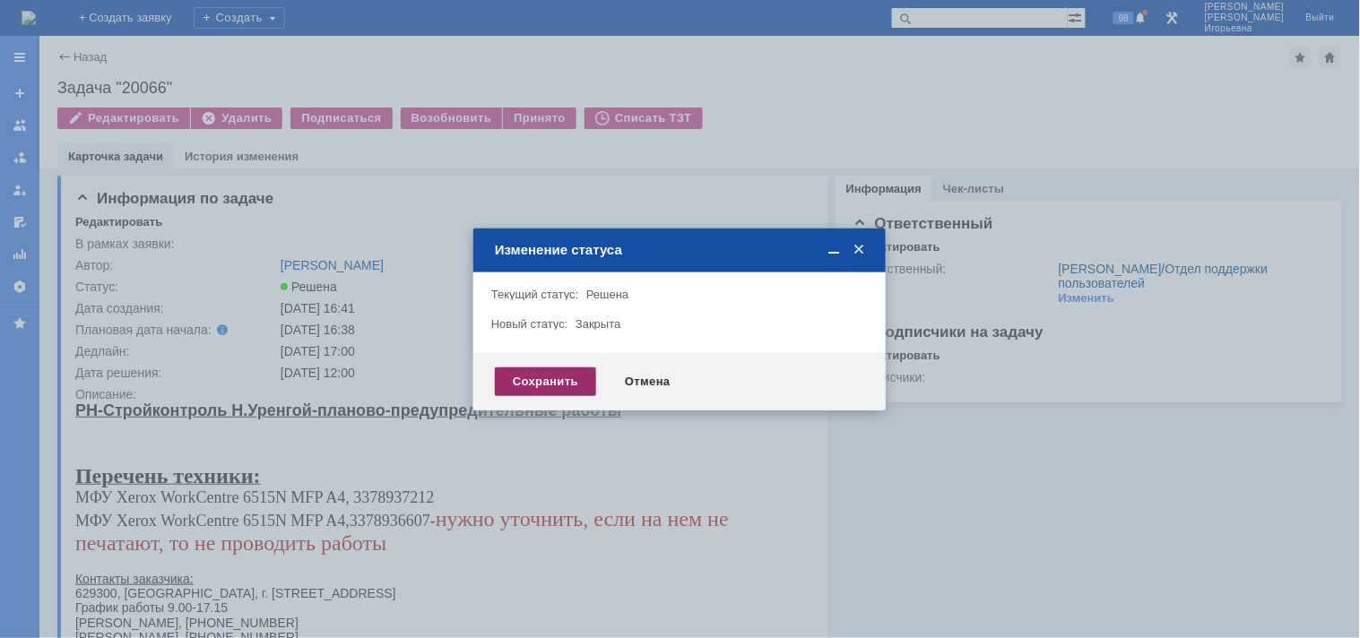
click at [529, 379] on div "Сохранить" at bounding box center [545, 382] width 101 height 29
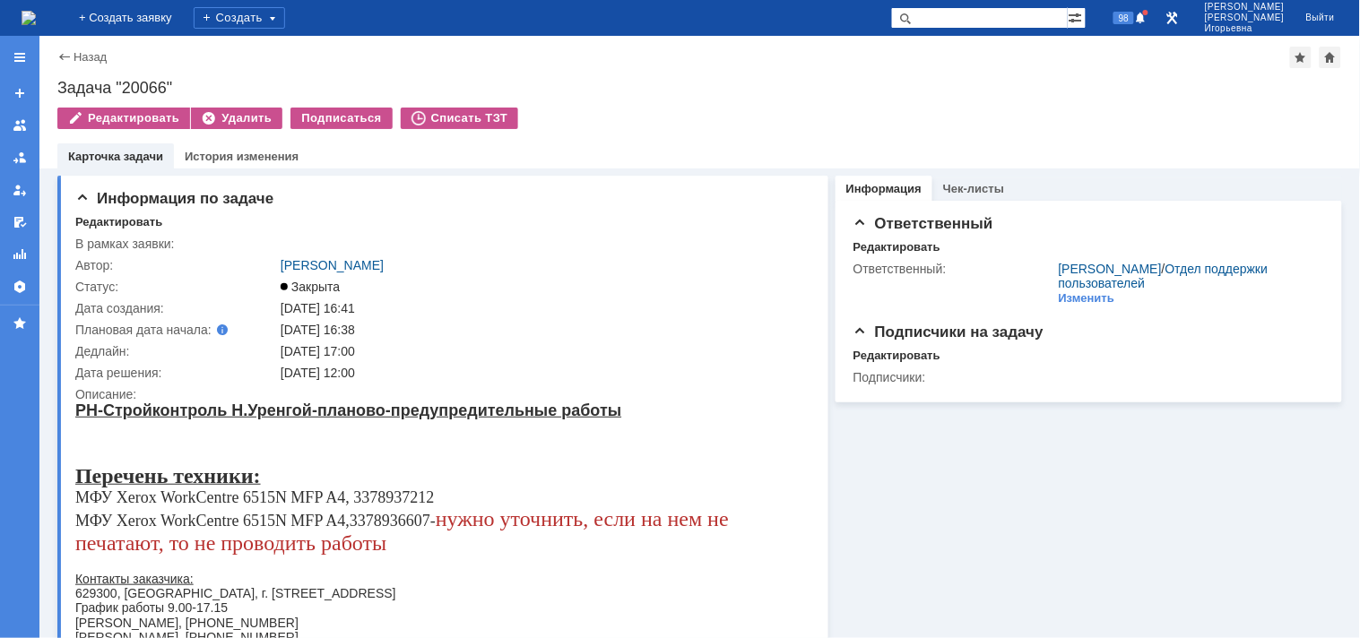
click at [64, 54] on div "Назад" at bounding box center [81, 56] width 49 height 13
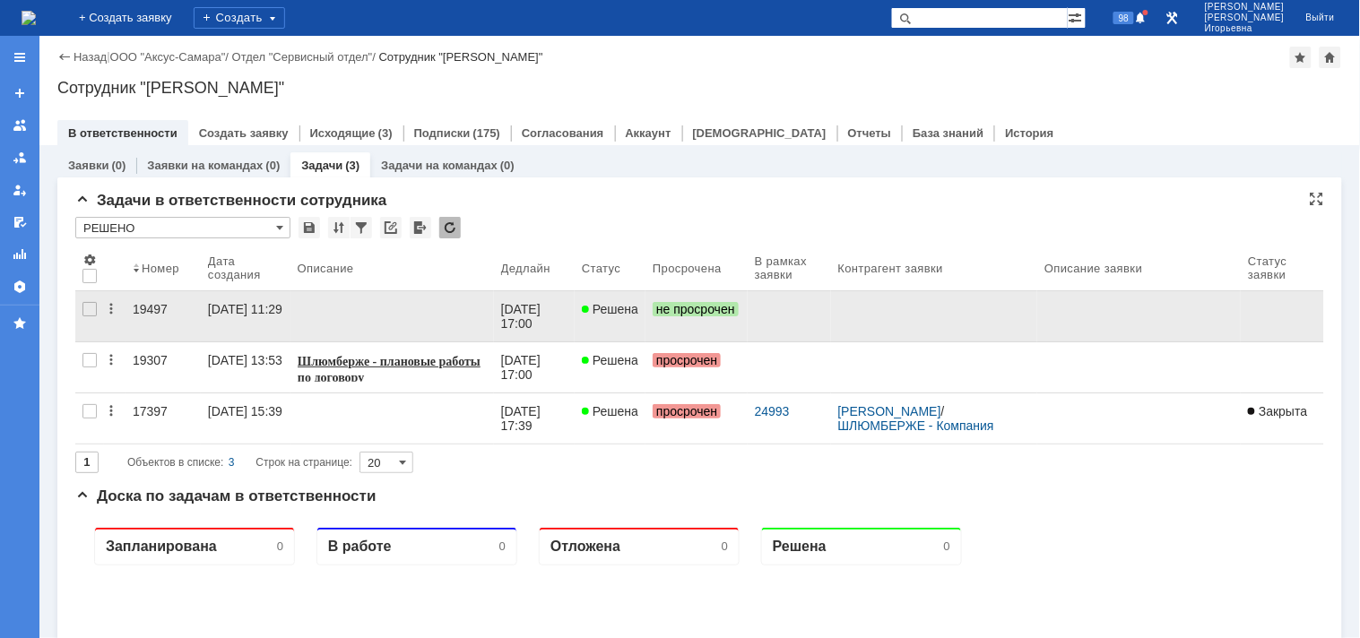
click at [153, 302] on div "19497" at bounding box center [163, 309] width 61 height 14
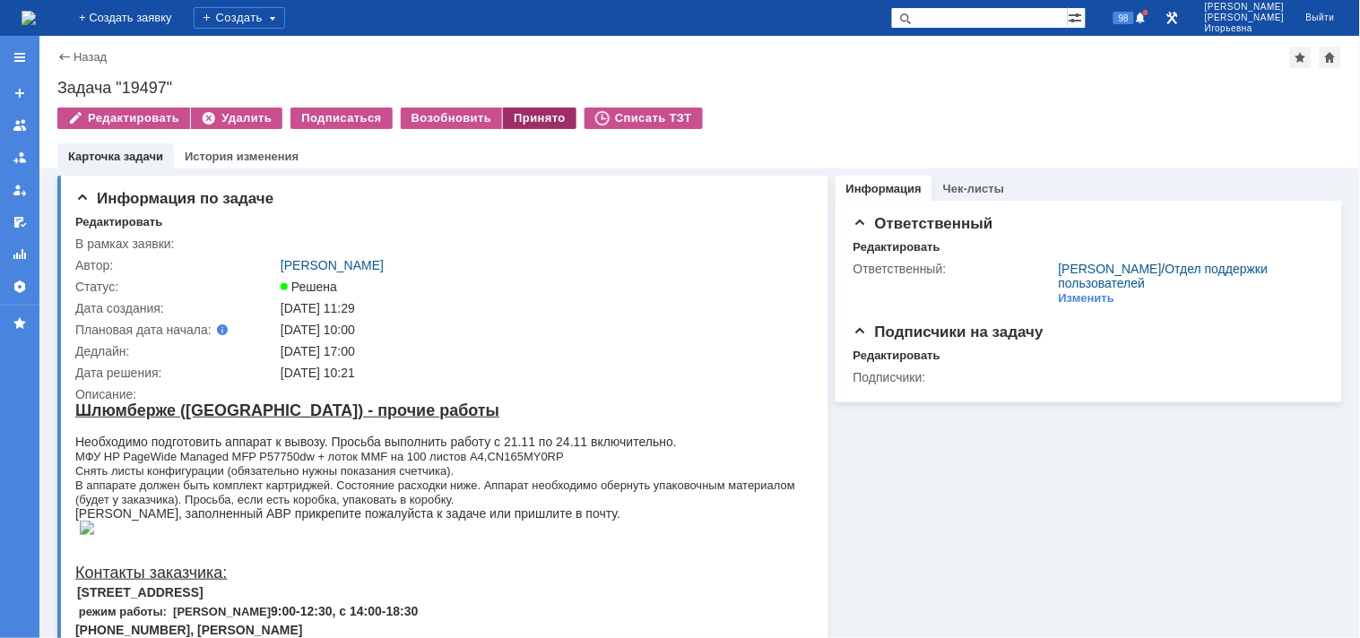
click at [535, 117] on div "Принято" at bounding box center [540, 119] width 74 height 22
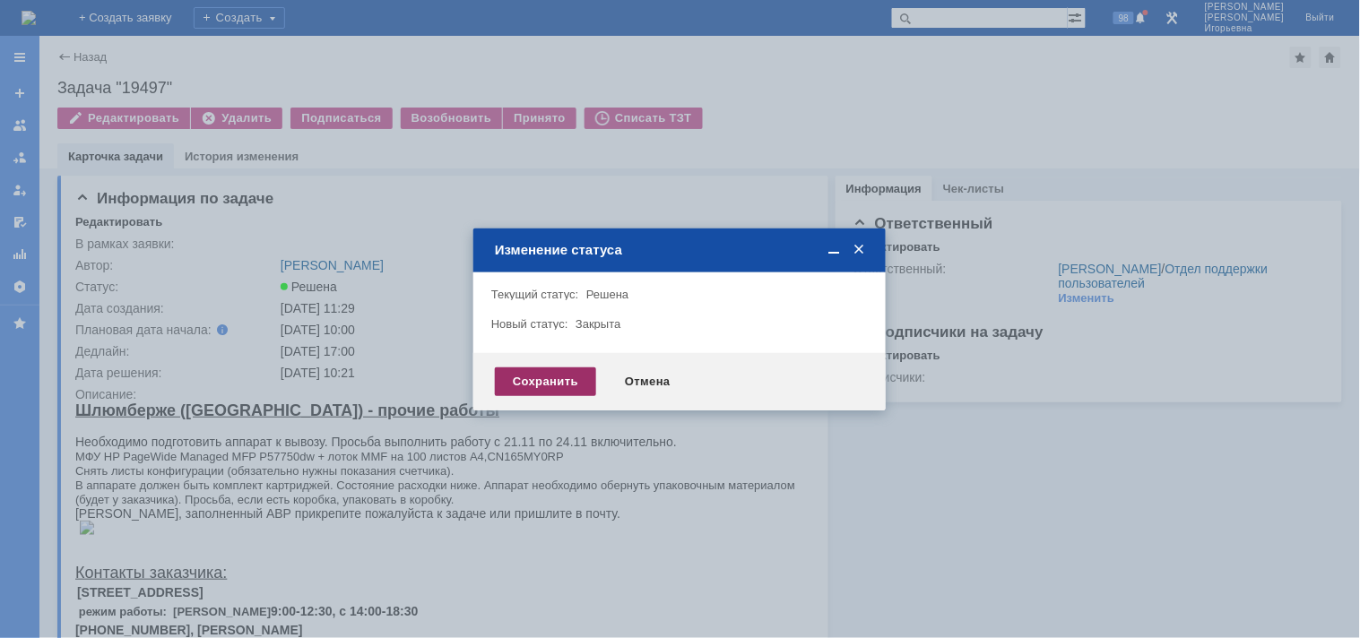
click at [563, 381] on div "Сохранить" at bounding box center [545, 382] width 101 height 29
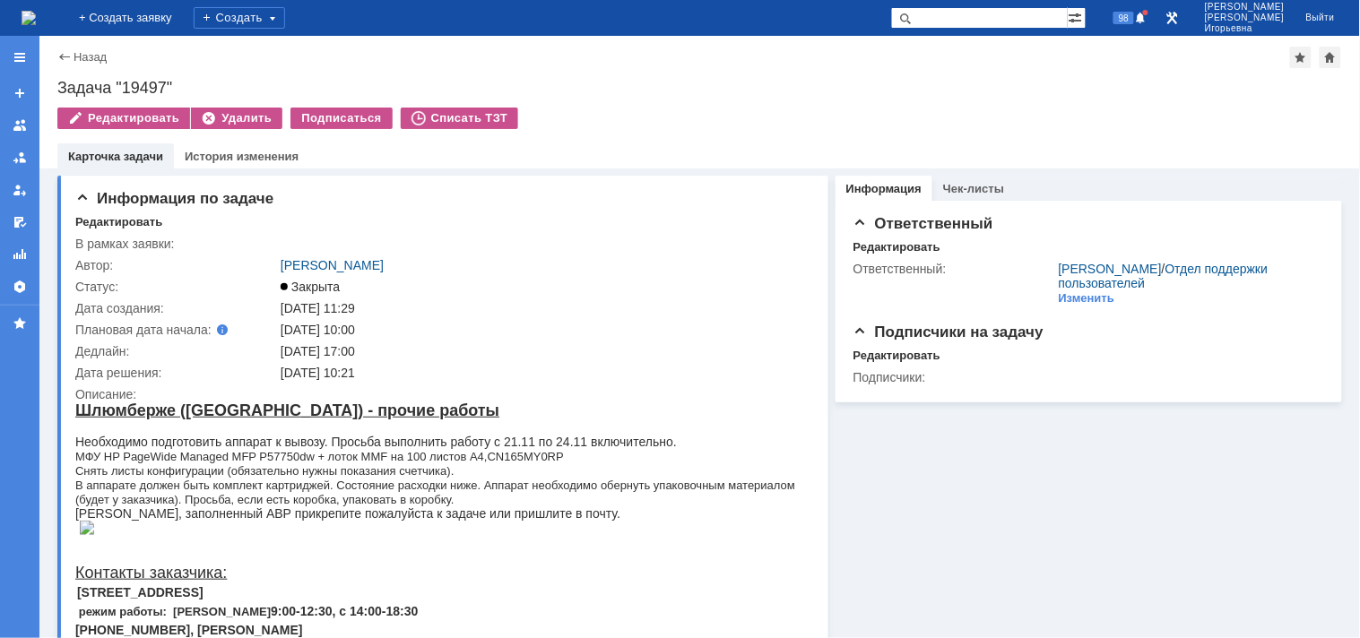
click at [60, 54] on div "Назад" at bounding box center [81, 56] width 49 height 13
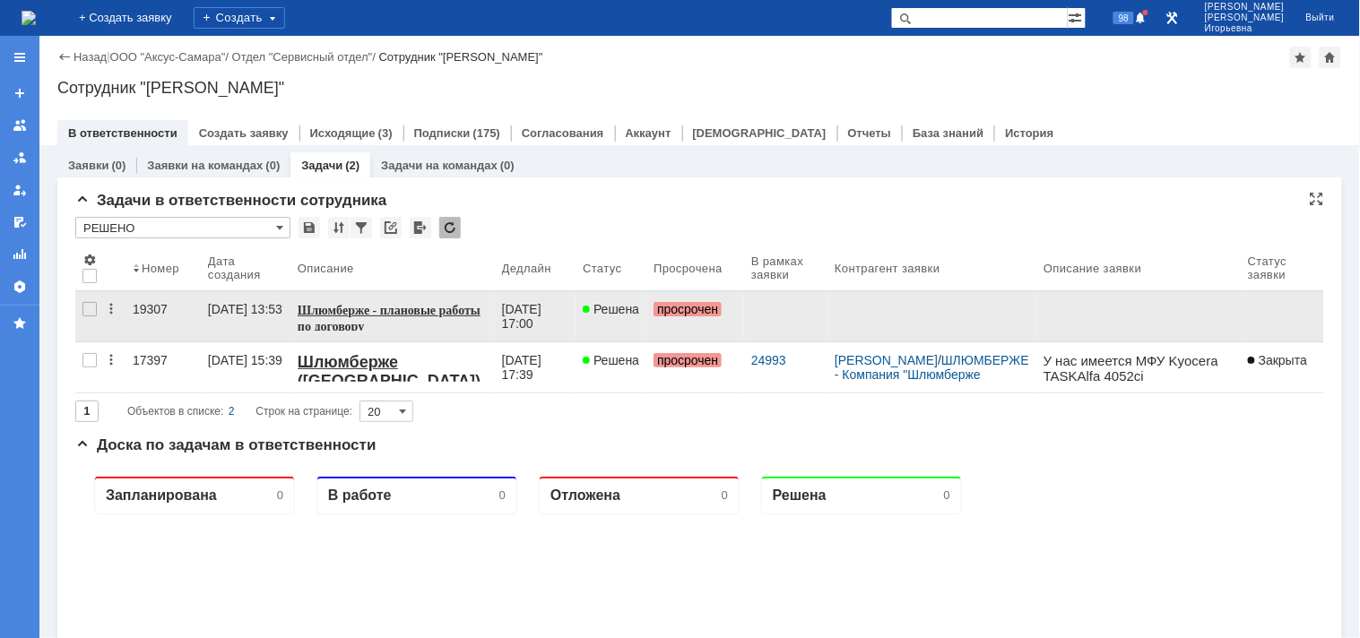
click at [157, 306] on div "19307" at bounding box center [163, 309] width 61 height 14
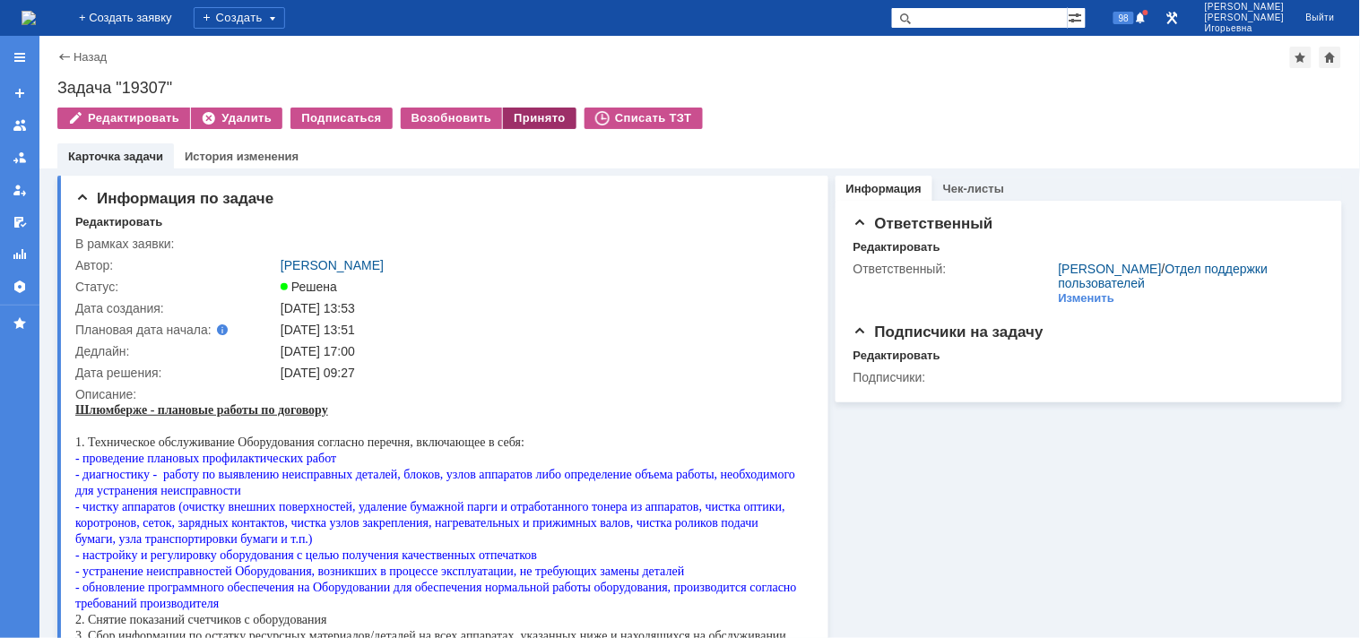
click at [536, 121] on div "Принято" at bounding box center [540, 119] width 74 height 22
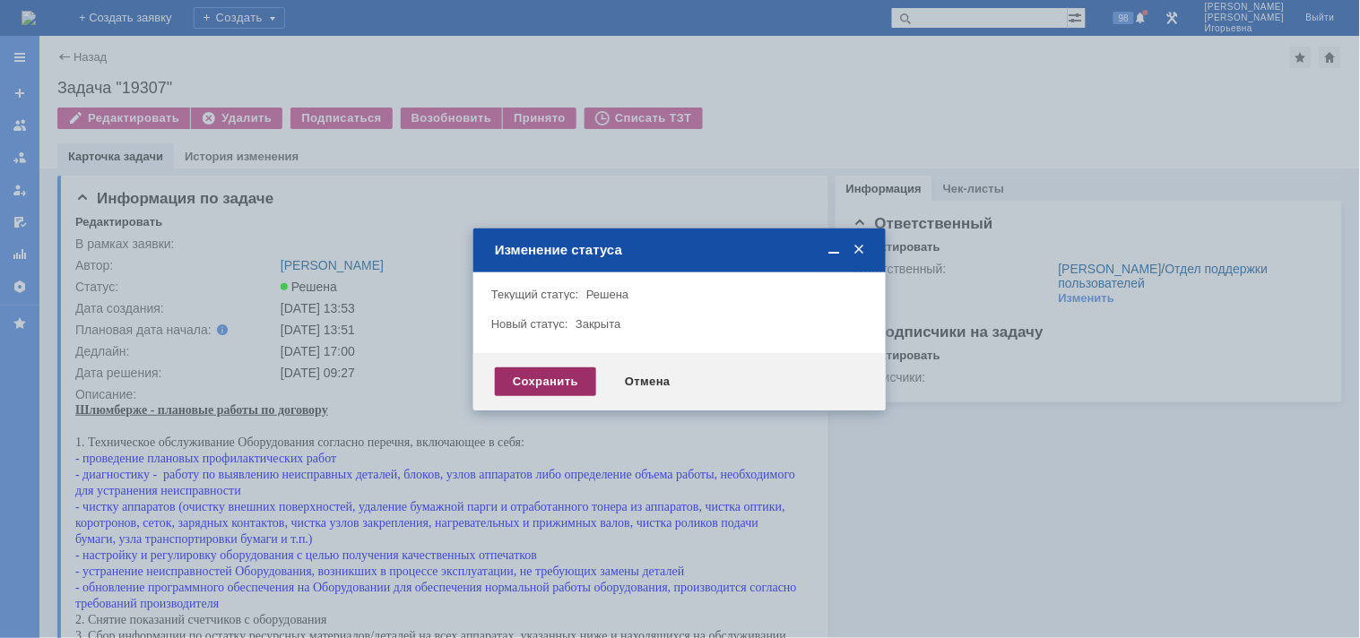
click at [532, 382] on div "Сохранить" at bounding box center [545, 382] width 101 height 29
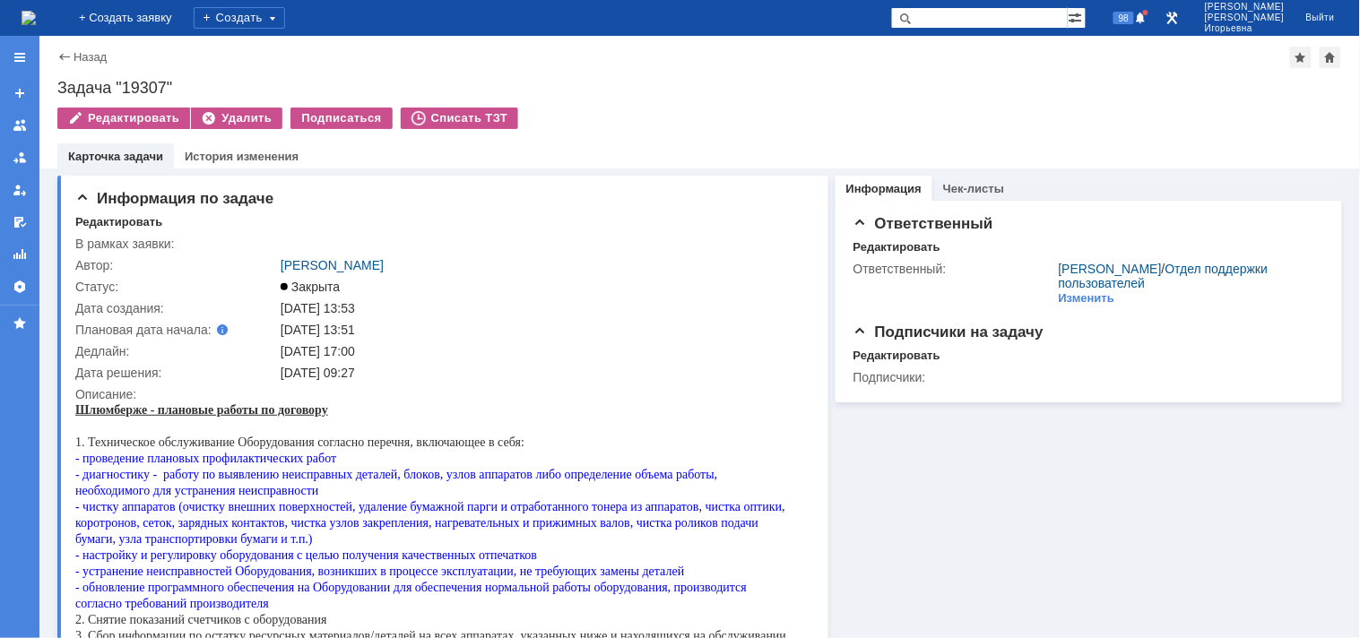
click at [64, 52] on div "Назад" at bounding box center [81, 56] width 49 height 13
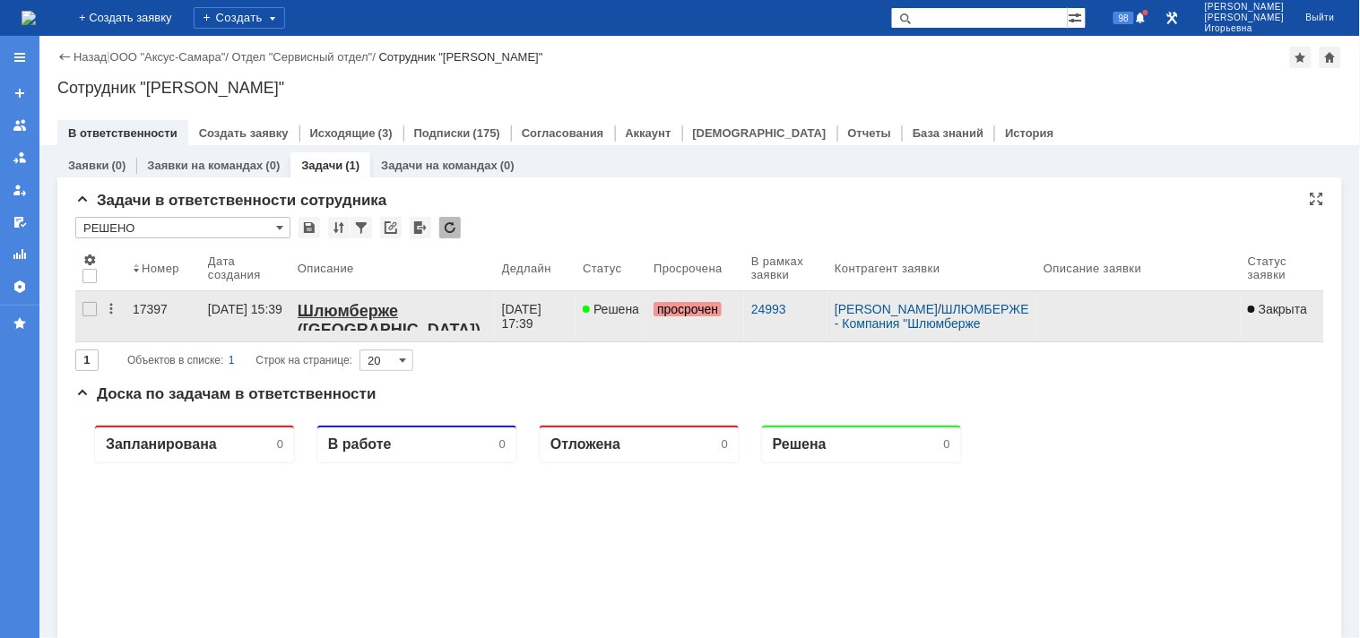
click at [145, 309] on div "17397" at bounding box center [163, 309] width 61 height 14
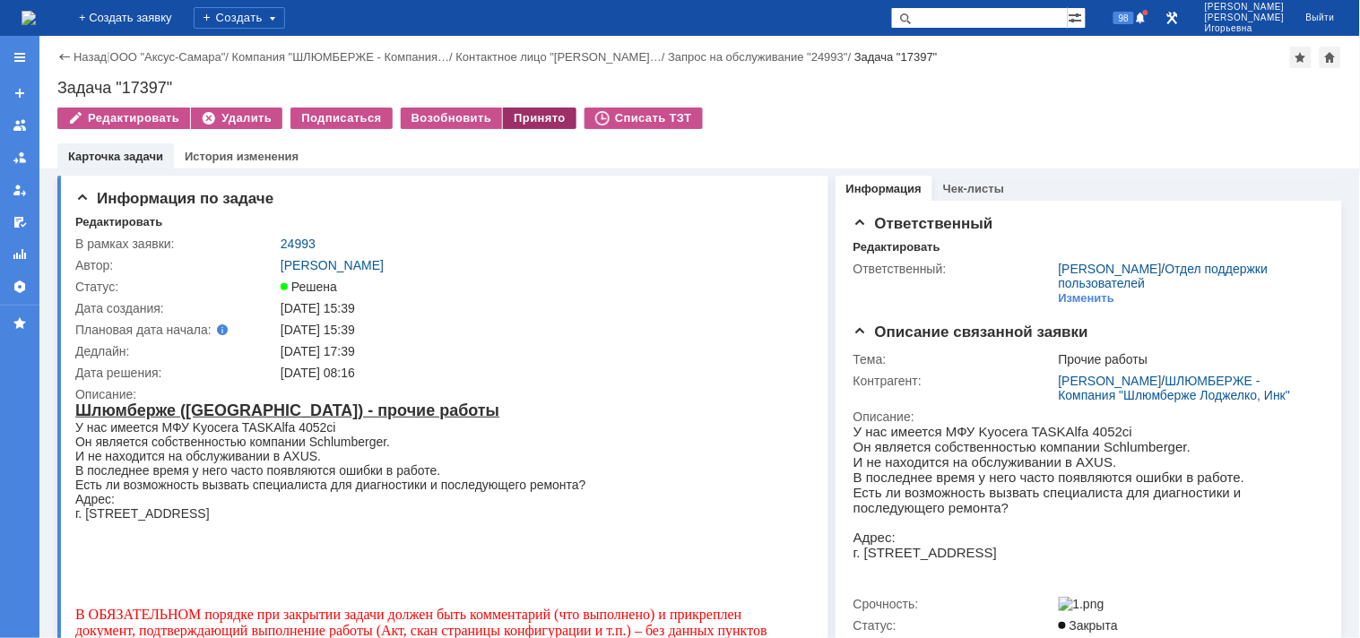
click at [516, 112] on div "Принято" at bounding box center [540, 119] width 74 height 22
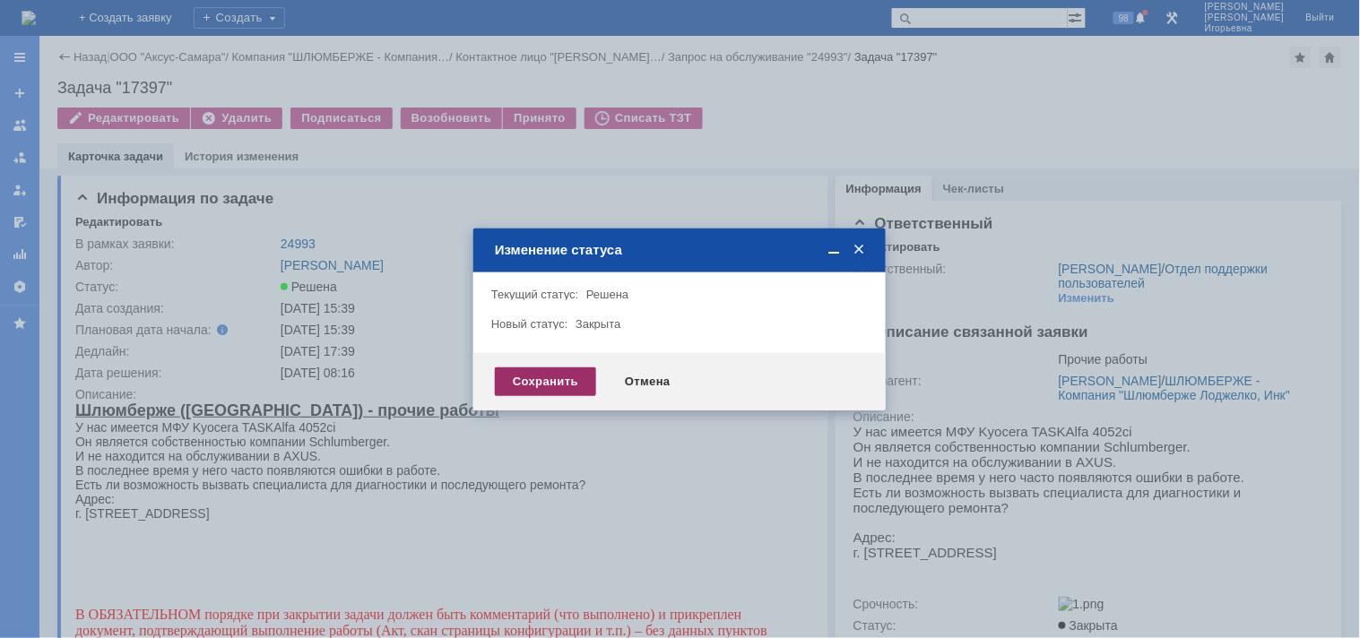
click at [542, 380] on div "Сохранить" at bounding box center [545, 382] width 101 height 29
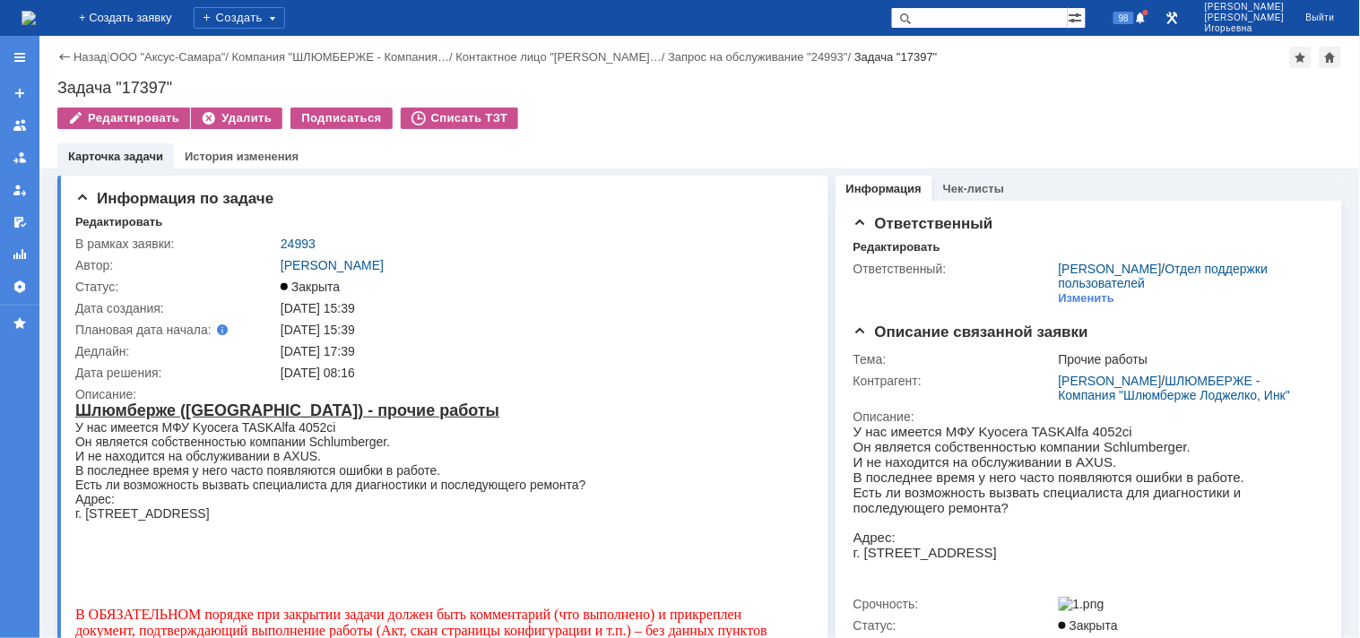
click at [36, 16] on img at bounding box center [29, 18] width 14 height 14
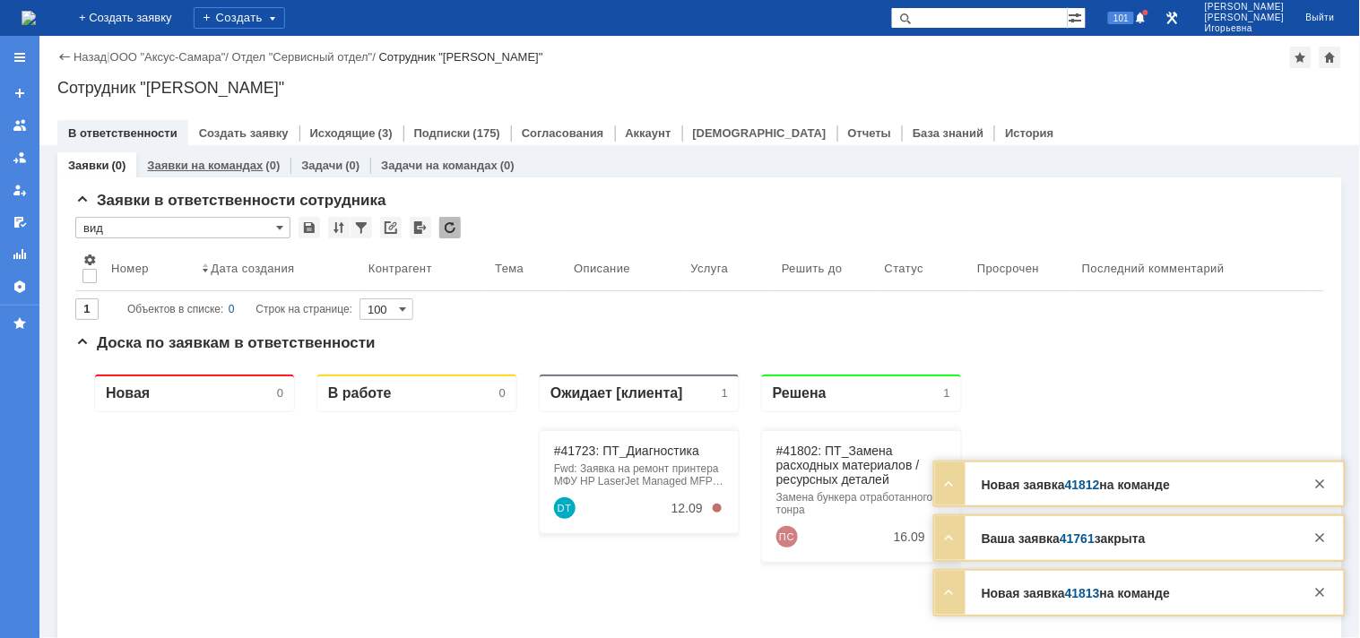
click at [202, 168] on link "Заявки на командах" at bounding box center [205, 165] width 116 height 13
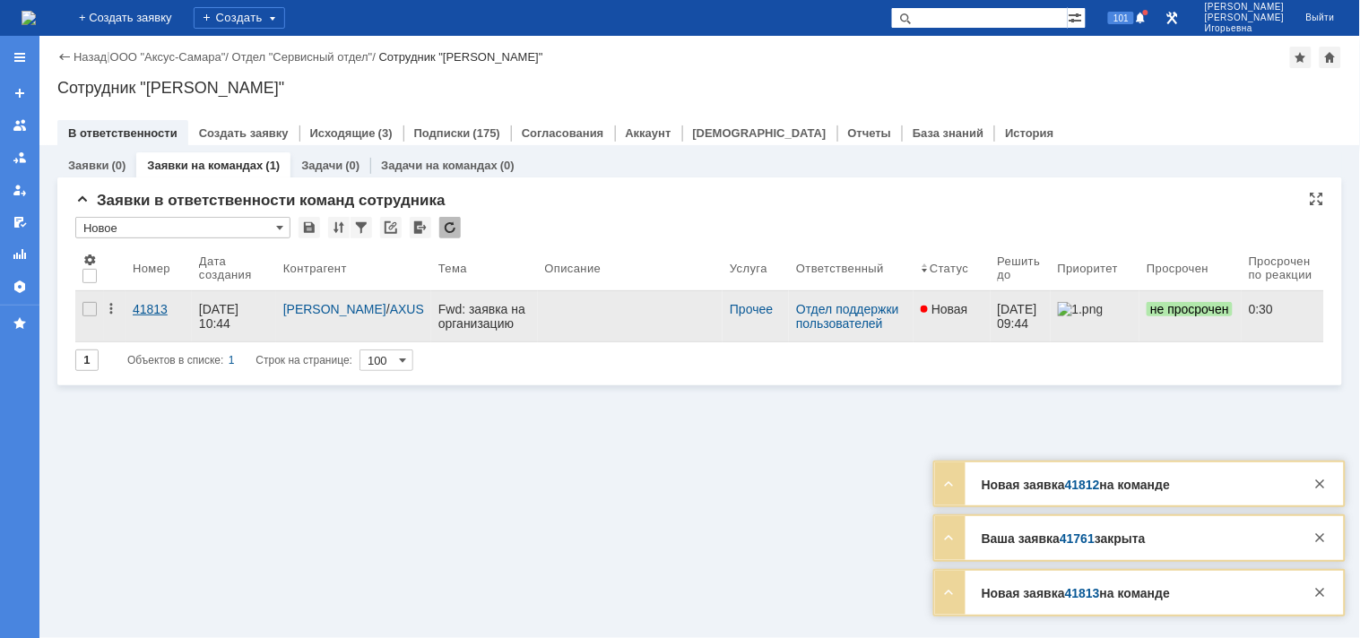
click at [141, 306] on div "41813" at bounding box center [159, 309] width 52 height 14
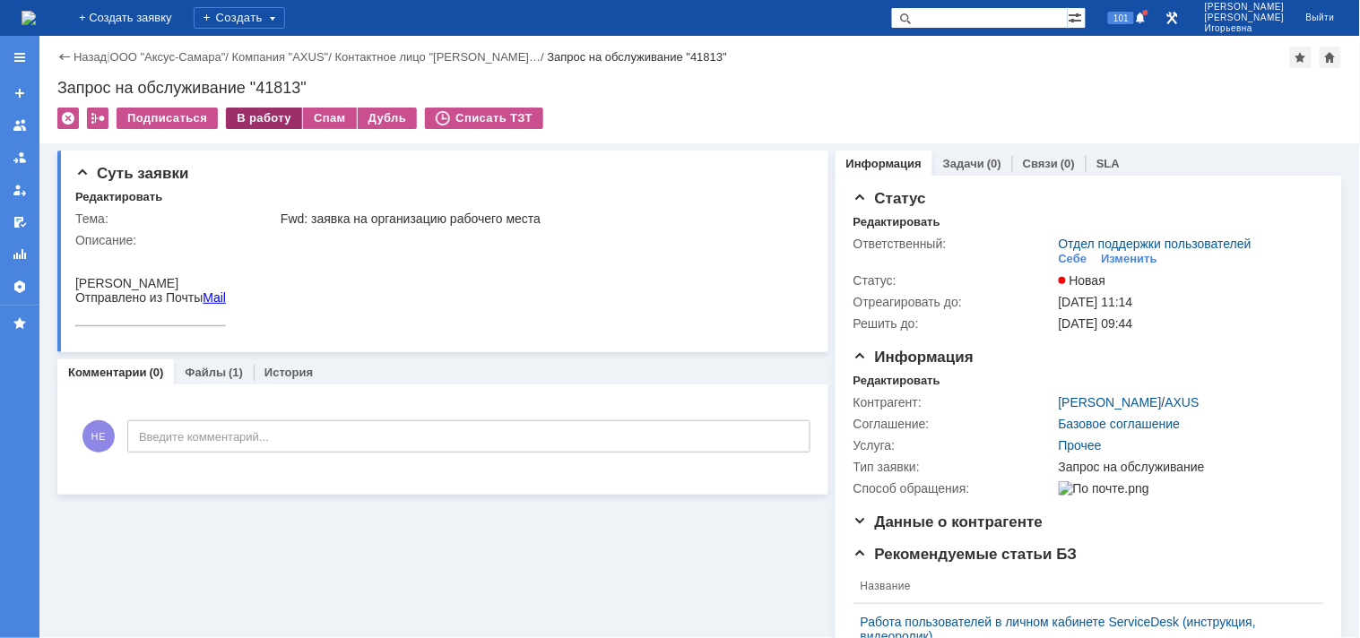
click at [255, 118] on div "В работу" at bounding box center [264, 119] width 76 height 22
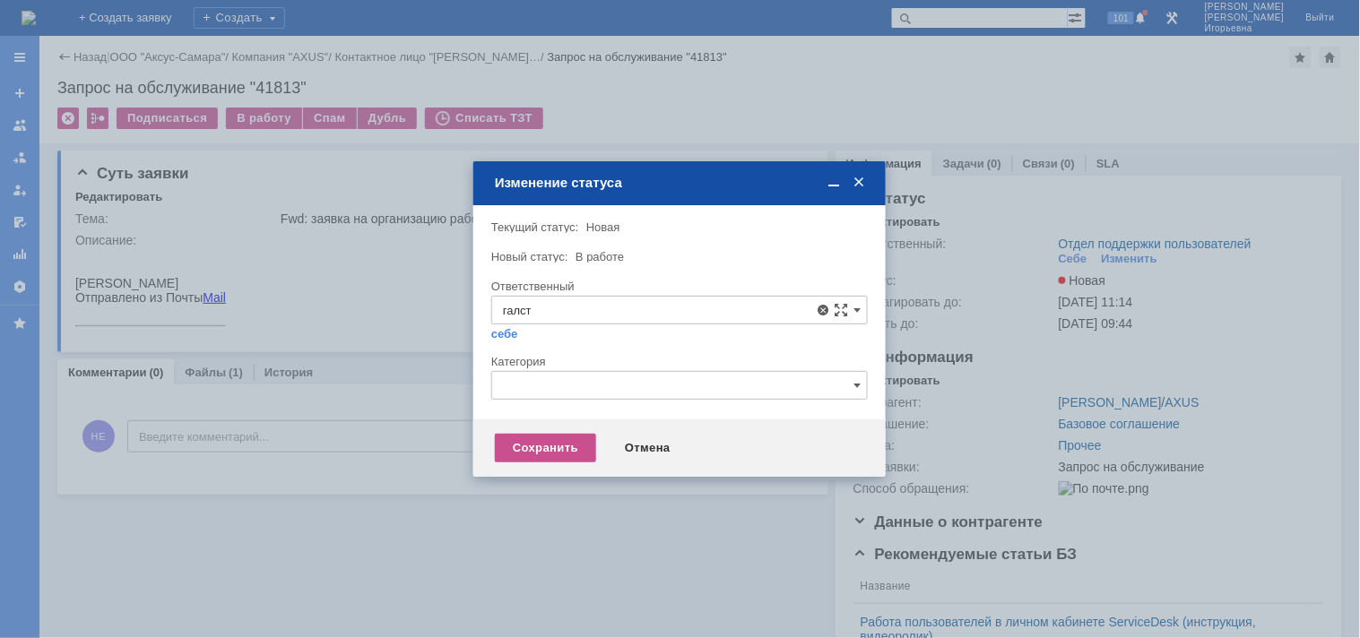
click at [611, 440] on span "Галстьян Степан Александрович" at bounding box center [679, 440] width 353 height 14
type input "Галстьян Степан Александрович"
click at [552, 445] on div "Сохранить" at bounding box center [545, 448] width 101 height 29
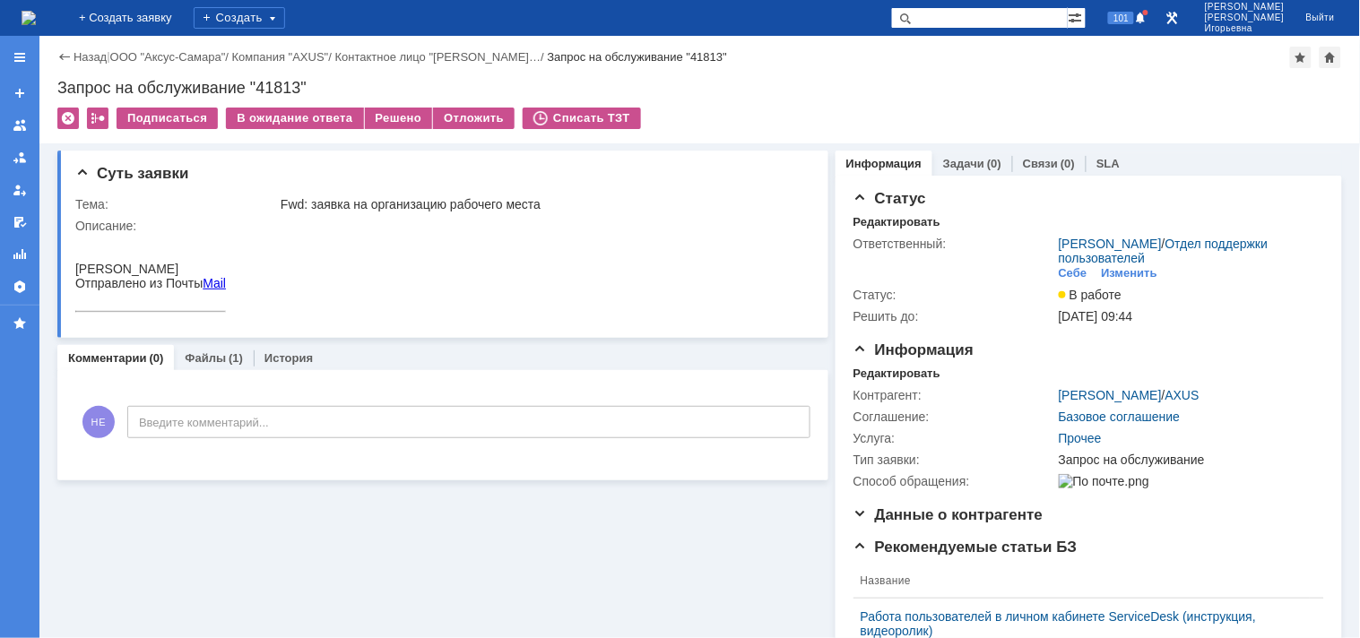
click at [282, 91] on div "Запрос на обслуживание "41813"" at bounding box center [699, 88] width 1285 height 18
click at [284, 90] on div "Запрос на обслуживание "41813"" at bounding box center [699, 88] width 1285 height 18
copy div "41813"
